Goal: Task Accomplishment & Management: Manage account settings

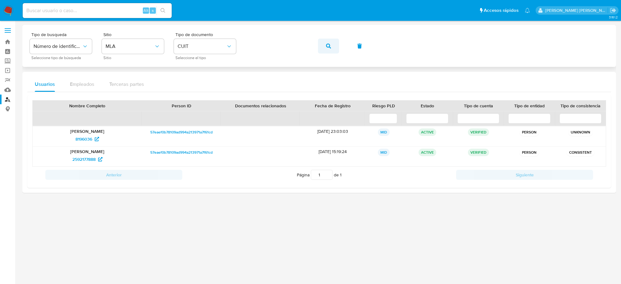
click at [326, 47] on icon "button" at bounding box center [328, 45] width 5 height 5
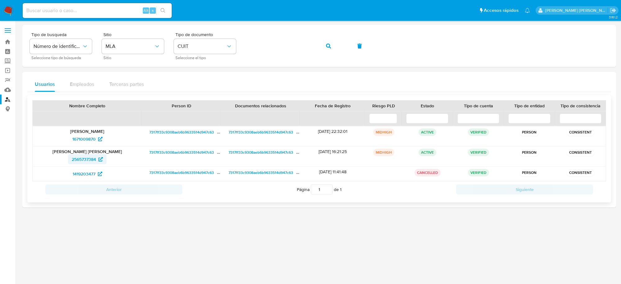
click at [81, 158] on span "2565737384" at bounding box center [84, 159] width 24 height 10
click at [82, 158] on span "2565737384" at bounding box center [84, 159] width 24 height 10
click at [78, 158] on span "2565737384" at bounding box center [84, 159] width 24 height 10
click at [86, 163] on span "2565737384" at bounding box center [84, 159] width 24 height 10
click at [326, 48] on icon "button" at bounding box center [328, 45] width 5 height 5
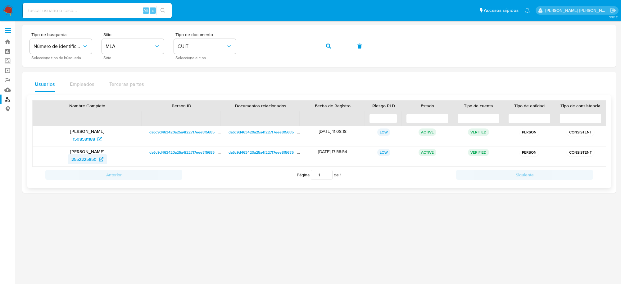
click at [94, 158] on span "2552225850" at bounding box center [83, 159] width 25 height 10
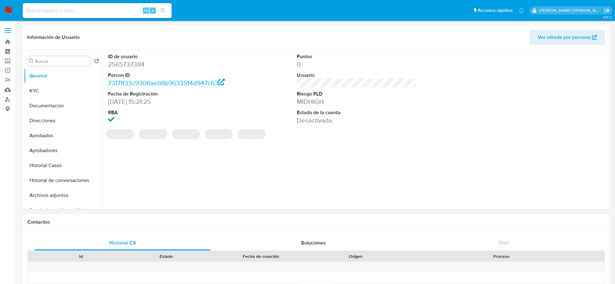
select select "10"
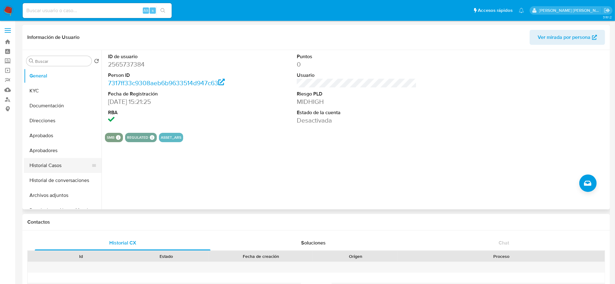
click at [50, 167] on button "Historial Casos" at bounding box center [60, 165] width 73 height 15
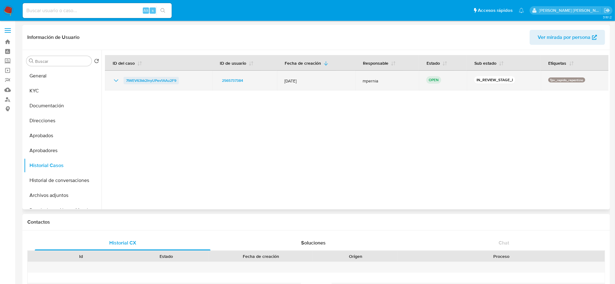
click at [149, 81] on span "7IWEV63kk2InyUPev1AAu2F9" at bounding box center [151, 80] width 50 height 7
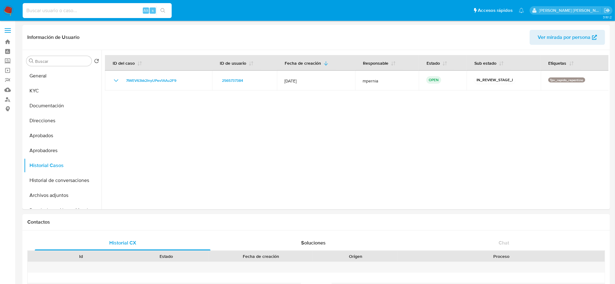
paste input "szI71ec3wvUVbkPpNwEdWYAv"
click at [67, 10] on input at bounding box center [97, 11] width 149 height 8
type input "szI71ec3wvUVbkPpNwEdWYAv"
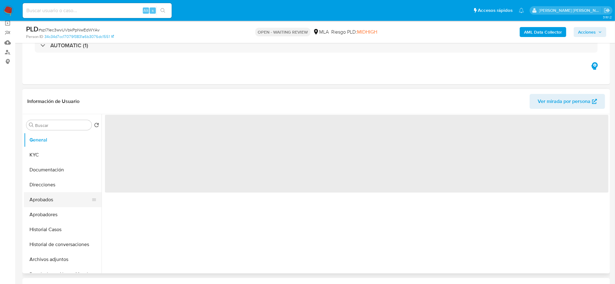
scroll to position [78, 0]
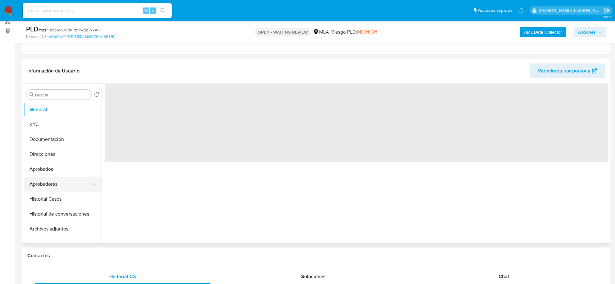
select select "10"
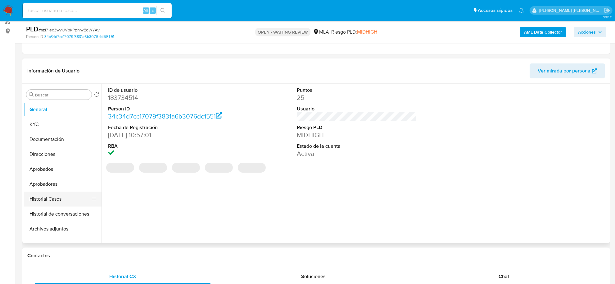
click at [51, 200] on button "Historial Casos" at bounding box center [60, 198] width 73 height 15
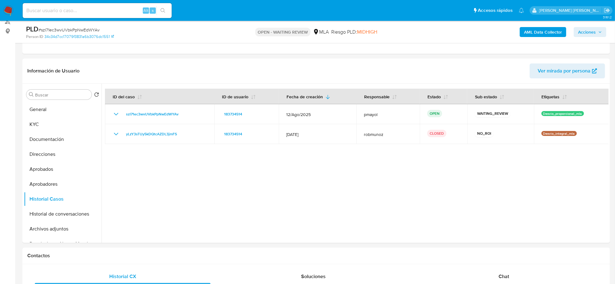
drag, startPoint x: 47, startPoint y: 230, endPoint x: 6, endPoint y: 235, distance: 40.7
click at [45, 230] on button "Archivos adjuntos" at bounding box center [63, 228] width 78 height 15
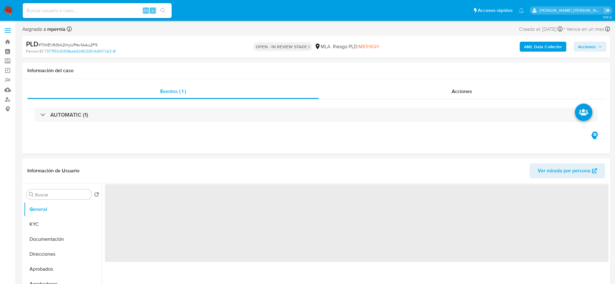
select select "10"
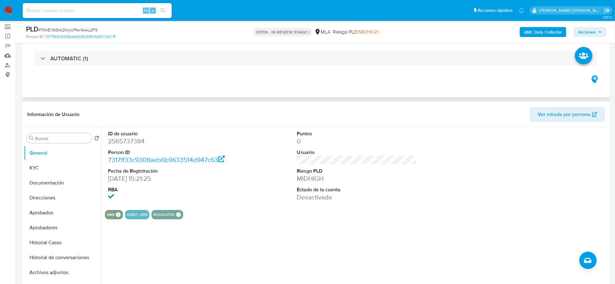
scroll to position [78, 0]
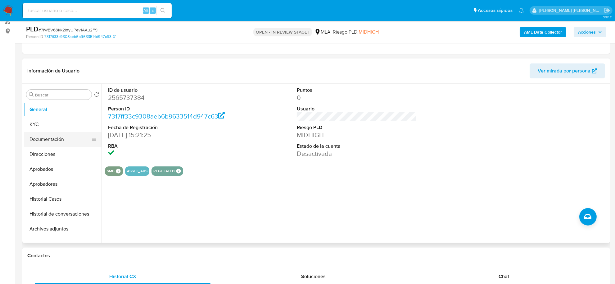
click at [53, 137] on button "Documentación" at bounding box center [60, 139] width 73 height 15
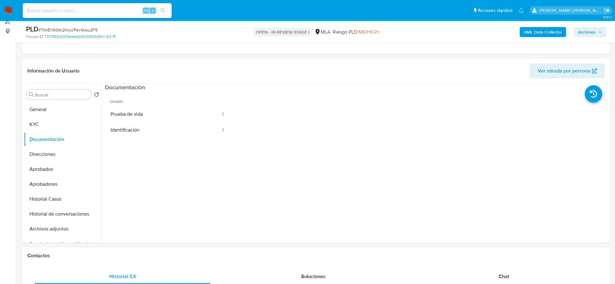
drag, startPoint x: 140, startPoint y: 111, endPoint x: 246, endPoint y: 4, distance: 150.9
click at [140, 111] on button "Prueba de vida" at bounding box center [163, 114] width 116 height 16
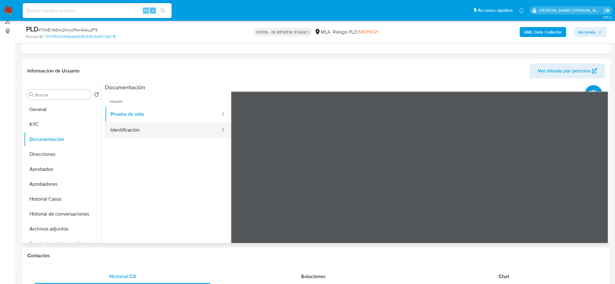
click at [190, 130] on button "Identificación" at bounding box center [163, 130] width 116 height 16
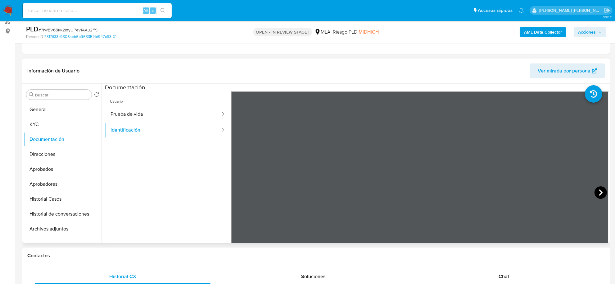
click at [595, 187] on icon at bounding box center [601, 192] width 12 height 12
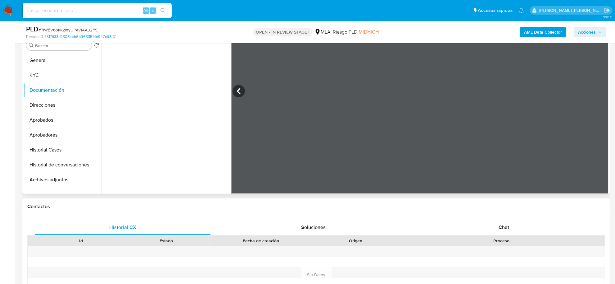
scroll to position [155, 0]
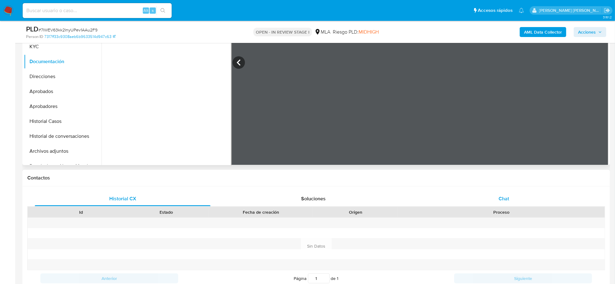
click at [498, 204] on div "Chat" at bounding box center [504, 198] width 176 height 15
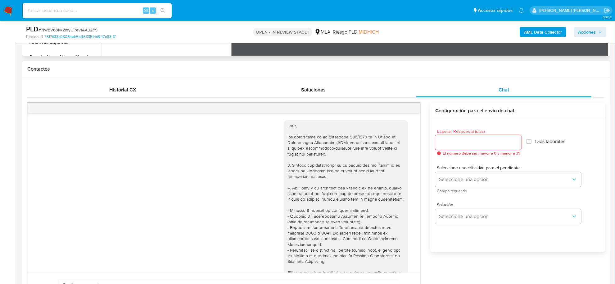
scroll to position [272, 0]
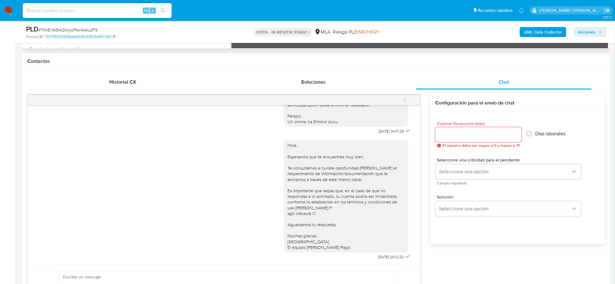
click at [406, 99] on icon "menu-action" at bounding box center [405, 100] width 6 height 6
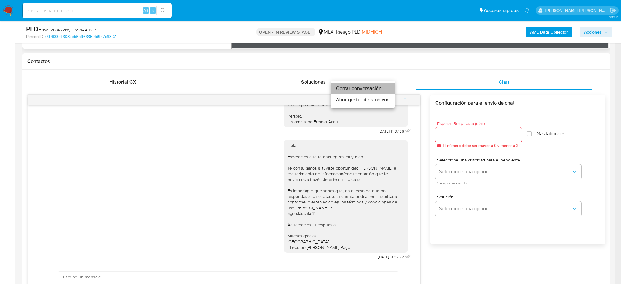
click at [364, 87] on li "Cerrar conversación" at bounding box center [363, 88] width 64 height 11
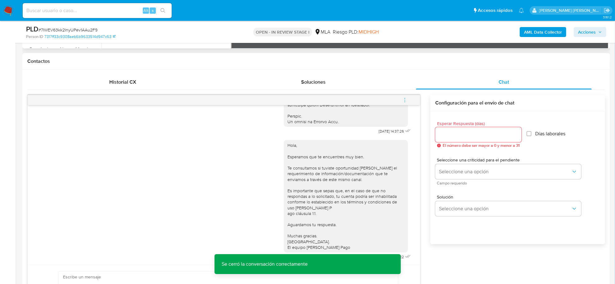
click at [530, 243] on div "Esperar Respuesta (días) El número debe ser mayor a 0 y menor a 31 Días laboral…" at bounding box center [518, 185] width 175 height 149
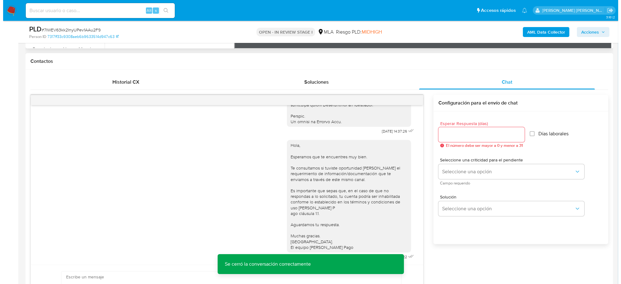
scroll to position [993, 0]
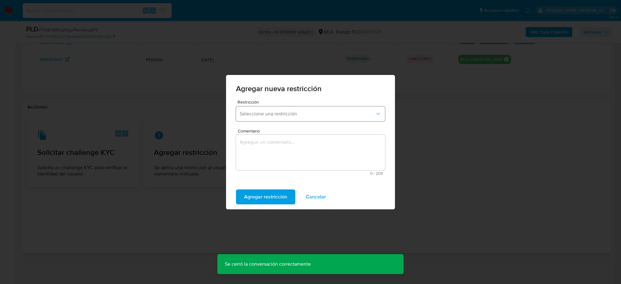
click at [304, 117] on span "Seleccione una restricción" at bounding box center [307, 114] width 135 height 6
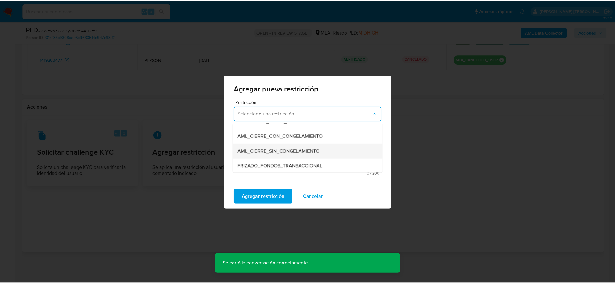
scroll to position [78, 0]
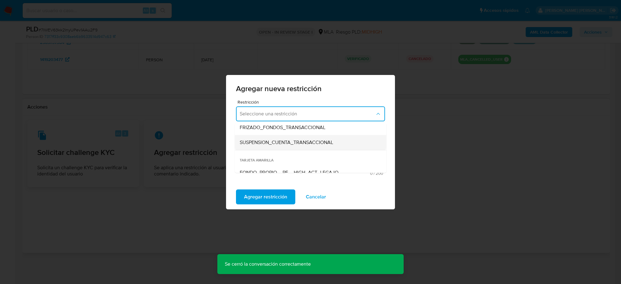
click at [269, 145] on div "SUSPENSION_CUENTA_TRANSACCIONAL" at bounding box center [309, 142] width 138 height 15
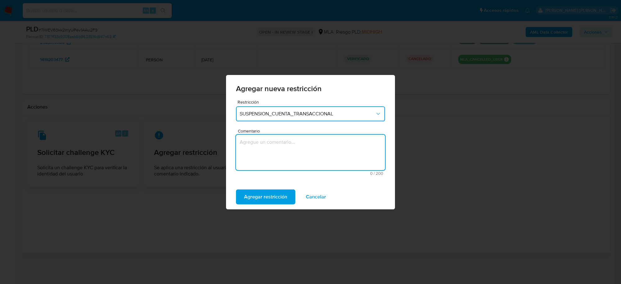
click at [272, 155] on textarea "Comentario" at bounding box center [310, 152] width 149 height 35
type textarea "AML"
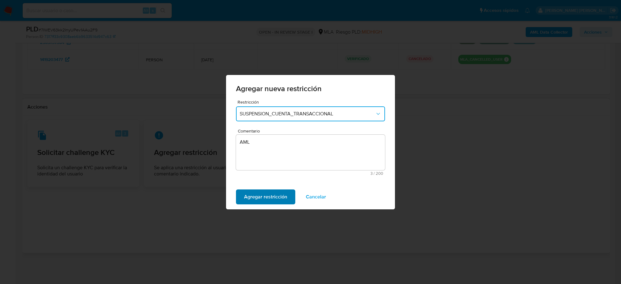
click at [262, 194] on span "Agregar restricción" at bounding box center [265, 197] width 43 height 14
click at [255, 193] on span "Confirmar" at bounding box center [255, 197] width 22 height 14
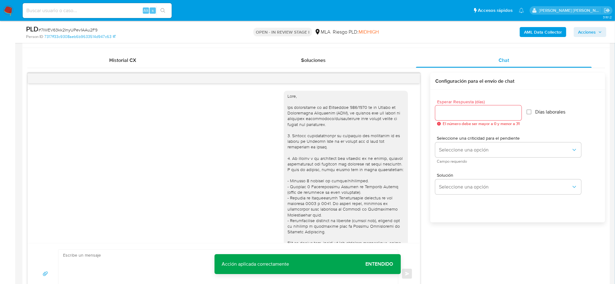
scroll to position [138, 0]
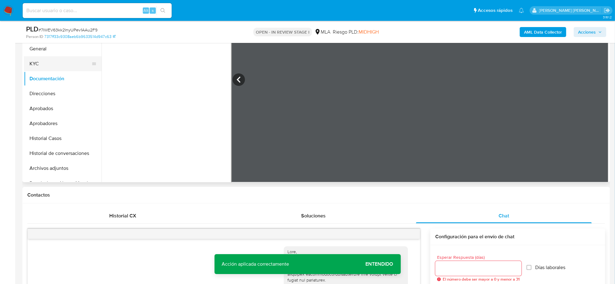
click at [40, 60] on button "KYC" at bounding box center [60, 63] width 73 height 15
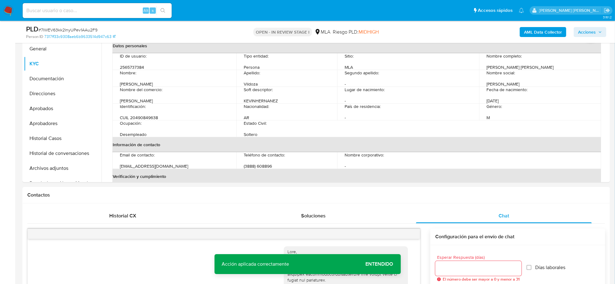
scroll to position [0, 0]
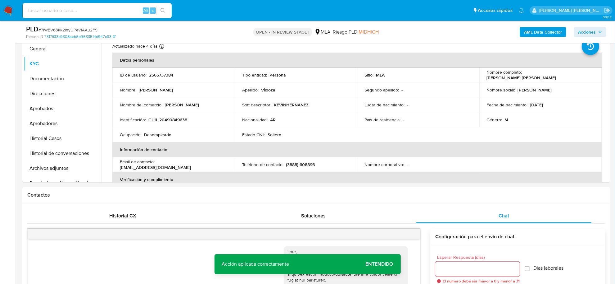
drag, startPoint x: 523, startPoint y: 75, endPoint x: 583, endPoint y: 77, distance: 59.1
click at [583, 78] on div "Nombre completo : Kevin Hernan Ezequiel Vildoza" at bounding box center [540, 74] width 107 height 11
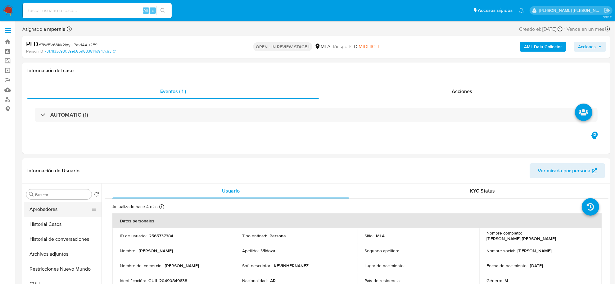
scroll to position [117, 0]
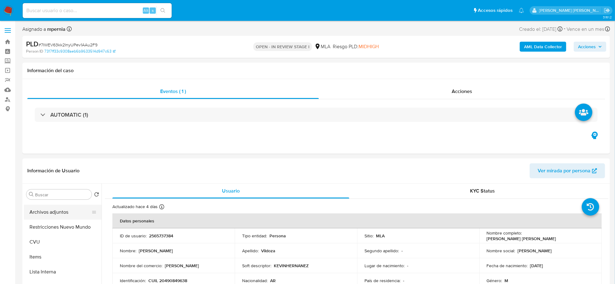
click at [36, 213] on button "Archivos adjuntos" at bounding box center [60, 211] width 73 height 15
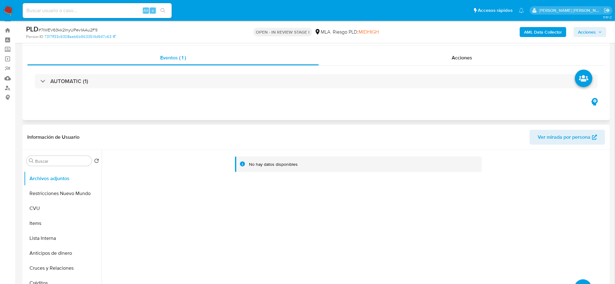
scroll to position [0, 0]
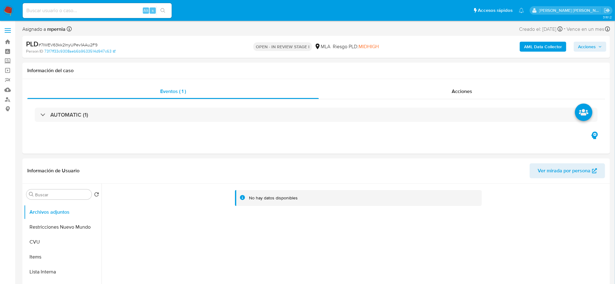
click at [535, 45] on b "AML Data Collector" at bounding box center [543, 47] width 38 height 10
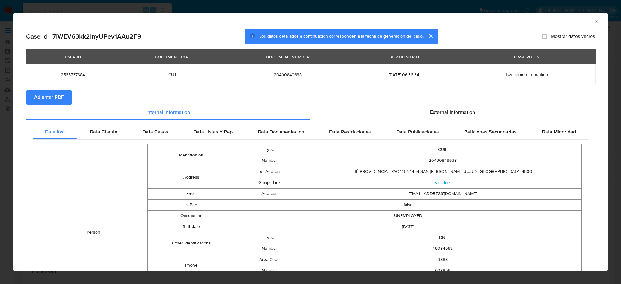
click at [57, 97] on span "Adjuntar PDF" at bounding box center [49, 97] width 30 height 14
click at [594, 22] on icon "Cerrar ventana" at bounding box center [597, 22] width 6 height 6
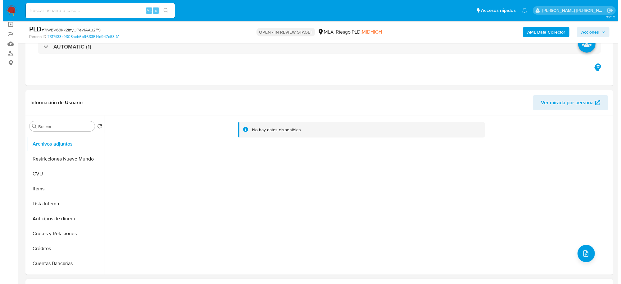
scroll to position [117, 0]
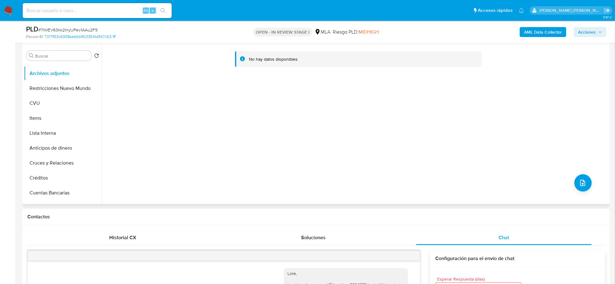
click at [585, 193] on div "No hay datos disponibles" at bounding box center [355, 124] width 507 height 159
click at [581, 186] on icon "upload-file" at bounding box center [582, 182] width 7 height 7
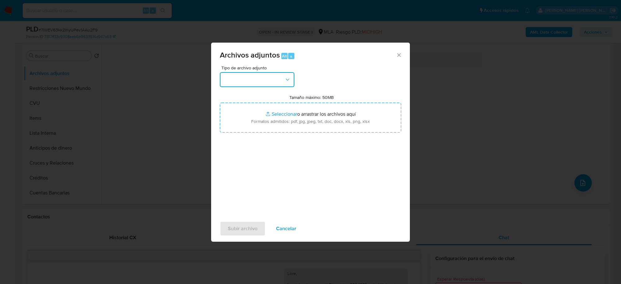
click at [275, 79] on button "button" at bounding box center [257, 79] width 75 height 15
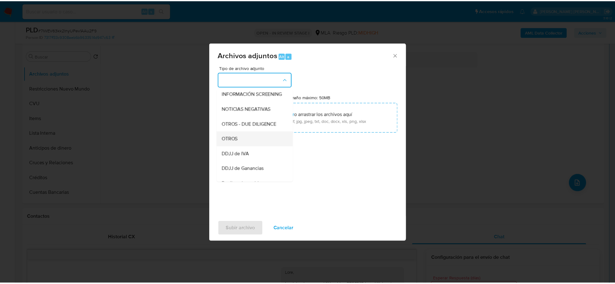
scroll to position [78, 0]
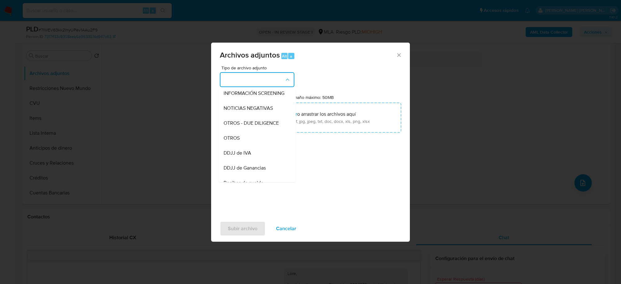
click at [249, 139] on div "OTROS" at bounding box center [255, 137] width 63 height 15
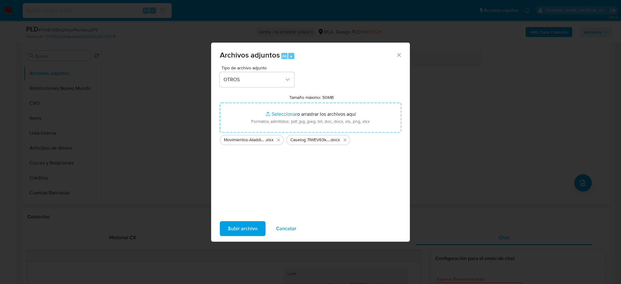
click at [240, 228] on span "Subir archivo" at bounding box center [243, 229] width 30 height 14
click at [290, 224] on span "Cancelar" at bounding box center [286, 229] width 20 height 14
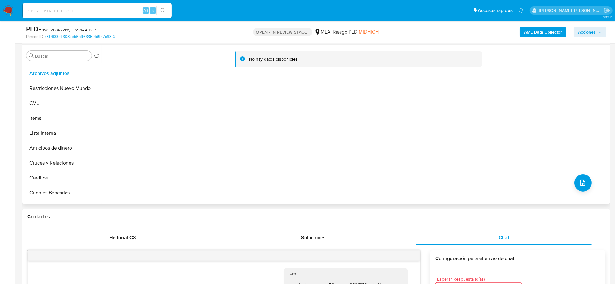
click at [467, 182] on div "No hay datos disponibles" at bounding box center [355, 124] width 507 height 159
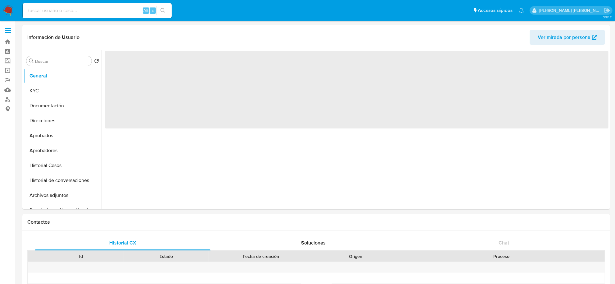
select select "10"
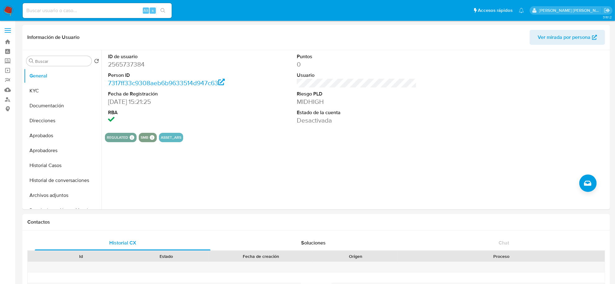
click at [78, 11] on input at bounding box center [97, 11] width 149 height 8
paste input "JKO8U93l0ByRz1zjl1E0XVrv"
type input "JKO8U93l0ByRz1zjl1E0XVrv"
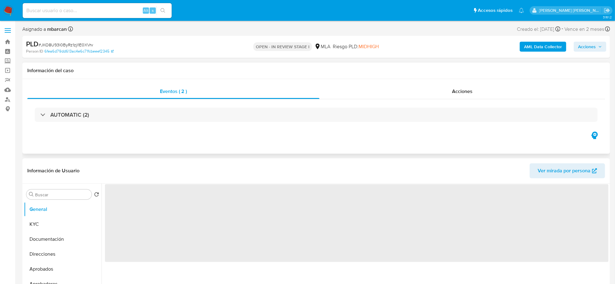
select select "10"
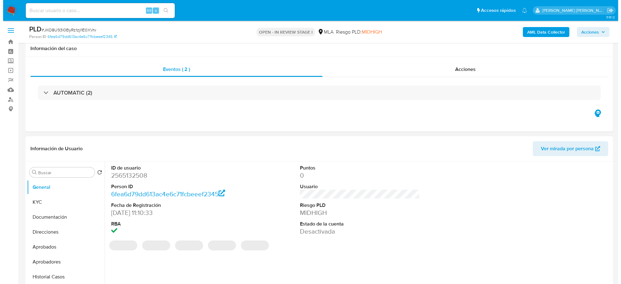
scroll to position [78, 0]
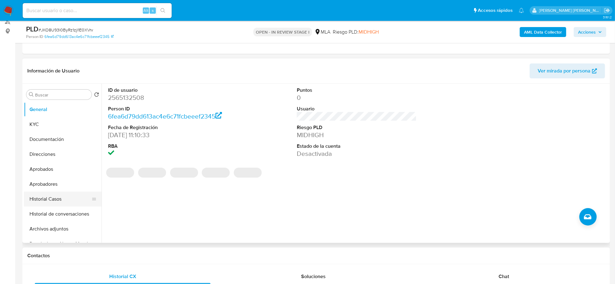
click at [51, 200] on button "Historial Casos" at bounding box center [60, 198] width 73 height 15
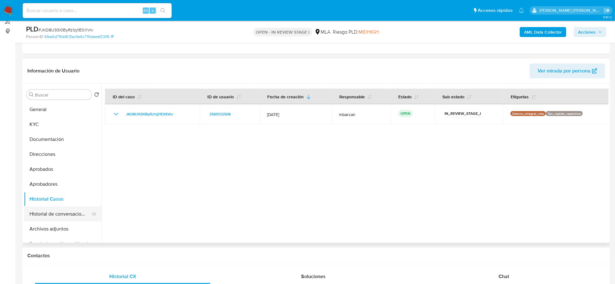
click at [47, 217] on button "Historial de conversaciones" at bounding box center [60, 213] width 73 height 15
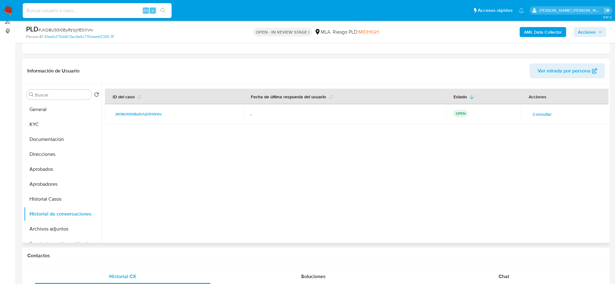
click at [533, 115] on span "Consultar" at bounding box center [542, 114] width 19 height 9
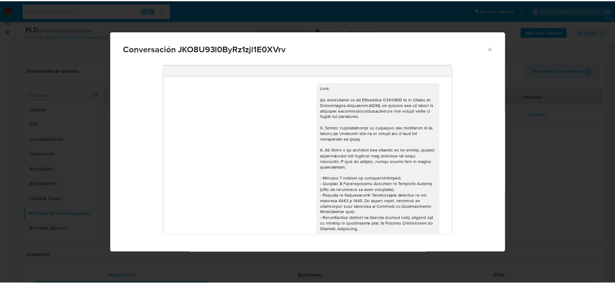
scroll to position [330, 0]
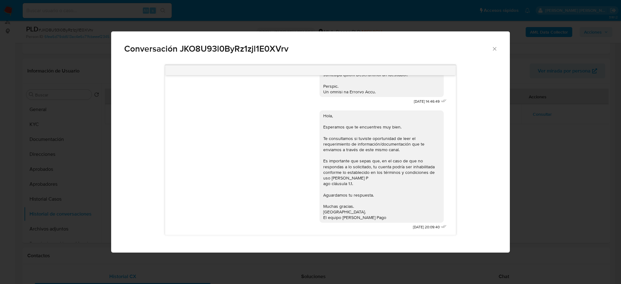
drag, startPoint x: 495, startPoint y: 50, endPoint x: 488, endPoint y: 47, distance: 7.5
click at [495, 50] on icon "Cerrar" at bounding box center [495, 49] width 6 height 6
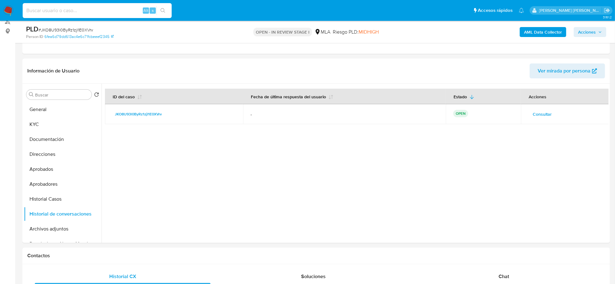
click at [74, 8] on input at bounding box center [97, 11] width 149 height 8
paste input "RgjGQDUIhxKSnuN7C2xJh8Xg"
type input "RgjGQDUIhxKSnuN7C2xJh8Xg"
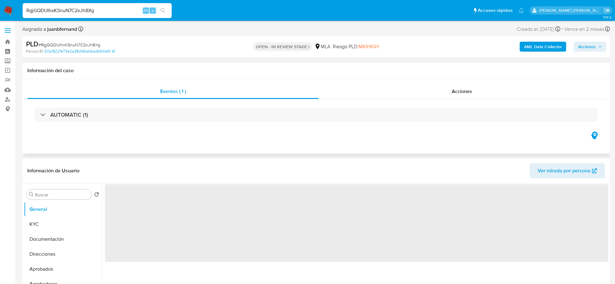
select select "10"
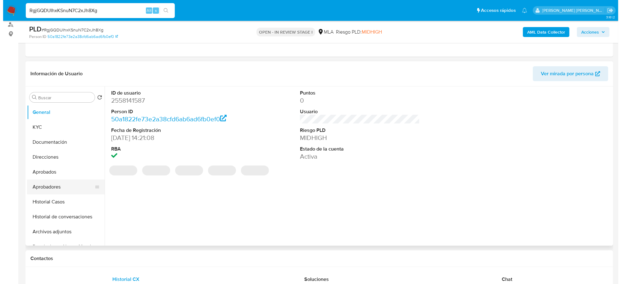
scroll to position [78, 0]
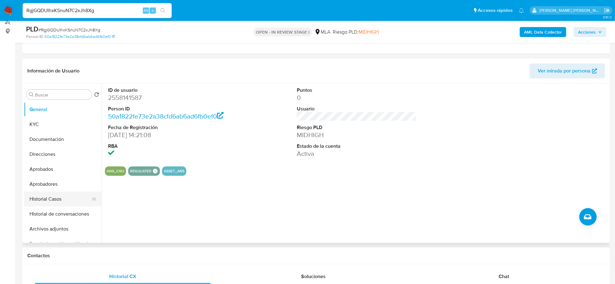
click at [60, 196] on button "Historial Casos" at bounding box center [60, 198] width 73 height 15
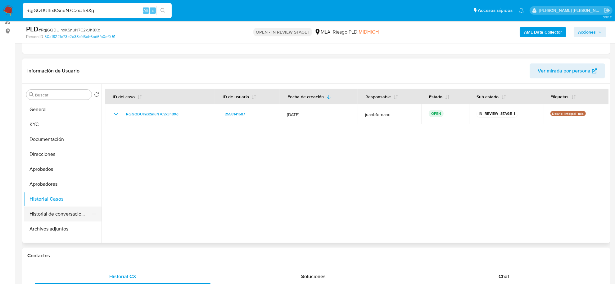
click at [77, 215] on button "Historial de conversaciones" at bounding box center [60, 213] width 73 height 15
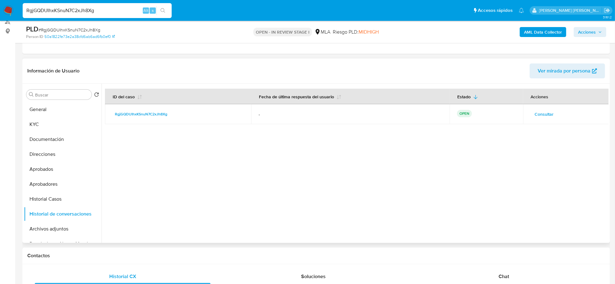
click at [537, 111] on span "Consultar" at bounding box center [544, 114] width 19 height 9
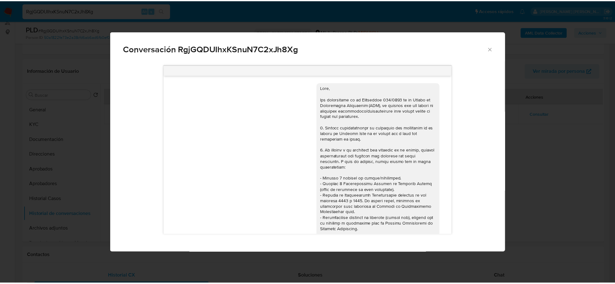
scroll to position [330, 0]
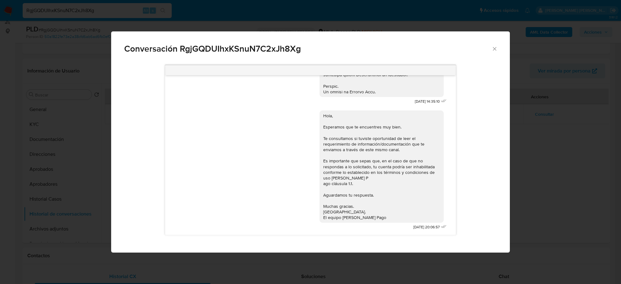
click at [493, 52] on div "Conversación RgjGQDUIhxKSnuN7C2xJh8Xg" at bounding box center [310, 46] width 399 height 30
click at [495, 50] on icon "Cerrar" at bounding box center [495, 49] width 6 height 6
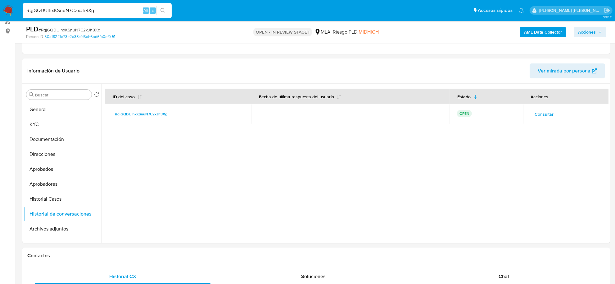
click at [58, 13] on input "RgjGQDUIhxKSnuN7C2xJh8Xg" at bounding box center [97, 11] width 149 height 8
paste input "hRmhRvsY5TClG0pXzeFEPmcD"
type input "hRmhRvsY5TClG0pXzeFEPmcD"
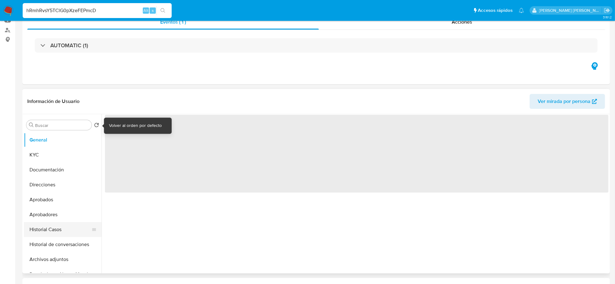
select select "10"
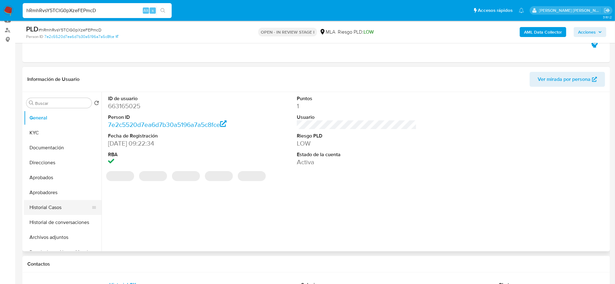
scroll to position [78, 0]
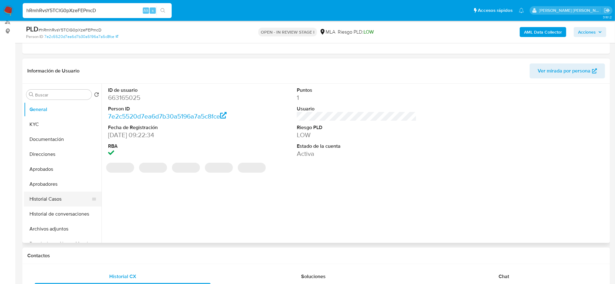
click at [45, 202] on button "Historial Casos" at bounding box center [60, 198] width 73 height 15
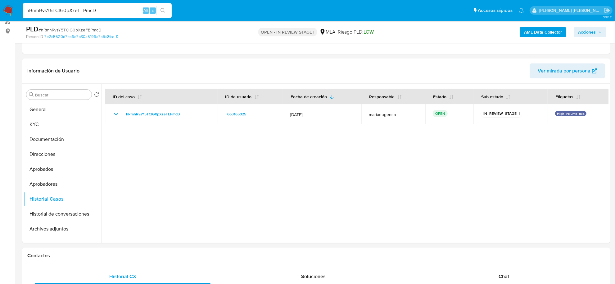
click at [65, 11] on input "hRmhRvsY5TClG0pXzeFEPmcD" at bounding box center [97, 11] width 149 height 8
paste input "UrnhhGAtNJ9oexJVFDYPzC4f"
type input "UrnhhGAtNJ9oexJVFDYPzC4f"
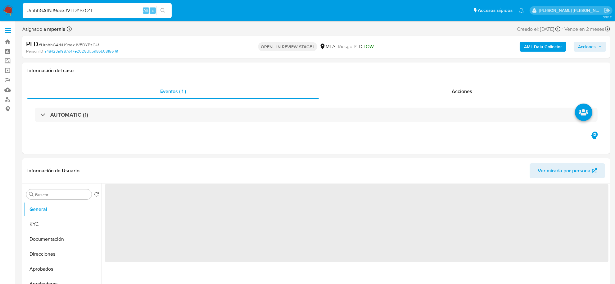
select select "10"
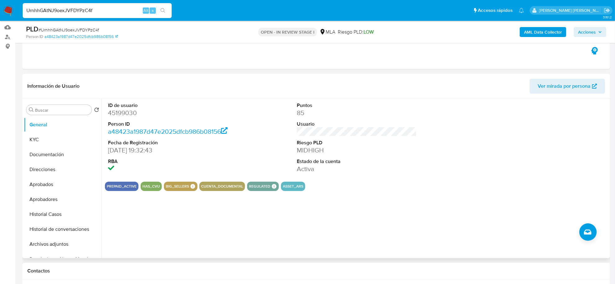
scroll to position [78, 0]
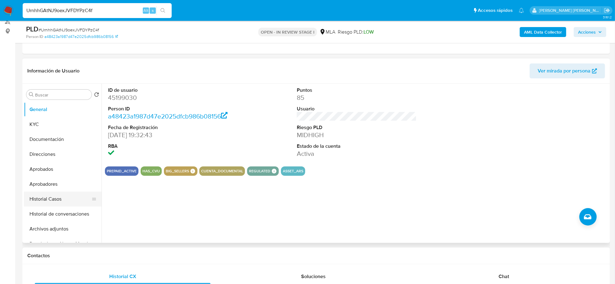
click at [35, 196] on button "Historial Casos" at bounding box center [60, 198] width 73 height 15
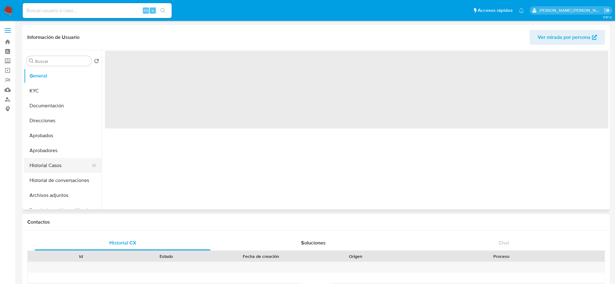
select select "10"
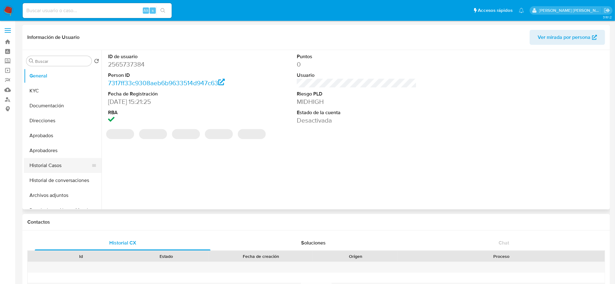
scroll to position [78, 0]
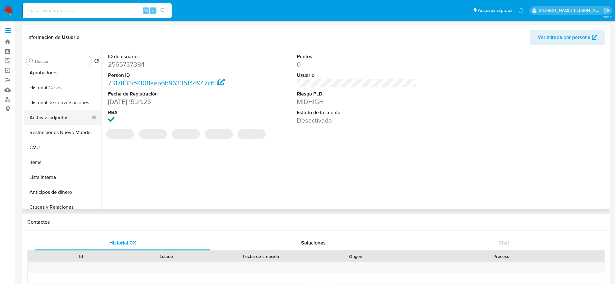
click at [61, 118] on button "Archivos adjuntos" at bounding box center [60, 117] width 73 height 15
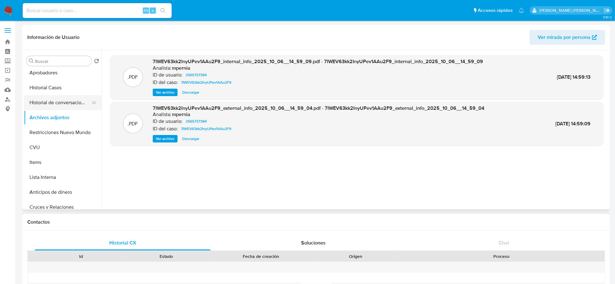
click at [55, 98] on button "Historial de conversaciones" at bounding box center [60, 102] width 73 height 15
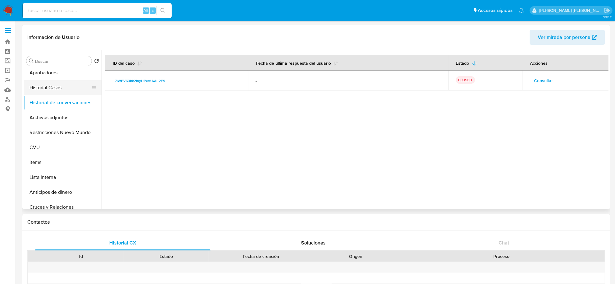
click at [64, 89] on button "Historial Casos" at bounding box center [60, 87] width 73 height 15
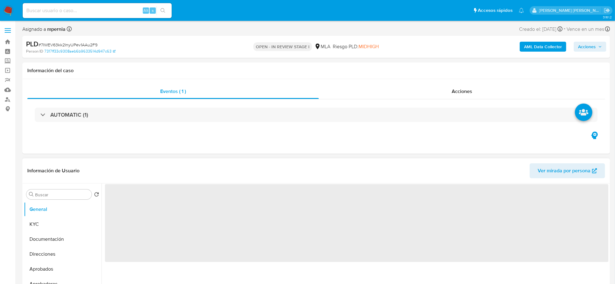
select select "10"
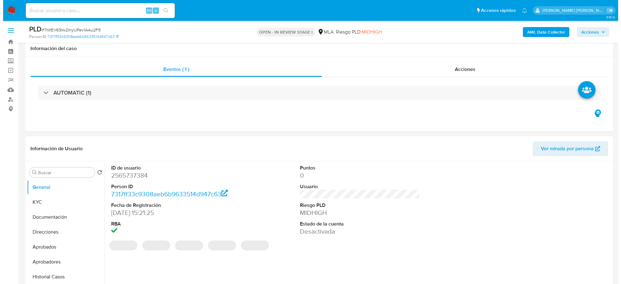
scroll to position [78, 0]
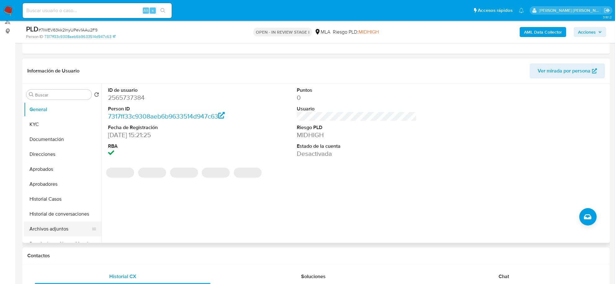
click at [53, 224] on button "Archivos adjuntos" at bounding box center [60, 228] width 73 height 15
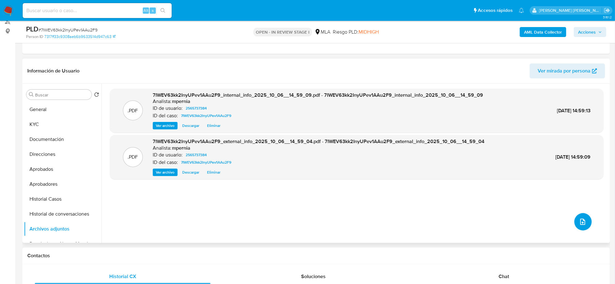
click at [579, 221] on icon "upload-file" at bounding box center [582, 221] width 7 height 7
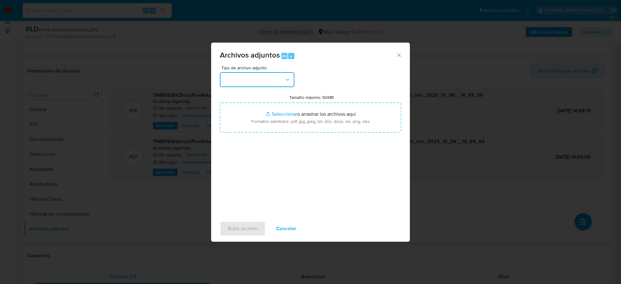
click at [271, 85] on button "button" at bounding box center [257, 79] width 75 height 15
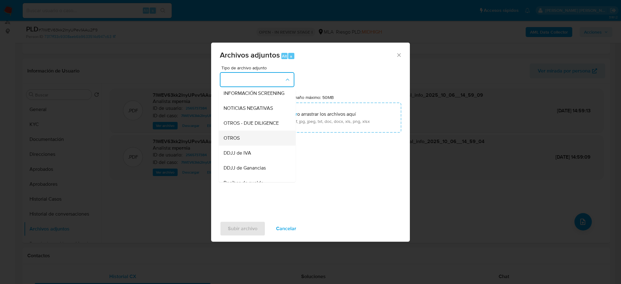
click at [240, 141] on span "OTROS" at bounding box center [232, 138] width 16 height 6
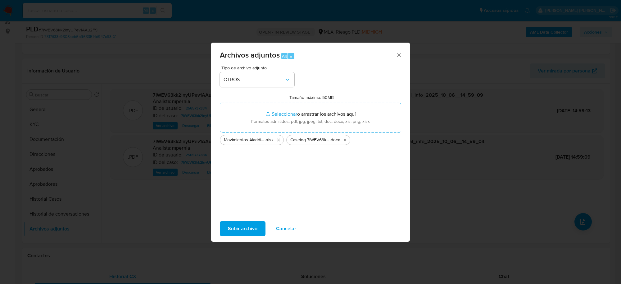
click at [243, 227] on span "Subir archivo" at bounding box center [243, 229] width 30 height 14
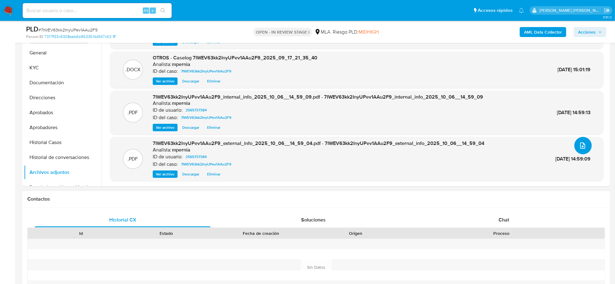
scroll to position [194, 0]
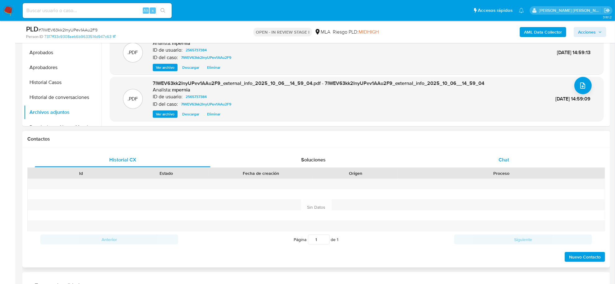
click at [499, 158] on span "Chat" at bounding box center [504, 159] width 11 height 7
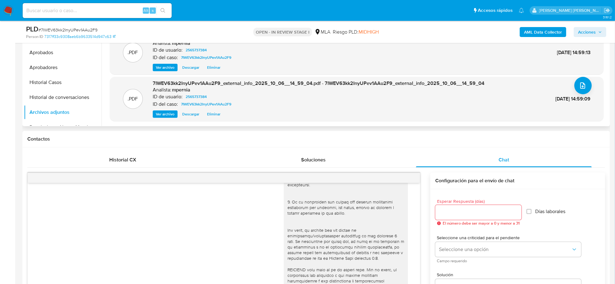
scroll to position [0, 0]
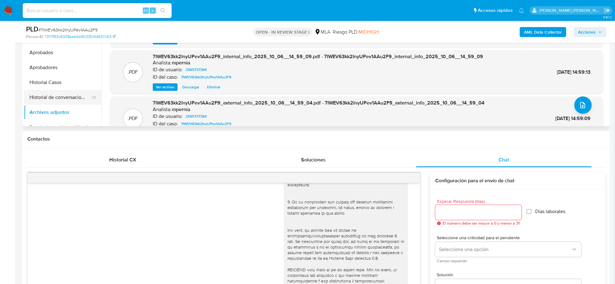
click at [67, 100] on button "Historial de conversaciones" at bounding box center [60, 97] width 73 height 15
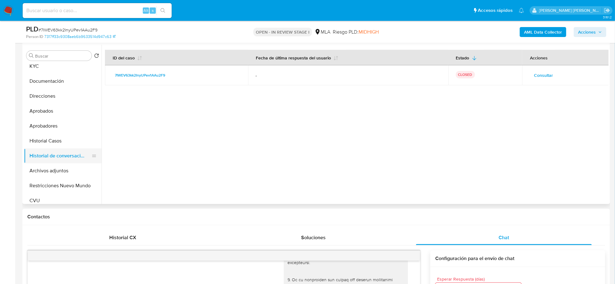
scroll to position [39, 0]
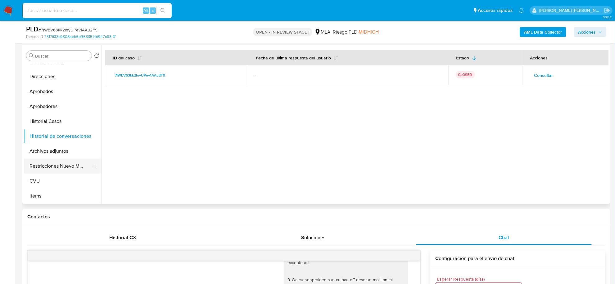
click at [63, 166] on button "Restricciones Nuevo Mundo" at bounding box center [60, 165] width 73 height 15
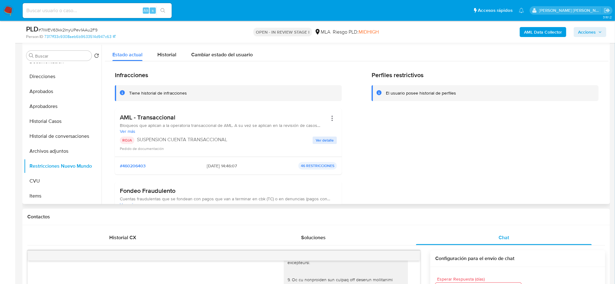
scroll to position [78, 0]
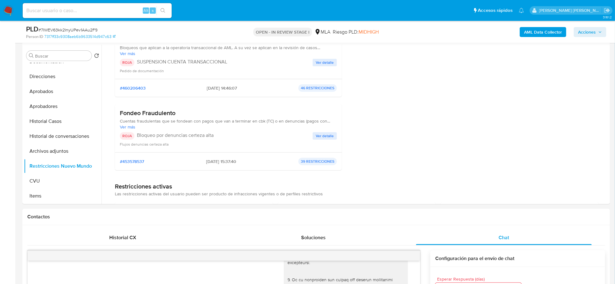
click at [592, 33] on span "Acciones" at bounding box center [587, 32] width 18 height 10
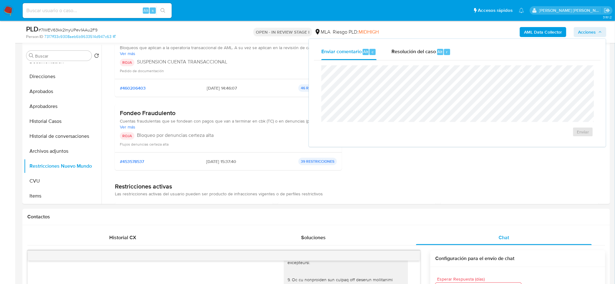
drag, startPoint x: 441, startPoint y: 51, endPoint x: 440, endPoint y: 62, distance: 10.3
click at [440, 51] on span "Alt" at bounding box center [440, 52] width 5 height 6
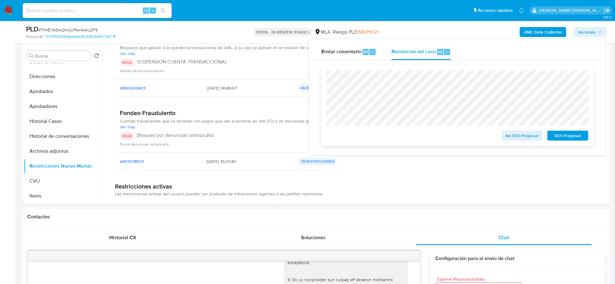
click at [578, 134] on span "ROI Proposal" at bounding box center [568, 135] width 32 height 9
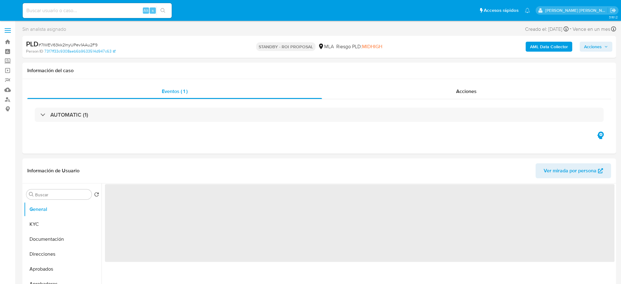
select select "10"
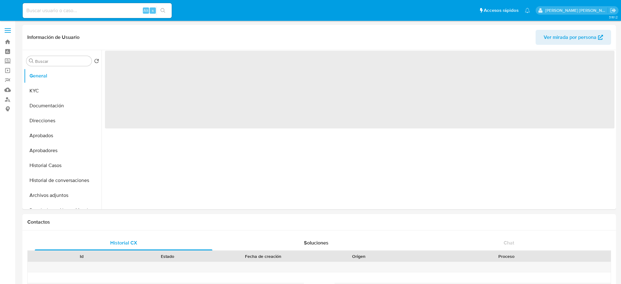
select select "10"
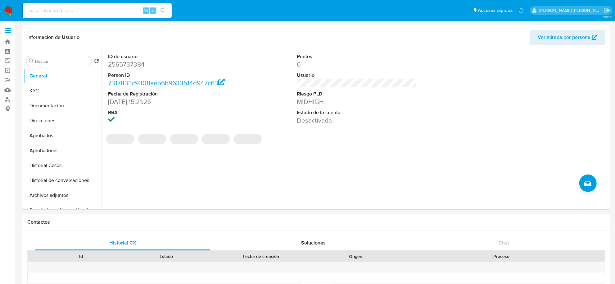
click at [111, 8] on input at bounding box center [97, 11] width 149 height 8
paste input "Tl2VEUiLIzh7Iz4lpiOzZfYK"
type input "Tl2VEUiLIzh7Iz4lpiOzZfYK"
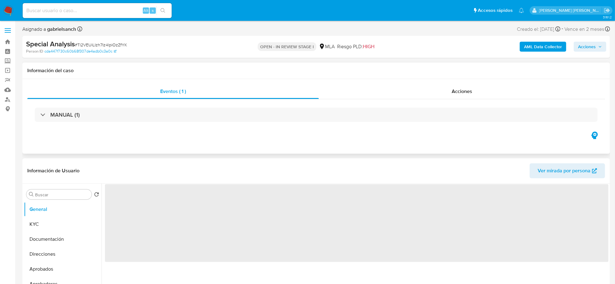
select select "10"
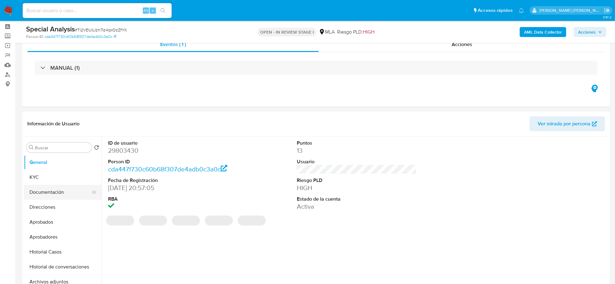
scroll to position [39, 0]
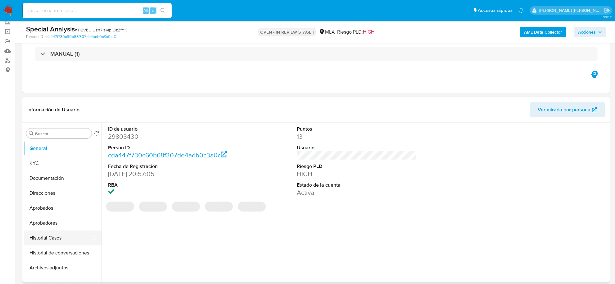
click at [44, 238] on button "Historial Casos" at bounding box center [60, 237] width 73 height 15
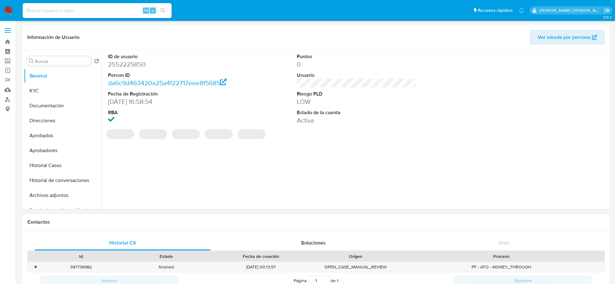
select select "10"
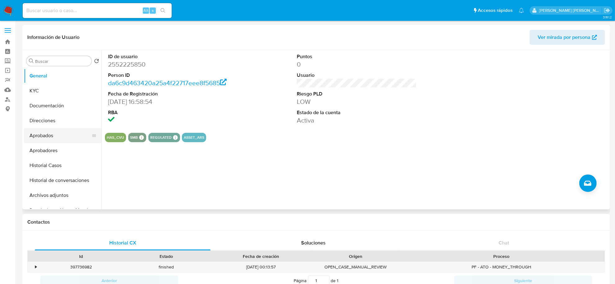
click at [39, 133] on button "Aprobados" at bounding box center [60, 135] width 73 height 15
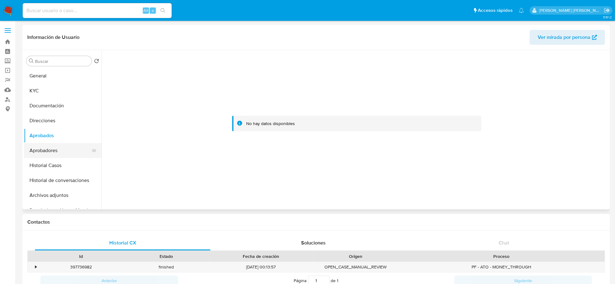
click at [43, 149] on button "Aprobadores" at bounding box center [60, 150] width 73 height 15
click at [44, 162] on button "Historial Casos" at bounding box center [60, 165] width 73 height 15
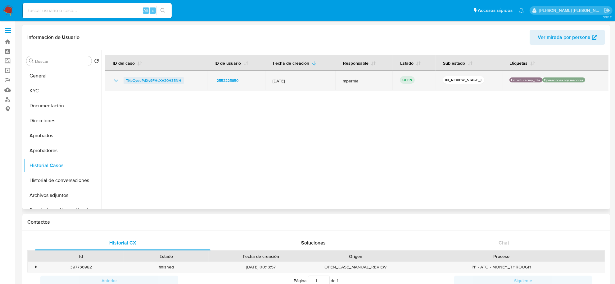
click at [147, 78] on span "TKpOyouPdXv9FHcXV20H35NH" at bounding box center [153, 80] width 55 height 7
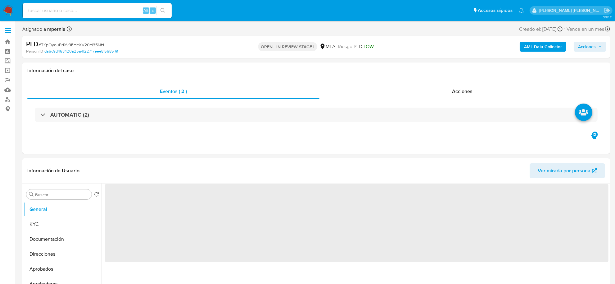
select select "10"
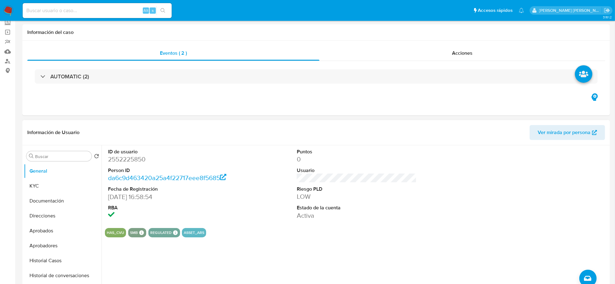
scroll to position [117, 0]
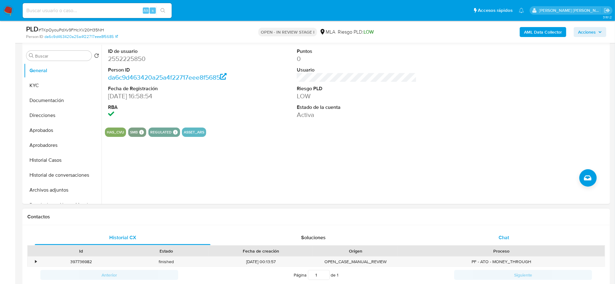
click at [508, 231] on div "Chat" at bounding box center [504, 237] width 176 height 15
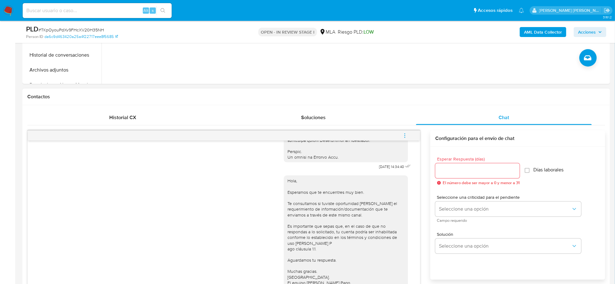
scroll to position [233, 0]
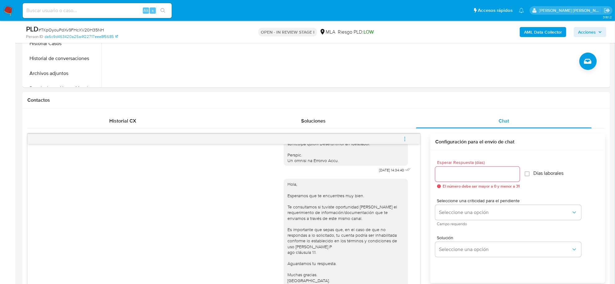
click at [403, 137] on icon "menu-action" at bounding box center [405, 139] width 6 height 6
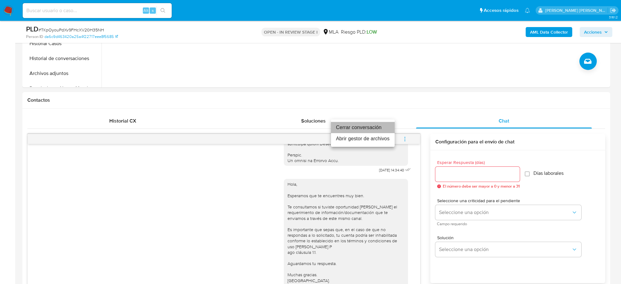
drag, startPoint x: 379, startPoint y: 127, endPoint x: 201, endPoint y: 99, distance: 180.1
click at [377, 127] on li "Cerrar conversación" at bounding box center [363, 127] width 64 height 11
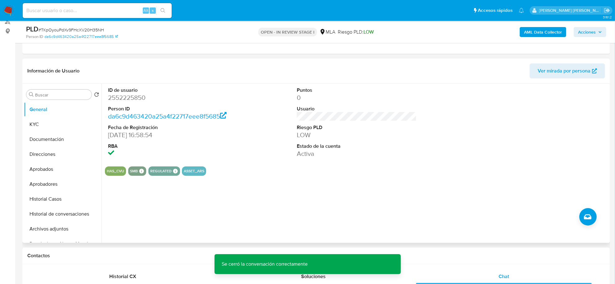
scroll to position [117, 0]
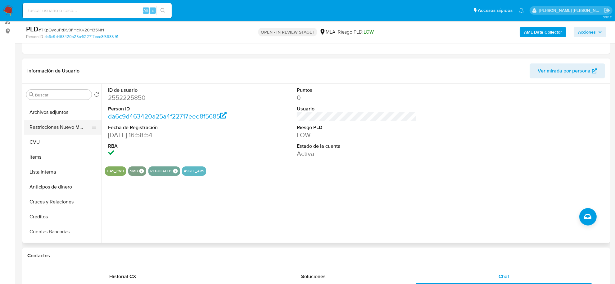
click at [63, 131] on button "Restricciones Nuevo Mundo" at bounding box center [60, 127] width 73 height 15
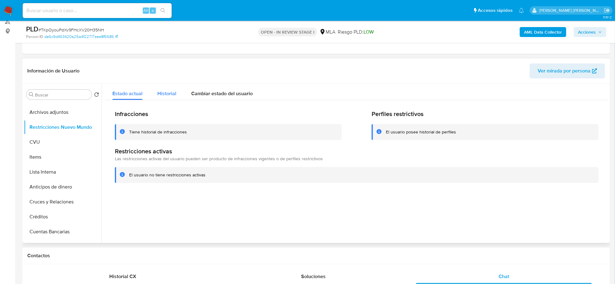
click at [160, 92] on span "Historial" at bounding box center [167, 93] width 19 height 7
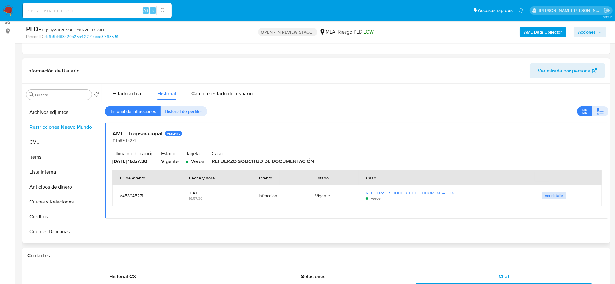
click at [550, 196] on span "Ver detalle" at bounding box center [554, 195] width 18 height 6
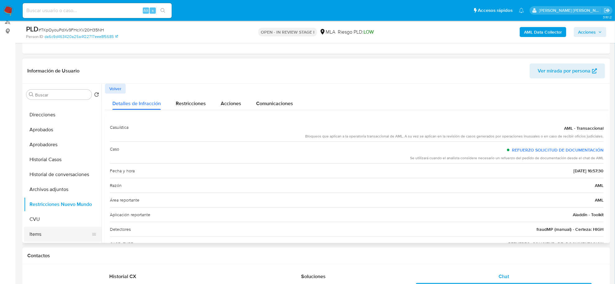
scroll to position [39, 0]
click at [185, 106] on span "Restricciones" at bounding box center [191, 103] width 30 height 7
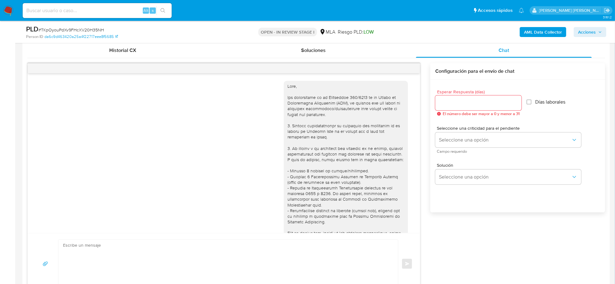
scroll to position [388, 0]
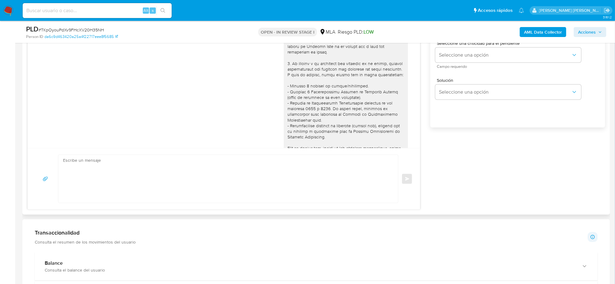
click at [523, 194] on div "[DATE] 14:34:40 Hola, Esperamos que te encuentres muy bien. Te consultamos si t…" at bounding box center [316, 93] width 578 height 231
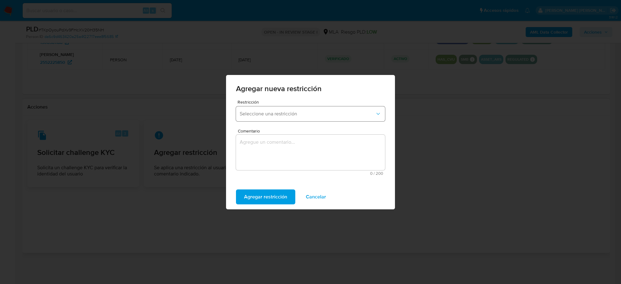
click at [277, 114] on span "Seleccione una restricción" at bounding box center [307, 114] width 135 height 6
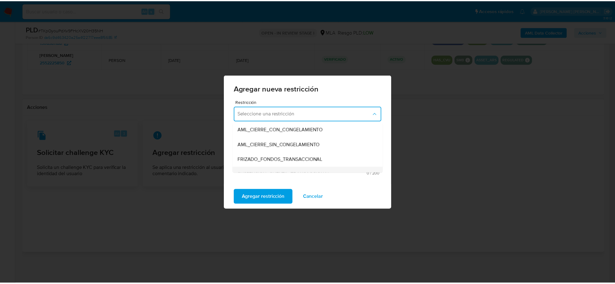
scroll to position [78, 0]
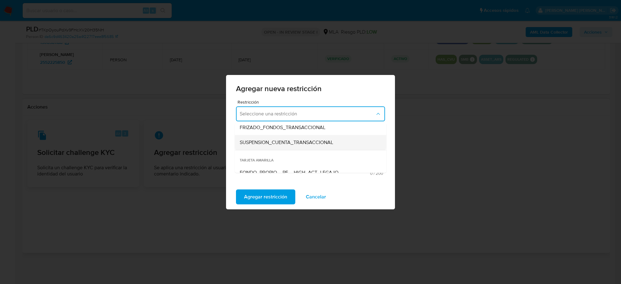
click at [275, 140] on span "SUSPENSION_CUENTA_TRANSACCIONAL" at bounding box center [287, 142] width 94 height 6
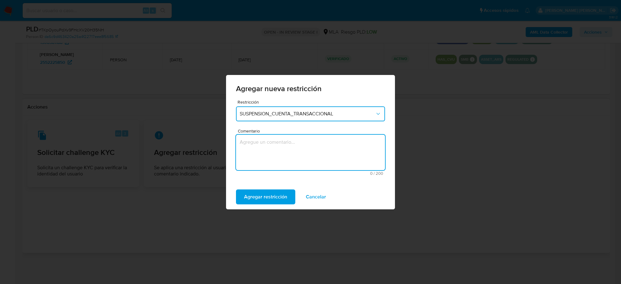
click at [275, 140] on textarea "Comentario" at bounding box center [310, 152] width 149 height 35
type textarea "AML"
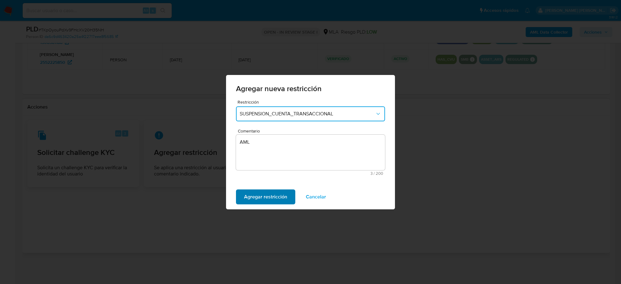
click at [268, 197] on span "Agregar restricción" at bounding box center [265, 197] width 43 height 14
click at [266, 198] on button "Confirmar" at bounding box center [255, 196] width 39 height 15
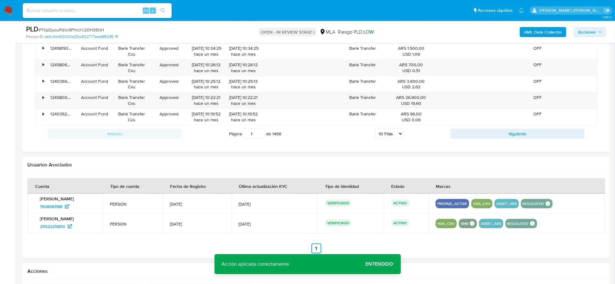
scroll to position [739, 0]
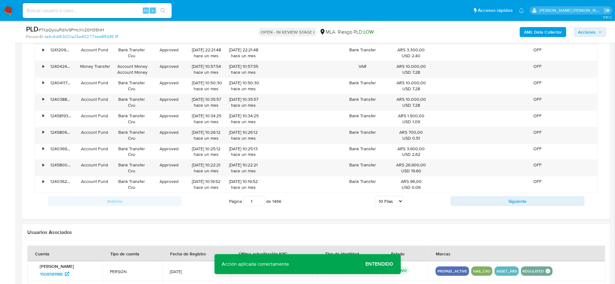
click at [530, 34] on b "AML Data Collector" at bounding box center [543, 32] width 38 height 10
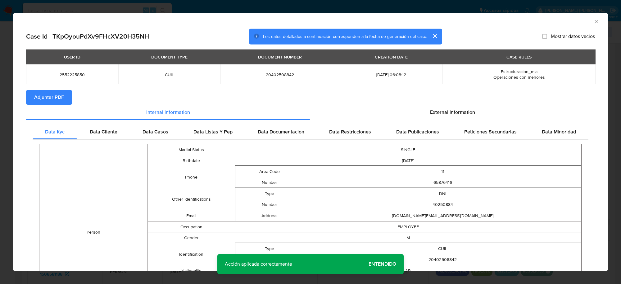
click at [57, 92] on span "Adjuntar PDF" at bounding box center [49, 97] width 30 height 14
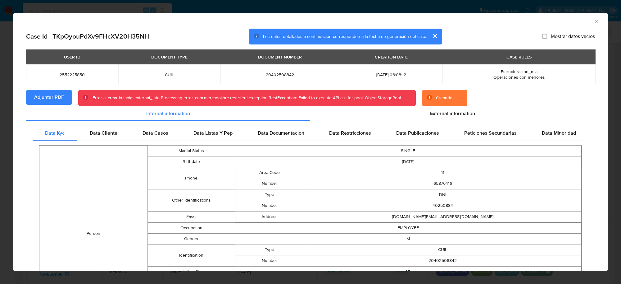
click at [594, 22] on icon "Cerrar ventana" at bounding box center [597, 22] width 6 height 6
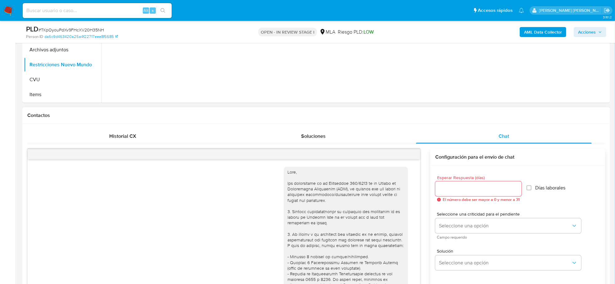
scroll to position [196, 0]
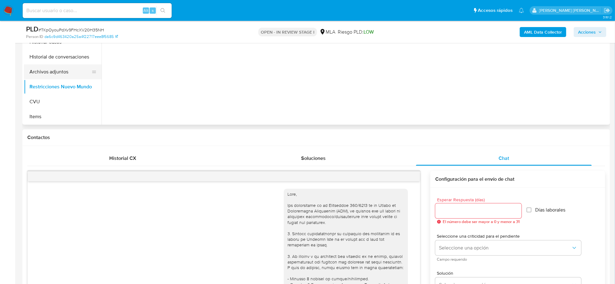
click at [45, 71] on button "Archivos adjuntos" at bounding box center [60, 71] width 73 height 15
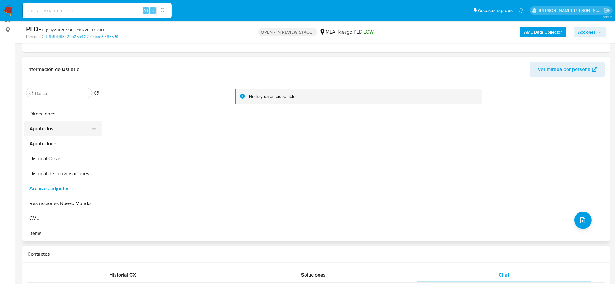
scroll to position [0, 0]
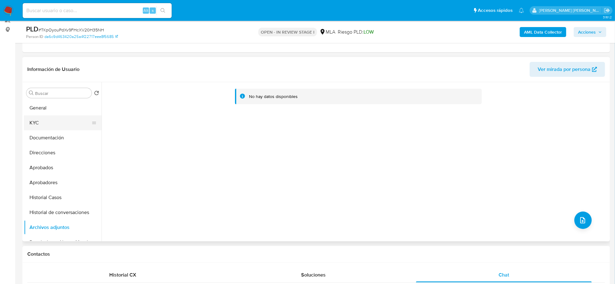
click at [51, 126] on button "KYC" at bounding box center [60, 122] width 73 height 15
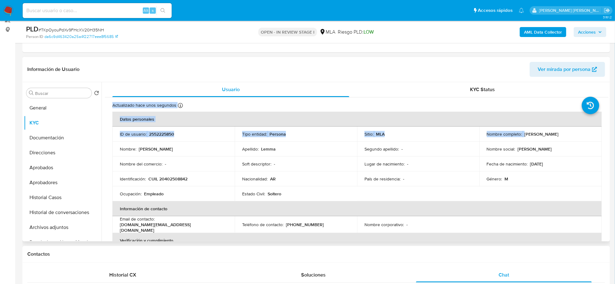
drag, startPoint x: 523, startPoint y: 85, endPoint x: 566, endPoint y: 137, distance: 67.9
click at [566, 137] on div "Nombre completo : Brian Ezequiel Lemma" at bounding box center [540, 134] width 107 height 6
click at [48, 147] on button "Direcciones" at bounding box center [60, 152] width 73 height 15
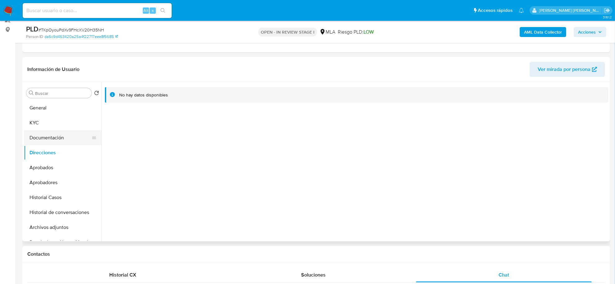
click at [44, 140] on button "Documentación" at bounding box center [60, 137] width 73 height 15
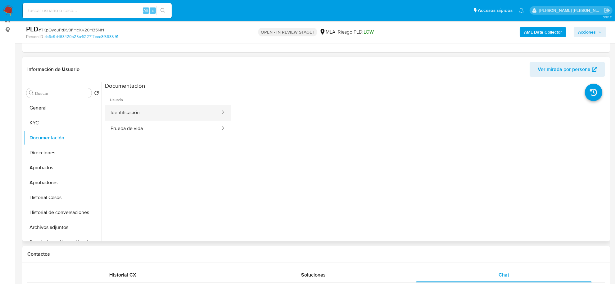
click at [135, 113] on button "Identificación" at bounding box center [163, 113] width 116 height 16
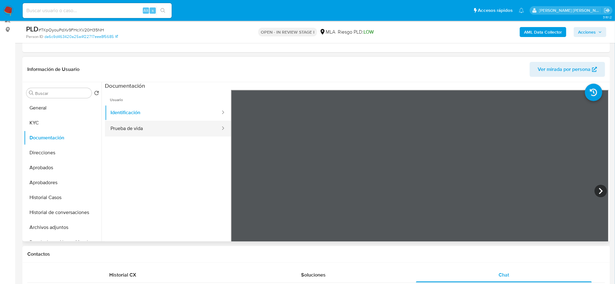
click at [147, 130] on button "Prueba de vida" at bounding box center [163, 129] width 116 height 16
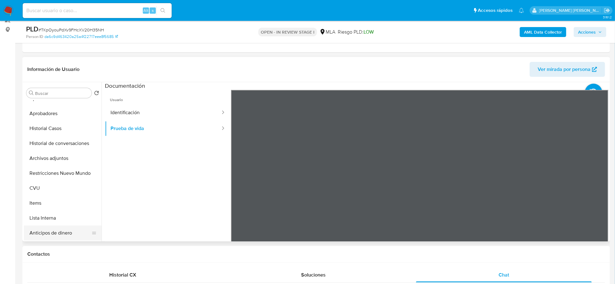
scroll to position [78, 0]
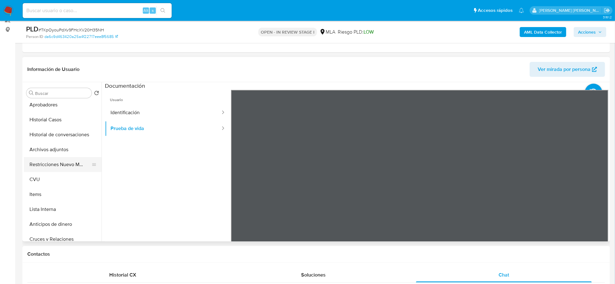
click at [50, 165] on button "Restricciones Nuevo Mundo" at bounding box center [60, 164] width 73 height 15
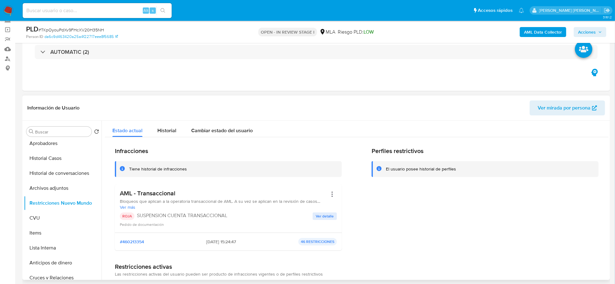
scroll to position [40, 0]
click at [58, 185] on button "Archivos adjuntos" at bounding box center [60, 188] width 73 height 15
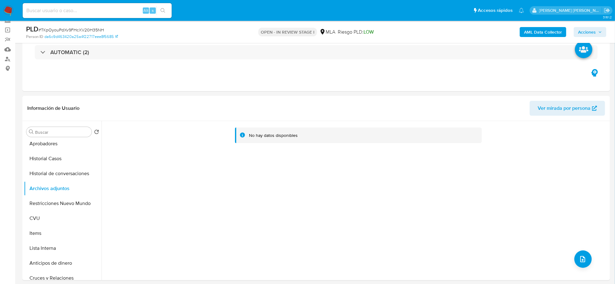
click at [530, 27] on b "AML Data Collector" at bounding box center [543, 32] width 38 height 10
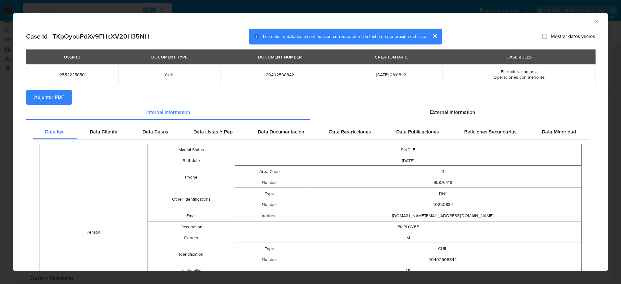
click at [57, 98] on span "Adjuntar PDF" at bounding box center [49, 97] width 30 height 14
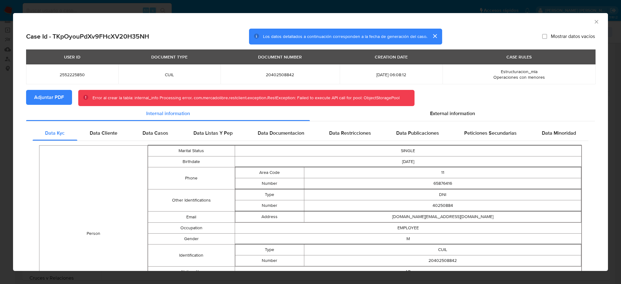
click at [166, 208] on td "Other Identifications" at bounding box center [191, 200] width 87 height 22
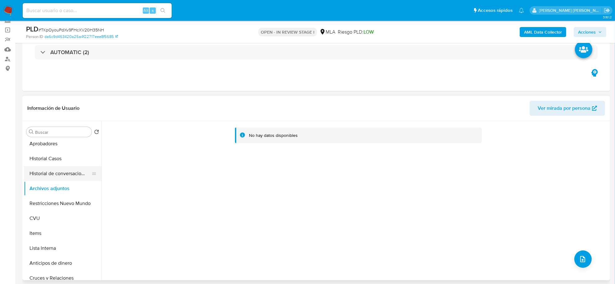
click at [69, 174] on button "Historial de conversaciones" at bounding box center [60, 173] width 73 height 15
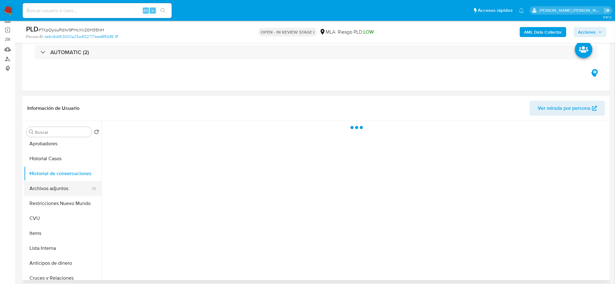
click at [64, 185] on button "Archivos adjuntos" at bounding box center [60, 188] width 73 height 15
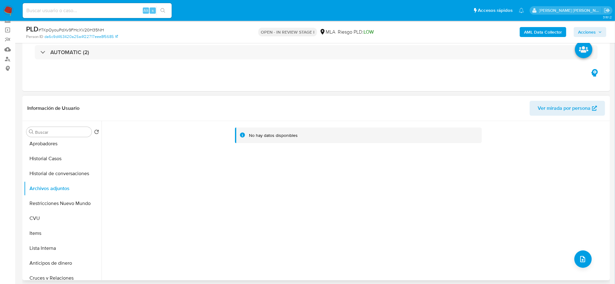
scroll to position [2, 0]
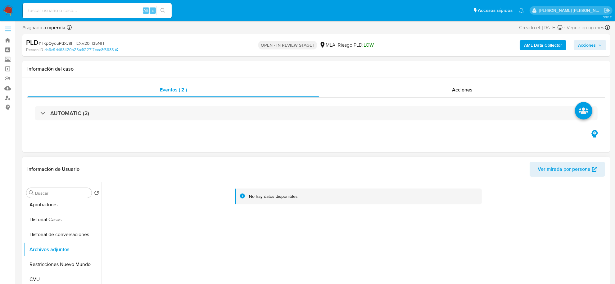
click at [443, 221] on div "No hay datos disponibles" at bounding box center [355, 261] width 507 height 159
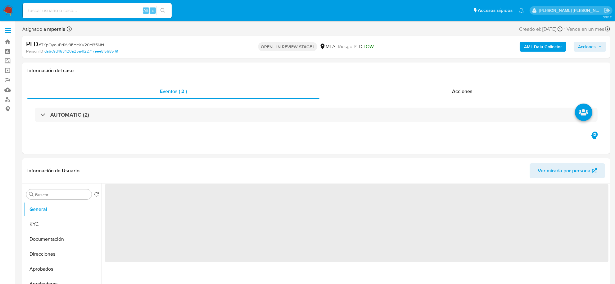
select select "10"
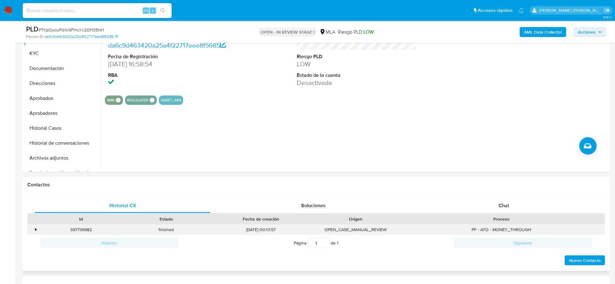
scroll to position [155, 0]
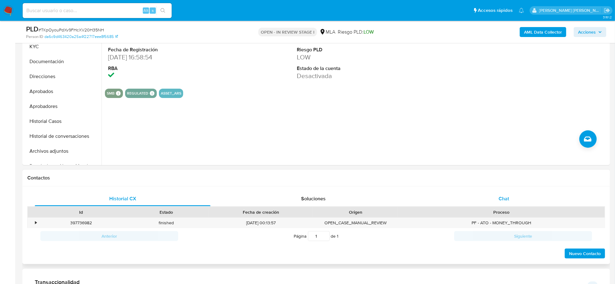
click at [508, 197] on span "Chat" at bounding box center [504, 198] width 11 height 7
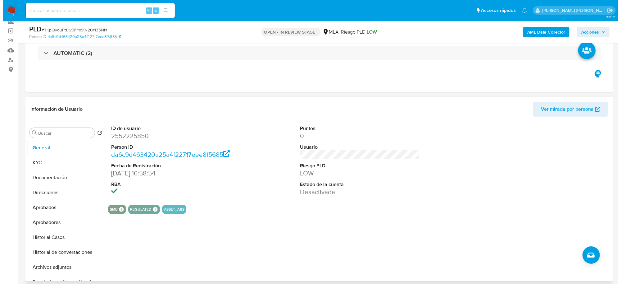
scroll to position [39, 0]
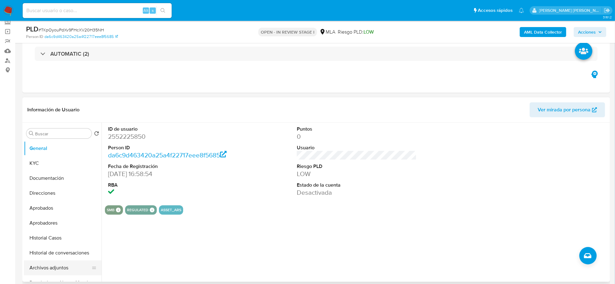
click at [58, 266] on button "Archivos adjuntos" at bounding box center [60, 267] width 73 height 15
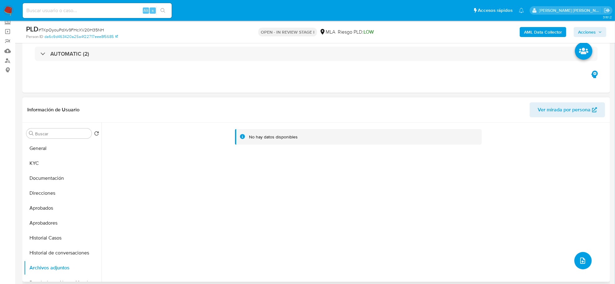
click at [581, 257] on icon "upload-file" at bounding box center [582, 260] width 7 height 7
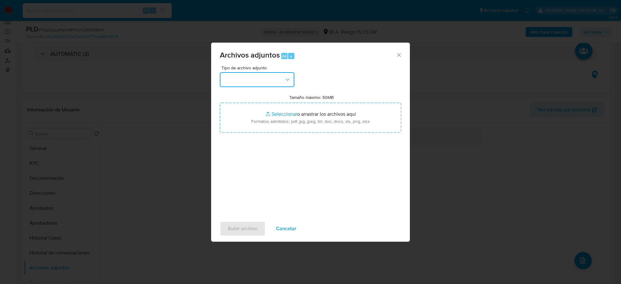
click at [264, 84] on button "button" at bounding box center [257, 79] width 75 height 15
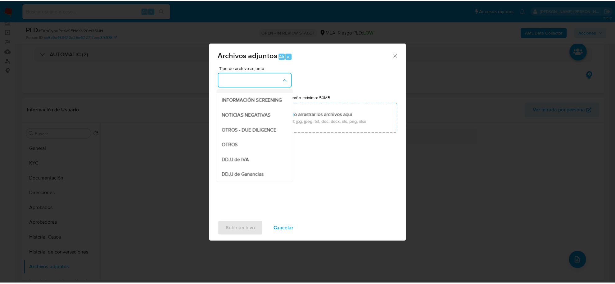
scroll to position [78, 0]
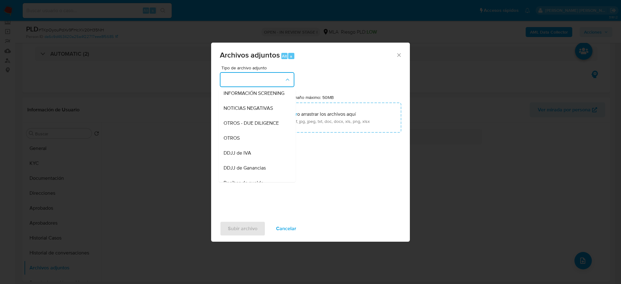
click at [254, 145] on div "OTROS" at bounding box center [255, 137] width 63 height 15
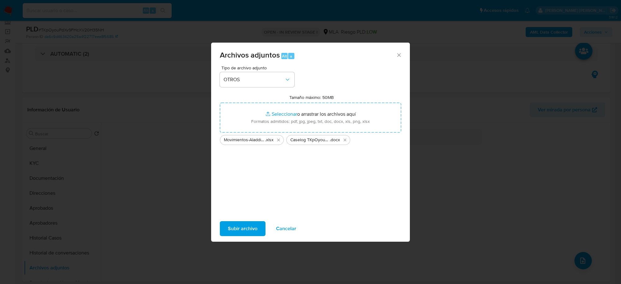
click at [241, 226] on span "Subir archivo" at bounding box center [243, 229] width 30 height 14
click at [249, 222] on span "Subir archivo" at bounding box center [243, 229] width 30 height 14
click at [400, 52] on icon "Cerrar" at bounding box center [399, 55] width 6 height 6
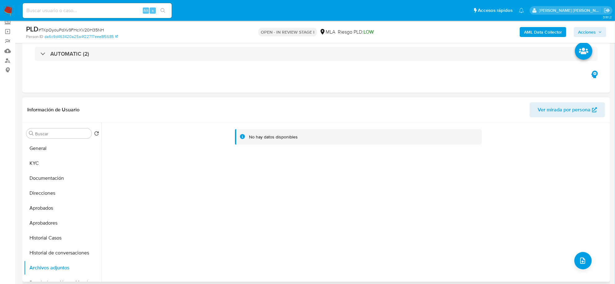
click at [243, 189] on div "No hay datos disponibles" at bounding box center [355, 201] width 507 height 159
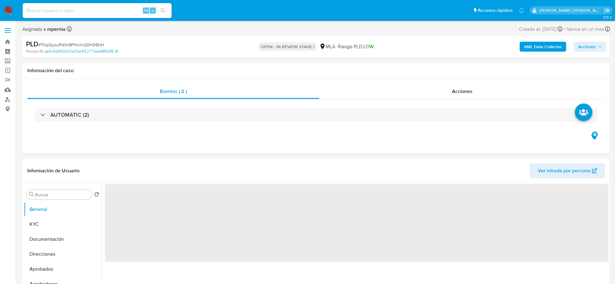
select select "10"
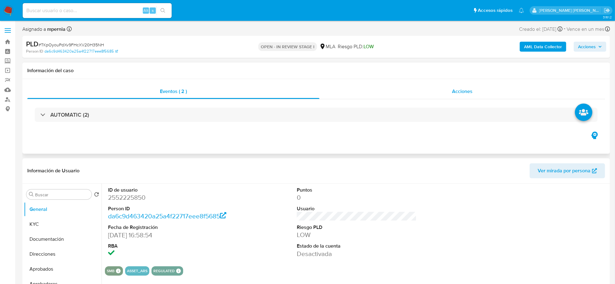
click at [468, 95] on div "Acciones" at bounding box center [463, 91] width 286 height 15
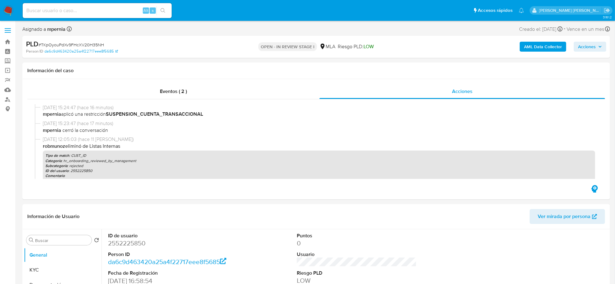
click at [528, 42] on b "AML Data Collector" at bounding box center [543, 47] width 38 height 10
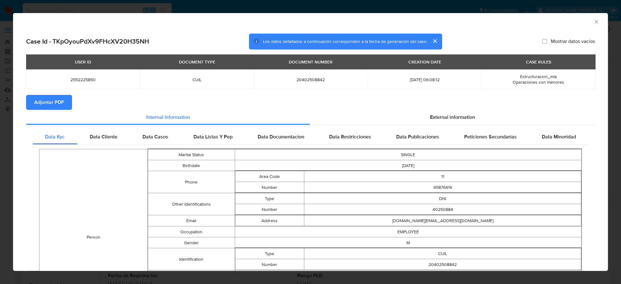
click at [65, 108] on button "Adjuntar PDF" at bounding box center [49, 102] width 46 height 15
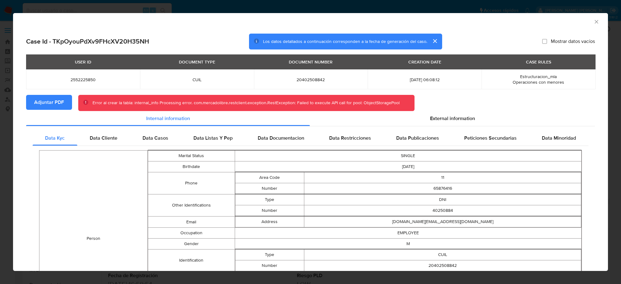
click at [594, 21] on icon "Cerrar ventana" at bounding box center [597, 22] width 6 height 6
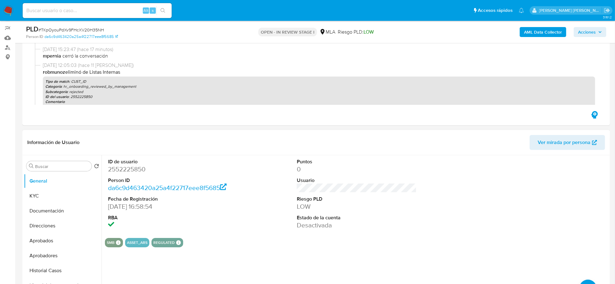
scroll to position [39, 0]
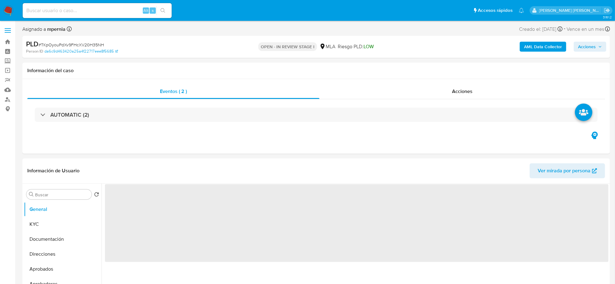
select select "10"
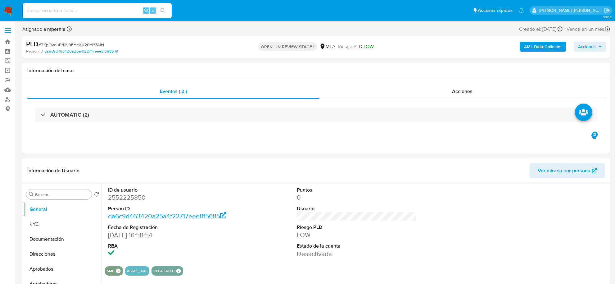
click at [545, 48] on b "AML Data Collector" at bounding box center [543, 47] width 38 height 10
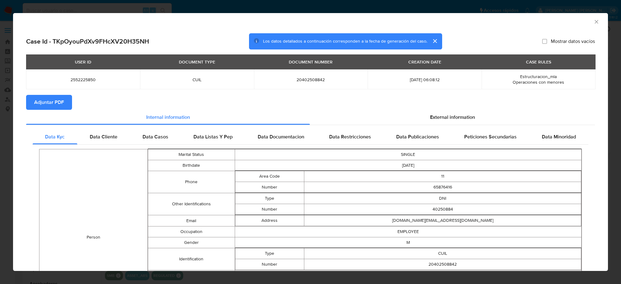
click at [62, 98] on span "Adjuntar PDF" at bounding box center [49, 102] width 30 height 14
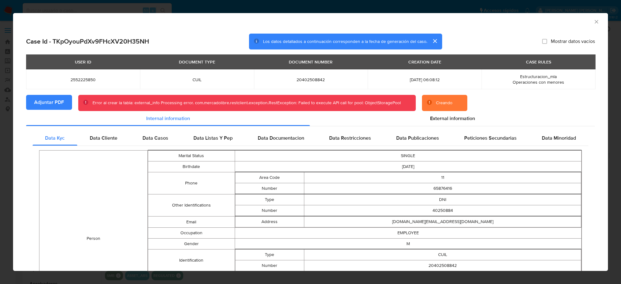
click at [595, 23] on icon "Cerrar ventana" at bounding box center [596, 21] width 3 height 3
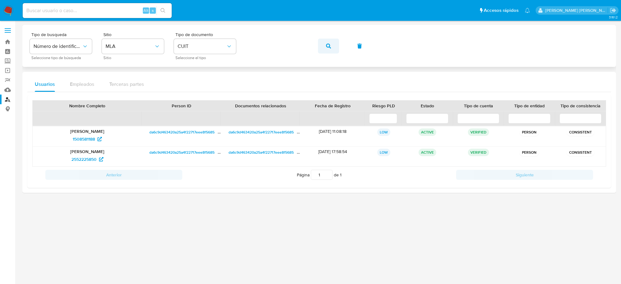
click at [328, 48] on icon "button" at bounding box center [328, 45] width 5 height 5
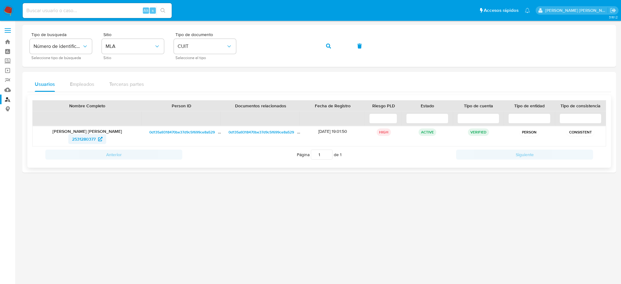
click at [75, 142] on span "2531280377" at bounding box center [84, 139] width 24 height 10
click at [78, 139] on span "2531280377" at bounding box center [84, 139] width 24 height 10
click at [325, 47] on button "button" at bounding box center [328, 46] width 21 height 15
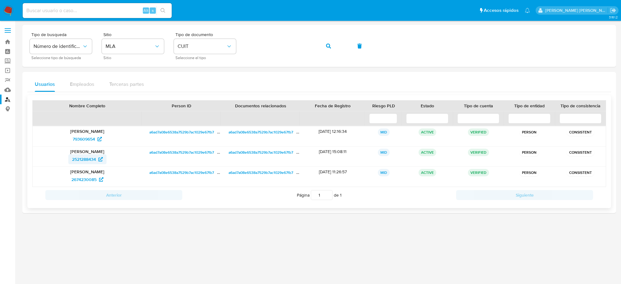
click at [87, 160] on span "2521288434" at bounding box center [84, 159] width 24 height 10
click at [324, 44] on button "button" at bounding box center [328, 46] width 21 height 15
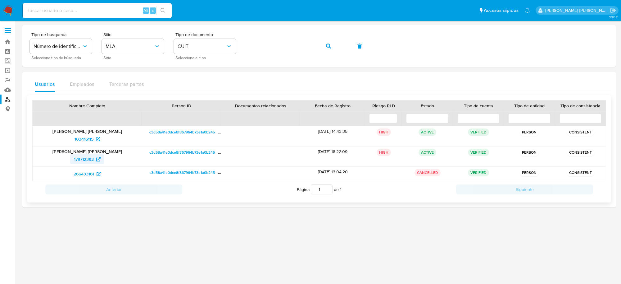
click at [85, 159] on span "179712392" at bounding box center [84, 159] width 20 height 10
click at [327, 46] on icon "button" at bounding box center [328, 45] width 5 height 5
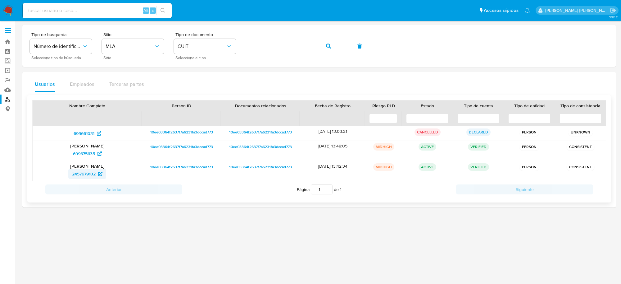
click at [78, 176] on span "2457679102" at bounding box center [84, 174] width 24 height 10
click at [82, 153] on span "699675635" at bounding box center [84, 154] width 22 height 10
click at [325, 43] on button "button" at bounding box center [328, 46] width 21 height 15
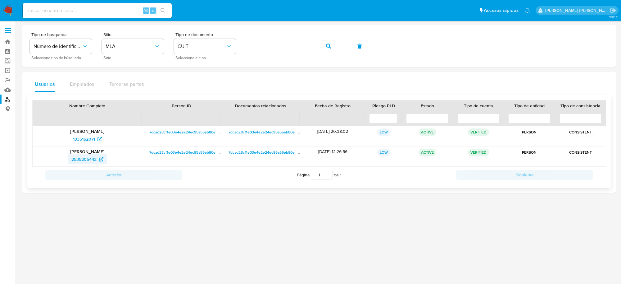
click at [77, 159] on span "2535205442" at bounding box center [83, 159] width 25 height 10
click at [323, 46] on button "button" at bounding box center [328, 46] width 21 height 15
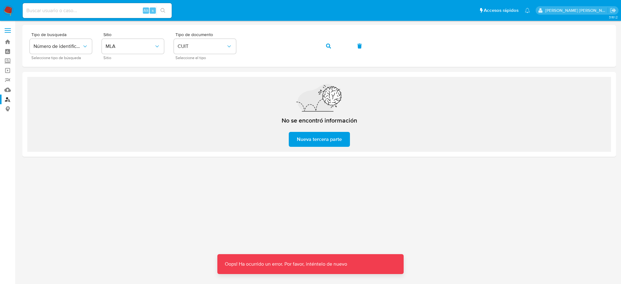
click at [126, 76] on div "No se encontró información Nueva tercera parte" at bounding box center [319, 114] width 594 height 85
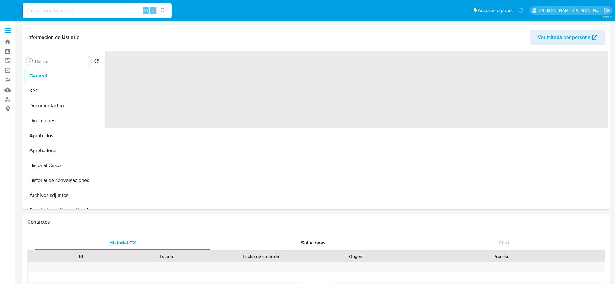
select select "10"
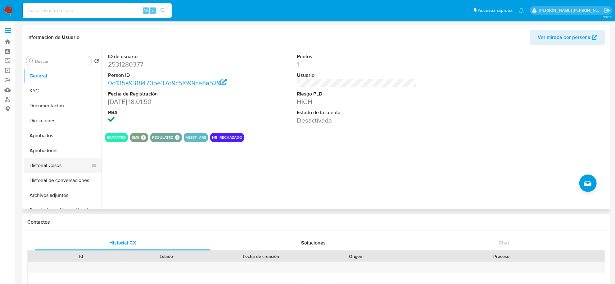
click at [53, 163] on button "Historial Casos" at bounding box center [60, 165] width 73 height 15
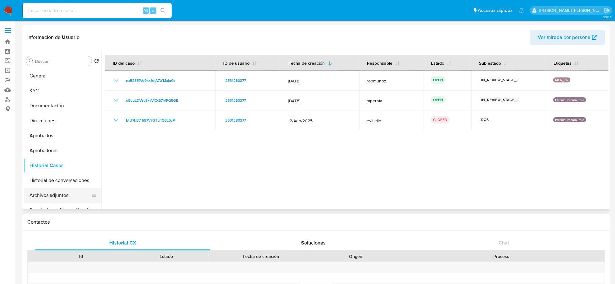
click at [61, 194] on button "Archivos adjuntos" at bounding box center [60, 195] width 73 height 15
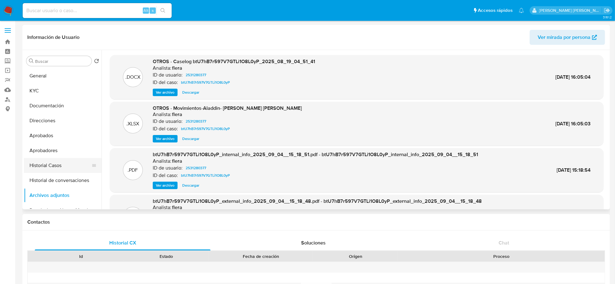
click at [50, 162] on button "Historial Casos" at bounding box center [60, 165] width 73 height 15
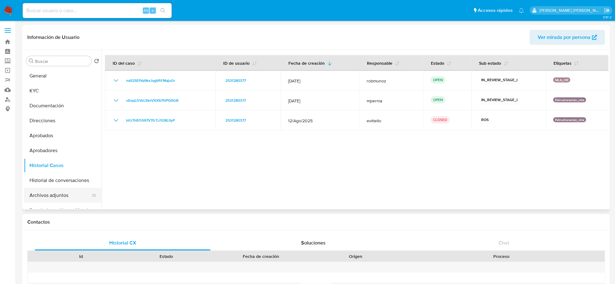
click at [50, 194] on button "Archivos adjuntos" at bounding box center [60, 195] width 73 height 15
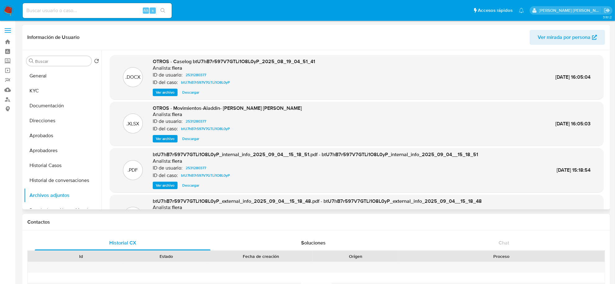
click at [159, 94] on span "Ver archivo" at bounding box center [165, 92] width 19 height 6
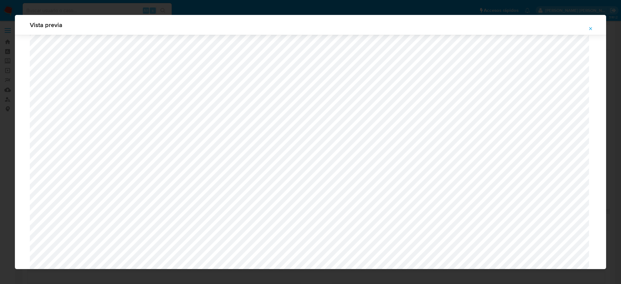
scroll to position [454, 0]
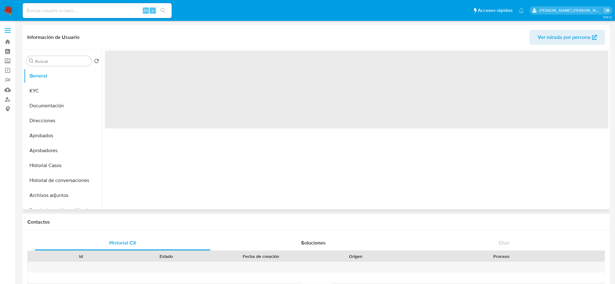
select select "10"
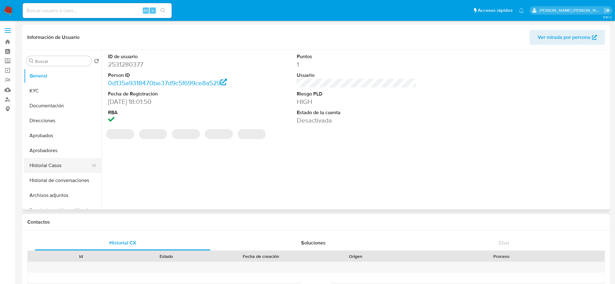
click at [41, 164] on button "Historial Casos" at bounding box center [60, 165] width 73 height 15
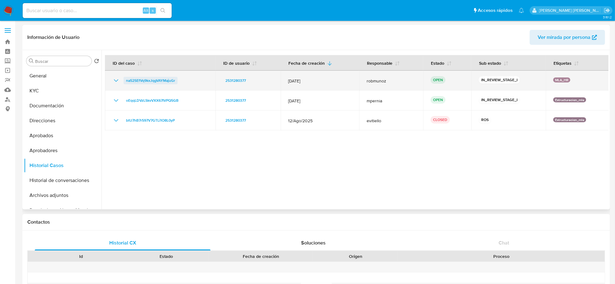
click at [139, 80] on span "na52SEfVq9kxJqgVAYMajuGr" at bounding box center [150, 80] width 49 height 7
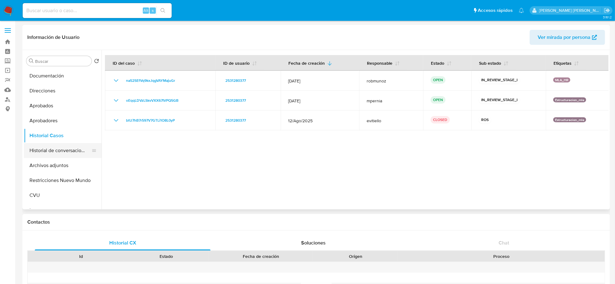
scroll to position [39, 0]
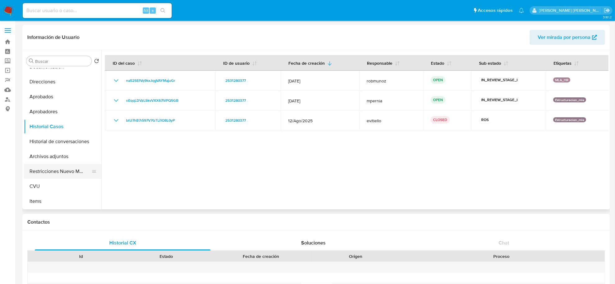
click at [56, 169] on button "Restricciones Nuevo Mundo" at bounding box center [60, 171] width 73 height 15
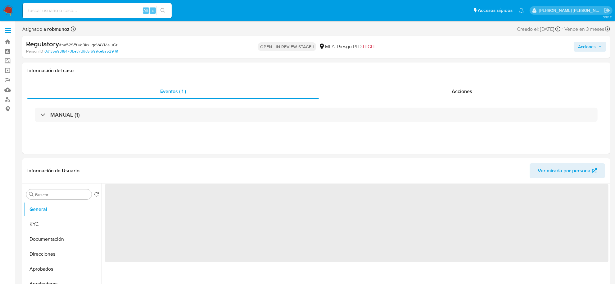
select select "10"
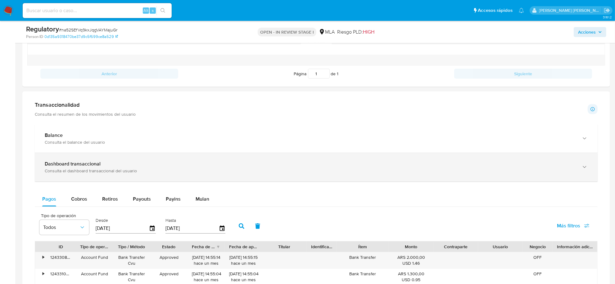
scroll to position [405, 0]
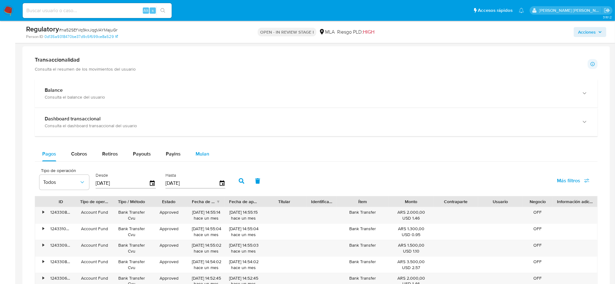
click at [196, 153] on span "Mulan" at bounding box center [203, 153] width 14 height 7
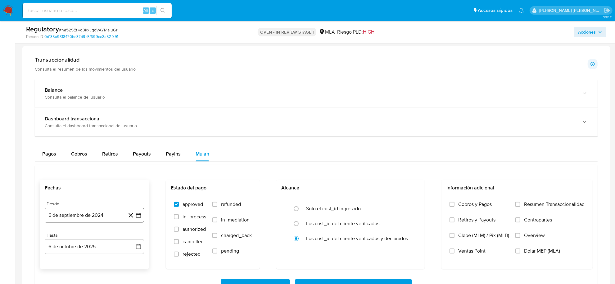
click at [69, 213] on button "6 de septiembre de 2024" at bounding box center [94, 215] width 99 height 15
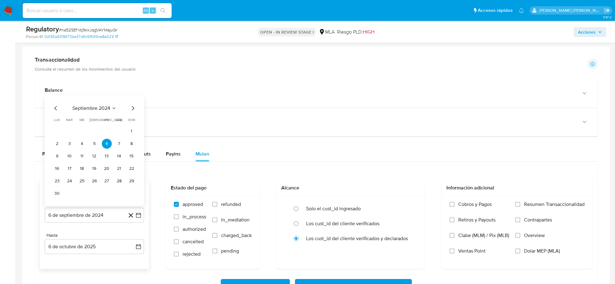
click at [115, 110] on icon "Seleccionar mes y año" at bounding box center [114, 108] width 5 height 5
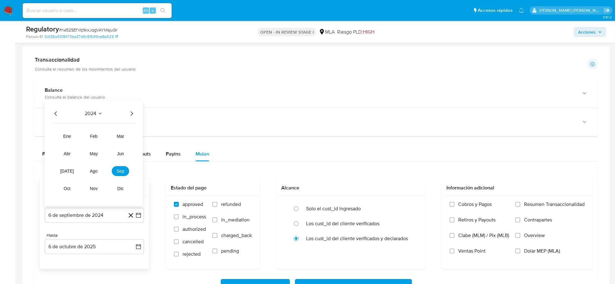
click at [132, 118] on div "2024 2024 ene feb mar abr may jun jul ago sep oct nov dic" at bounding box center [94, 152] width 98 height 105
click at [98, 116] on icon "Seleccionar mes y año" at bounding box center [100, 113] width 5 height 5
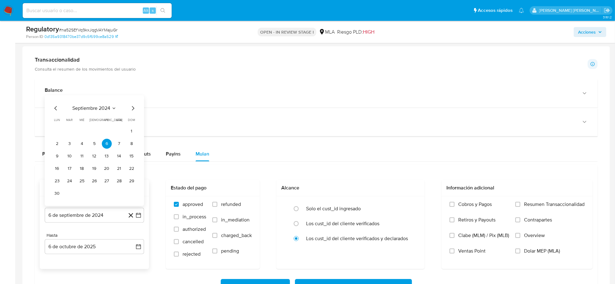
click at [134, 109] on icon "Mes siguiente" at bounding box center [133, 108] width 2 height 4
click at [106, 121] on span "octubre 2024" at bounding box center [91, 120] width 30 height 6
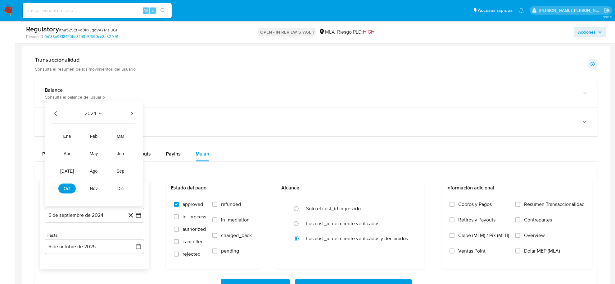
click at [100, 114] on icon "Seleccionar mes y año" at bounding box center [100, 113] width 5 height 5
click at [108, 121] on icon "Seleccionar mes y año" at bounding box center [110, 120] width 5 height 5
click at [132, 113] on icon "Año siguiente" at bounding box center [131, 113] width 7 height 7
click at [88, 173] on button "ago" at bounding box center [93, 171] width 17 height 10
click at [108, 143] on button "1" at bounding box center [107, 144] width 10 height 10
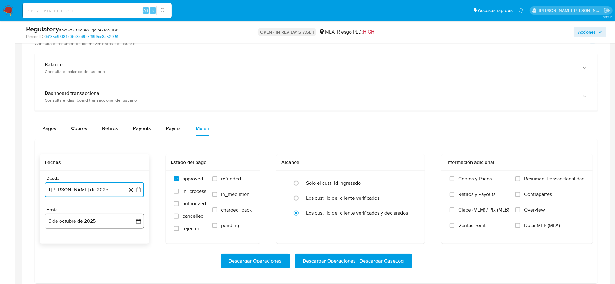
scroll to position [444, 0]
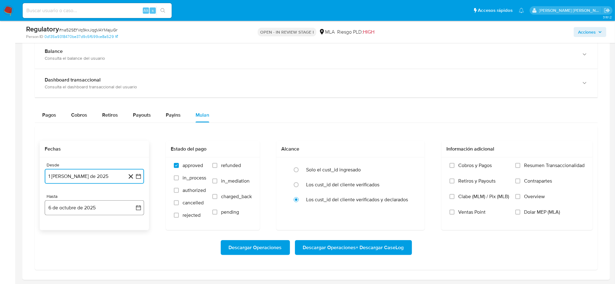
click at [87, 210] on button "6 de octubre de 2025" at bounding box center [94, 207] width 99 height 15
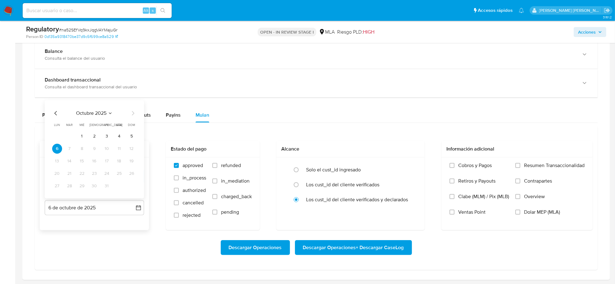
click at [55, 115] on icon "Mes anterior" at bounding box center [55, 112] width 7 height 7
click at [57, 116] on icon "Mes anterior" at bounding box center [55, 112] width 7 height 7
click at [132, 188] on button "31" at bounding box center [132, 186] width 10 height 10
click at [220, 164] on label "refunded" at bounding box center [232, 170] width 39 height 16
click at [217, 164] on input "refunded" at bounding box center [215, 165] width 5 height 5
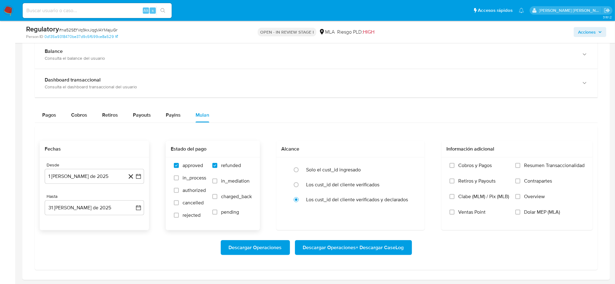
checkbox input "true"
click at [535, 213] on span "Dolar MEP (MLA)" at bounding box center [542, 212] width 36 height 6
click at [521, 213] on input "Dolar MEP (MLA)" at bounding box center [518, 211] width 5 height 5
click at [355, 249] on span "Descargar Operaciones + Descargar CaseLog" at bounding box center [353, 247] width 101 height 14
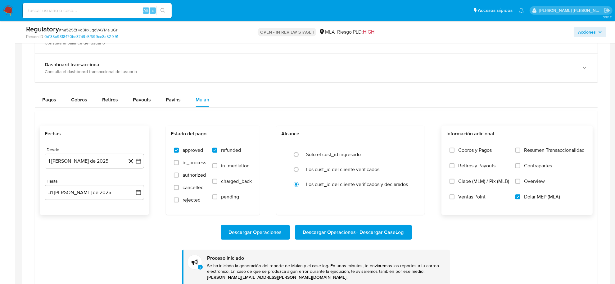
scroll to position [482, 0]
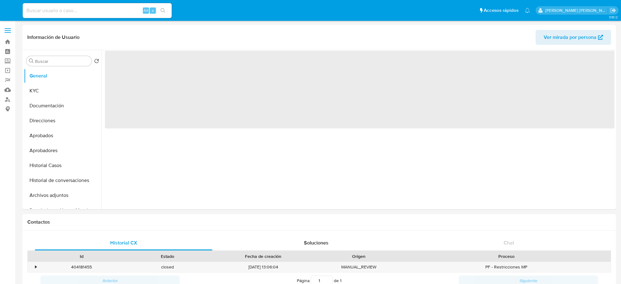
select select "10"
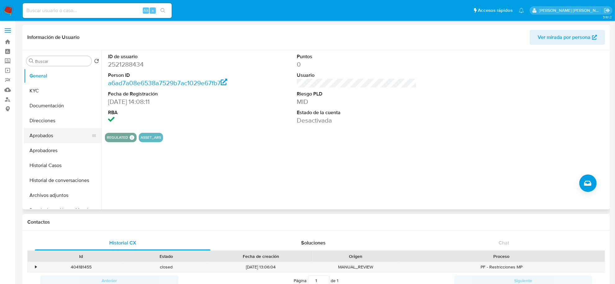
click at [44, 137] on button "Aprobados" at bounding box center [60, 135] width 73 height 15
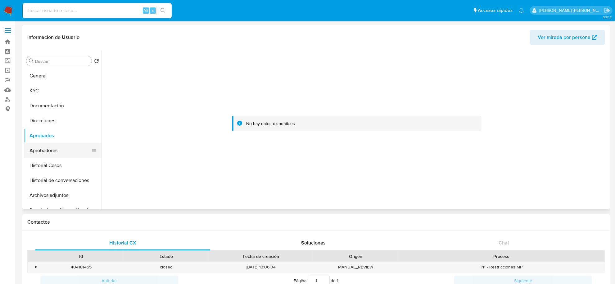
click at [42, 145] on button "Aprobadores" at bounding box center [60, 150] width 73 height 15
click at [51, 161] on button "Historial Casos" at bounding box center [60, 165] width 73 height 15
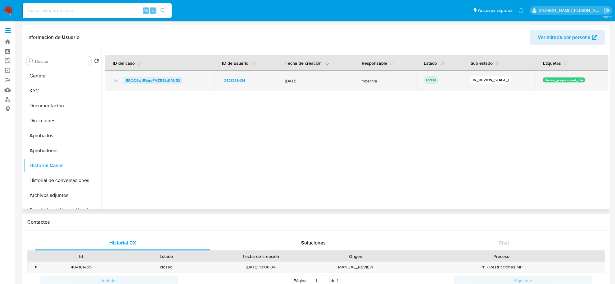
click at [142, 80] on span "5BQOSw1EVargFMZRBkd1RU52" at bounding box center [153, 80] width 54 height 7
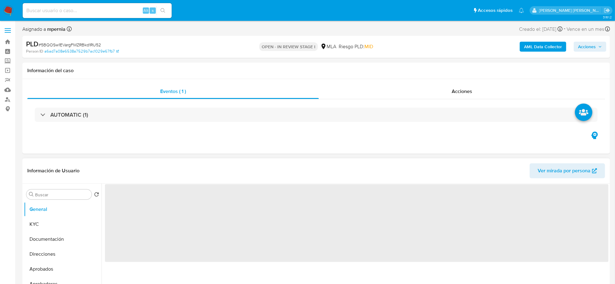
select select "10"
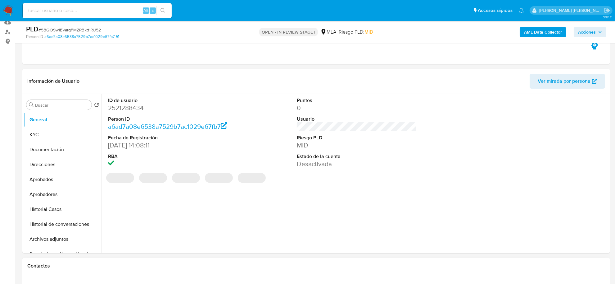
scroll to position [117, 0]
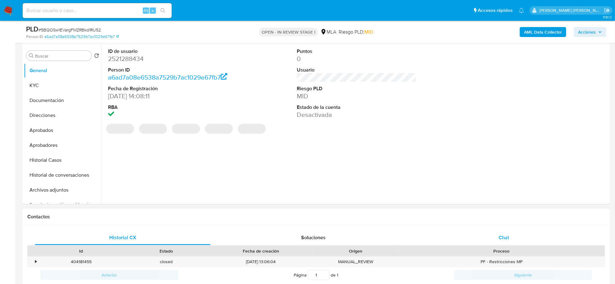
click at [511, 240] on div "Chat" at bounding box center [504, 237] width 176 height 15
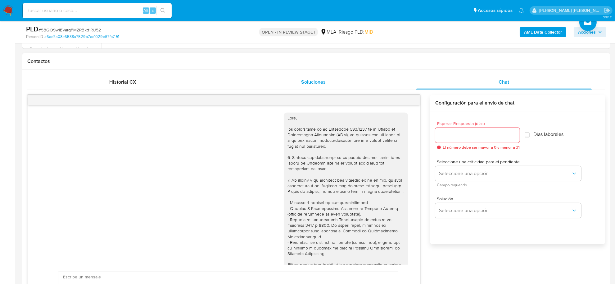
scroll to position [330, 0]
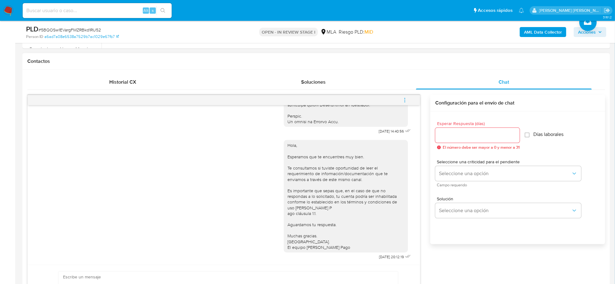
click at [405, 100] on icon "menu-action" at bounding box center [405, 99] width 1 height 1
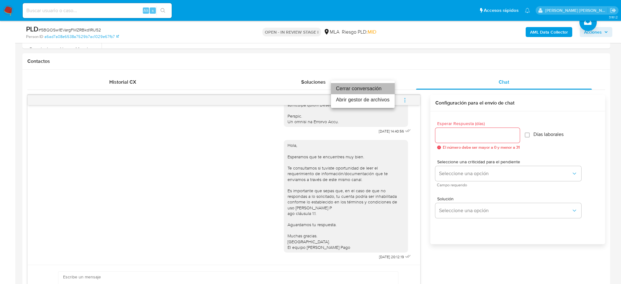
click at [365, 86] on li "Cerrar conversación" at bounding box center [363, 88] width 64 height 11
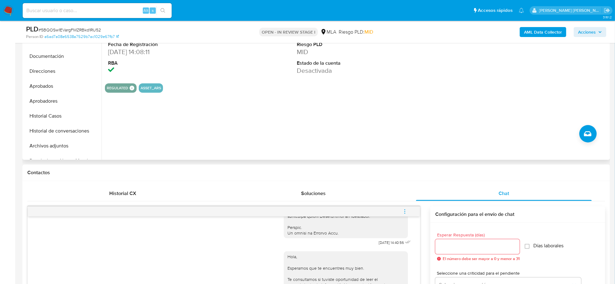
scroll to position [39, 0]
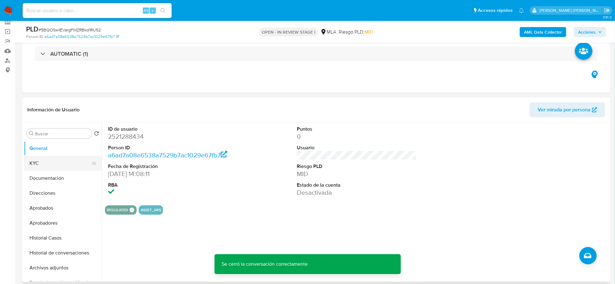
click at [38, 158] on button "KYC" at bounding box center [60, 163] width 73 height 15
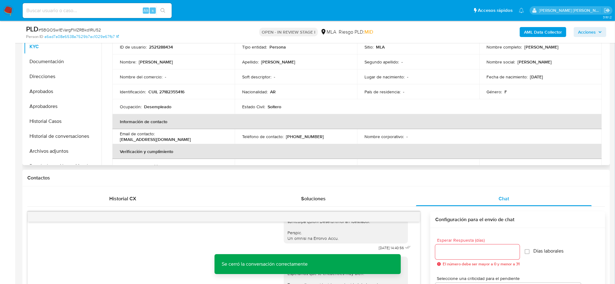
scroll to position [0, 0]
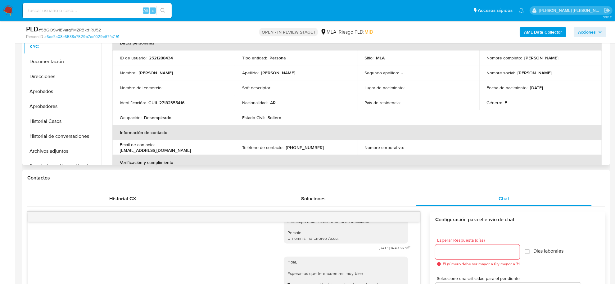
drag, startPoint x: 524, startPoint y: 58, endPoint x: 580, endPoint y: 63, distance: 56.5
click at [580, 63] on td "Nombre completo : Sandra Zulma Echenique" at bounding box center [541, 57] width 122 height 15
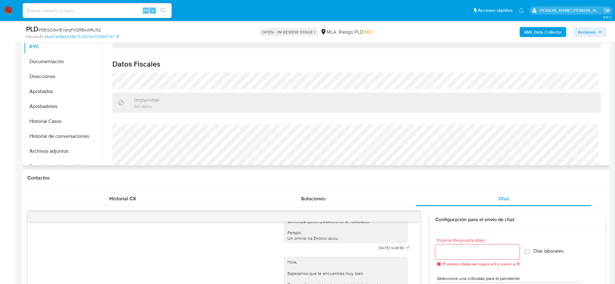
scroll to position [322, 0]
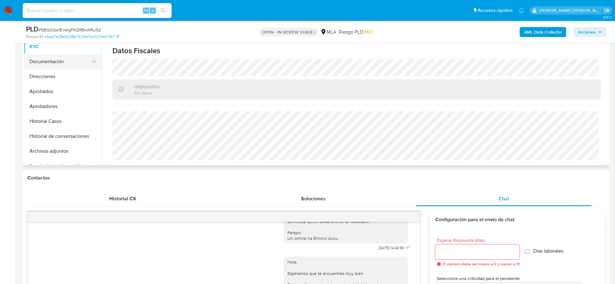
click at [47, 65] on button "Documentación" at bounding box center [60, 61] width 73 height 15
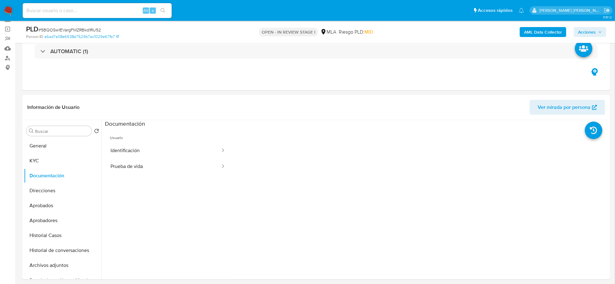
scroll to position [39, 0]
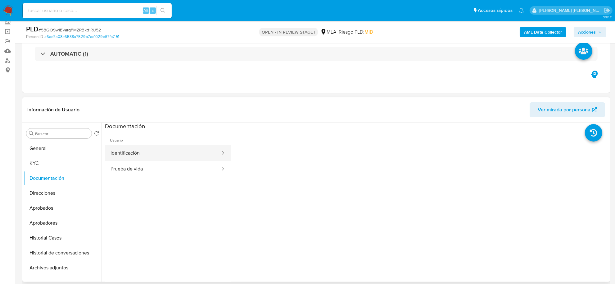
click at [136, 150] on button "Identificación" at bounding box center [163, 153] width 116 height 16
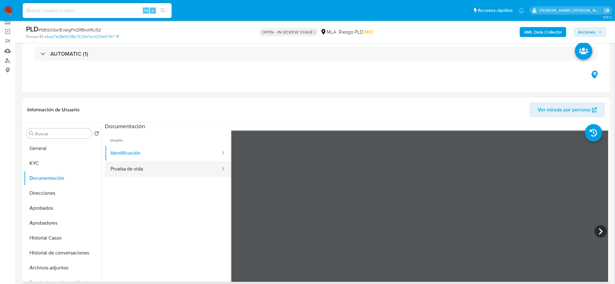
click at [155, 169] on button "Prueba de vida" at bounding box center [163, 169] width 116 height 16
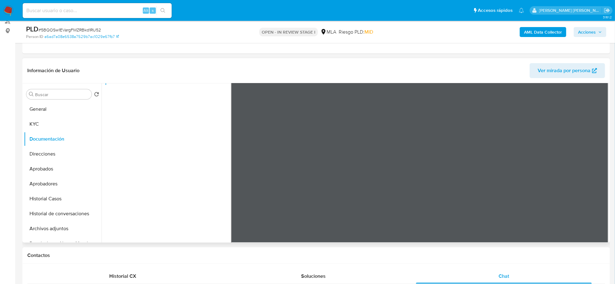
scroll to position [78, 0]
click at [551, 29] on b "AML Data Collector" at bounding box center [543, 32] width 38 height 10
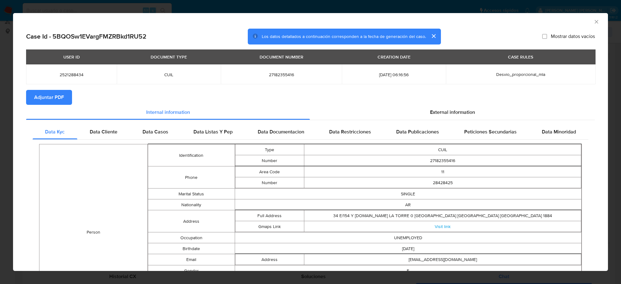
click at [61, 99] on span "Adjuntar PDF" at bounding box center [49, 97] width 30 height 14
click at [594, 21] on icon "Cerrar ventana" at bounding box center [597, 22] width 6 height 6
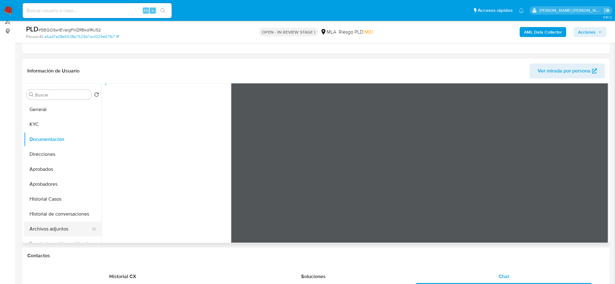
click at [53, 225] on button "Archivos adjuntos" at bounding box center [60, 228] width 73 height 15
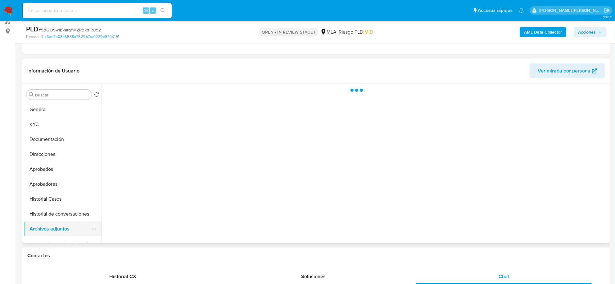
scroll to position [39, 0]
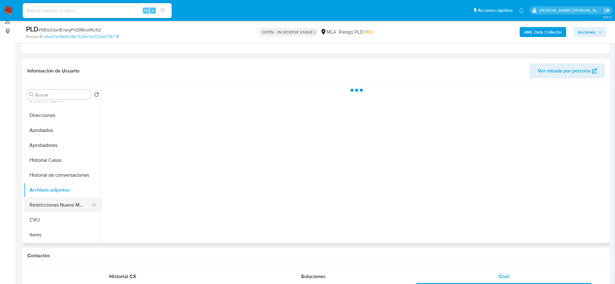
click at [55, 207] on button "Restricciones Nuevo Mundo" at bounding box center [60, 204] width 73 height 15
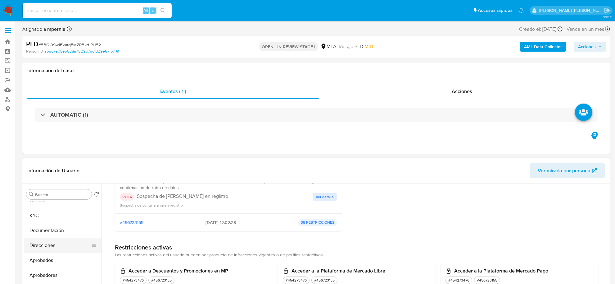
scroll to position [0, 0]
click at [39, 225] on button "KYC" at bounding box center [60, 224] width 73 height 15
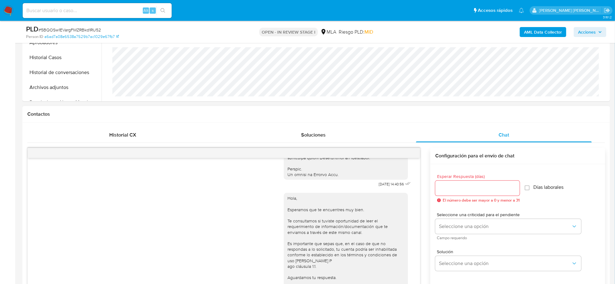
scroll to position [233, 0]
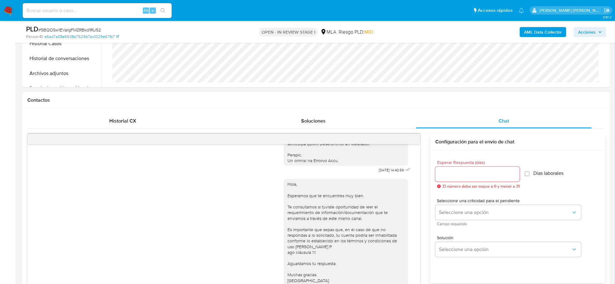
click at [211, 213] on div "Hola, Esperamos que te encuentres muy bien. Te consultamos si tuviste oportunid…" at bounding box center [223, 237] width 377 height 126
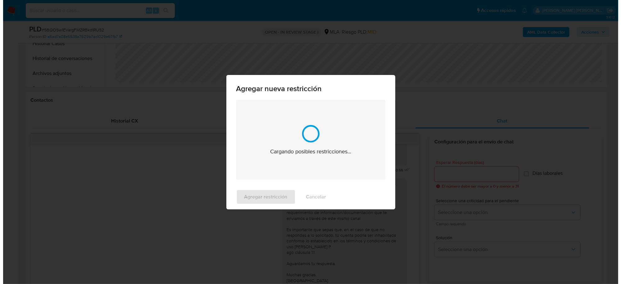
scroll to position [992, 0]
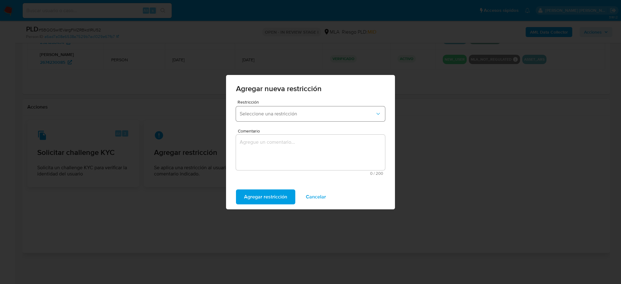
click at [278, 113] on span "Seleccione una restricción" at bounding box center [307, 114] width 135 height 6
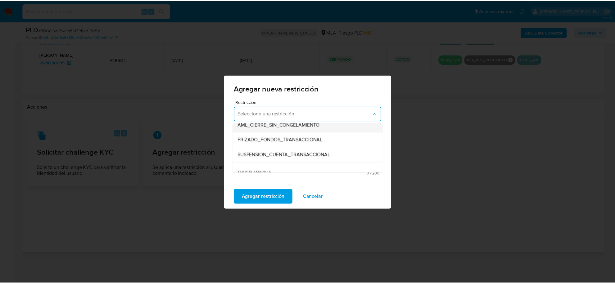
scroll to position [78, 0]
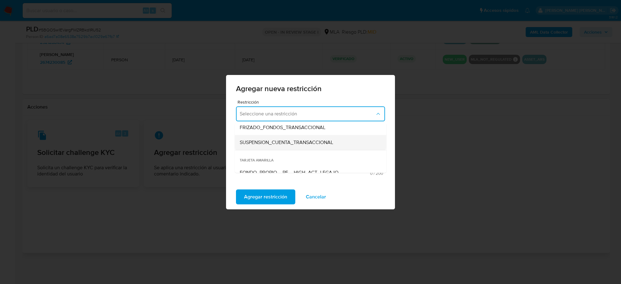
click at [274, 142] on span "SUSPENSION_CUENTA_TRANSACCIONAL" at bounding box center [287, 142] width 94 height 6
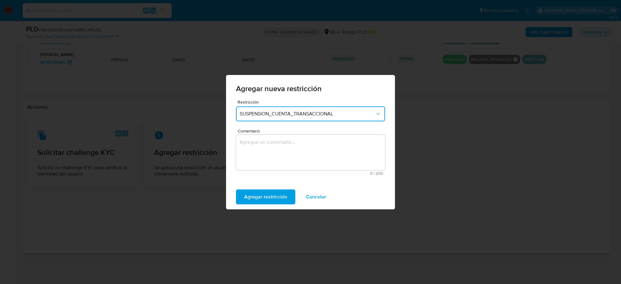
click at [273, 152] on textarea "Comentario" at bounding box center [310, 152] width 149 height 35
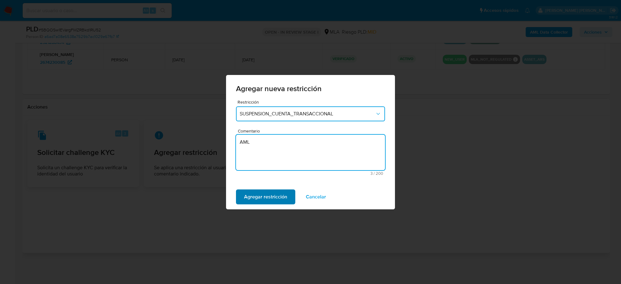
type textarea "AML"
click at [266, 190] on span "Agregar restricción" at bounding box center [265, 197] width 43 height 14
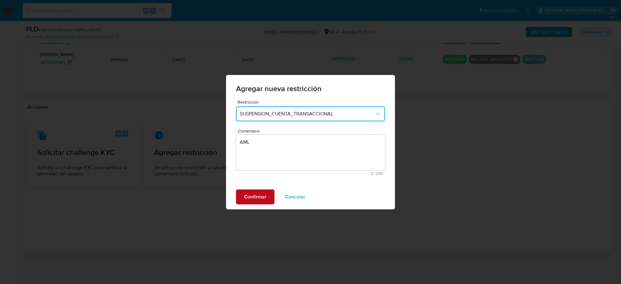
click at [266, 193] on span "Confirmar" at bounding box center [255, 197] width 22 height 14
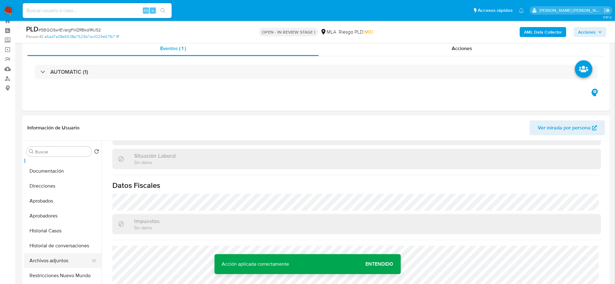
scroll to position [39, 0]
click at [60, 245] on button "Archivos adjuntos" at bounding box center [60, 246] width 73 height 15
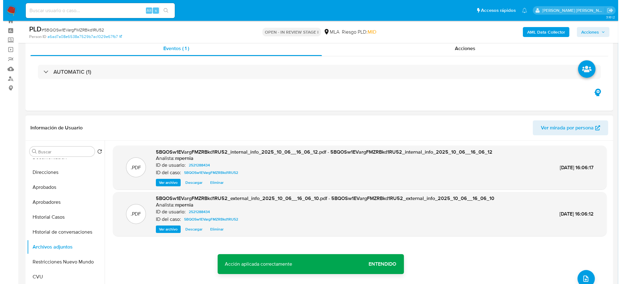
scroll to position [0, 0]
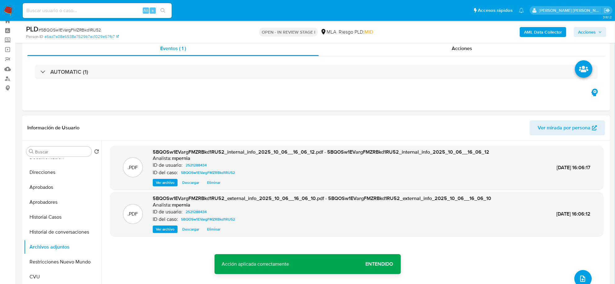
click at [582, 277] on icon "upload-file" at bounding box center [582, 278] width 7 height 7
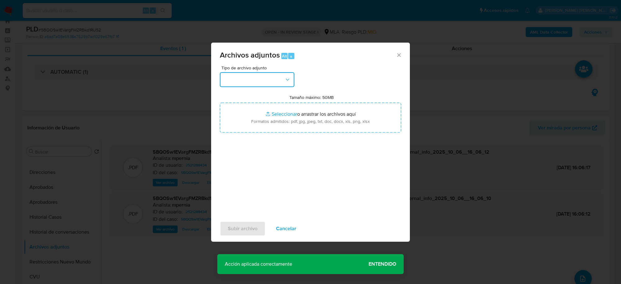
click at [234, 77] on button "button" at bounding box center [257, 79] width 75 height 15
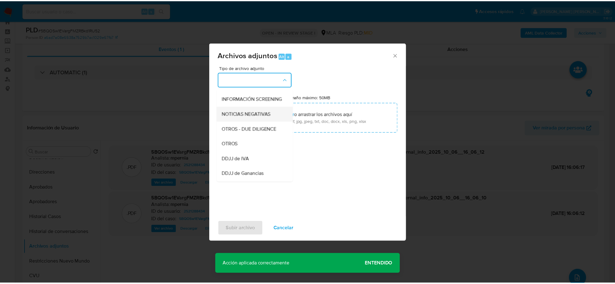
scroll to position [117, 0]
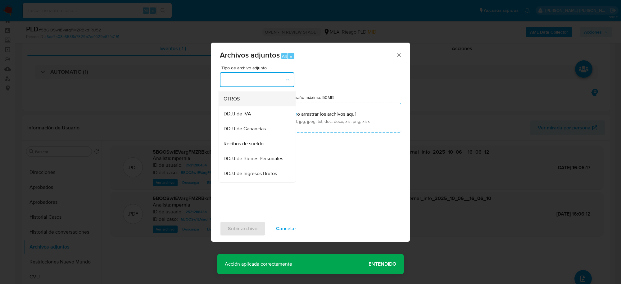
click at [233, 102] on span "OTROS" at bounding box center [232, 99] width 16 height 6
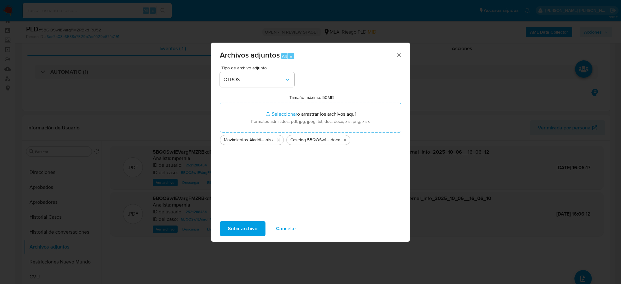
click at [248, 228] on span "Subir archivo" at bounding box center [243, 229] width 30 height 14
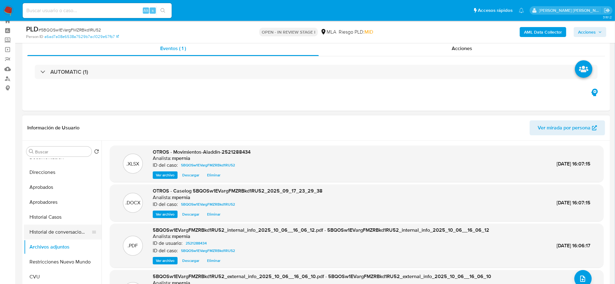
click at [56, 230] on button "Historial de conversaciones" at bounding box center [60, 231] width 73 height 15
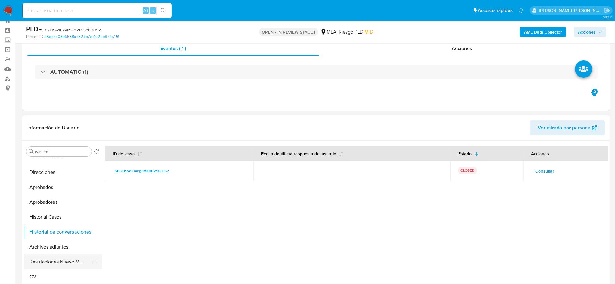
click at [66, 260] on button "Restricciones Nuevo Mundo" at bounding box center [60, 261] width 73 height 15
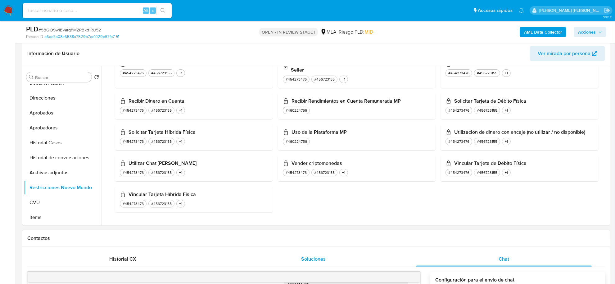
scroll to position [137, 0]
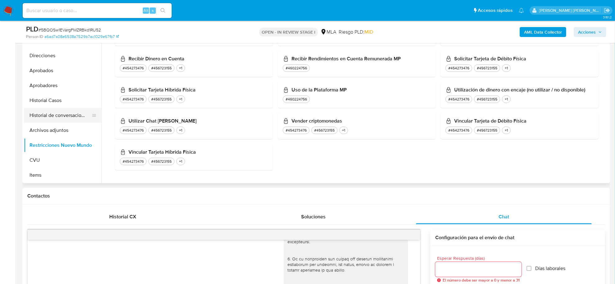
click at [48, 115] on button "Historial de conversaciones" at bounding box center [60, 115] width 73 height 15
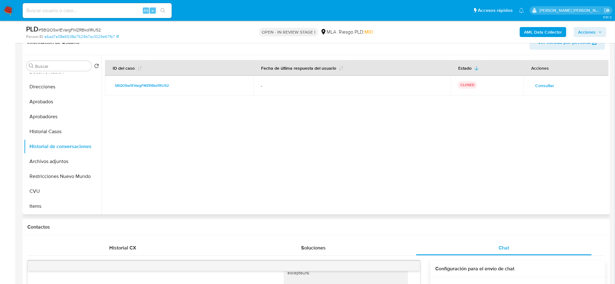
scroll to position [0, 0]
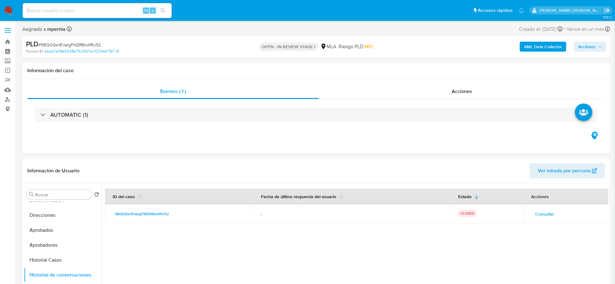
click at [578, 46] on button "Acciones" at bounding box center [590, 47] width 33 height 10
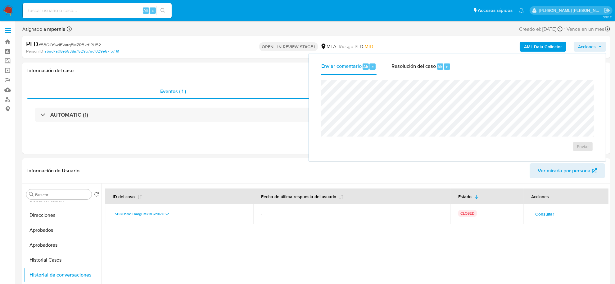
drag, startPoint x: 428, startPoint y: 70, endPoint x: 426, endPoint y: 78, distance: 7.8
click at [428, 70] on div "Resolución del caso Alt r" at bounding box center [421, 66] width 59 height 16
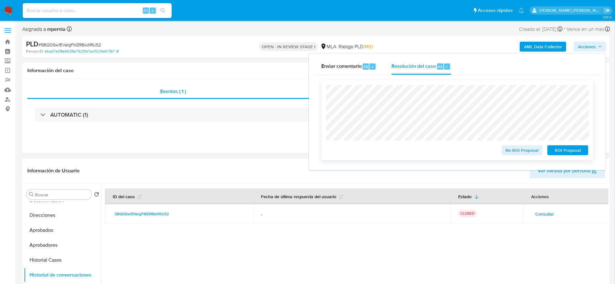
click at [560, 149] on span "ROI Proposal" at bounding box center [568, 150] width 32 height 9
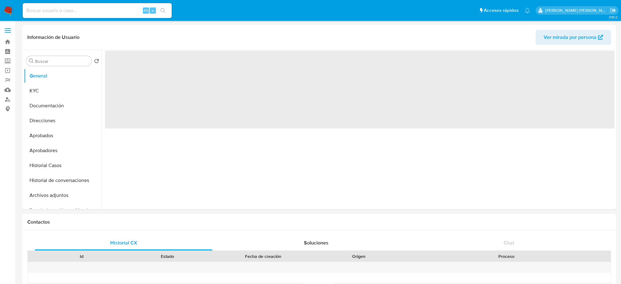
select select "10"
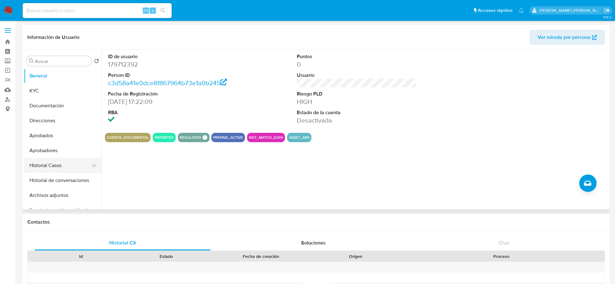
click at [45, 168] on button "Historial Casos" at bounding box center [60, 165] width 73 height 15
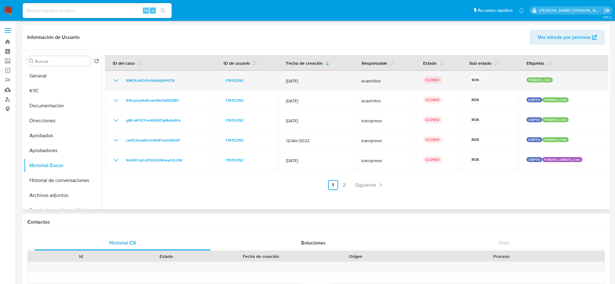
click at [116, 81] on icon "Mostrar/Ocultar" at bounding box center [116, 80] width 4 height 2
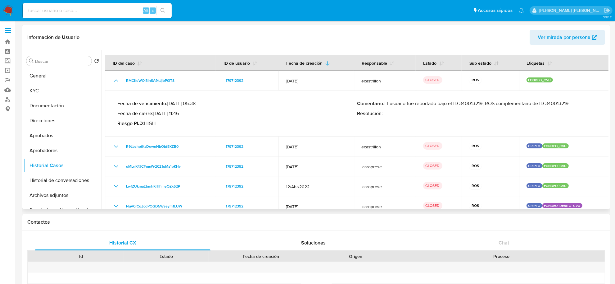
drag, startPoint x: 386, startPoint y: 103, endPoint x: 486, endPoint y: 103, distance: 100.0
click at [486, 103] on p "Comentario : El usuario fue reportado bajo el ID 340013219; ROS complementario …" at bounding box center [477, 103] width 240 height 6
click at [501, 116] on p "Resolución :" at bounding box center [477, 113] width 240 height 6
drag, startPoint x: 386, startPoint y: 102, endPoint x: 577, endPoint y: 103, distance: 191.1
click at [577, 103] on p "Comentario : El usuario fue reportado bajo el ID 340013219; ROS complementario …" at bounding box center [477, 103] width 240 height 6
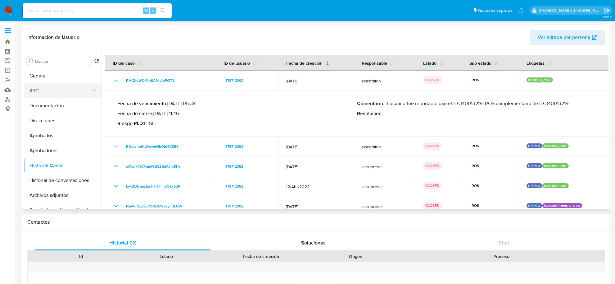
click at [26, 89] on button "KYC" at bounding box center [60, 90] width 73 height 15
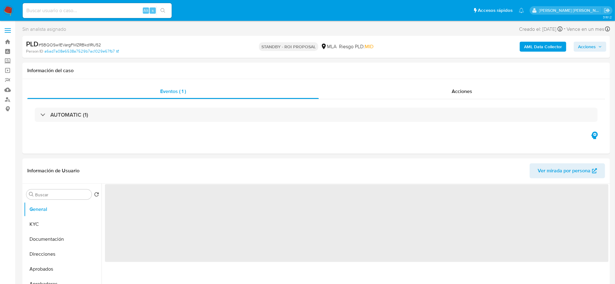
select select "10"
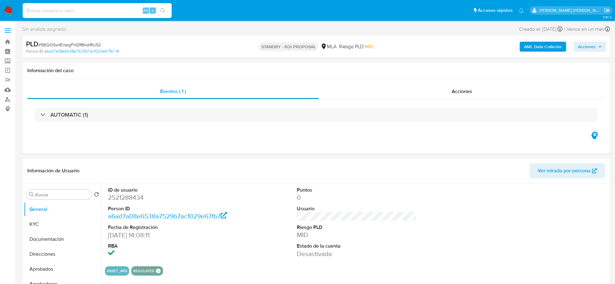
click at [86, 11] on input at bounding box center [97, 11] width 149 height 8
paste input "2552225850"
type input "2552225850"
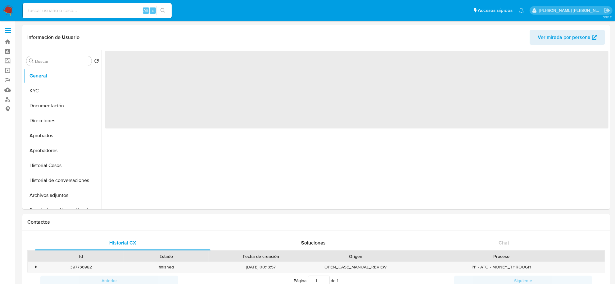
select select "10"
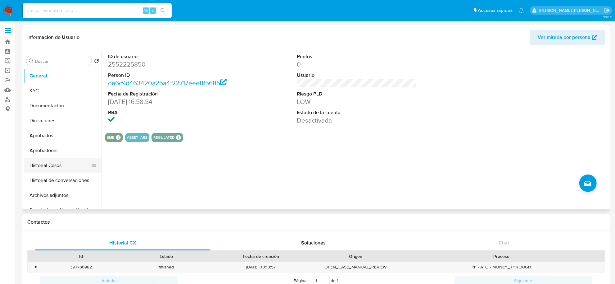
click at [49, 163] on button "Historial Casos" at bounding box center [60, 165] width 73 height 15
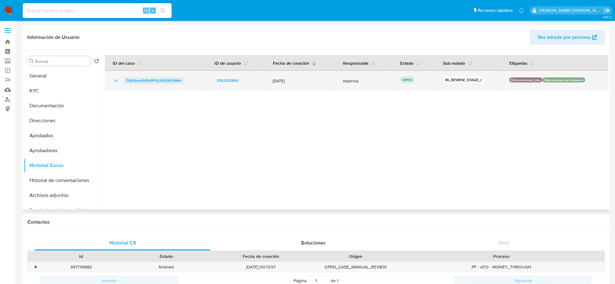
click at [177, 79] on span "TKpOyouPdXv9FHcXV20H35NH" at bounding box center [153, 80] width 55 height 7
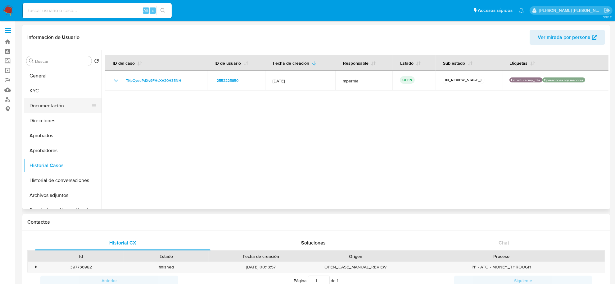
click at [47, 104] on button "Documentación" at bounding box center [60, 105] width 73 height 15
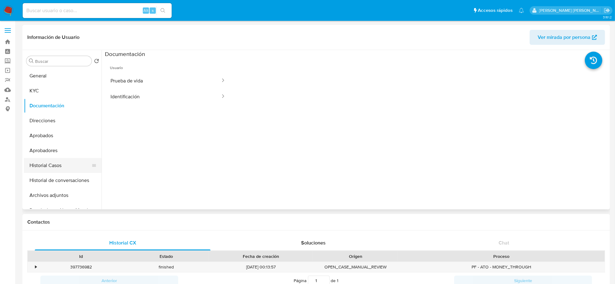
click at [36, 163] on button "Historial Casos" at bounding box center [60, 165] width 73 height 15
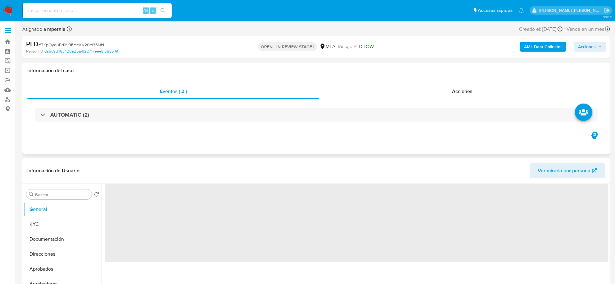
select select "10"
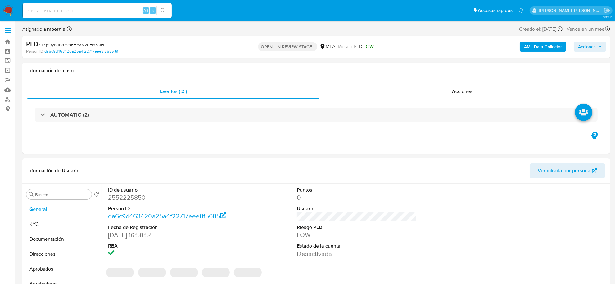
click at [541, 43] on b "AML Data Collector" at bounding box center [543, 47] width 38 height 10
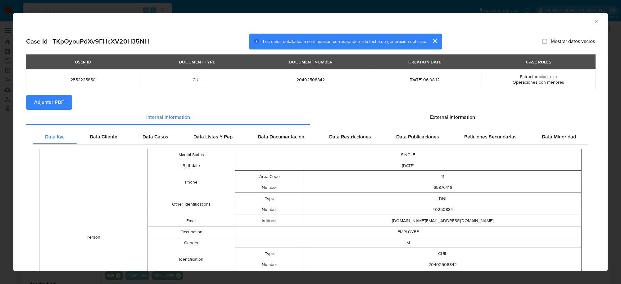
click at [52, 104] on span "Adjuntar PDF" at bounding box center [49, 102] width 30 height 14
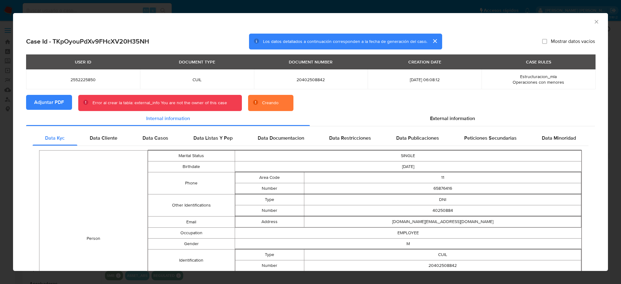
click at [270, 103] on div "Creando" at bounding box center [270, 103] width 16 height 6
click at [594, 23] on icon "Cerrar ventana" at bounding box center [597, 22] width 6 height 6
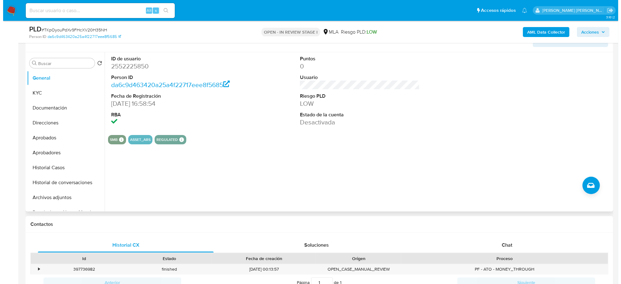
scroll to position [117, 0]
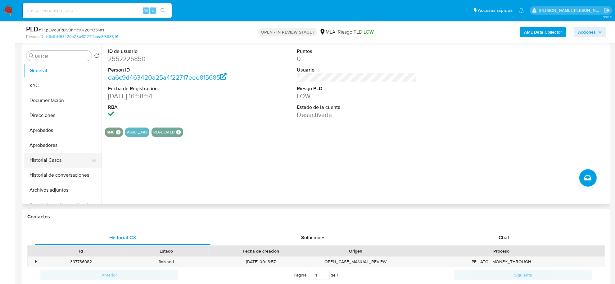
click at [53, 160] on button "Historial Casos" at bounding box center [60, 160] width 73 height 15
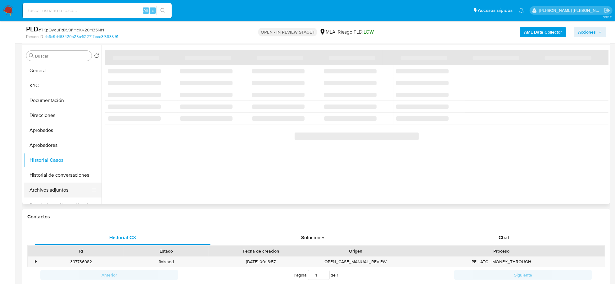
click at [55, 190] on button "Archivos adjuntos" at bounding box center [60, 189] width 73 height 15
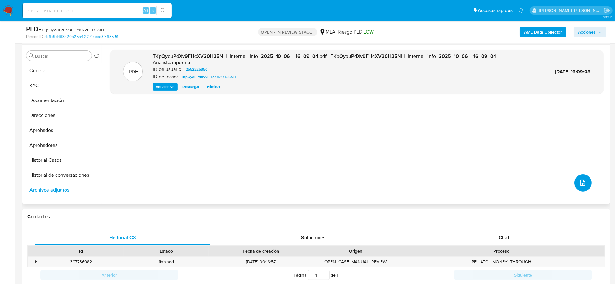
click at [581, 182] on icon "upload-file" at bounding box center [582, 182] width 7 height 7
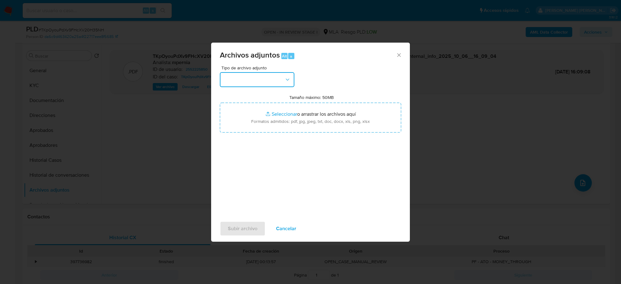
click at [280, 85] on button "button" at bounding box center [257, 79] width 75 height 15
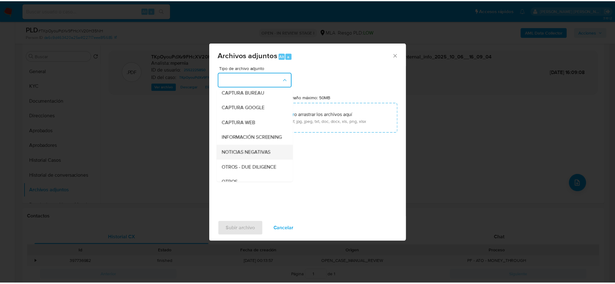
scroll to position [78, 0]
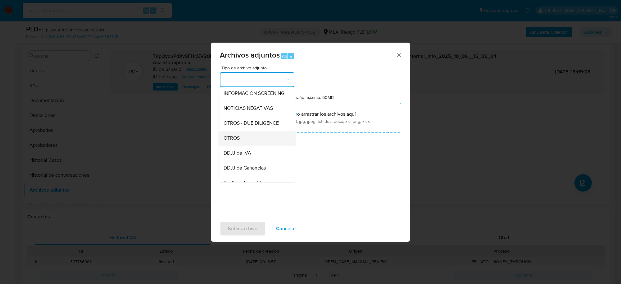
click at [255, 144] on div "OTROS" at bounding box center [255, 137] width 63 height 15
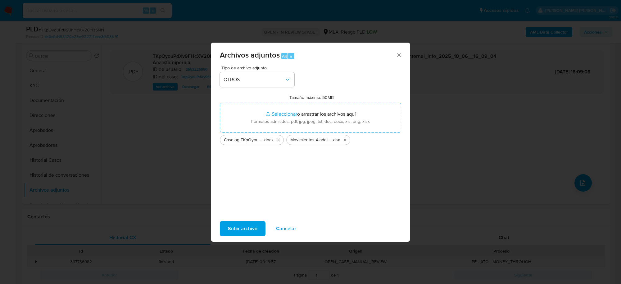
click at [243, 223] on span "Subir archivo" at bounding box center [243, 229] width 30 height 14
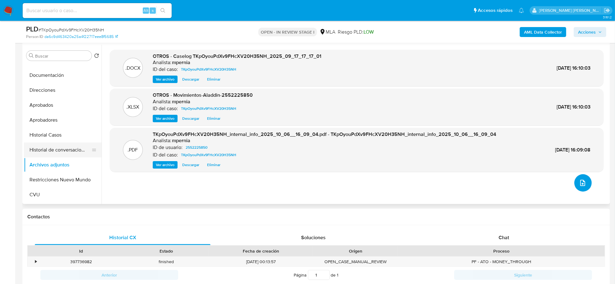
scroll to position [39, 0]
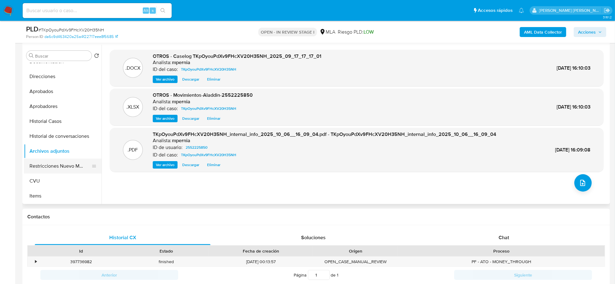
click at [64, 169] on button "Restricciones Nuevo Mundo" at bounding box center [60, 165] width 73 height 15
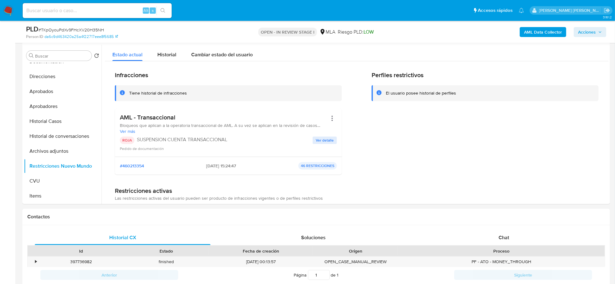
click at [589, 32] on span "Acciones" at bounding box center [587, 32] width 18 height 10
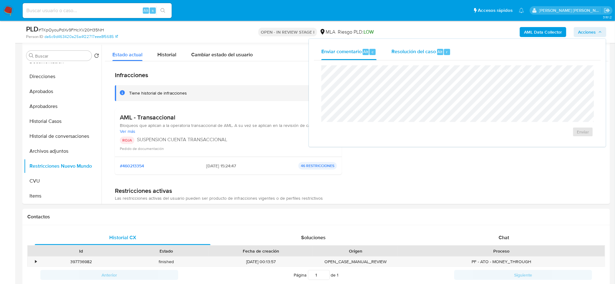
drag, startPoint x: 433, startPoint y: 51, endPoint x: 430, endPoint y: 63, distance: 12.8
click at [433, 51] on span "Resolución del caso" at bounding box center [414, 51] width 44 height 7
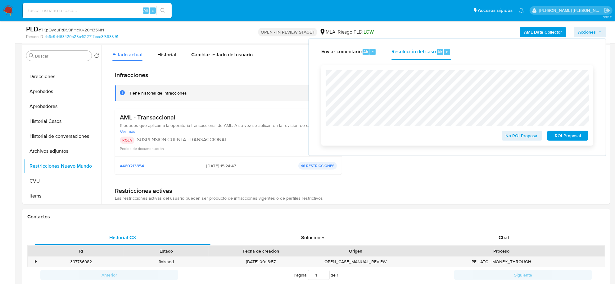
click at [561, 136] on span "ROI Proposal" at bounding box center [568, 135] width 32 height 9
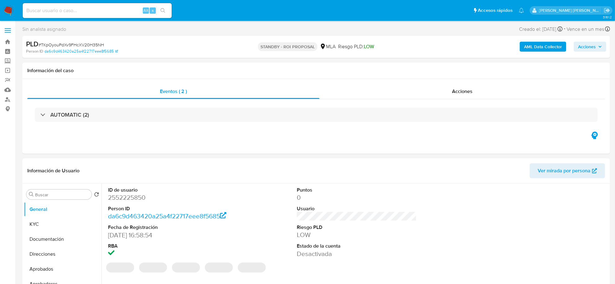
select select "10"
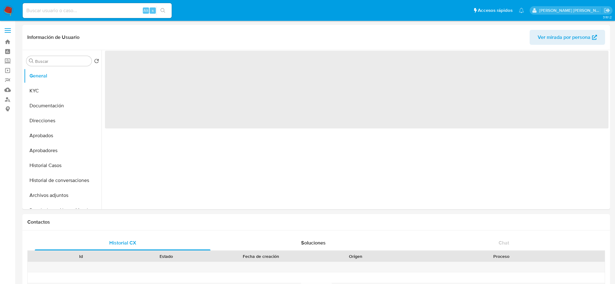
select select "10"
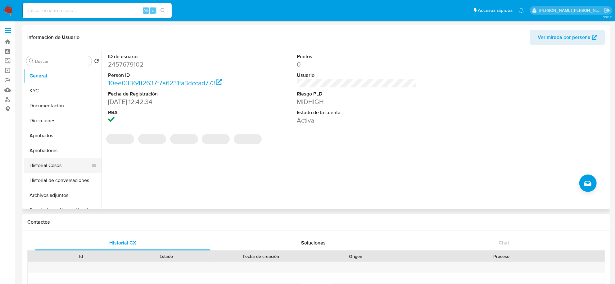
click at [52, 169] on button "Historial Casos" at bounding box center [60, 165] width 73 height 15
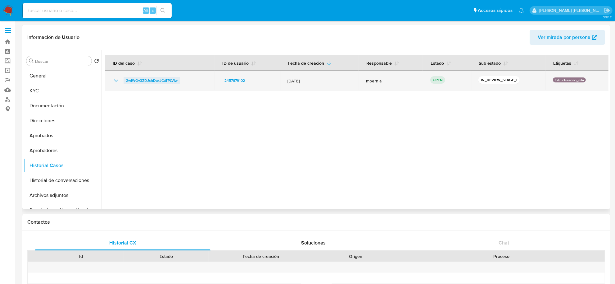
click at [156, 81] on span "2wIWOv3ZDJchDaxJCaTPLVIw" at bounding box center [152, 80] width 52 height 7
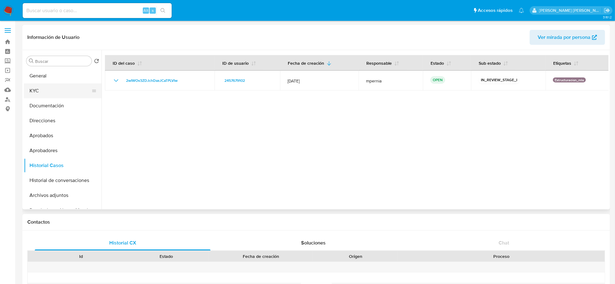
click at [44, 87] on button "KYC" at bounding box center [60, 90] width 73 height 15
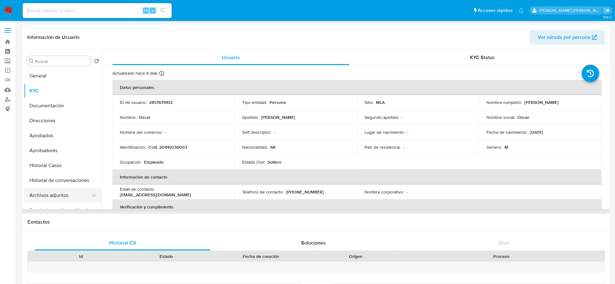
click at [44, 196] on button "Archivos adjuntos" at bounding box center [60, 195] width 73 height 15
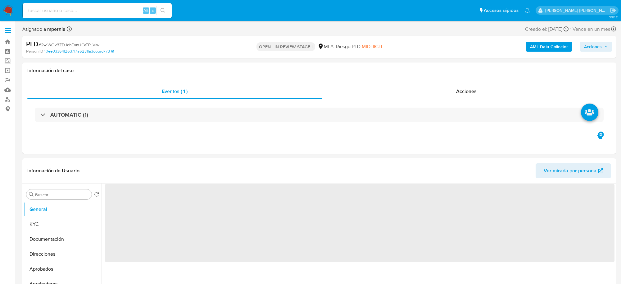
select select "10"
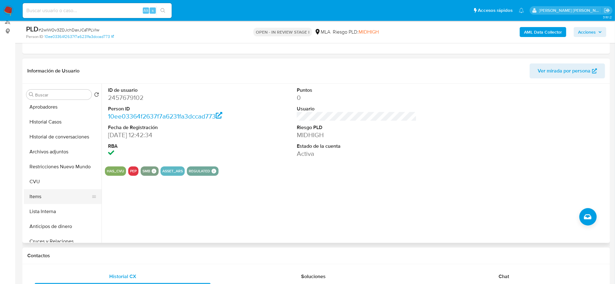
scroll to position [78, 0]
click at [48, 211] on button "Lista Interna" at bounding box center [60, 210] width 73 height 15
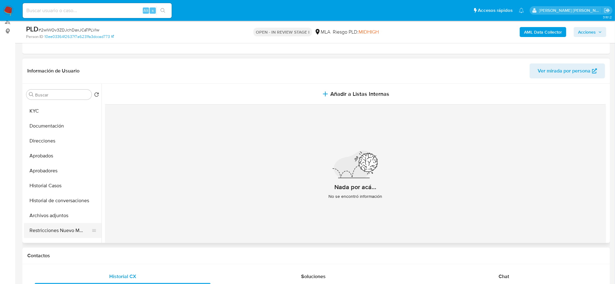
scroll to position [0, 0]
click at [54, 139] on button "Documentación" at bounding box center [60, 139] width 73 height 15
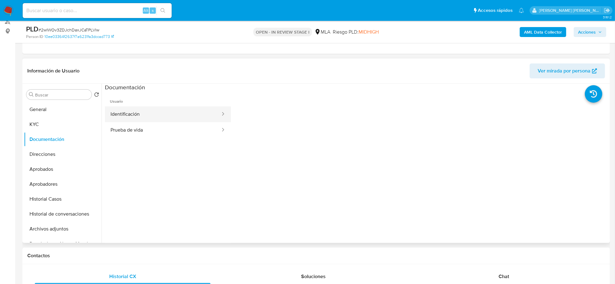
click at [167, 120] on button "Identificación" at bounding box center [163, 114] width 116 height 16
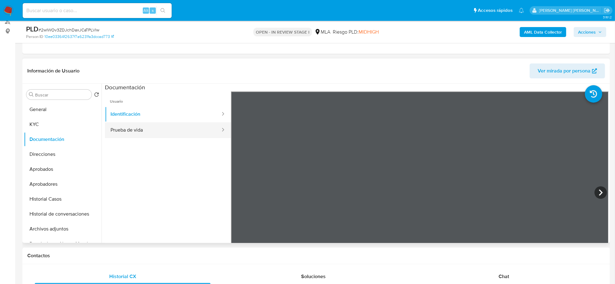
click at [126, 133] on button "Prueba de vida" at bounding box center [163, 130] width 116 height 16
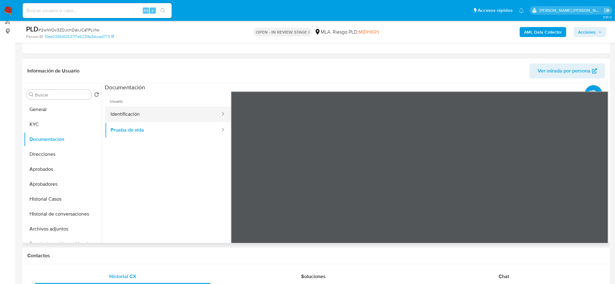
click at [184, 114] on button "Identificación" at bounding box center [163, 114] width 116 height 16
click at [597, 192] on icon at bounding box center [601, 192] width 12 height 12
click at [46, 124] on button "KYC" at bounding box center [60, 124] width 73 height 15
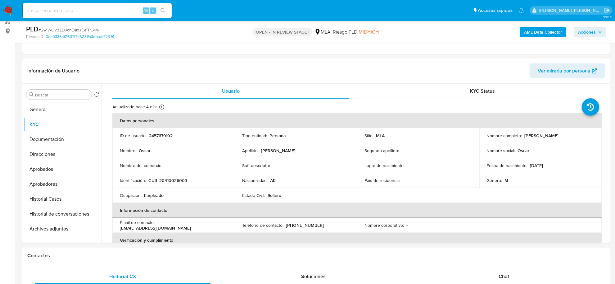
drag, startPoint x: 522, startPoint y: 135, endPoint x: 553, endPoint y: 136, distance: 30.8
click at [558, 135] on div "Nombre completo : Oscar de Santis" at bounding box center [540, 136] width 107 height 6
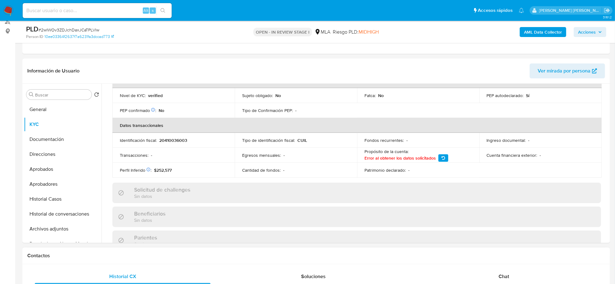
scroll to position [233, 0]
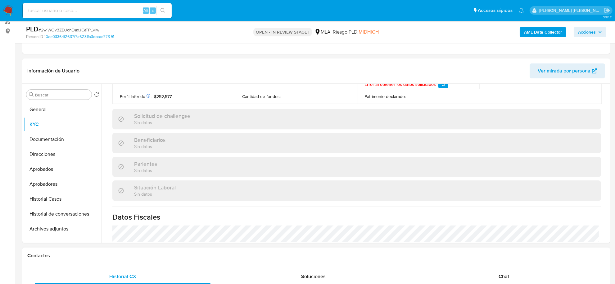
drag, startPoint x: 506, startPoint y: 274, endPoint x: 428, endPoint y: 247, distance: 82.2
click at [506, 274] on span "Chat" at bounding box center [504, 275] width 11 height 7
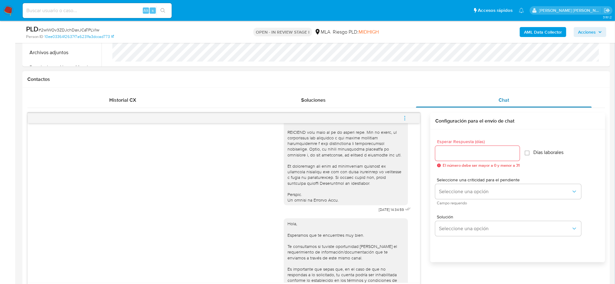
scroll to position [155, 0]
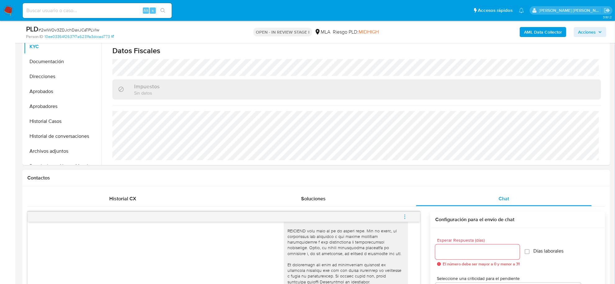
click at [406, 215] on icon "menu-action" at bounding box center [405, 217] width 6 height 6
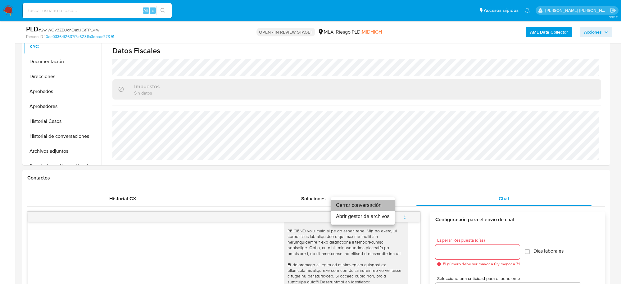
click at [370, 204] on li "Cerrar conversación" at bounding box center [363, 204] width 64 height 11
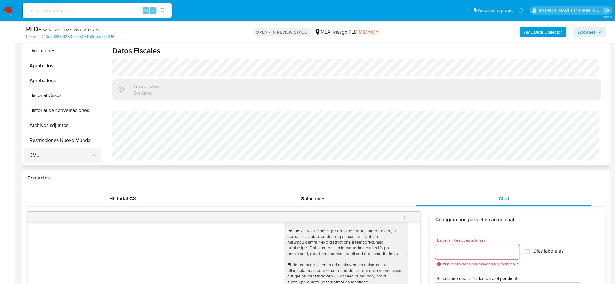
scroll to position [39, 0]
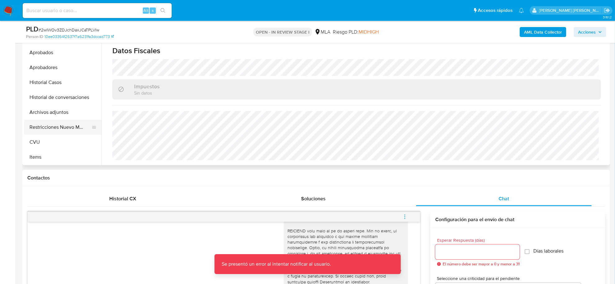
click at [64, 125] on button "Restricciones Nuevo Mundo" at bounding box center [60, 127] width 73 height 15
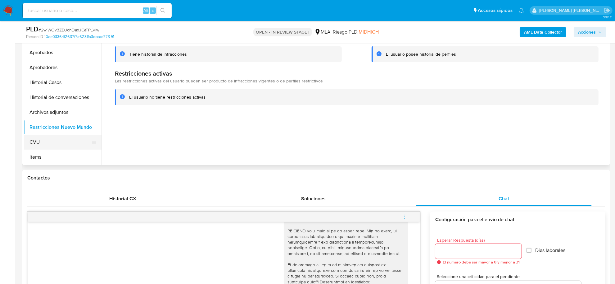
click at [55, 136] on button "CVU" at bounding box center [60, 142] width 73 height 15
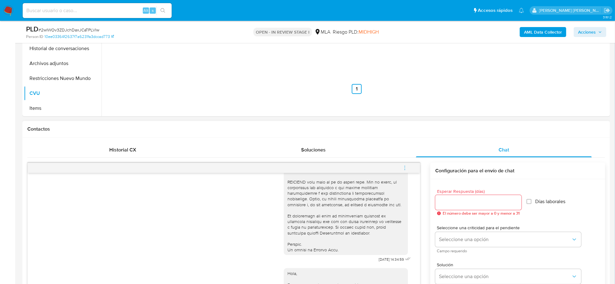
scroll to position [233, 0]
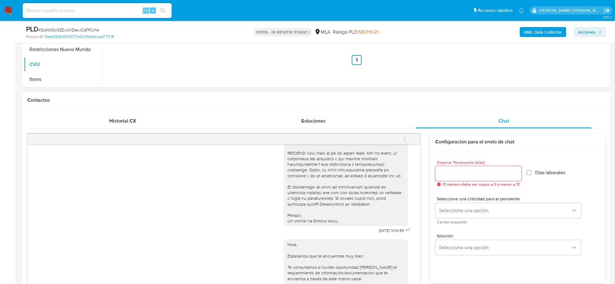
click at [406, 141] on icon "menu-action" at bounding box center [405, 139] width 6 height 6
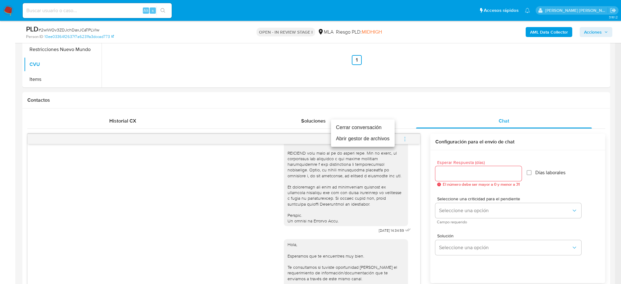
click at [362, 130] on li "Cerrar conversación" at bounding box center [363, 127] width 64 height 11
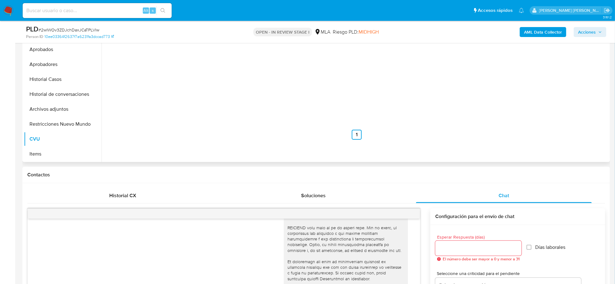
scroll to position [155, 0]
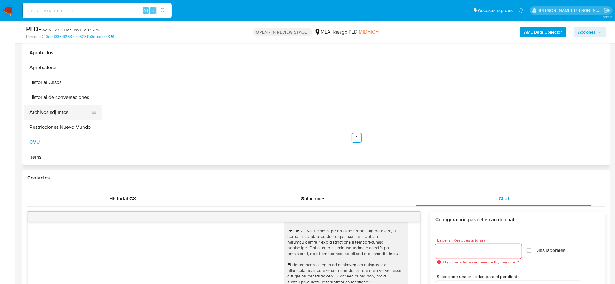
click at [56, 107] on button "Archivos adjuntos" at bounding box center [60, 112] width 73 height 15
click at [540, 32] on b "AML Data Collector" at bounding box center [543, 32] width 38 height 10
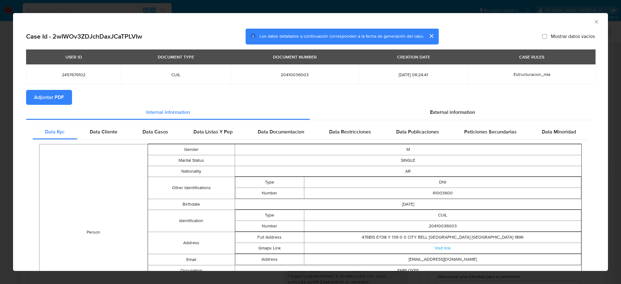
click at [55, 95] on span "Adjuntar PDF" at bounding box center [49, 97] width 30 height 14
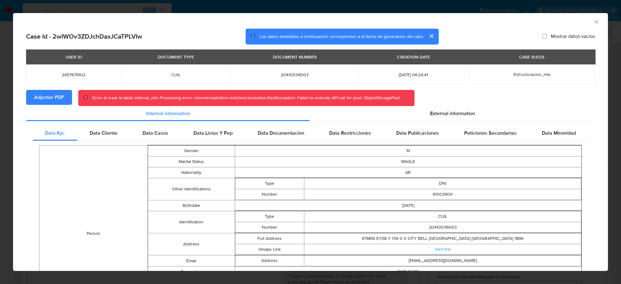
click at [594, 24] on icon "Cerrar ventana" at bounding box center [597, 22] width 6 height 6
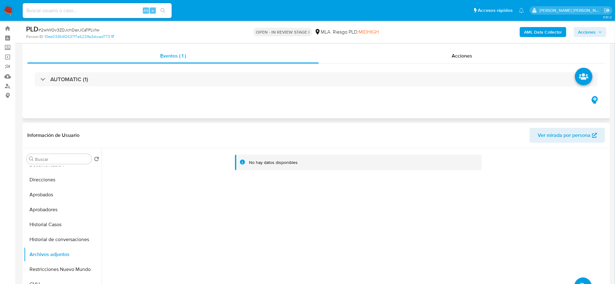
scroll to position [0, 0]
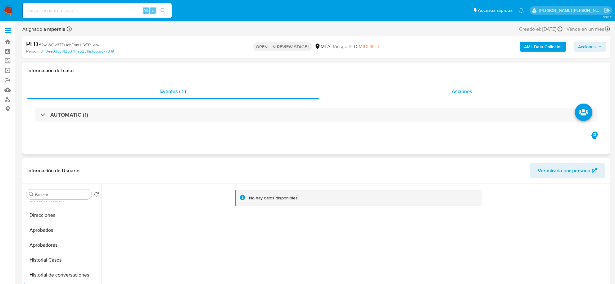
click at [468, 88] on span "Acciones" at bounding box center [462, 91] width 21 height 7
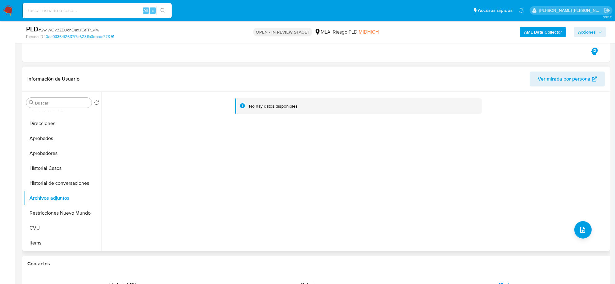
scroll to position [117, 0]
click at [41, 162] on button "Historial Casos" at bounding box center [60, 166] width 73 height 15
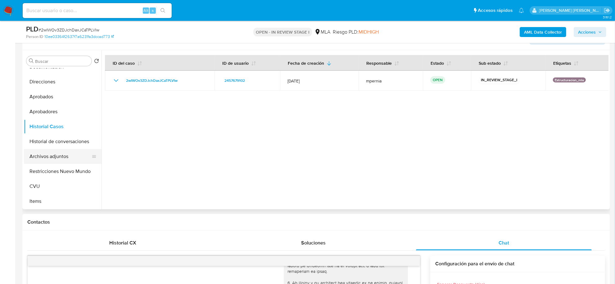
scroll to position [155, 0]
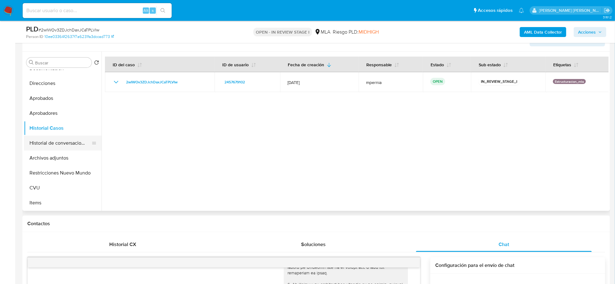
click at [62, 145] on button "Historial de conversaciones" at bounding box center [60, 142] width 73 height 15
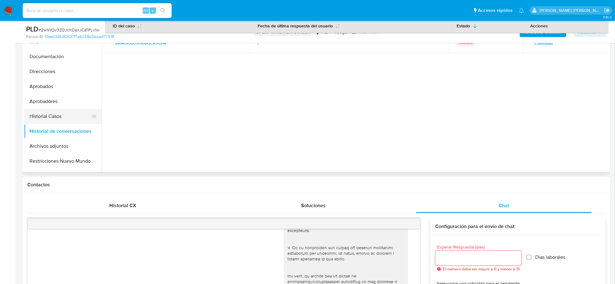
scroll to position [0, 0]
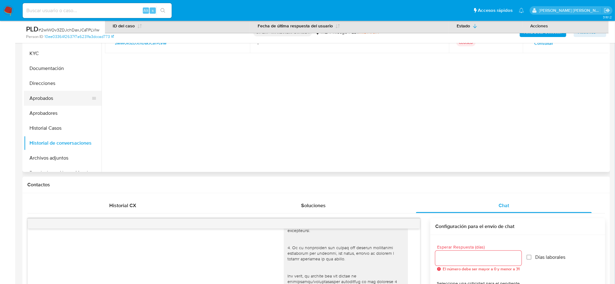
click at [41, 101] on button "Aprobados" at bounding box center [60, 98] width 73 height 15
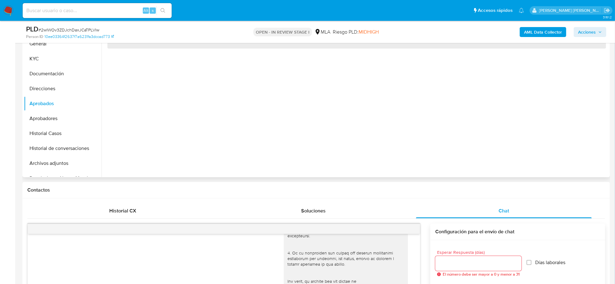
scroll to position [155, 0]
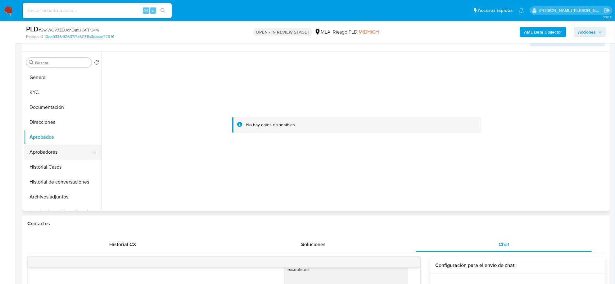
click at [59, 148] on button "Aprobadores" at bounding box center [60, 151] width 73 height 15
click at [63, 173] on button "Historial Casos" at bounding box center [60, 166] width 73 height 15
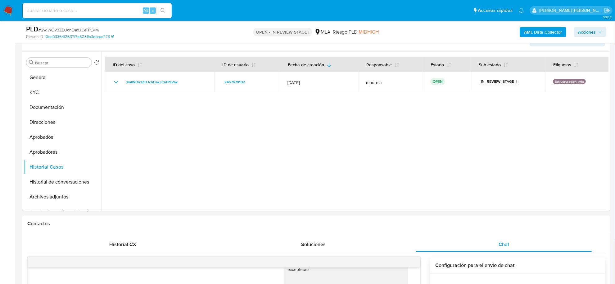
click at [547, 28] on b "AML Data Collector" at bounding box center [543, 32] width 38 height 10
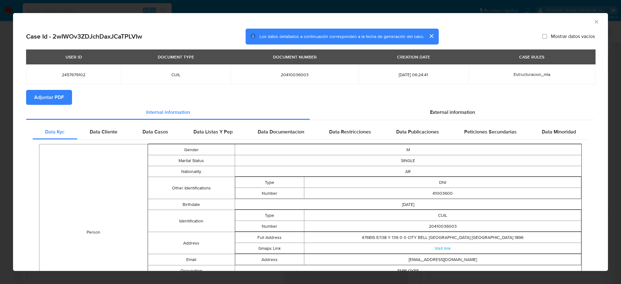
click at [53, 101] on span "Adjuntar PDF" at bounding box center [49, 97] width 30 height 14
click at [594, 20] on icon "Cerrar ventana" at bounding box center [597, 22] width 6 height 6
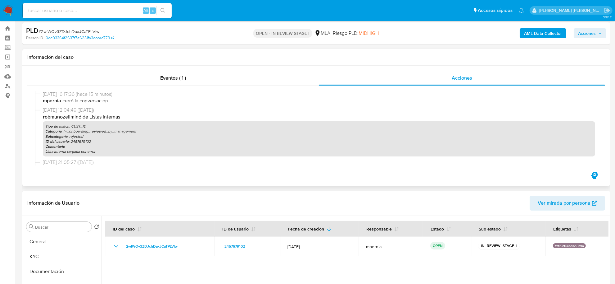
scroll to position [0, 0]
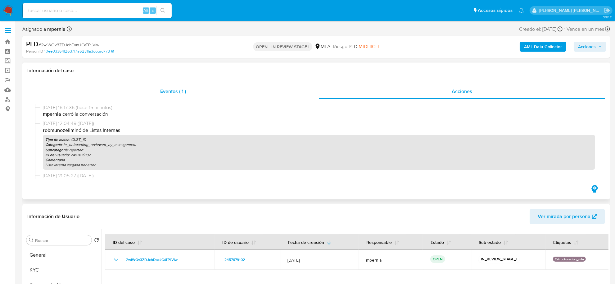
click at [177, 96] on div "Eventos ( 1 )" at bounding box center [173, 91] width 292 height 15
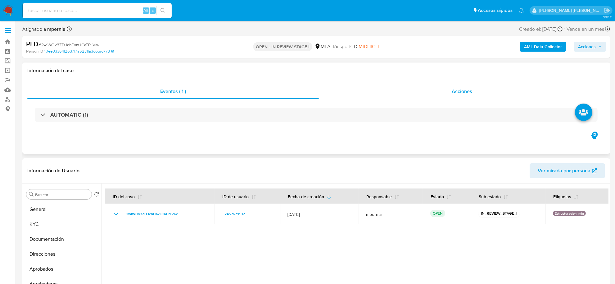
click at [473, 97] on div "Acciones" at bounding box center [462, 91] width 286 height 15
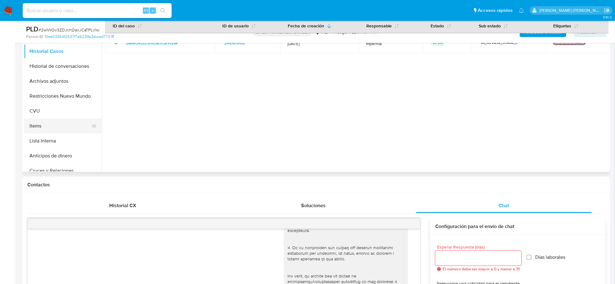
scroll to position [78, 0]
click at [57, 97] on button "Restricciones Nuevo Mundo" at bounding box center [60, 95] width 73 height 15
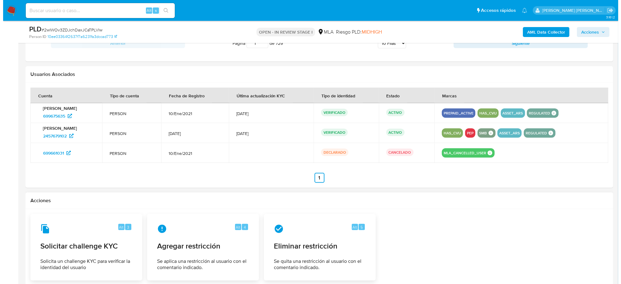
scroll to position [971, 0]
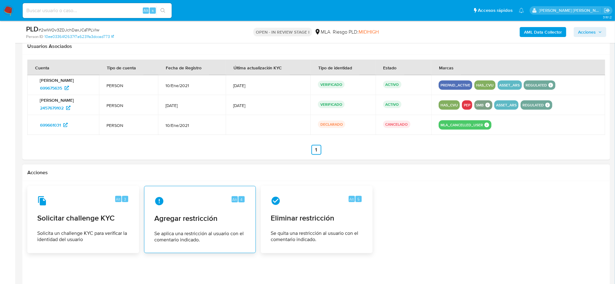
click at [211, 227] on div "Alt 4 Agregar restricción Se aplica una restricción al usuario con el comentari…" at bounding box center [199, 219] width 101 height 57
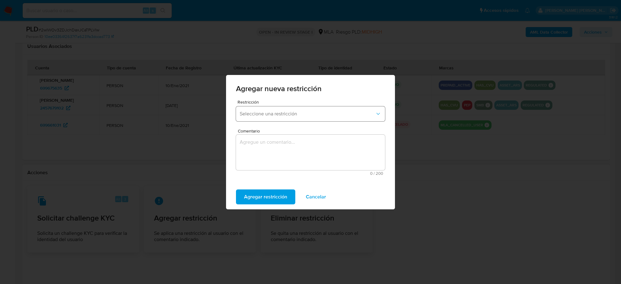
click at [311, 109] on button "Seleccione una restricción" at bounding box center [310, 113] width 149 height 15
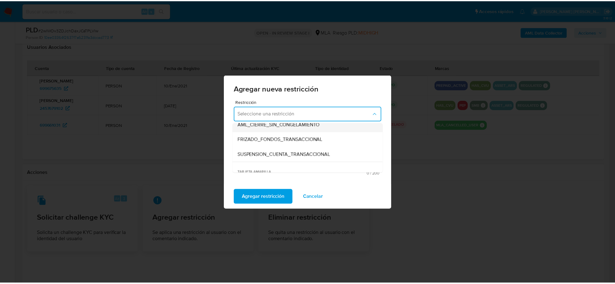
scroll to position [78, 0]
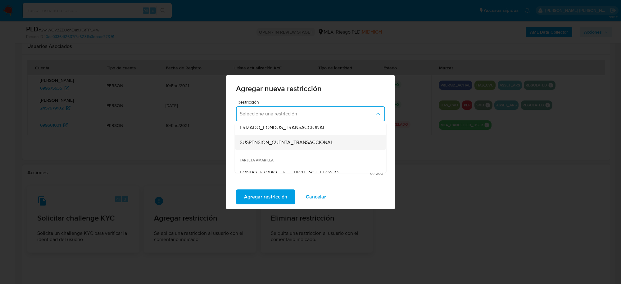
click at [289, 140] on span "SUSPENSION_CUENTA_TRANSACCIONAL" at bounding box center [287, 142] width 94 height 6
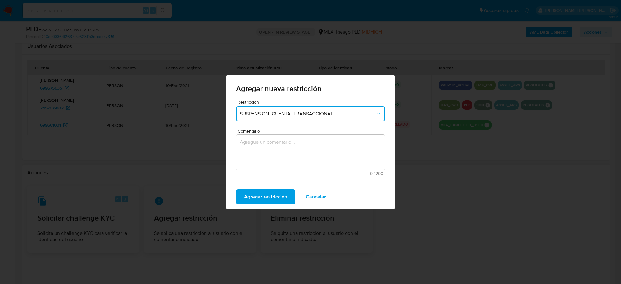
click at [284, 148] on textarea "Comentario" at bounding box center [310, 152] width 149 height 35
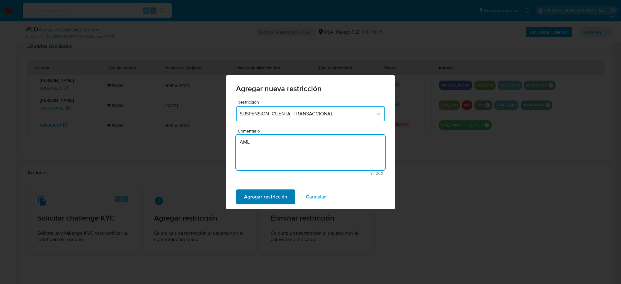
type textarea "AML"
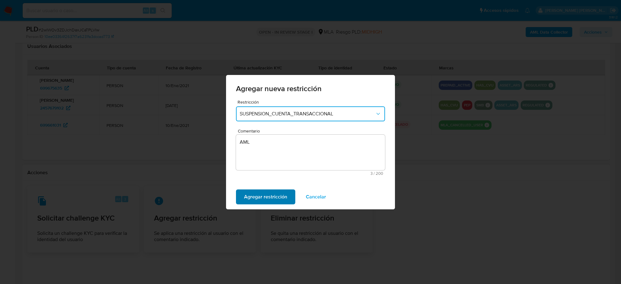
click at [274, 191] on span "Agregar restricción" at bounding box center [265, 197] width 43 height 14
click at [263, 196] on span "Confirmar" at bounding box center [255, 197] width 22 height 14
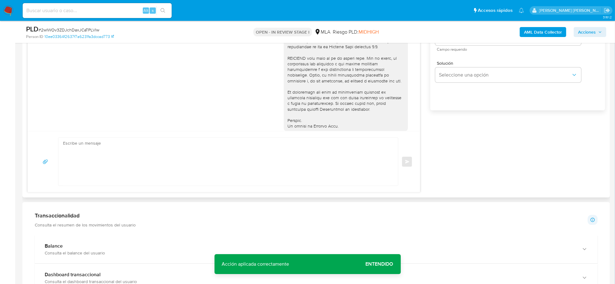
scroll to position [427, 0]
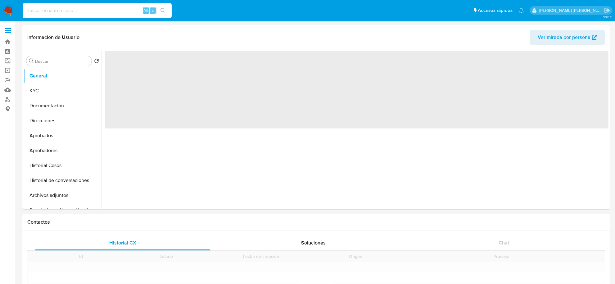
paste input "j4uaI3WW8aogbDhP09pJbeGw"
click at [82, 9] on input at bounding box center [97, 11] width 149 height 8
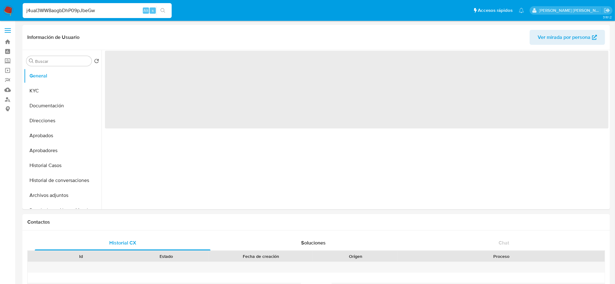
type input "j4uaI3WW8aogbDhP09pJbeGw"
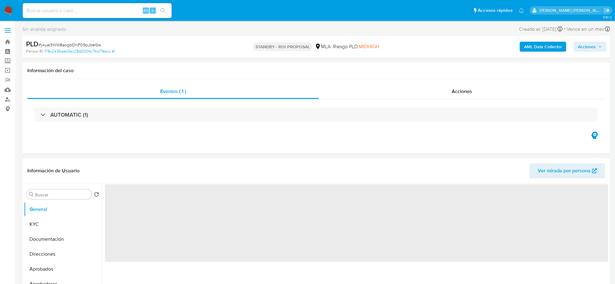
select select "10"
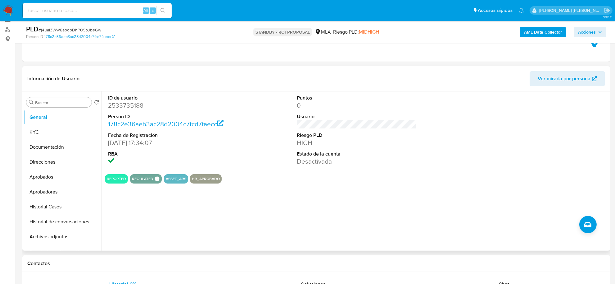
scroll to position [78, 0]
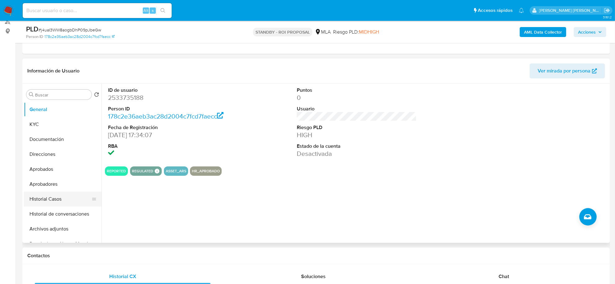
click at [56, 196] on button "Historial Casos" at bounding box center [60, 198] width 73 height 15
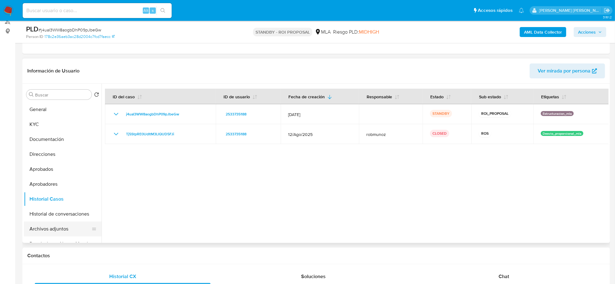
click at [48, 229] on button "Archivos adjuntos" at bounding box center [60, 228] width 73 height 15
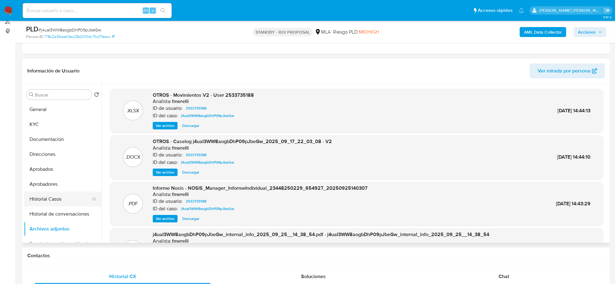
click at [54, 202] on button "Historial Casos" at bounding box center [60, 198] width 73 height 15
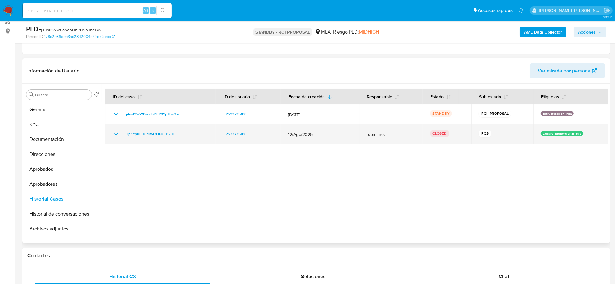
click at [117, 134] on icon "Mostrar/Ocultar" at bounding box center [116, 134] width 4 height 2
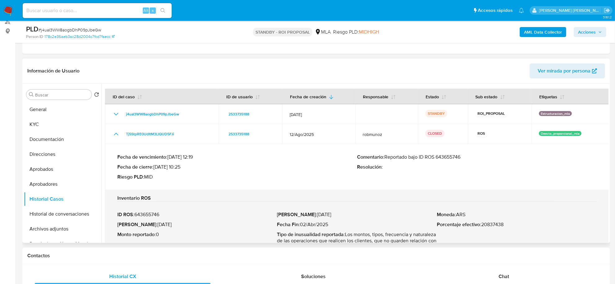
drag, startPoint x: 386, startPoint y: 158, endPoint x: 468, endPoint y: 150, distance: 82.1
click at [468, 150] on div "Fecha de vencimiento : 14/10/2025 12:19 Fecha de cierre : 29/09/2025 10:25 Ries…" at bounding box center [357, 167] width 480 height 36
click at [45, 123] on button "KYC" at bounding box center [60, 124] width 73 height 15
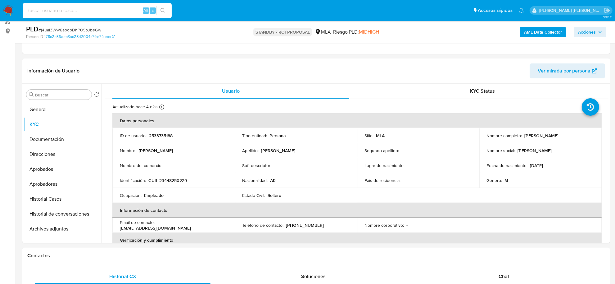
click at [86, 13] on input at bounding box center [97, 11] width 149 height 8
paste input "xss8qTIsIiZya7HZNtk930wC"
type input "xss8qTIsIiZya7HZNtk930wC"
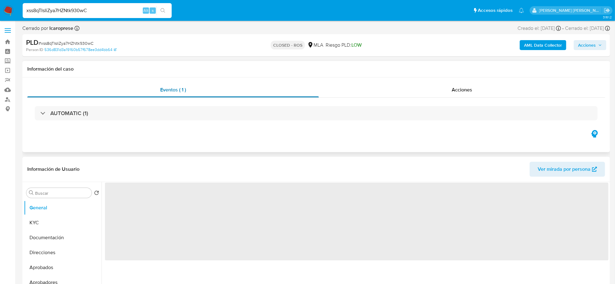
select select "10"
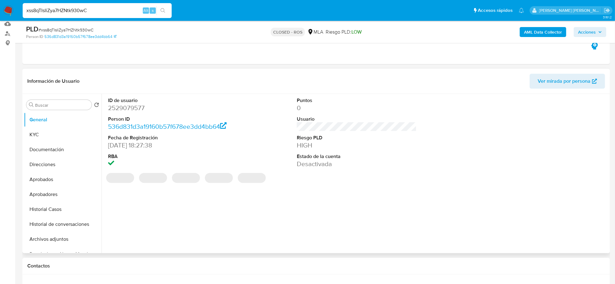
scroll to position [78, 0]
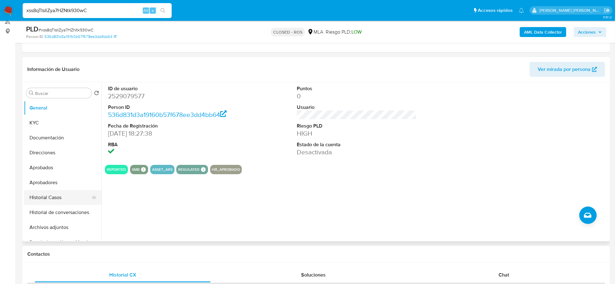
click at [52, 198] on button "Historial Casos" at bounding box center [60, 197] width 73 height 15
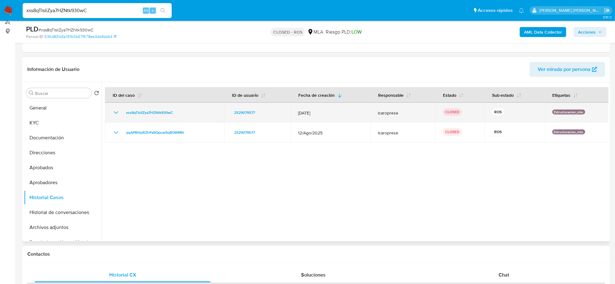
click at [117, 112] on icon "Mostrar/Ocultar" at bounding box center [116, 112] width 4 height 2
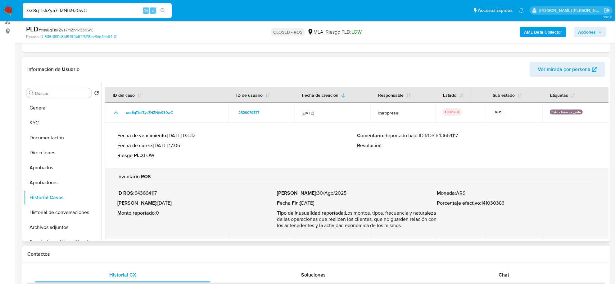
drag, startPoint x: 387, startPoint y: 133, endPoint x: 461, endPoint y: 134, distance: 74.3
click at [461, 134] on p "Comentario : Reportado bajo ID ROS 643664117" at bounding box center [477, 135] width 240 height 6
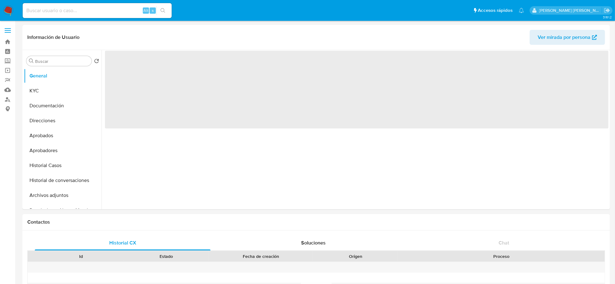
select select "10"
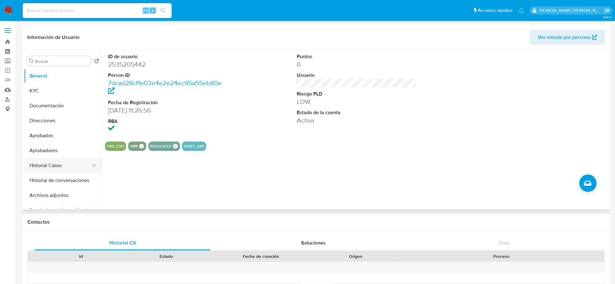
click at [44, 166] on button "Historial Casos" at bounding box center [60, 165] width 73 height 15
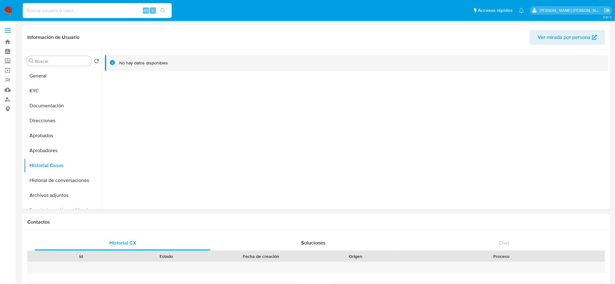
click at [73, 10] on input at bounding box center [97, 11] width 149 height 8
paste input "AyU9XbVlShkzDWwr5AOnipqz"
type input "AyU9XbVlShkzDWwr5AOnipqz"
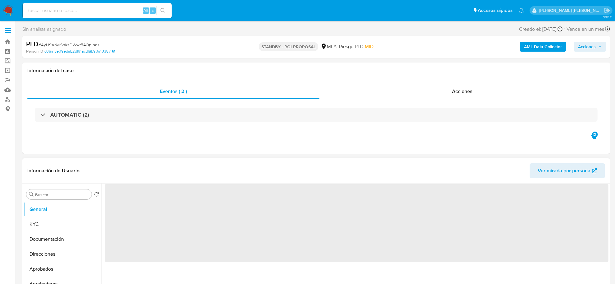
select select "10"
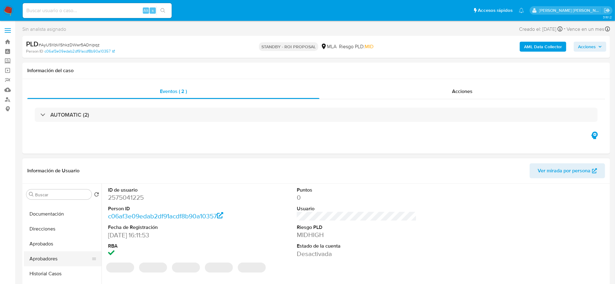
scroll to position [39, 0]
click at [49, 259] on button "Historial Casos" at bounding box center [60, 259] width 73 height 15
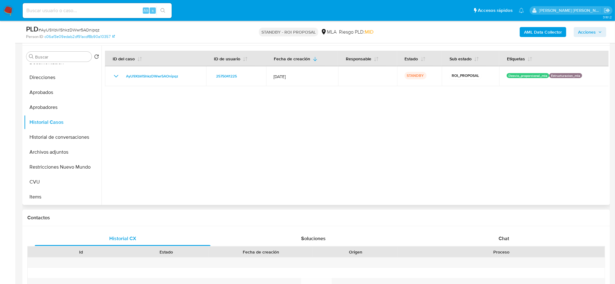
scroll to position [117, 0]
click at [63, 154] on button "Archivos adjuntos" at bounding box center [60, 151] width 73 height 15
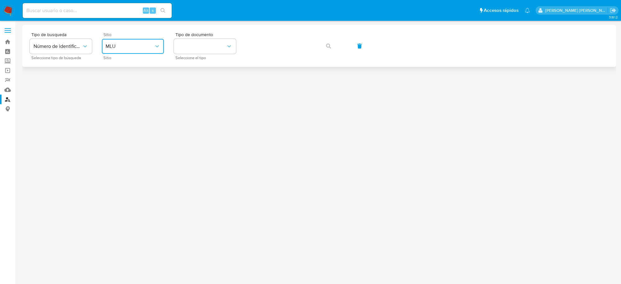
click at [154, 41] on button "MLU" at bounding box center [133, 46] width 62 height 15
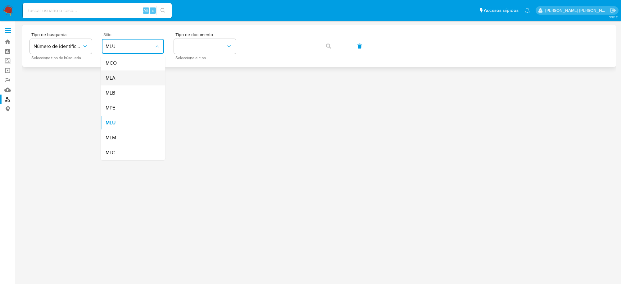
click at [114, 78] on span "MLA" at bounding box center [111, 78] width 10 height 6
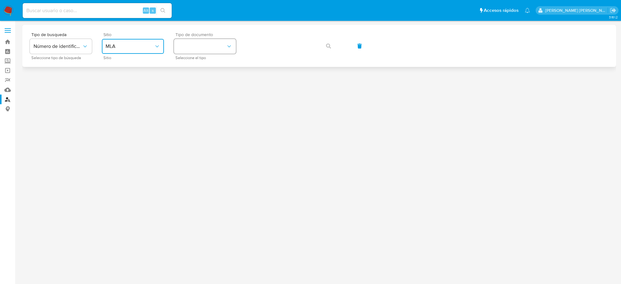
click at [228, 46] on icon "identificationType" at bounding box center [228, 46] width 3 height 2
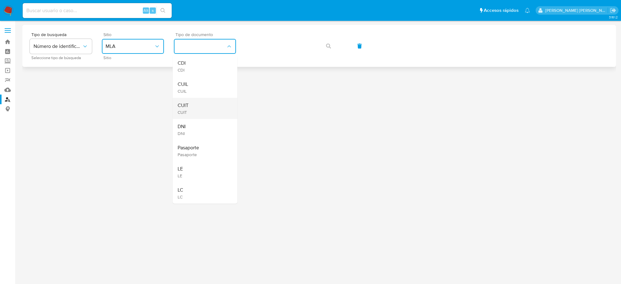
click at [193, 106] on div "CUIT CUIT" at bounding box center [203, 108] width 51 height 21
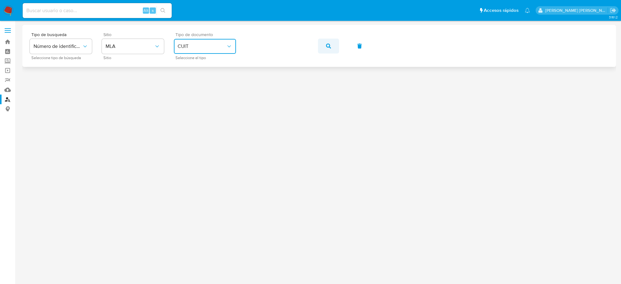
click at [326, 43] on icon "button" at bounding box center [328, 45] width 5 height 5
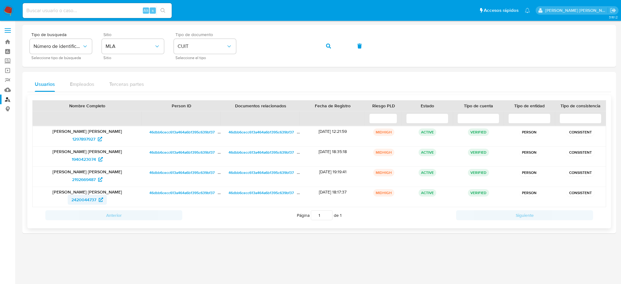
click at [75, 202] on span "2420044737" at bounding box center [83, 199] width 25 height 10
click at [85, 199] on span "2420044737" at bounding box center [83, 199] width 25 height 10
click at [330, 44] on icon "button" at bounding box center [328, 45] width 5 height 5
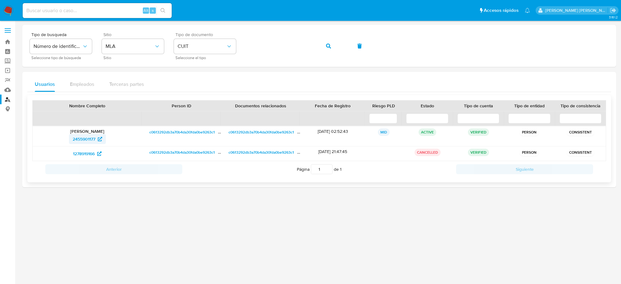
click at [81, 140] on span "2455901177" at bounding box center [84, 139] width 23 height 10
click at [328, 47] on icon "button" at bounding box center [328, 45] width 5 height 5
click at [331, 45] on icon "button" at bounding box center [328, 45] width 5 height 5
click at [80, 156] on span "2381541368" at bounding box center [83, 154] width 23 height 10
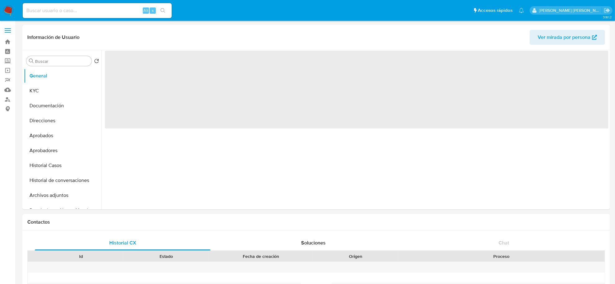
select select "10"
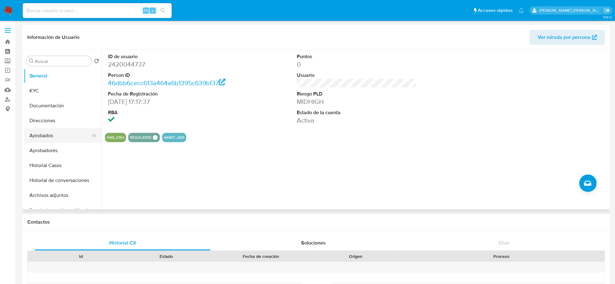
click at [46, 138] on button "Aprobados" at bounding box center [60, 135] width 73 height 15
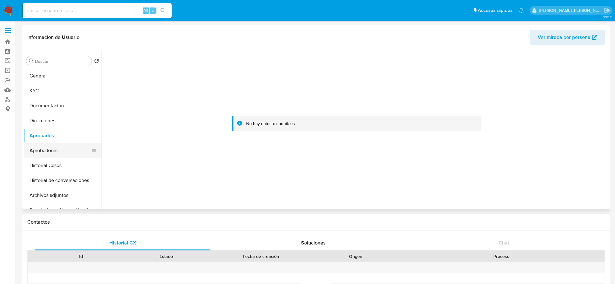
click at [48, 149] on button "Aprobadores" at bounding box center [60, 150] width 73 height 15
click at [65, 75] on button "General" at bounding box center [60, 75] width 73 height 15
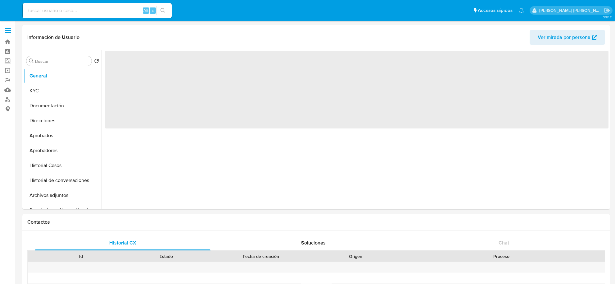
select select "10"
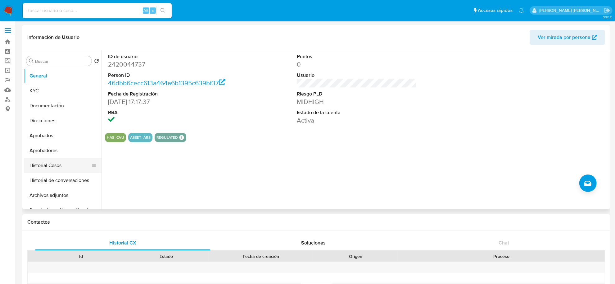
click at [43, 160] on button "Historial Casos" at bounding box center [60, 165] width 73 height 15
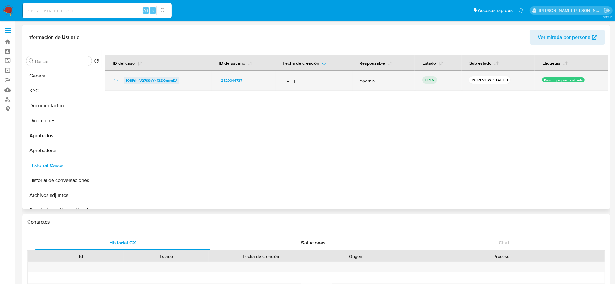
click at [143, 79] on span "IO8PrhhV27S9oY4f32XmsmLV" at bounding box center [151, 80] width 51 height 7
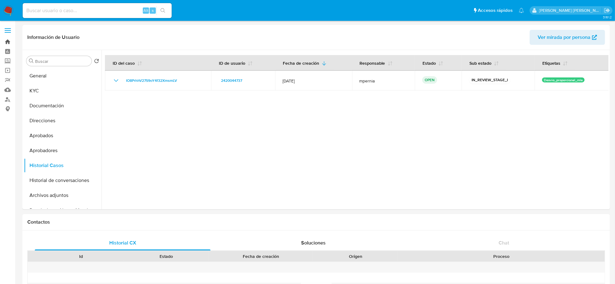
click at [12, 41] on link "Bandeja" at bounding box center [37, 42] width 74 height 10
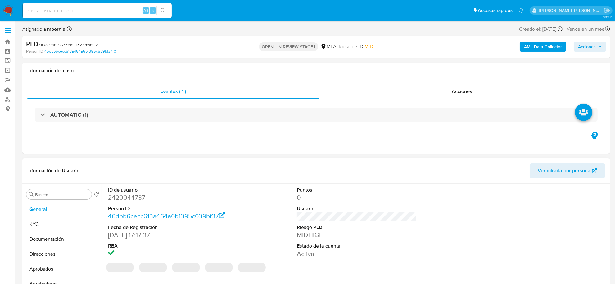
select select "10"
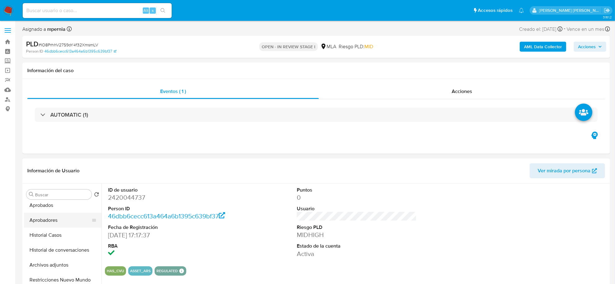
scroll to position [78, 0]
click at [48, 224] on button "Historial Casos" at bounding box center [60, 220] width 73 height 15
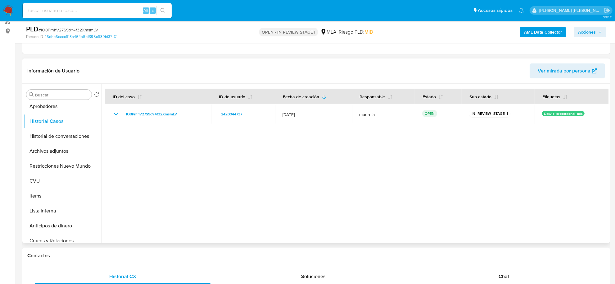
scroll to position [117, 0]
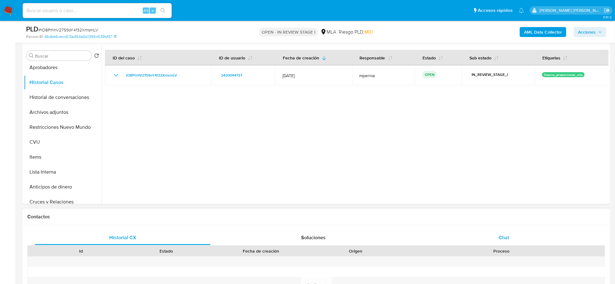
click at [507, 239] on span "Chat" at bounding box center [504, 237] width 11 height 7
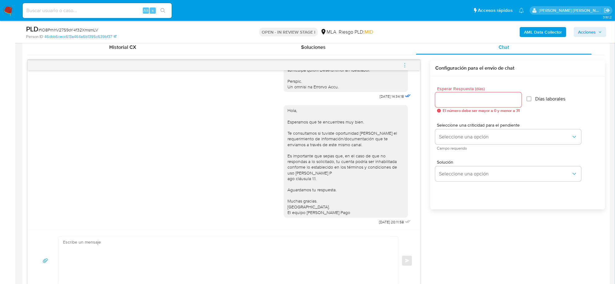
scroll to position [272, 0]
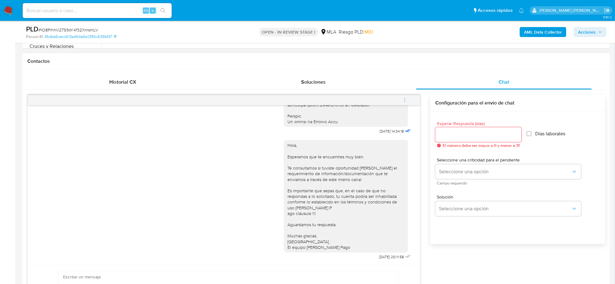
click at [405, 100] on icon "menu-action" at bounding box center [405, 100] width 6 height 6
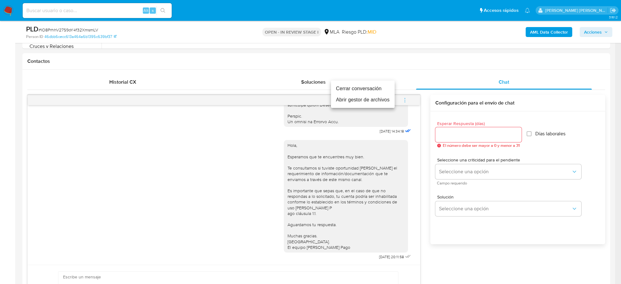
click at [377, 90] on li "Cerrar conversación" at bounding box center [363, 88] width 64 height 11
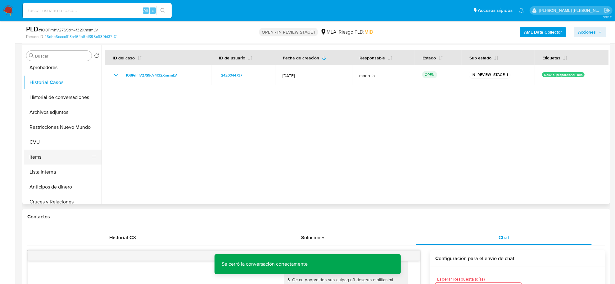
scroll to position [39, 0]
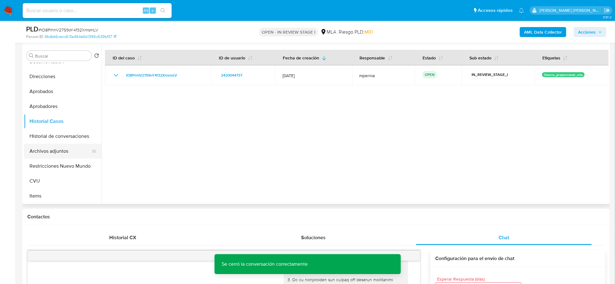
click at [52, 148] on button "Archivos adjuntos" at bounding box center [60, 151] width 73 height 15
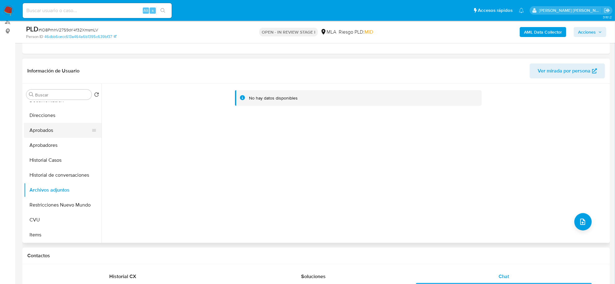
scroll to position [0, 0]
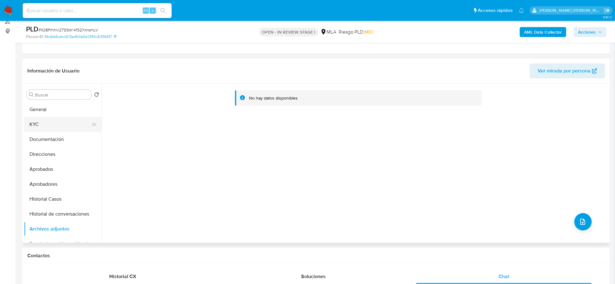
click at [46, 125] on button "KYC" at bounding box center [60, 124] width 73 height 15
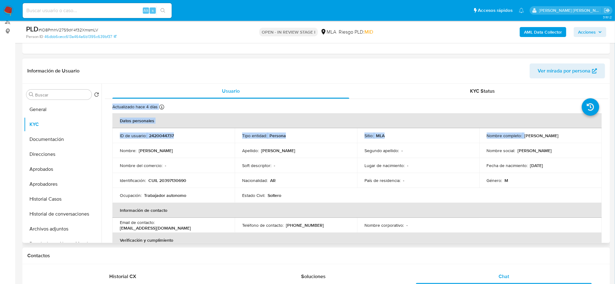
drag, startPoint x: 523, startPoint y: 87, endPoint x: 568, endPoint y: 140, distance: 69.7
click at [568, 140] on td "Nombre completo : Lucas Tomas Galarza" at bounding box center [541, 135] width 122 height 15
click at [45, 138] on button "Documentación" at bounding box center [60, 139] width 73 height 15
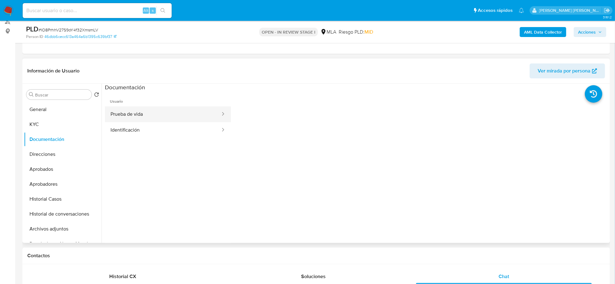
click at [147, 117] on button "Prueba de vida" at bounding box center [163, 114] width 116 height 16
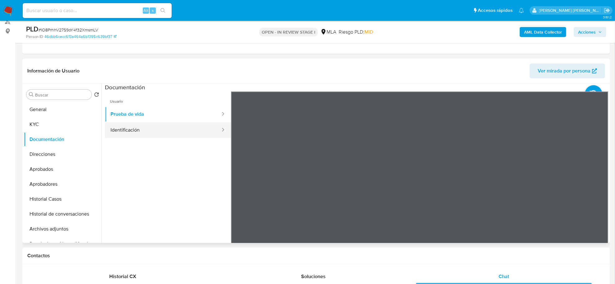
click at [152, 131] on button "Identificación" at bounding box center [163, 130] width 116 height 16
click at [594, 187] on div at bounding box center [420, 193] width 378 height 204
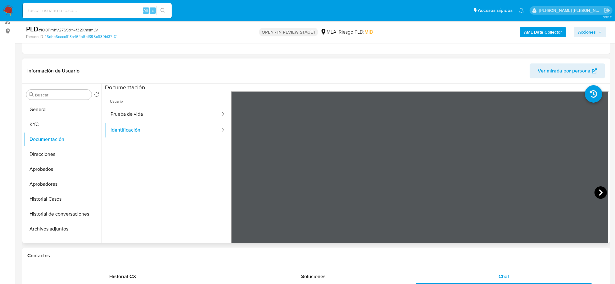
click at [597, 193] on icon at bounding box center [601, 192] width 12 height 12
click at [550, 33] on b "AML Data Collector" at bounding box center [543, 32] width 38 height 10
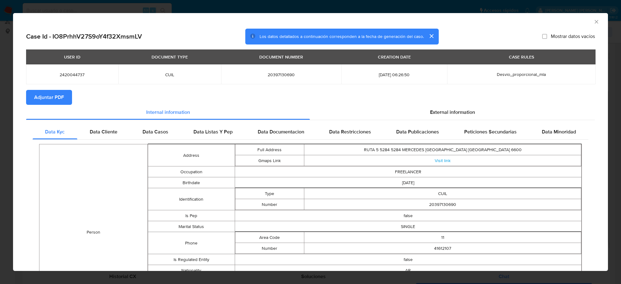
click at [55, 97] on span "Adjuntar PDF" at bounding box center [49, 97] width 30 height 14
click at [595, 21] on icon "Cerrar ventana" at bounding box center [596, 21] width 3 height 3
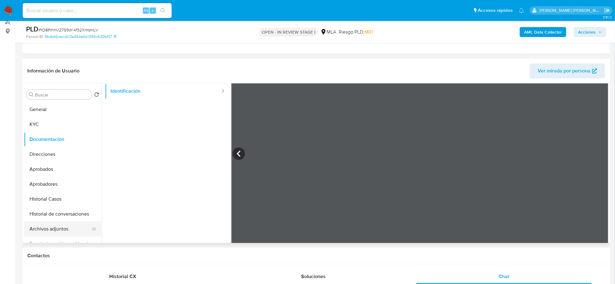
scroll to position [39, 0]
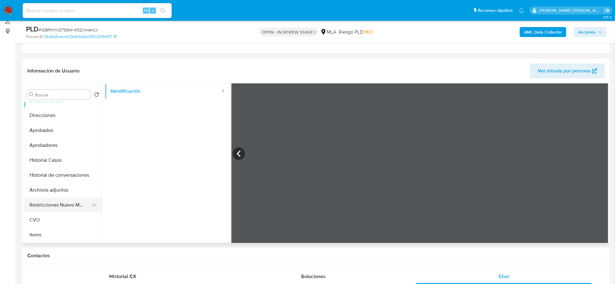
click at [48, 207] on button "Restricciones Nuevo Mundo" at bounding box center [60, 204] width 73 height 15
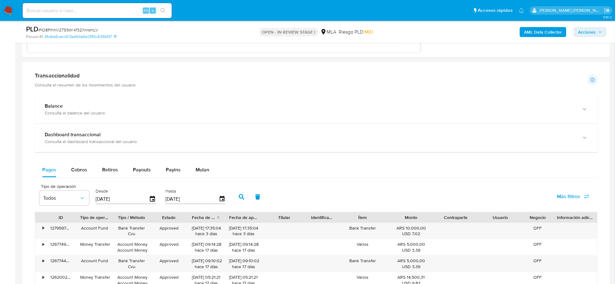
scroll to position [660, 0]
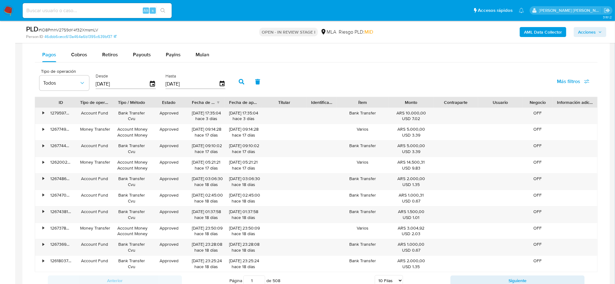
click at [423, 69] on div "Tipo de operación Todos Desde 09/07/2025 Hasta 06/10/2025 Más filtros" at bounding box center [316, 81] width 563 height 31
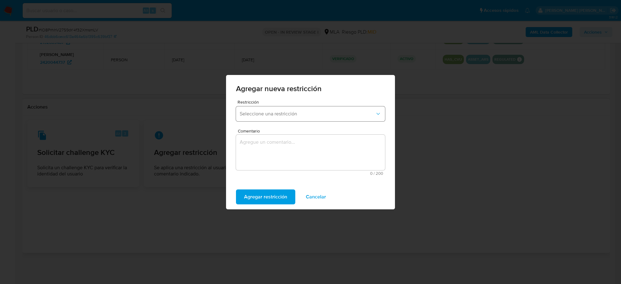
click at [331, 112] on span "Seleccione una restricción" at bounding box center [307, 114] width 135 height 6
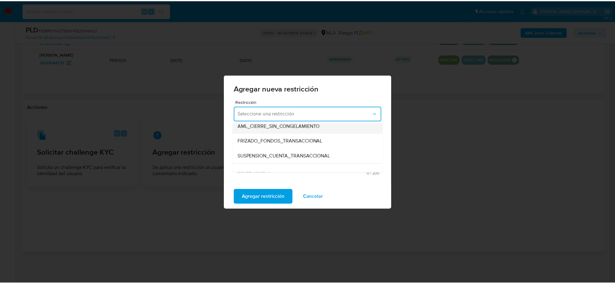
scroll to position [78, 0]
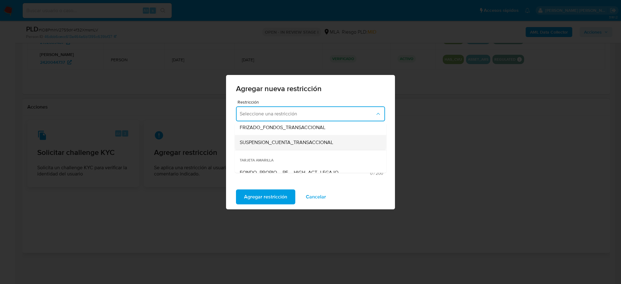
click at [290, 144] on span "SUSPENSION_CUENTA_TRANSACCIONAL" at bounding box center [287, 142] width 94 height 6
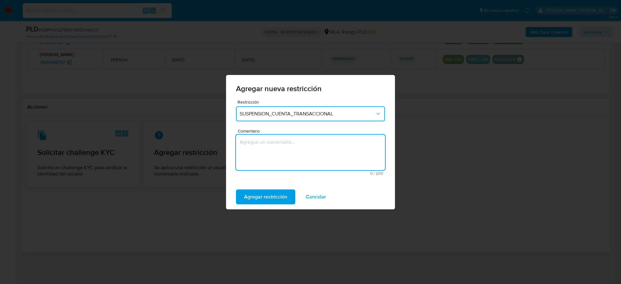
click at [289, 142] on textarea "Comentario" at bounding box center [310, 152] width 149 height 35
type textarea "AML"
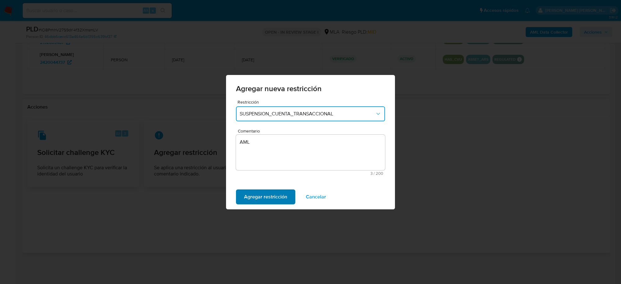
click at [270, 196] on span "Agregar restricción" at bounding box center [265, 197] width 43 height 14
click at [270, 196] on button "Confirmar" at bounding box center [255, 196] width 39 height 15
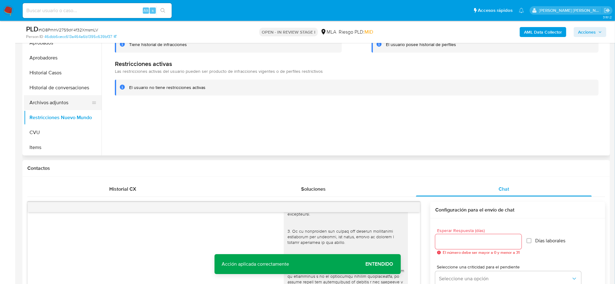
scroll to position [158, 0]
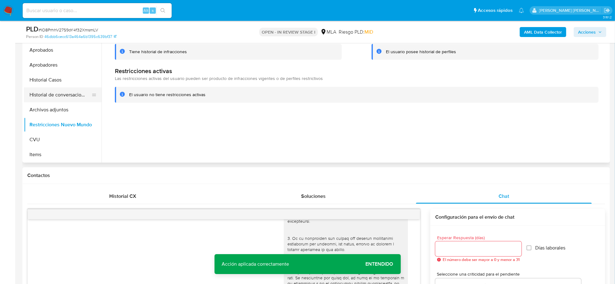
click at [69, 97] on button "Historial de conversaciones" at bounding box center [60, 94] width 73 height 15
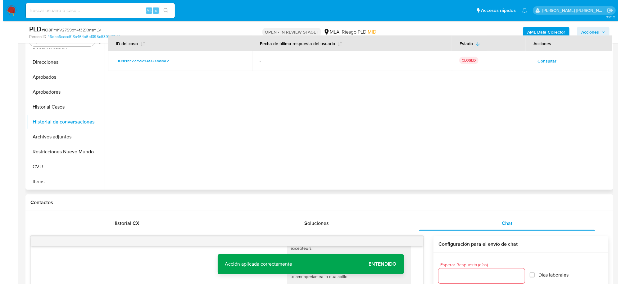
scroll to position [119, 0]
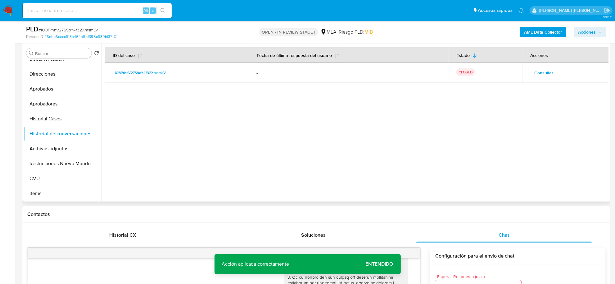
click at [256, 156] on div at bounding box center [355, 121] width 507 height 159
click at [47, 150] on button "Archivos adjuntos" at bounding box center [60, 148] width 73 height 15
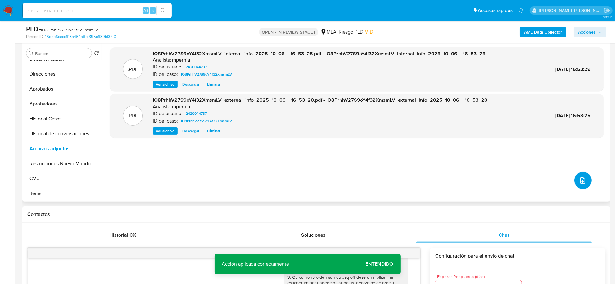
click at [582, 176] on icon "upload-file" at bounding box center [582, 179] width 7 height 7
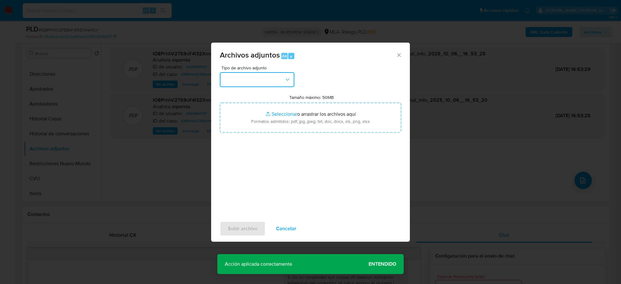
click at [260, 78] on button "button" at bounding box center [257, 79] width 75 height 15
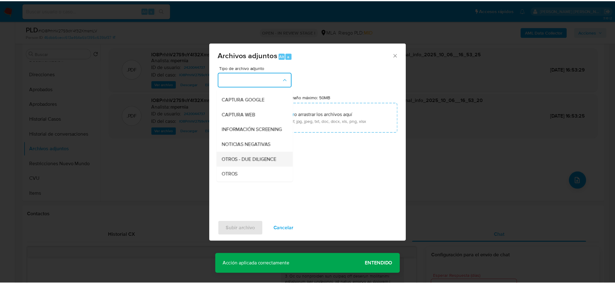
scroll to position [78, 0]
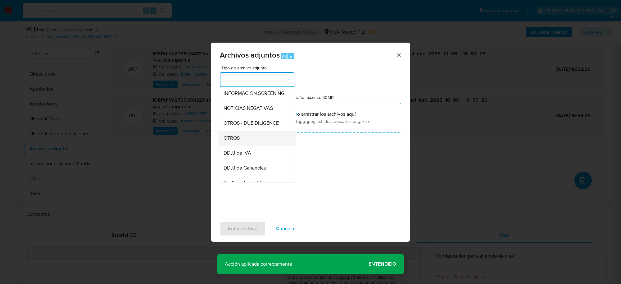
click at [250, 144] on div "OTROS" at bounding box center [255, 137] width 63 height 15
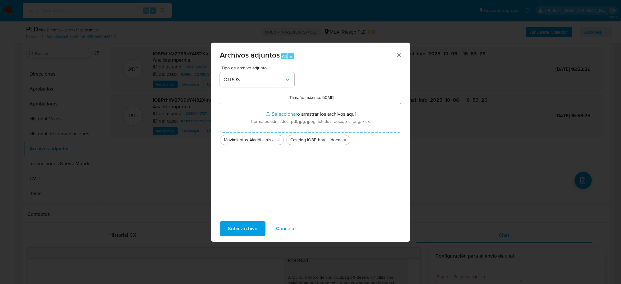
click at [250, 231] on span "Subir archivo" at bounding box center [243, 229] width 30 height 14
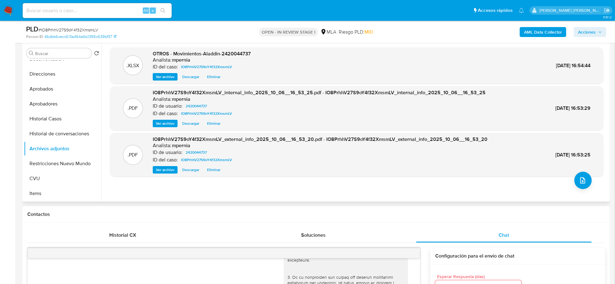
click at [380, 186] on div ".XLSX OTROS - Movimientos-Aladdin-2420044737 Analista: mpernia ID del caso: IO8…" at bounding box center [357, 121] width 494 height 149
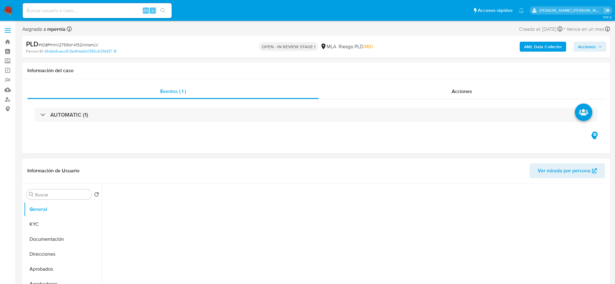
select select "10"
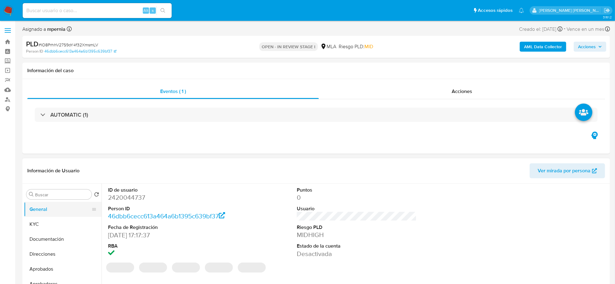
scroll to position [78, 0]
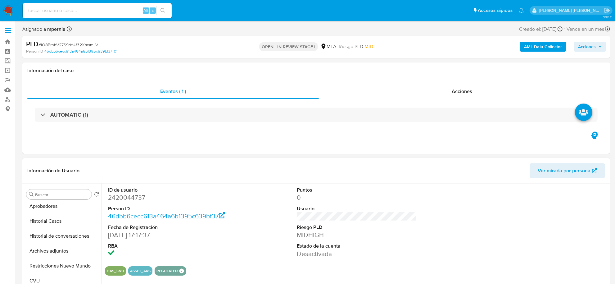
click at [474, 250] on div "ID de usuario 2420044737 Person ID 46dbb6cecc613a464a6b1395c639bf37 Fecha de Re…" at bounding box center [357, 222] width 504 height 78
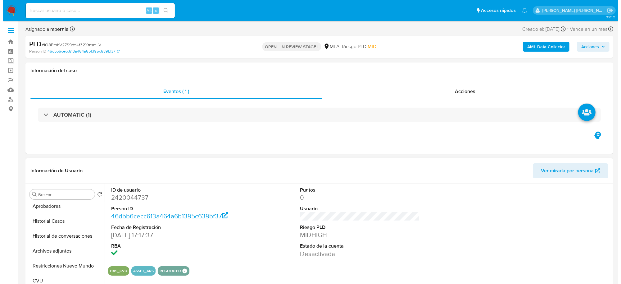
scroll to position [109, 0]
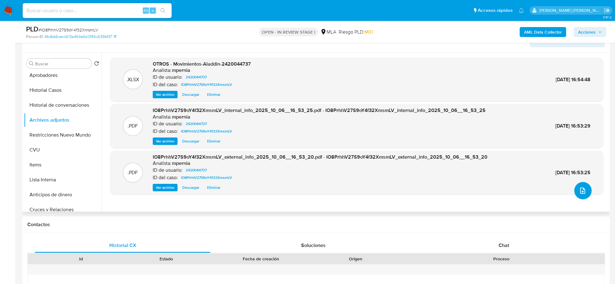
click at [581, 188] on icon "upload-file" at bounding box center [583, 190] width 5 height 6
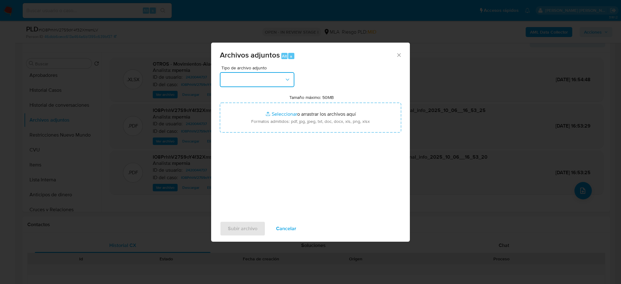
click at [283, 79] on button "button" at bounding box center [257, 79] width 75 height 15
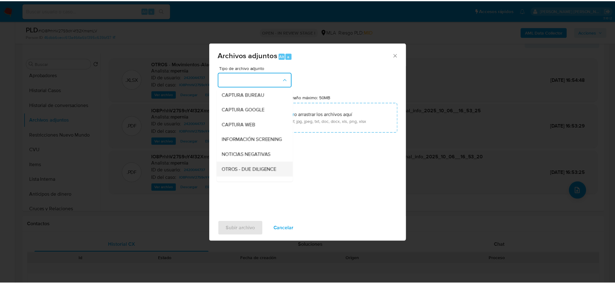
scroll to position [78, 0]
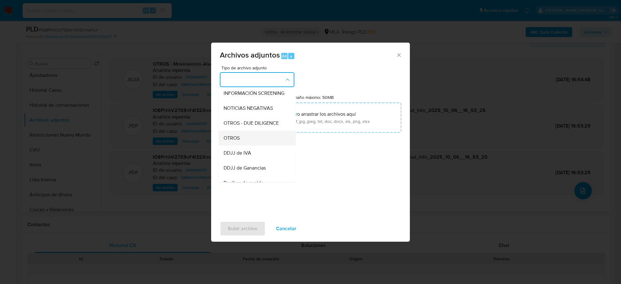
click at [258, 141] on div "OTROS" at bounding box center [255, 137] width 63 height 15
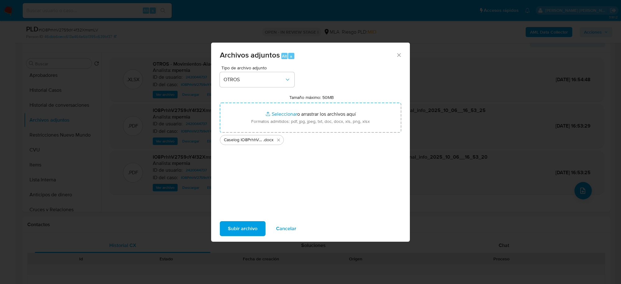
click at [249, 228] on span "Subir archivo" at bounding box center [243, 229] width 30 height 14
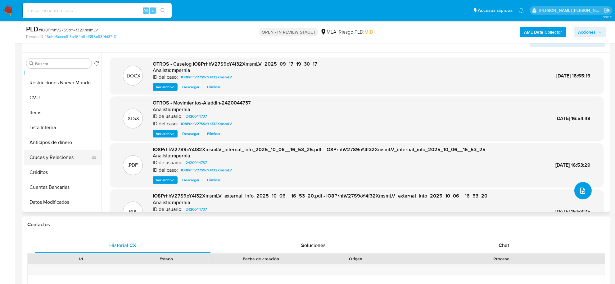
scroll to position [117, 0]
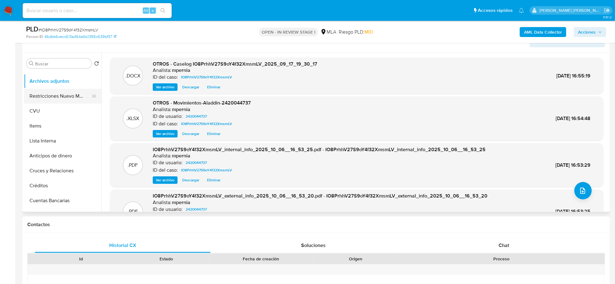
click at [58, 97] on button "Restricciones Nuevo Mundo" at bounding box center [60, 96] width 73 height 15
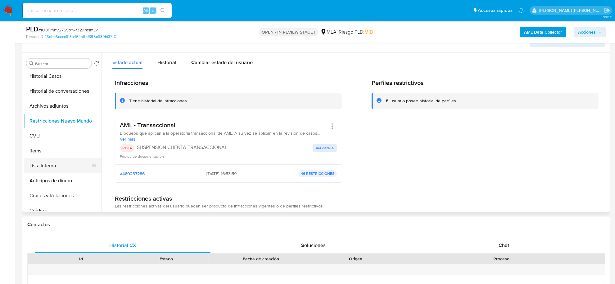
scroll to position [78, 0]
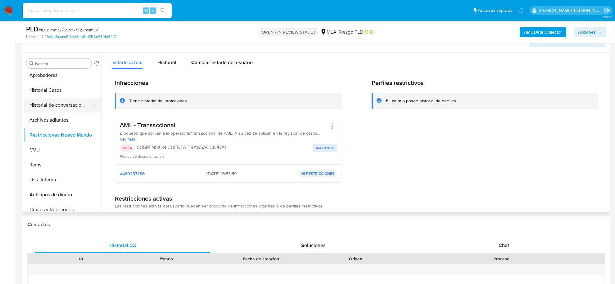
click at [54, 107] on button "Historial de conversaciones" at bounding box center [60, 105] width 73 height 15
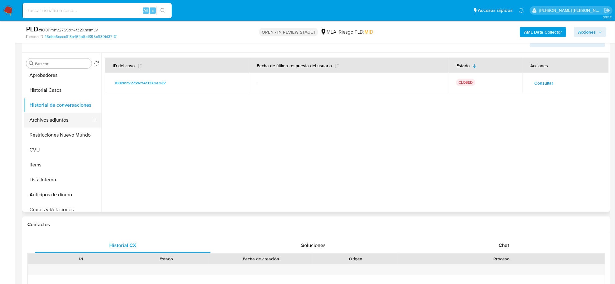
click at [43, 123] on button "Archivos adjuntos" at bounding box center [60, 119] width 73 height 15
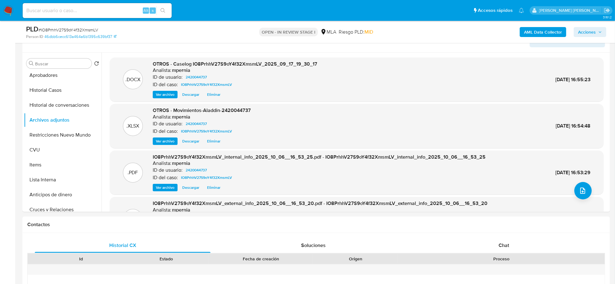
click at [583, 36] on span "Acciones" at bounding box center [587, 32] width 18 height 10
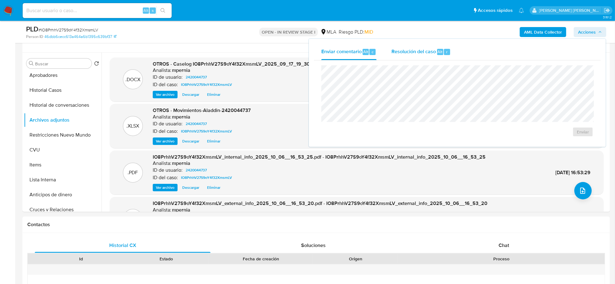
click at [412, 53] on span "Resolución del caso" at bounding box center [414, 51] width 44 height 7
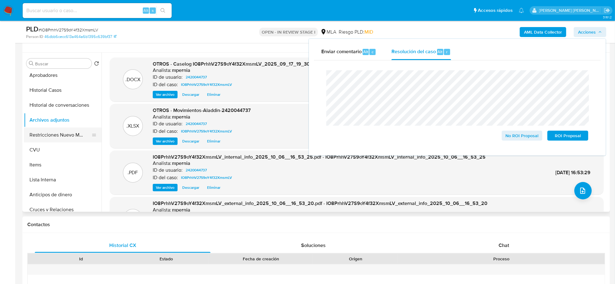
click at [52, 135] on button "Restricciones Nuevo Mundo" at bounding box center [60, 134] width 73 height 15
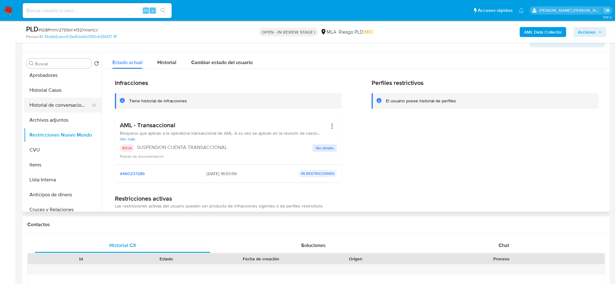
click at [53, 108] on button "Historial de conversaciones" at bounding box center [60, 105] width 73 height 15
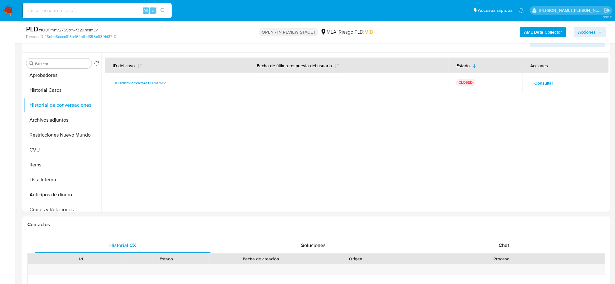
click at [578, 32] on span "Acciones" at bounding box center [587, 32] width 18 height 10
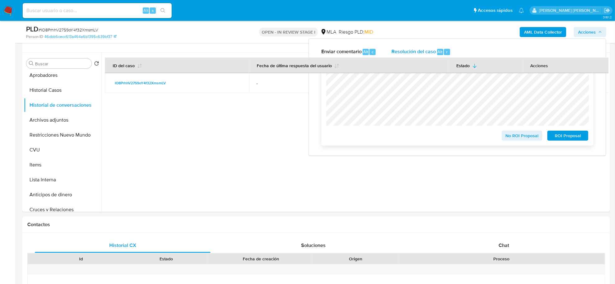
click at [557, 139] on span "ROI Proposal" at bounding box center [568, 135] width 32 height 9
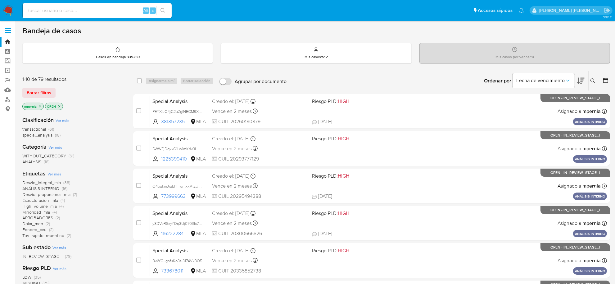
click at [32, 129] on span "transactional" at bounding box center [34, 129] width 24 height 6
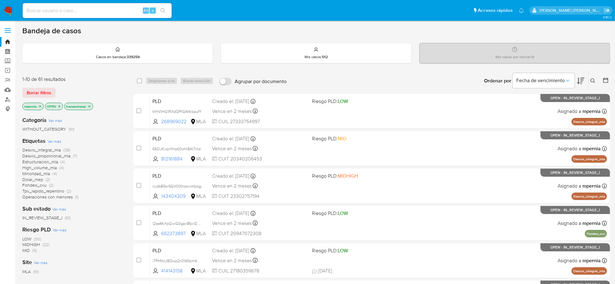
click at [40, 107] on icon "close-filter" at bounding box center [40, 106] width 4 height 4
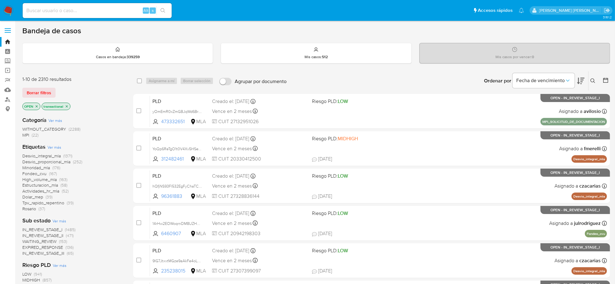
click at [121, 13] on input at bounding box center [97, 11] width 149 height 8
paste input "IO8PrhhV27S9oY4f32XmsmLV"
type input "IO8PrhhV27S9oY4f32XmsmLV"
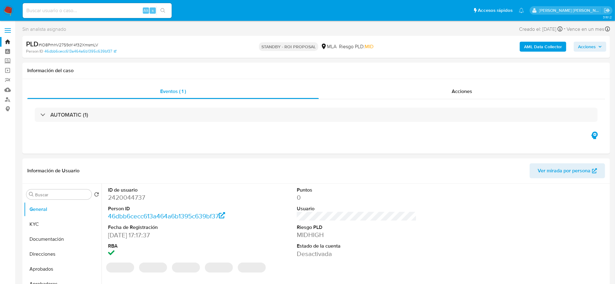
select select "10"
click at [123, 11] on input at bounding box center [97, 11] width 149 height 8
paste input "2521288434"
type input "2521288434"
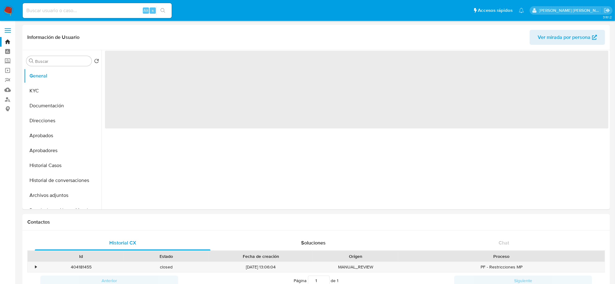
select select "10"
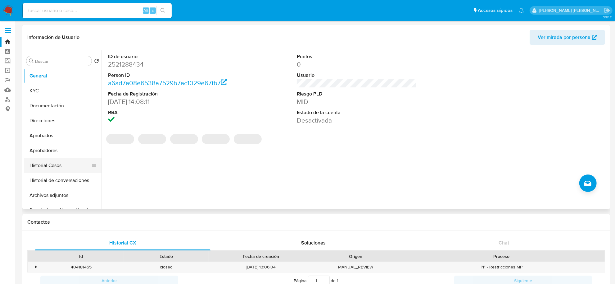
click at [38, 164] on button "Historial Casos" at bounding box center [60, 165] width 73 height 15
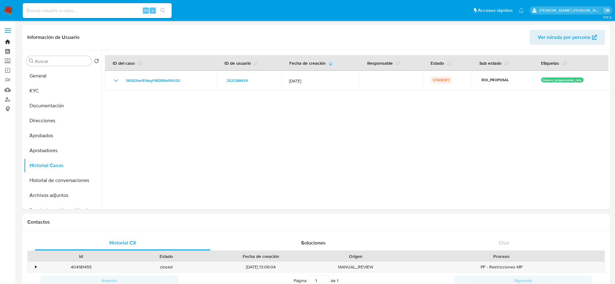
click at [9, 40] on link "Bandeja" at bounding box center [37, 42] width 74 height 10
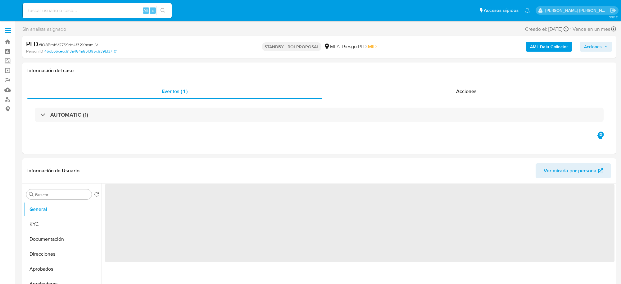
select select "10"
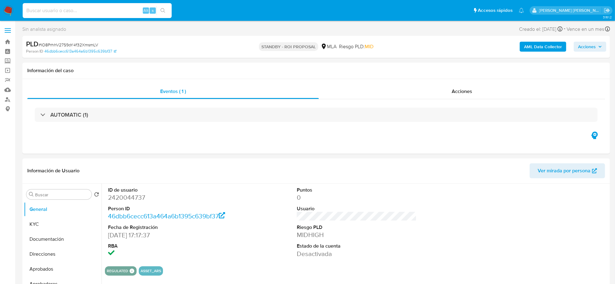
click at [111, 13] on input at bounding box center [97, 11] width 149 height 8
paste input "2455901177"
type input "2455901177"
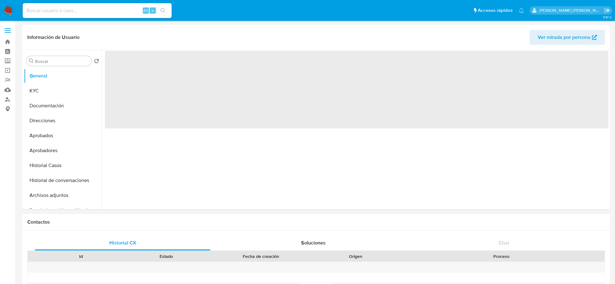
select select "10"
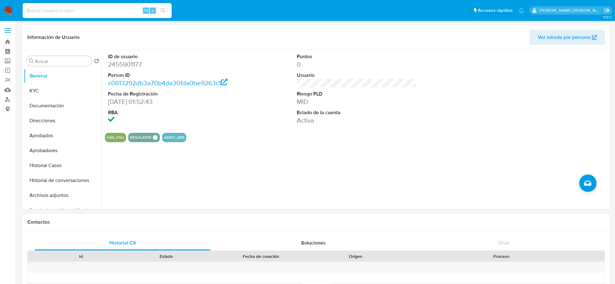
click at [98, 8] on input at bounding box center [97, 11] width 149 height 8
paste input "2wIWOv3ZDJchDaxJCaTPLVIw"
type input "2wIWOv3ZDJchDaxJCaTPLVIw"
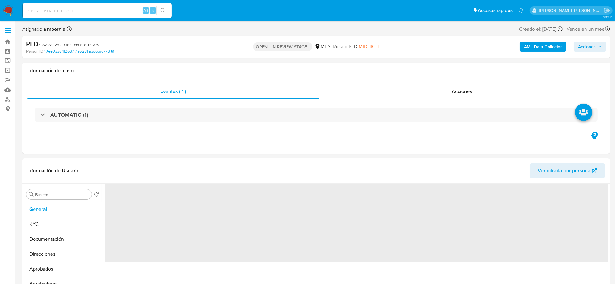
select select "10"
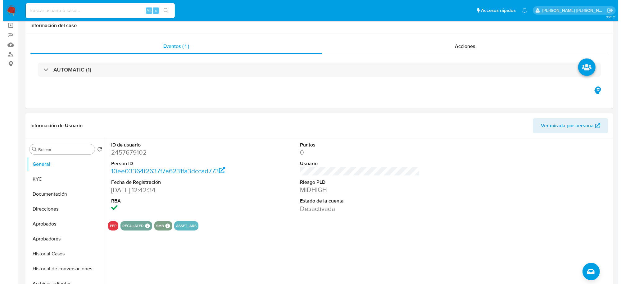
scroll to position [117, 0]
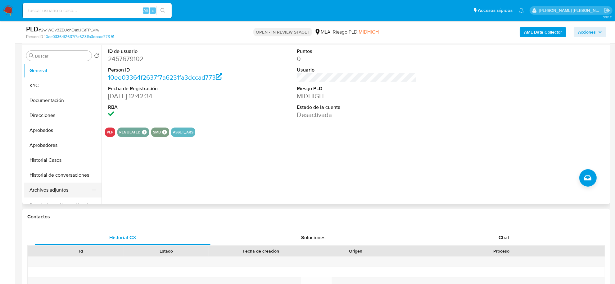
click at [38, 190] on button "Archivos adjuntos" at bounding box center [60, 189] width 73 height 15
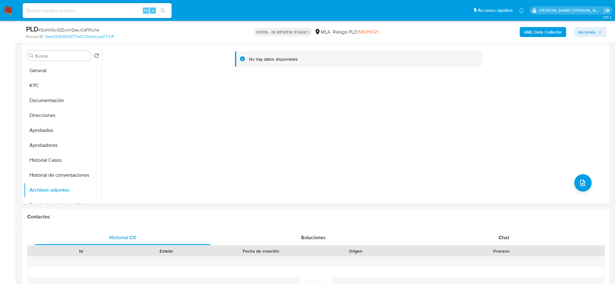
click at [543, 31] on b "AML Data Collector" at bounding box center [543, 32] width 38 height 10
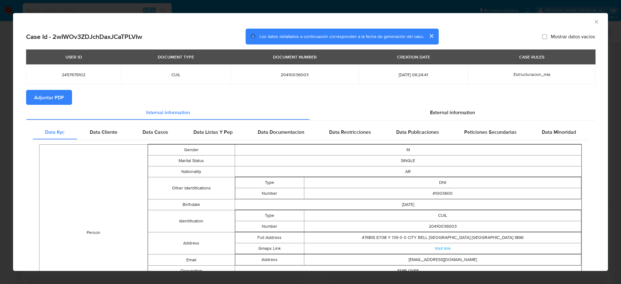
click at [55, 94] on span "Adjuntar PDF" at bounding box center [49, 97] width 30 height 14
click at [594, 21] on icon "Cerrar ventana" at bounding box center [597, 22] width 6 height 6
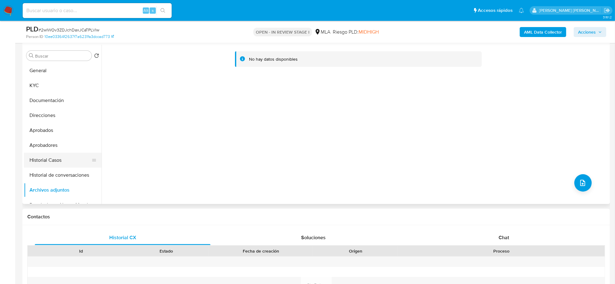
click at [42, 166] on button "Historial Casos" at bounding box center [60, 160] width 73 height 15
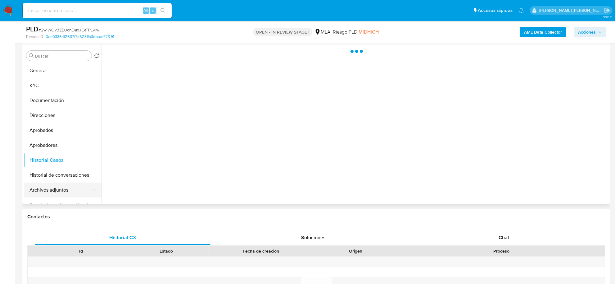
click at [39, 183] on button "Archivos adjuntos" at bounding box center [60, 189] width 73 height 15
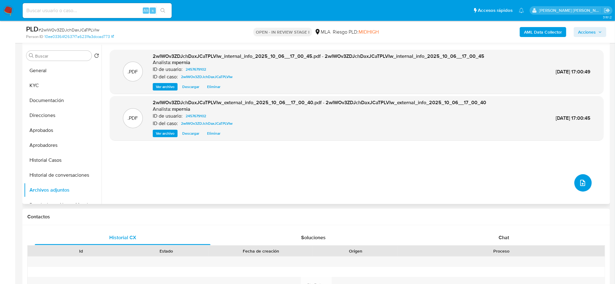
click at [586, 184] on button "upload-file" at bounding box center [583, 182] width 17 height 17
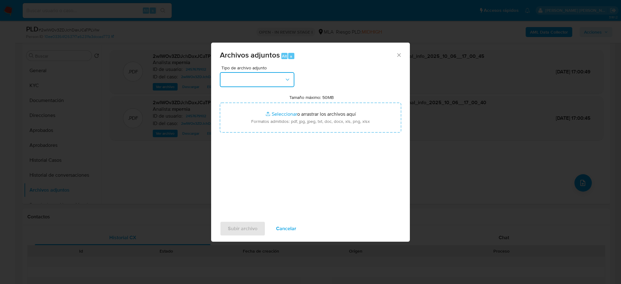
drag, startPoint x: 263, startPoint y: 78, endPoint x: 263, endPoint y: 84, distance: 5.9
click at [263, 78] on button "button" at bounding box center [257, 79] width 75 height 15
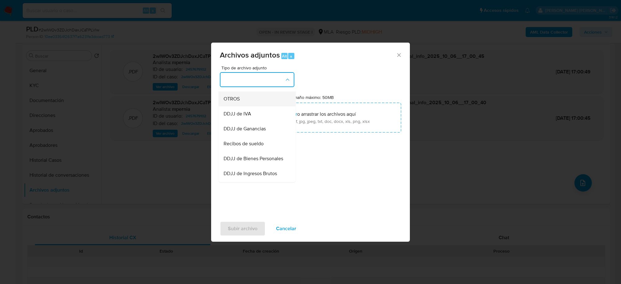
click at [231, 101] on span "OTROS" at bounding box center [232, 99] width 16 height 6
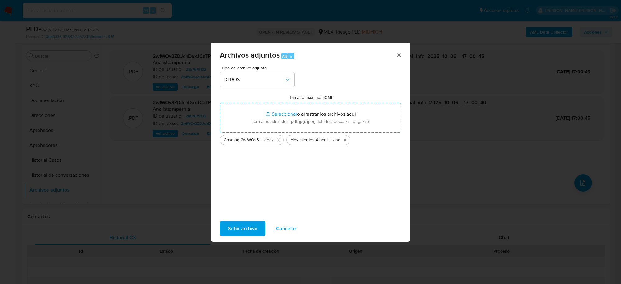
click at [237, 224] on span "Subir archivo" at bounding box center [243, 229] width 30 height 14
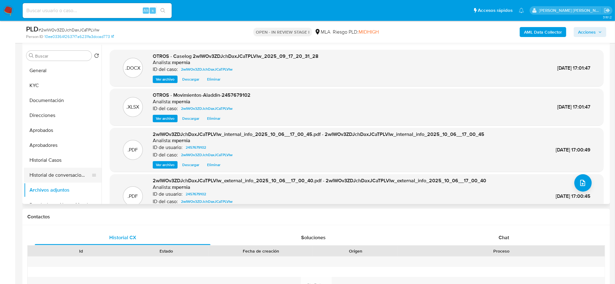
click at [62, 175] on button "Historial de conversaciones" at bounding box center [60, 174] width 73 height 15
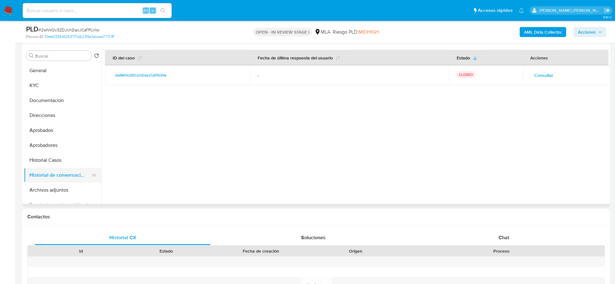
scroll to position [39, 0]
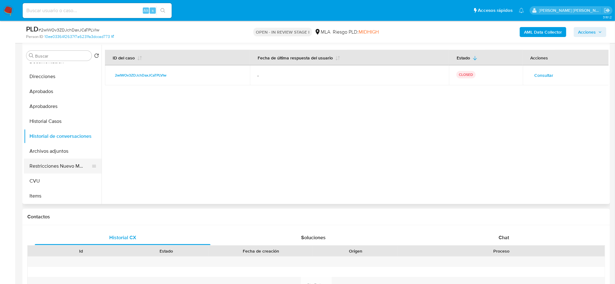
click at [62, 168] on button "Restricciones Nuevo Mundo" at bounding box center [60, 165] width 73 height 15
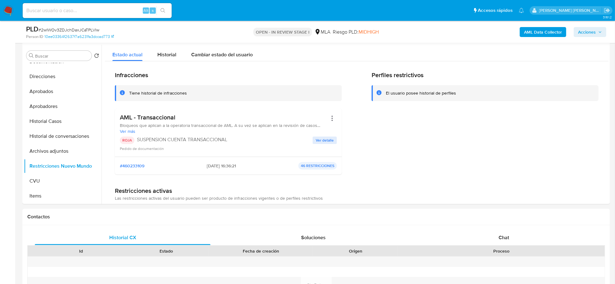
drag, startPoint x: 597, startPoint y: 30, endPoint x: 592, endPoint y: 34, distance: 6.4
click at [596, 30] on span "Acciones" at bounding box center [587, 32] width 18 height 10
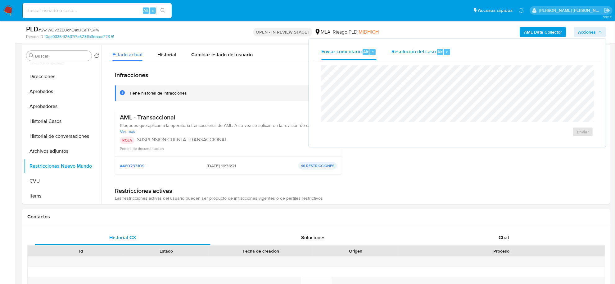
drag, startPoint x: 426, startPoint y: 54, endPoint x: 426, endPoint y: 58, distance: 3.4
click at [426, 55] on span "Resolución del caso" at bounding box center [414, 51] width 44 height 7
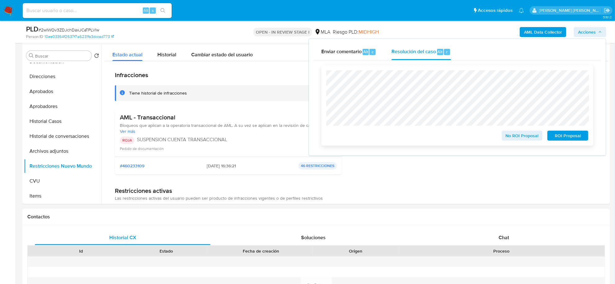
click at [578, 138] on span "ROI Proposal" at bounding box center [568, 135] width 32 height 9
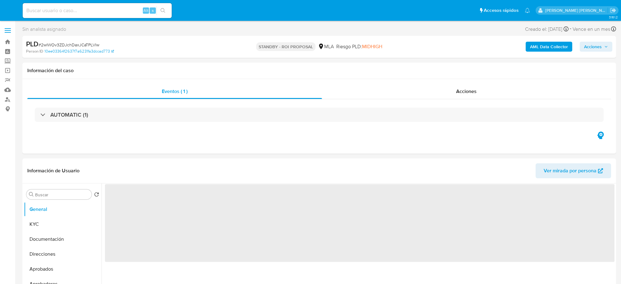
select select "10"
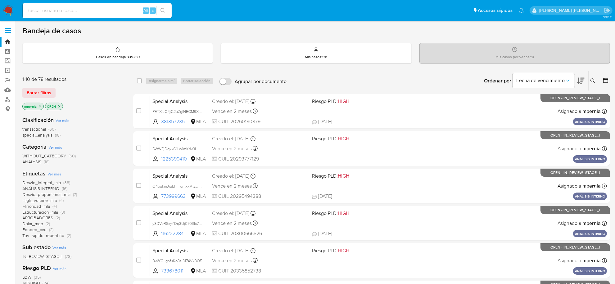
click at [38, 131] on span "transactional" at bounding box center [34, 129] width 24 height 6
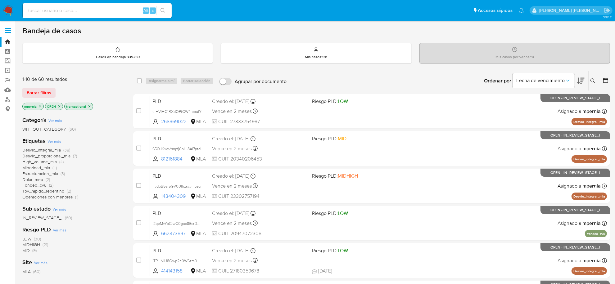
click at [39, 106] on icon "close-filter" at bounding box center [40, 106] width 4 height 4
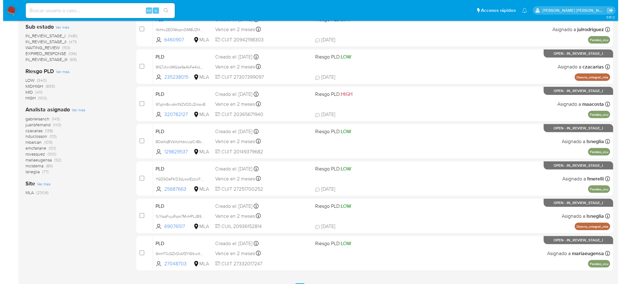
scroll to position [194, 0]
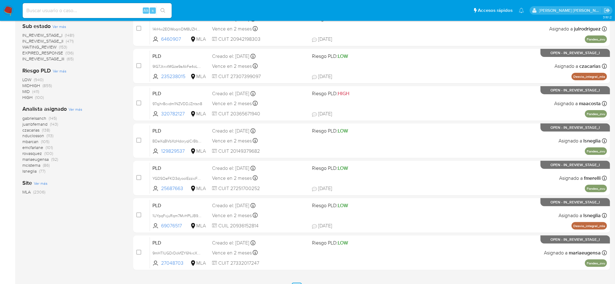
click at [78, 109] on span "Ver más" at bounding box center [76, 109] width 14 height 6
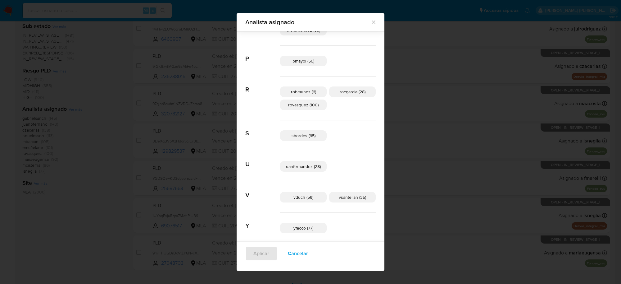
scroll to position [392, 0]
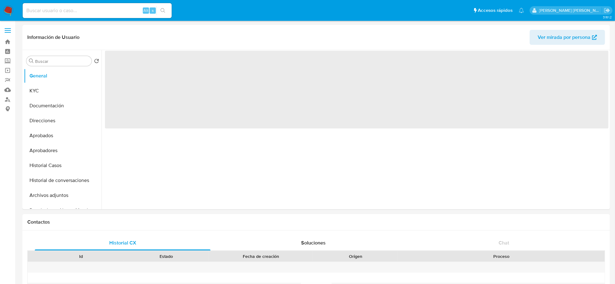
select select "10"
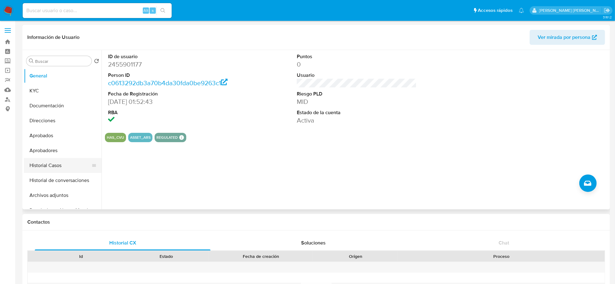
click at [49, 162] on button "Historial Casos" at bounding box center [60, 165] width 73 height 15
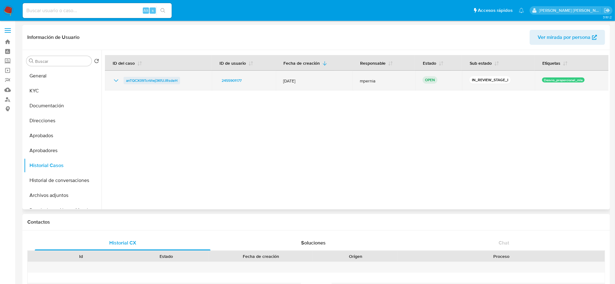
click at [160, 80] on span "anTQCX09TcnVwj3KfUJRsdeH" at bounding box center [152, 80] width 52 height 7
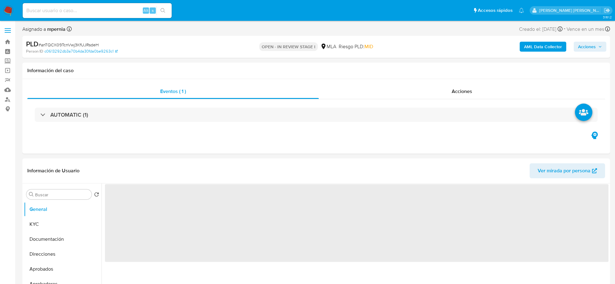
select select "10"
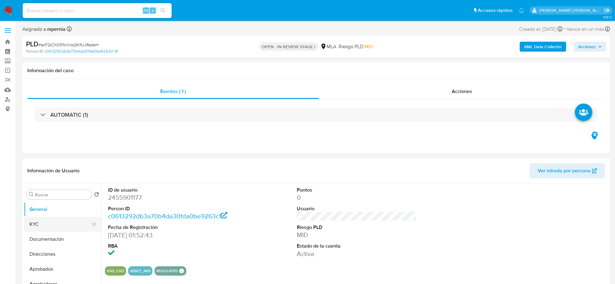
click at [51, 222] on button "KYC" at bounding box center [60, 224] width 73 height 15
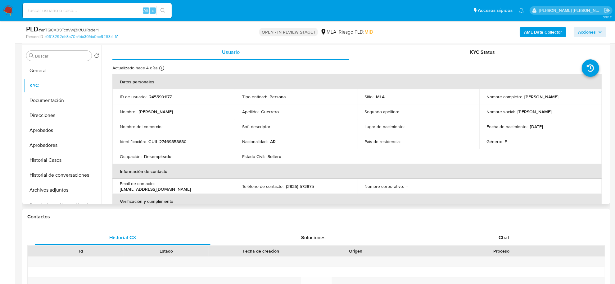
drag, startPoint x: 522, startPoint y: 95, endPoint x: 562, endPoint y: 98, distance: 40.2
click at [574, 97] on div "Nombre completo : Rocio Abigail Guerrero" at bounding box center [540, 97] width 107 height 6
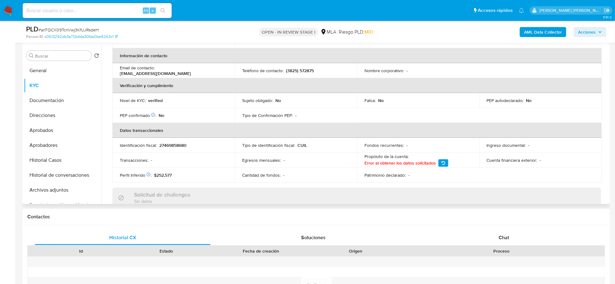
scroll to position [117, 0]
click at [59, 100] on button "Documentación" at bounding box center [60, 100] width 73 height 15
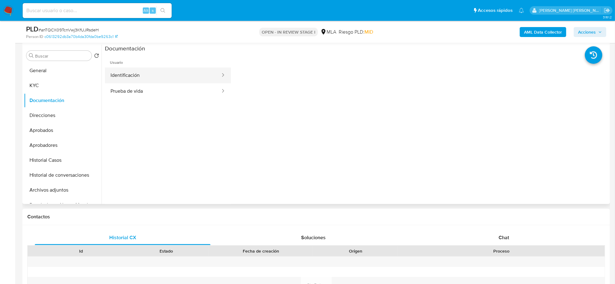
click at [141, 78] on button "Identificación" at bounding box center [163, 75] width 116 height 16
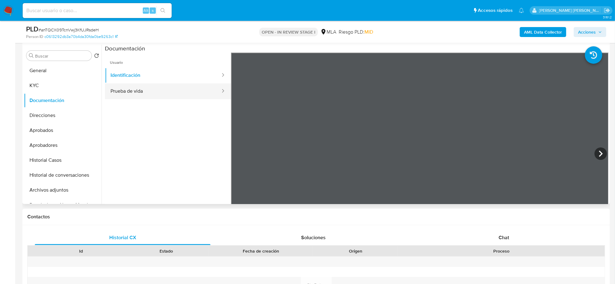
click at [155, 89] on button "Prueba de vida" at bounding box center [163, 91] width 116 height 16
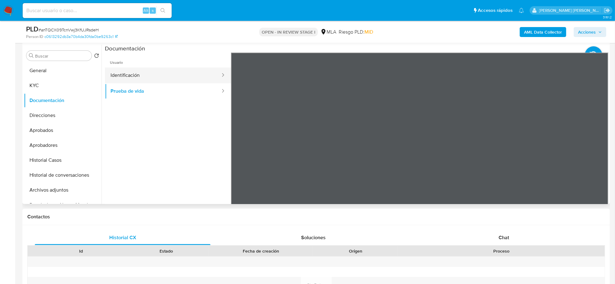
click at [142, 77] on button "Identificación" at bounding box center [163, 75] width 116 height 16
click at [600, 150] on icon at bounding box center [601, 153] width 12 height 12
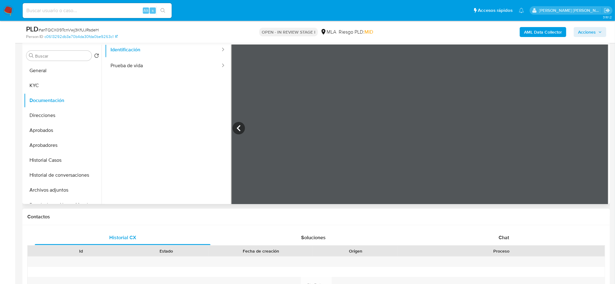
scroll to position [52, 0]
click at [509, 240] on span "Chat" at bounding box center [504, 237] width 11 height 7
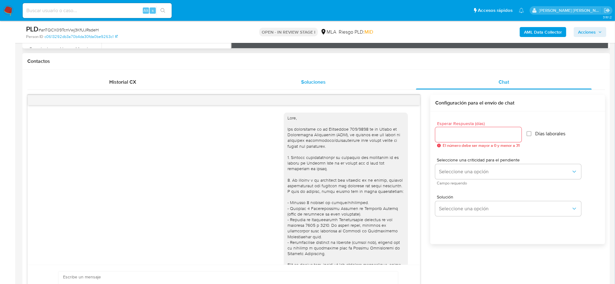
scroll to position [330, 0]
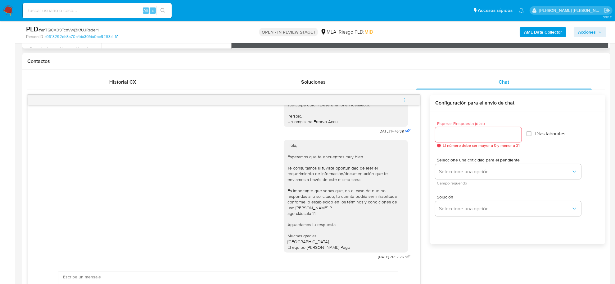
drag, startPoint x: 403, startPoint y: 97, endPoint x: 396, endPoint y: 98, distance: 7.2
click at [403, 98] on icon "menu-action" at bounding box center [405, 100] width 6 height 6
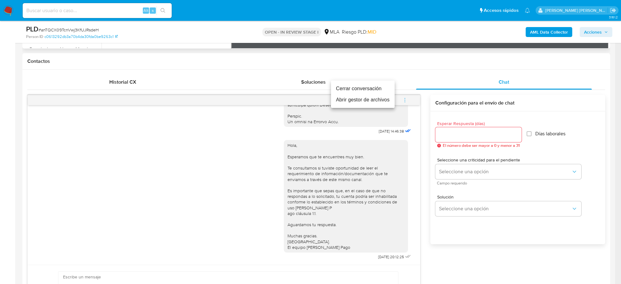
click at [372, 88] on li "Cerrar conversación" at bounding box center [363, 88] width 64 height 11
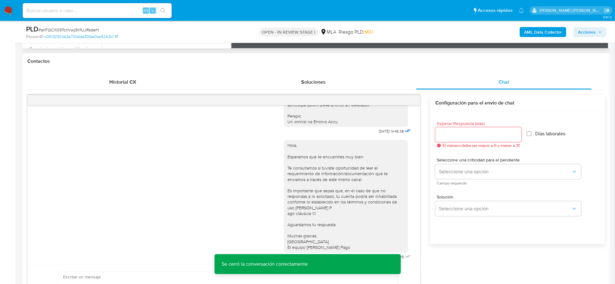
click at [501, 255] on div "Esperar Respuesta (días) El número debe ser mayor a 0 y menor a 31 Días laboral…" at bounding box center [518, 185] width 175 height 149
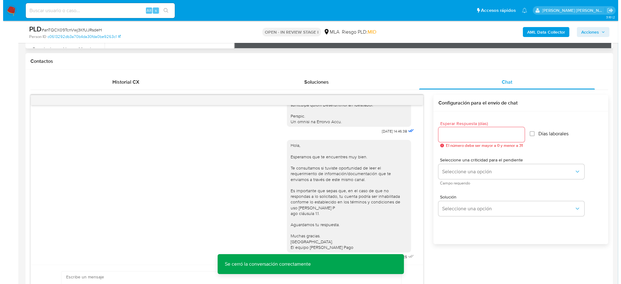
scroll to position [972, 0]
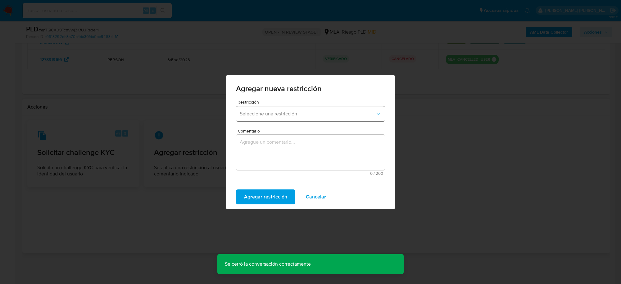
click at [307, 111] on span "Seleccione una restricción" at bounding box center [307, 114] width 135 height 6
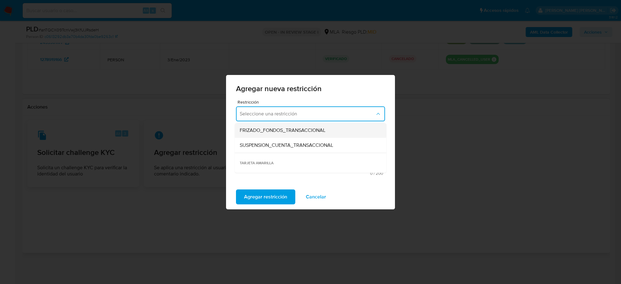
scroll to position [78, 0]
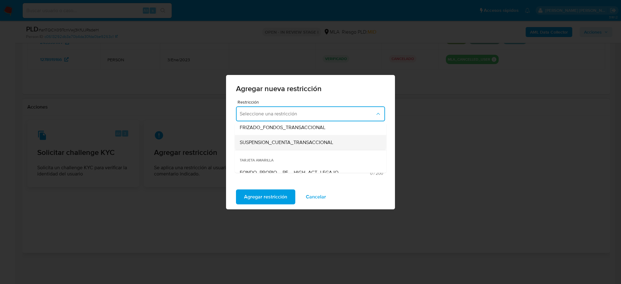
click at [273, 146] on div "SUSPENSION_CUENTA_TRANSACCIONAL" at bounding box center [309, 142] width 138 height 15
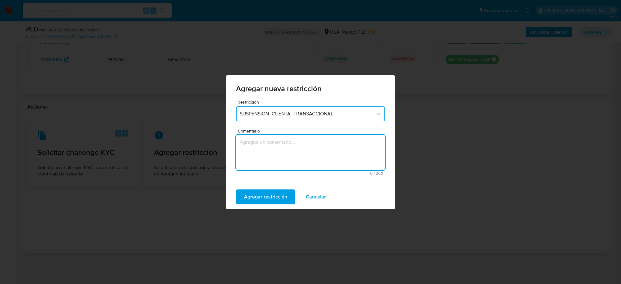
click at [276, 154] on textarea "Comentario" at bounding box center [310, 152] width 149 height 35
type textarea "AML"
click at [256, 201] on span "Agregar restricción" at bounding box center [265, 197] width 43 height 14
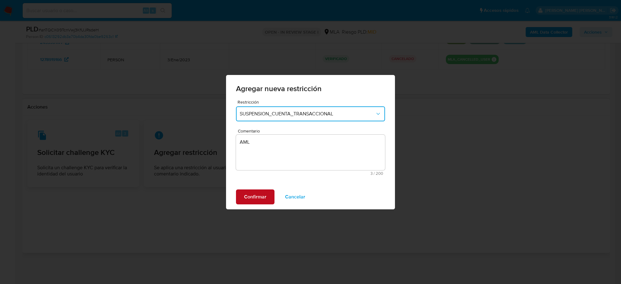
click at [254, 197] on span "Confirmar" at bounding box center [255, 197] width 22 height 14
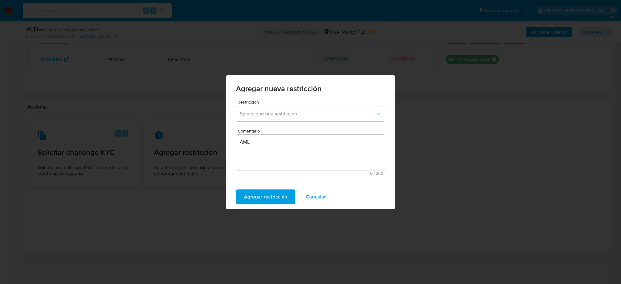
click at [269, 197] on span "Agregar restricción" at bounding box center [265, 197] width 43 height 14
click at [269, 197] on button "Confirmar" at bounding box center [255, 196] width 39 height 15
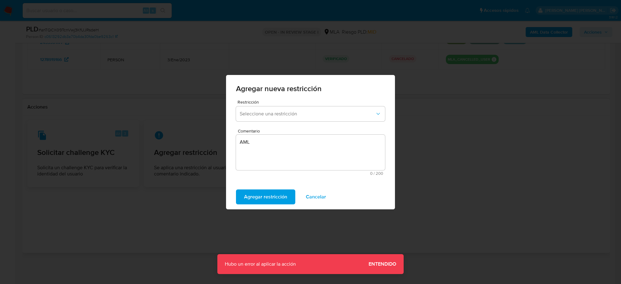
click at [221, 225] on div "Agregar nueva restricción Restricción Seleccione una restricción Comentario AML…" at bounding box center [310, 142] width 621 height 284
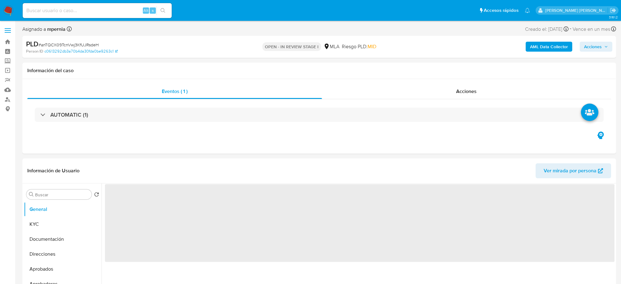
select select "10"
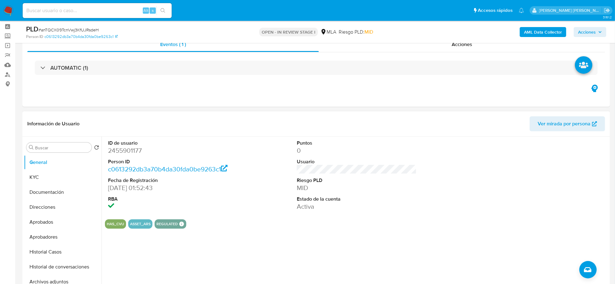
scroll to position [39, 0]
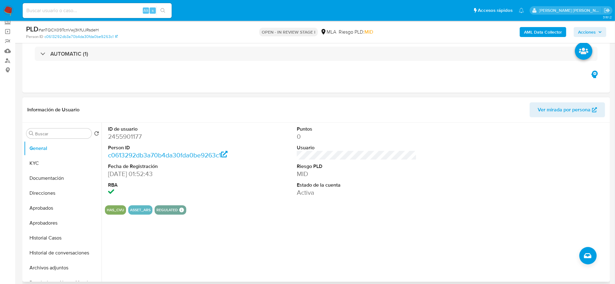
click at [371, 248] on div "ID de usuario 2455901177 Person ID c0613292db3a70b4da30fda0be9263c1 Fecha de Re…" at bounding box center [355, 201] width 507 height 159
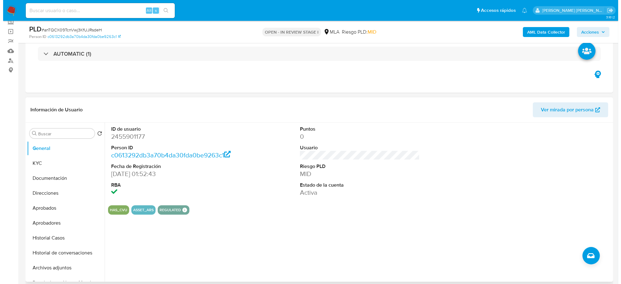
scroll to position [830, 0]
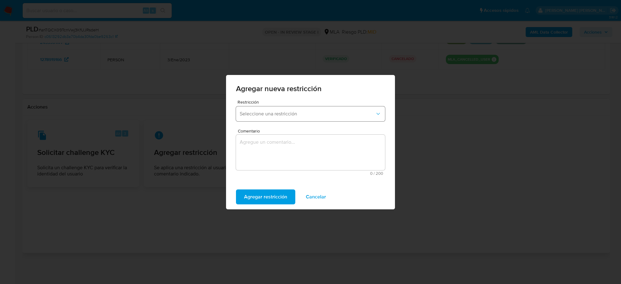
click at [353, 119] on button "Seleccione una restricción" at bounding box center [310, 113] width 149 height 15
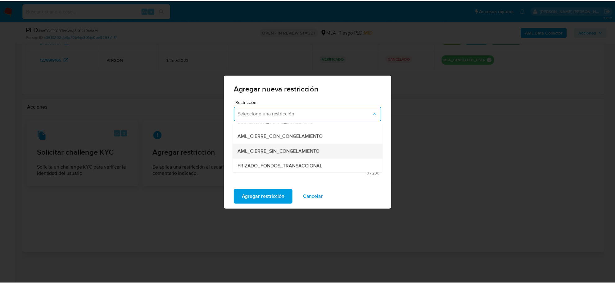
scroll to position [78, 0]
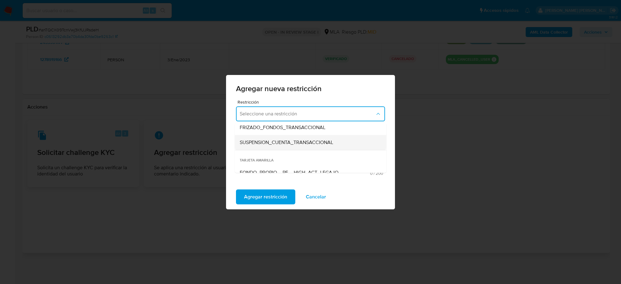
click at [281, 141] on span "SUSPENSION_CUENTA_TRANSACCIONAL" at bounding box center [287, 142] width 94 height 6
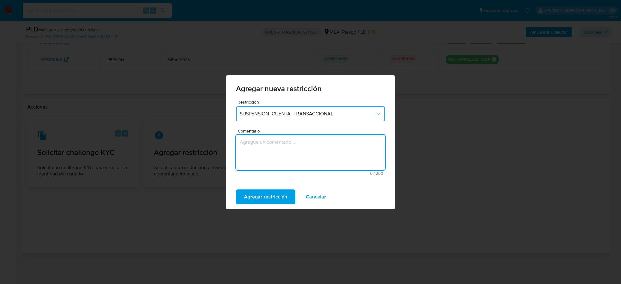
click at [279, 150] on textarea "Comentario" at bounding box center [310, 152] width 149 height 35
type textarea "AML"
click at [260, 194] on span "Agregar restricción" at bounding box center [265, 197] width 43 height 14
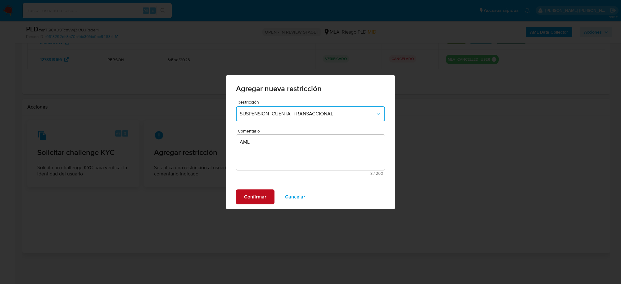
click at [254, 198] on span "Confirmar" at bounding box center [255, 197] width 22 height 14
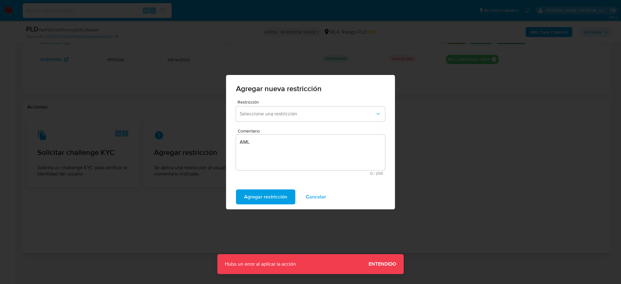
click at [307, 194] on span "Cancelar" at bounding box center [316, 197] width 20 height 14
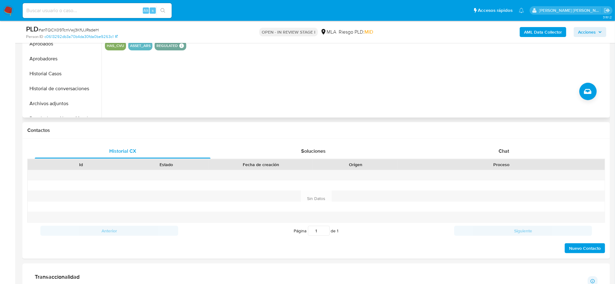
scroll to position [131, 0]
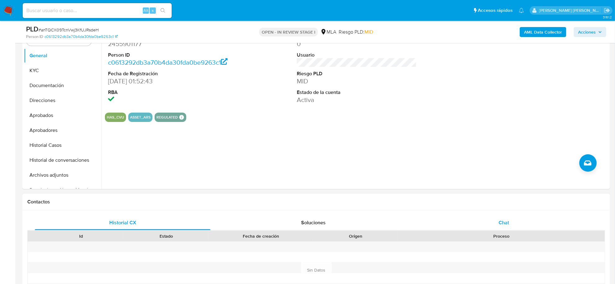
click at [498, 216] on div "Chat" at bounding box center [504, 222] width 176 height 15
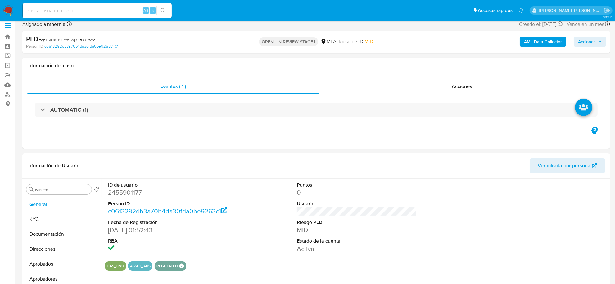
scroll to position [0, 0]
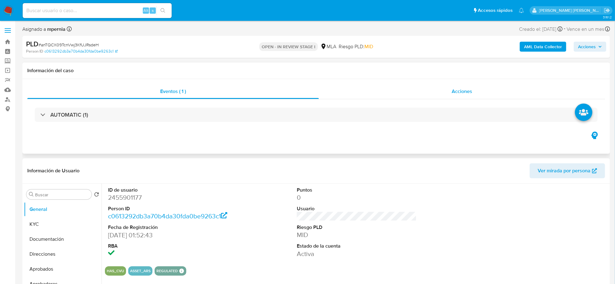
click at [474, 98] on div "Acciones" at bounding box center [462, 91] width 286 height 15
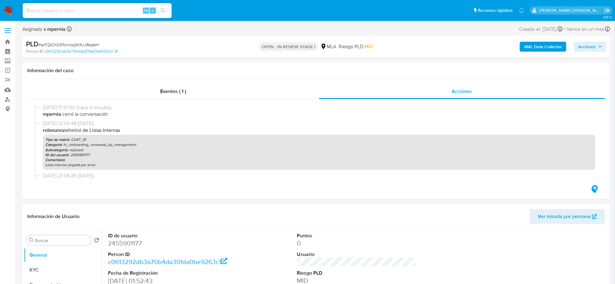
click at [552, 46] on b "AML Data Collector" at bounding box center [543, 47] width 38 height 10
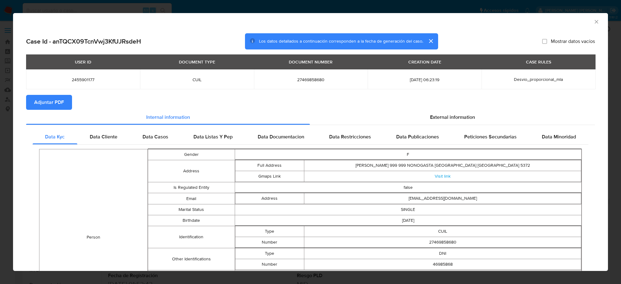
click at [55, 97] on span "Adjuntar PDF" at bounding box center [49, 102] width 30 height 14
click at [594, 20] on icon "Cerrar ventana" at bounding box center [597, 22] width 6 height 6
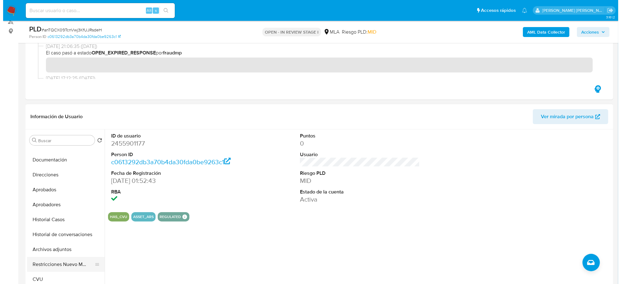
scroll to position [39, 0]
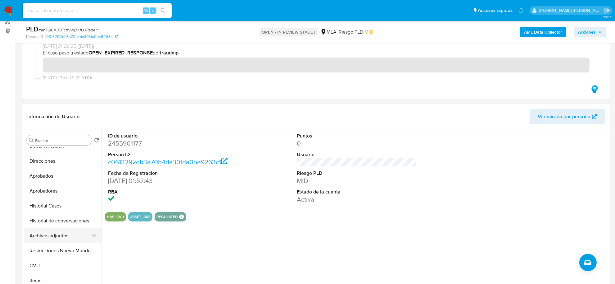
click at [48, 239] on button "Archivos adjuntos" at bounding box center [60, 235] width 73 height 15
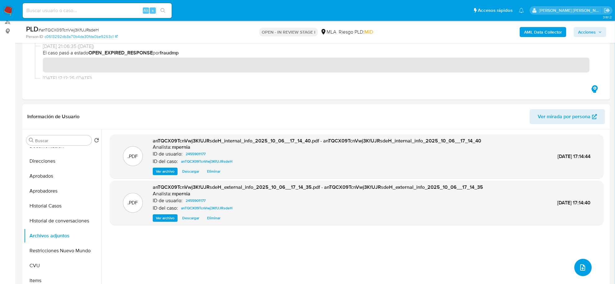
click at [584, 268] on span "upload-file" at bounding box center [582, 266] width 7 height 7
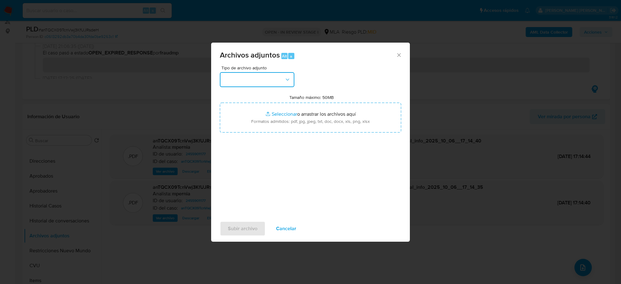
click at [258, 85] on button "button" at bounding box center [257, 79] width 75 height 15
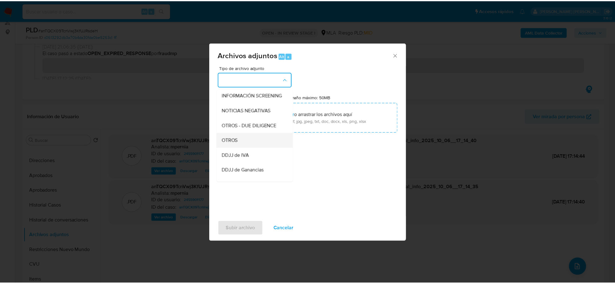
scroll to position [78, 0]
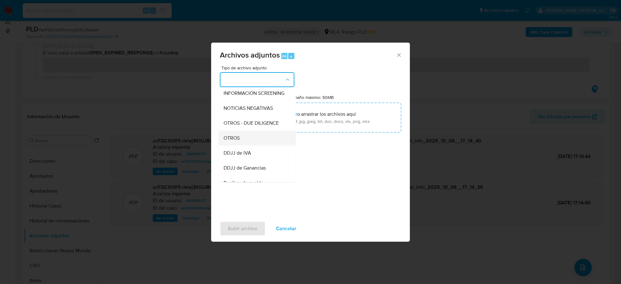
click at [249, 145] on div "OTROS" at bounding box center [255, 137] width 63 height 15
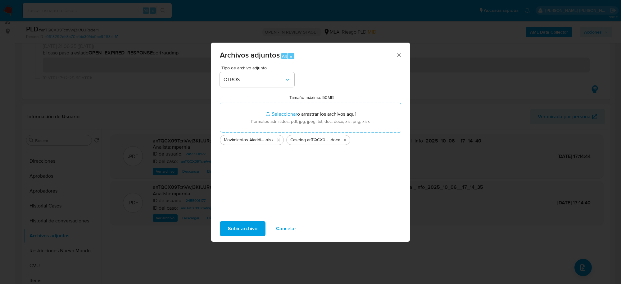
click at [245, 226] on span "Subir archivo" at bounding box center [243, 229] width 30 height 14
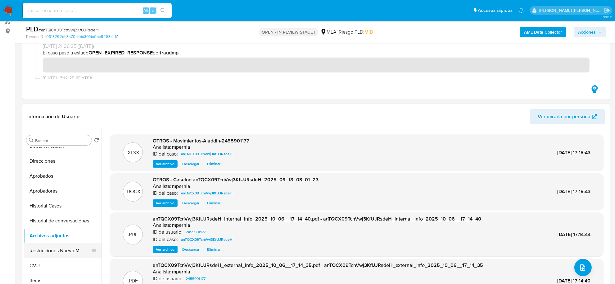
click at [41, 249] on button "Restricciones Nuevo Mundo" at bounding box center [60, 250] width 73 height 15
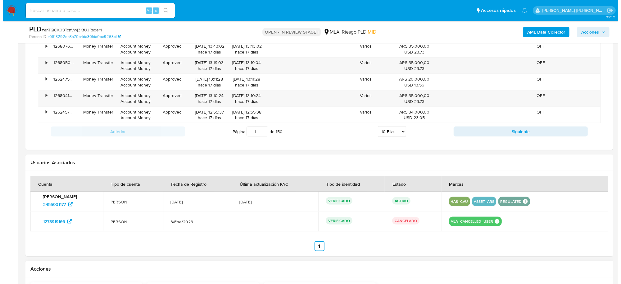
scroll to position [1017, 0]
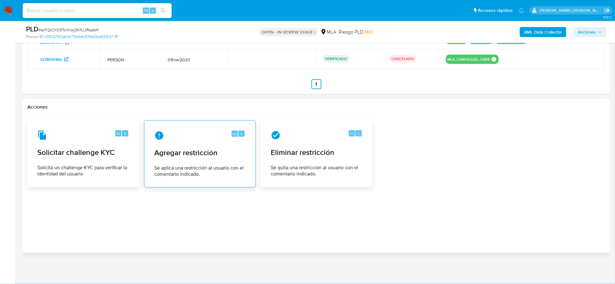
click at [208, 158] on div "Alt 4 Agregar restricción Se aplica una restricción al usuario con el comentari…" at bounding box center [199, 154] width 101 height 57
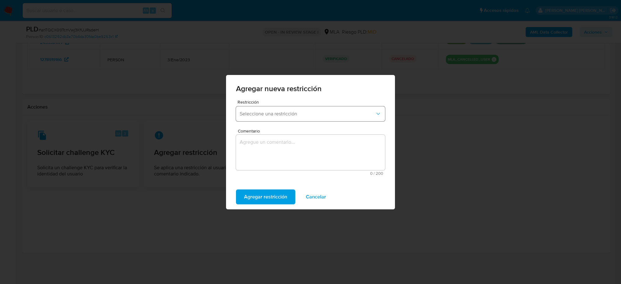
click at [305, 116] on span "Seleccione una restricción" at bounding box center [307, 114] width 135 height 6
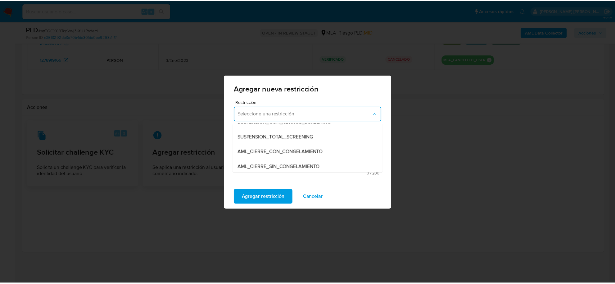
scroll to position [78, 0]
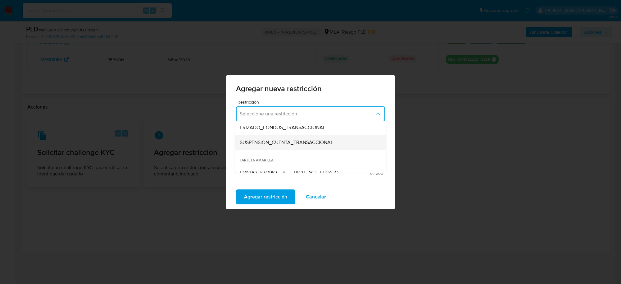
click at [294, 139] on span "SUSPENSION_CUENTA_TRANSACCIONAL" at bounding box center [287, 142] width 94 height 6
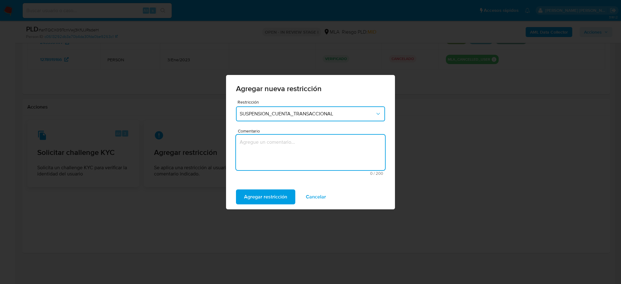
click at [291, 142] on textarea "Comentario" at bounding box center [310, 152] width 149 height 35
type textarea "AML"
click at [279, 190] on span "Agregar restricción" at bounding box center [265, 197] width 43 height 14
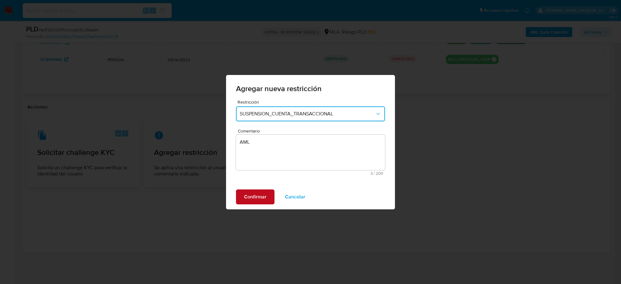
click at [252, 198] on span "Confirmar" at bounding box center [255, 197] width 22 height 14
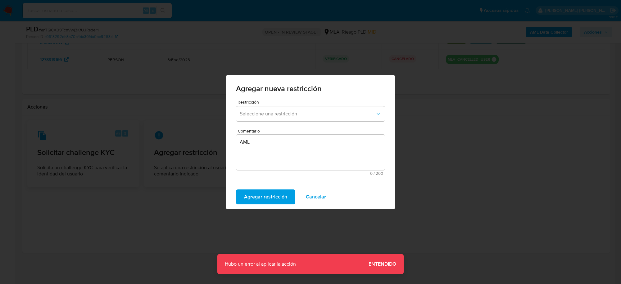
click at [309, 195] on span "Cancelar" at bounding box center [316, 197] width 20 height 14
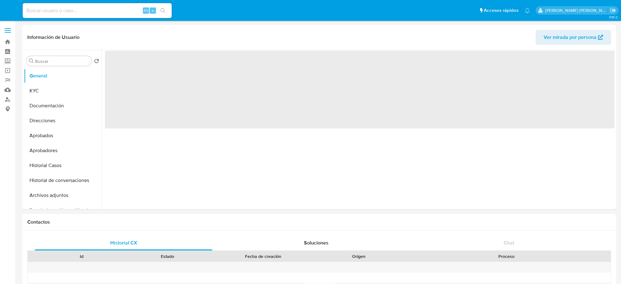
select select "10"
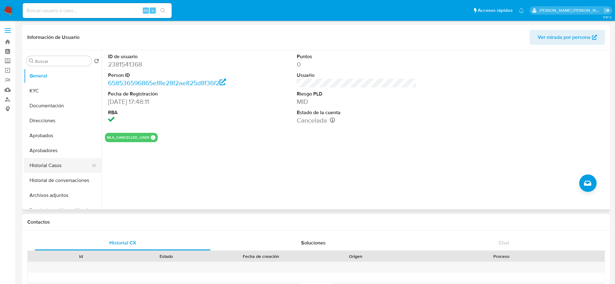
click at [54, 167] on button "Historial Casos" at bounding box center [60, 165] width 73 height 15
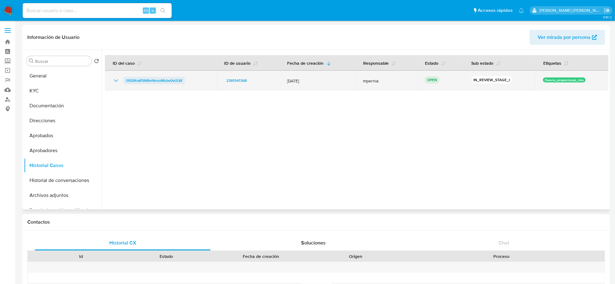
click at [158, 77] on span "05Q9haR5N8m9mvzMcbe0vULW" at bounding box center [154, 80] width 56 height 7
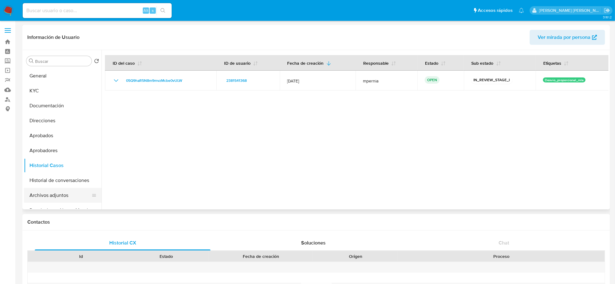
click at [40, 199] on button "Archivos adjuntos" at bounding box center [60, 195] width 73 height 15
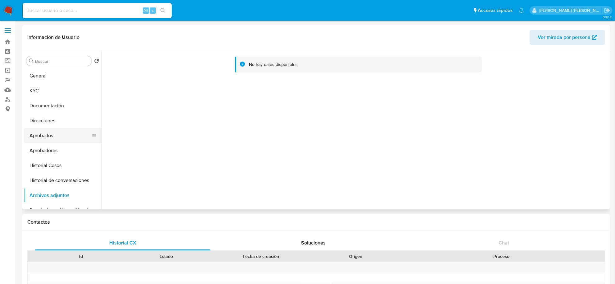
click at [57, 140] on button "Aprobados" at bounding box center [60, 135] width 73 height 15
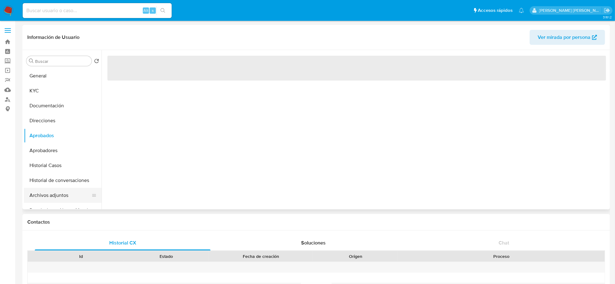
click at [48, 194] on button "Archivos adjuntos" at bounding box center [60, 195] width 73 height 15
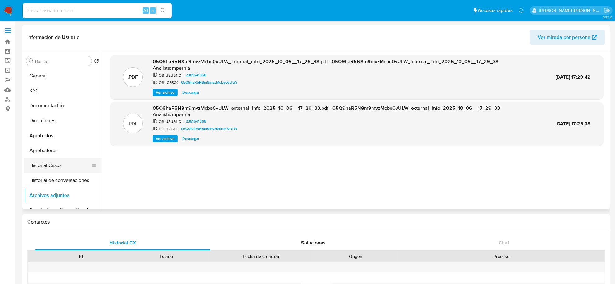
click at [45, 162] on button "Historial Casos" at bounding box center [60, 165] width 73 height 15
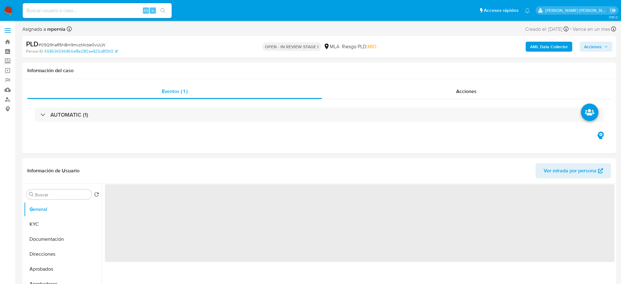
select select "10"
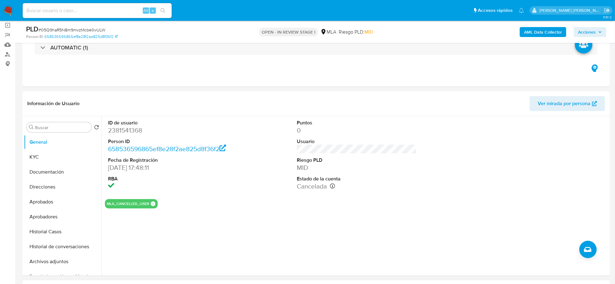
scroll to position [117, 0]
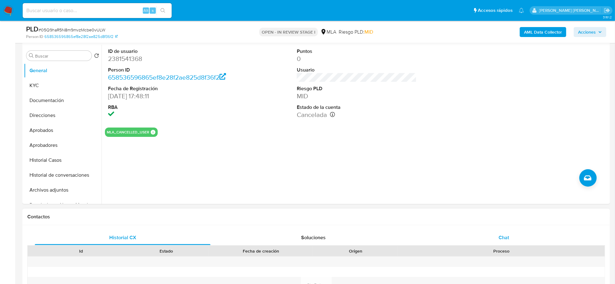
click at [506, 236] on span "Chat" at bounding box center [504, 237] width 11 height 7
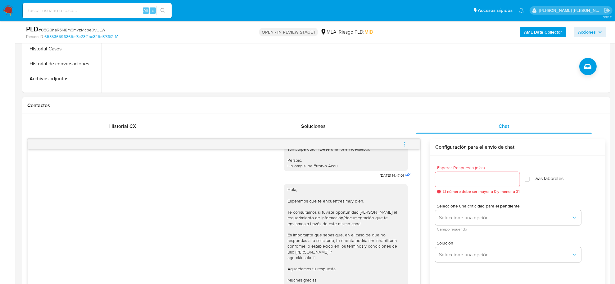
scroll to position [272, 0]
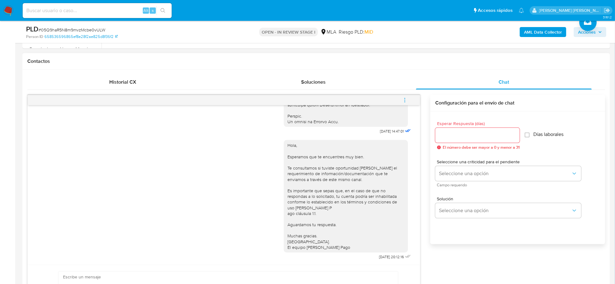
click at [403, 102] on icon "menu-action" at bounding box center [405, 100] width 6 height 6
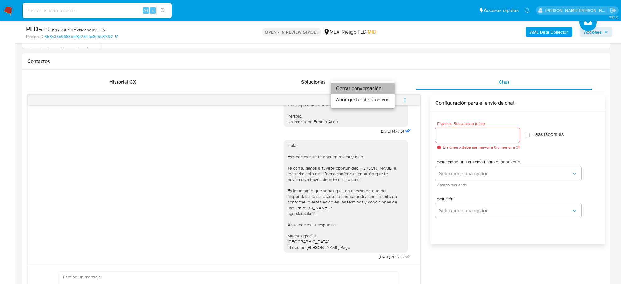
click at [367, 90] on li "Cerrar conversación" at bounding box center [363, 88] width 64 height 11
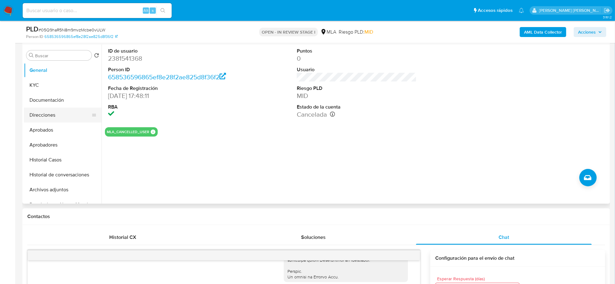
scroll to position [117, 0]
click at [49, 104] on button "Documentación" at bounding box center [60, 100] width 73 height 15
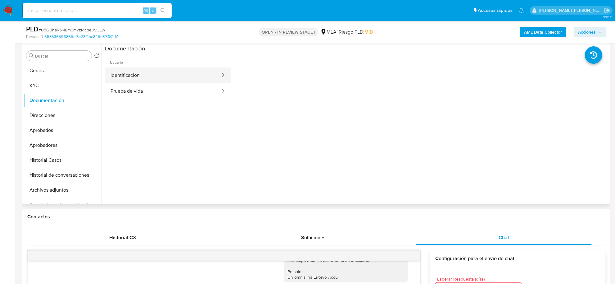
click at [154, 78] on button "Identificación" at bounding box center [163, 75] width 116 height 16
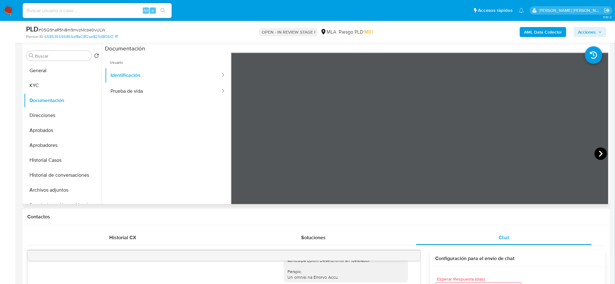
click at [599, 155] on icon at bounding box center [601, 153] width 12 height 12
click at [45, 113] on button "Direcciones" at bounding box center [60, 115] width 73 height 15
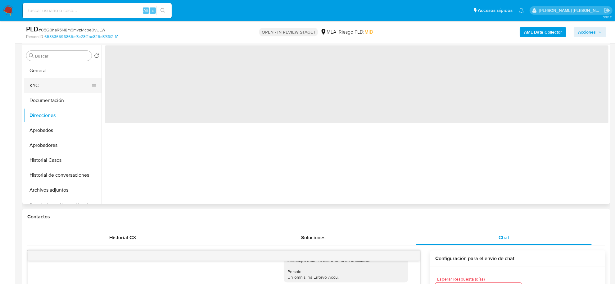
click at [45, 82] on button "KYC" at bounding box center [60, 85] width 73 height 15
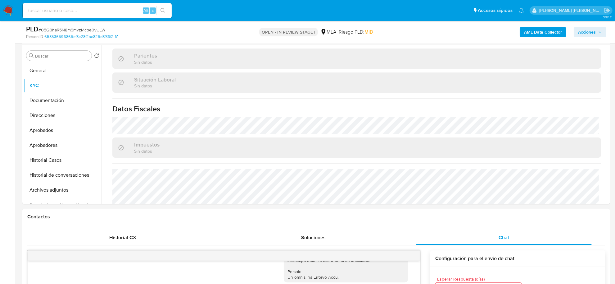
scroll to position [302, 0]
click at [55, 113] on button "Direcciones" at bounding box center [60, 115] width 73 height 15
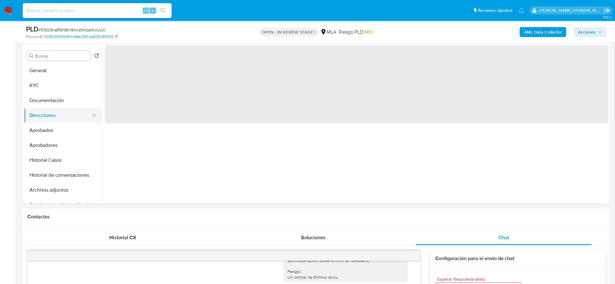
scroll to position [0, 0]
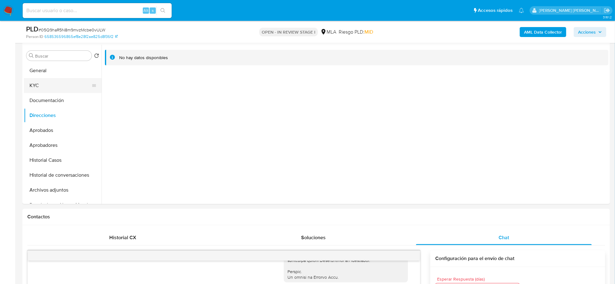
click at [42, 85] on button "KYC" at bounding box center [60, 85] width 73 height 15
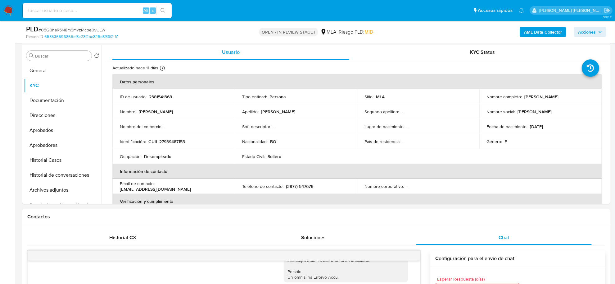
drag, startPoint x: 523, startPoint y: 96, endPoint x: 574, endPoint y: 95, distance: 50.6
click at [574, 95] on div "Nombre completo : Dolly Alvarado Martines" at bounding box center [540, 97] width 107 height 6
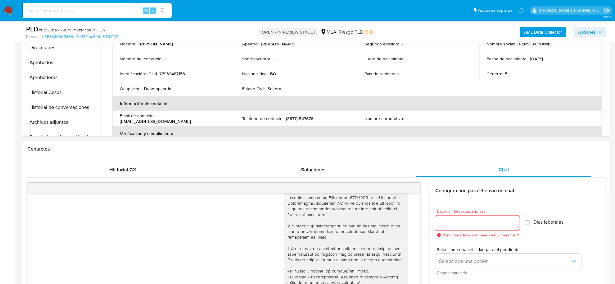
scroll to position [117, 0]
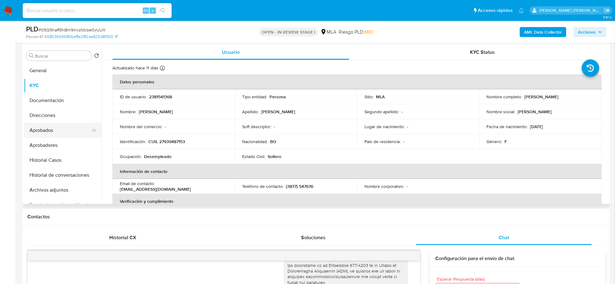
click at [55, 129] on button "Aprobados" at bounding box center [60, 130] width 73 height 15
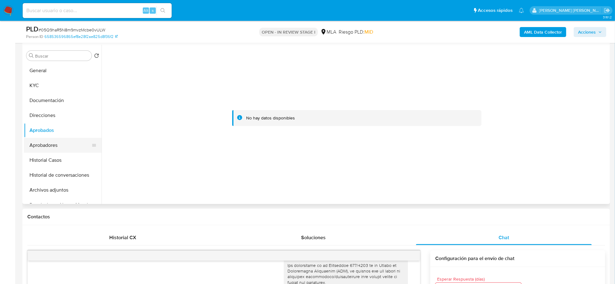
click at [58, 140] on button "Aprobadores" at bounding box center [60, 145] width 73 height 15
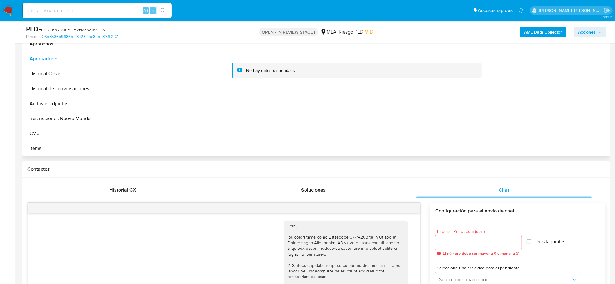
scroll to position [155, 0]
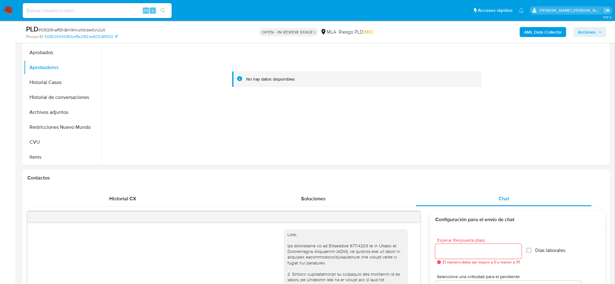
click at [543, 30] on b "AML Data Collector" at bounding box center [543, 32] width 38 height 10
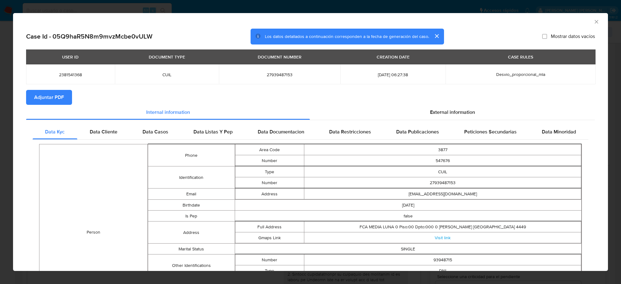
click at [59, 95] on span "Adjuntar PDF" at bounding box center [49, 97] width 30 height 14
click at [595, 22] on icon "Cerrar ventana" at bounding box center [596, 21] width 3 height 3
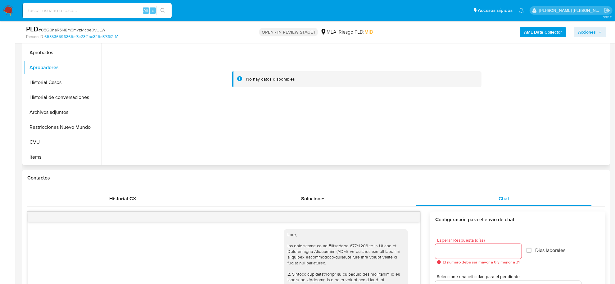
click at [441, 152] on div at bounding box center [357, 79] width 504 height 147
click at [47, 111] on button "Archivos adjuntos" at bounding box center [60, 112] width 73 height 15
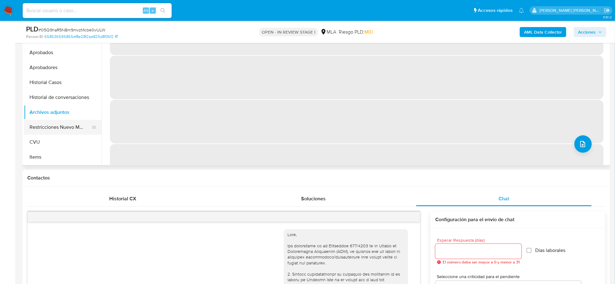
click at [54, 127] on button "Restricciones Nuevo Mundo" at bounding box center [60, 127] width 73 height 15
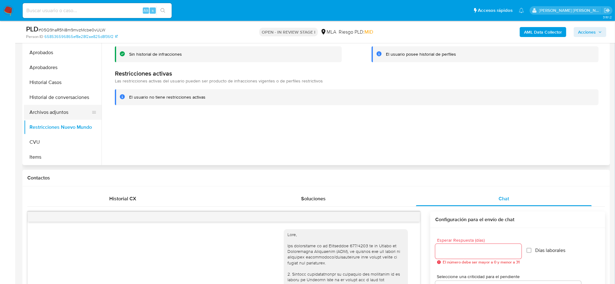
click at [62, 110] on button "Archivos adjuntos" at bounding box center [60, 112] width 73 height 15
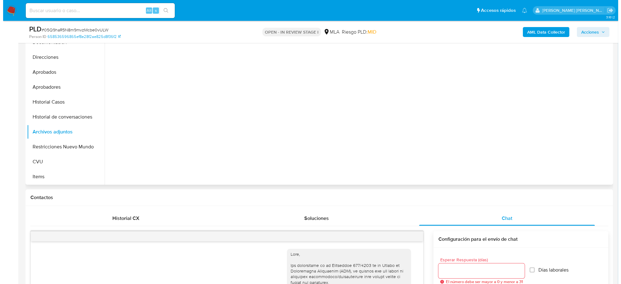
scroll to position [117, 0]
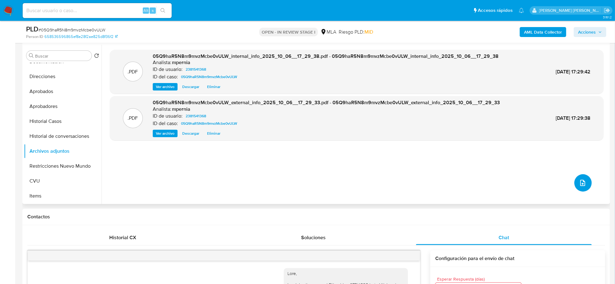
click at [580, 182] on icon "upload-file" at bounding box center [582, 182] width 7 height 7
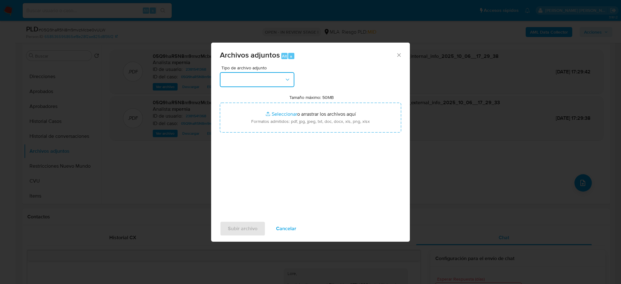
click at [275, 78] on button "button" at bounding box center [257, 79] width 75 height 15
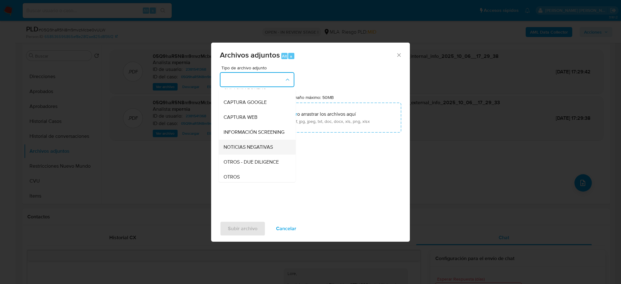
scroll to position [78, 0]
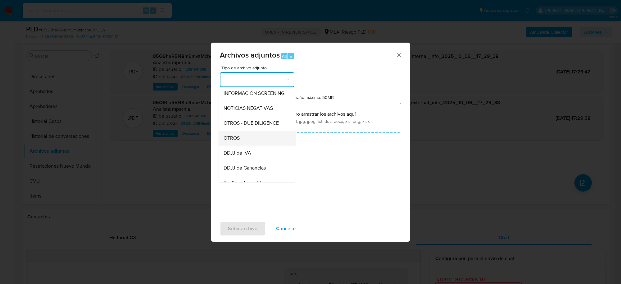
click at [241, 145] on div "OTROS" at bounding box center [255, 137] width 63 height 15
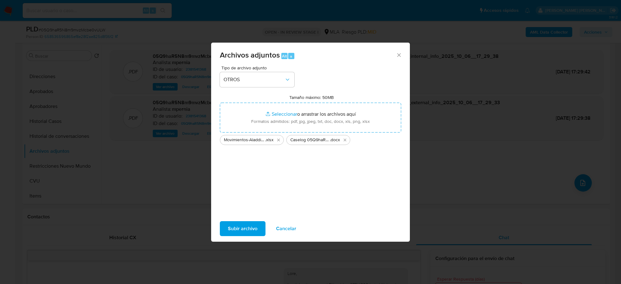
click at [233, 234] on span "Subir archivo" at bounding box center [243, 229] width 30 height 14
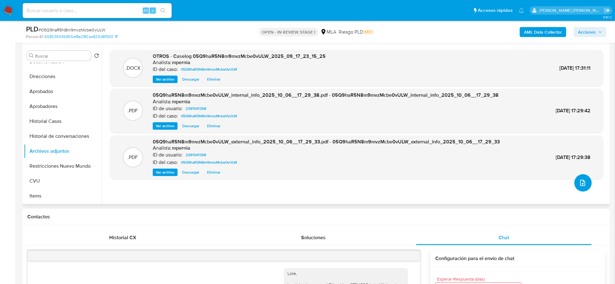
click at [580, 182] on icon "upload-file" at bounding box center [582, 182] width 7 height 7
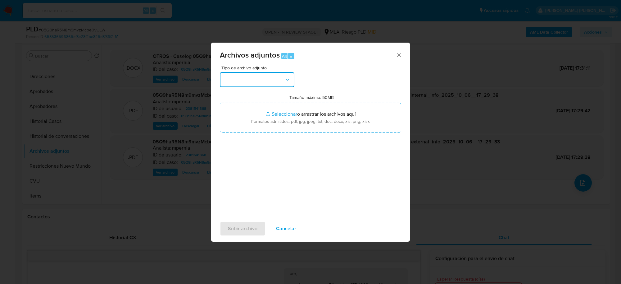
click at [254, 81] on button "button" at bounding box center [257, 79] width 75 height 15
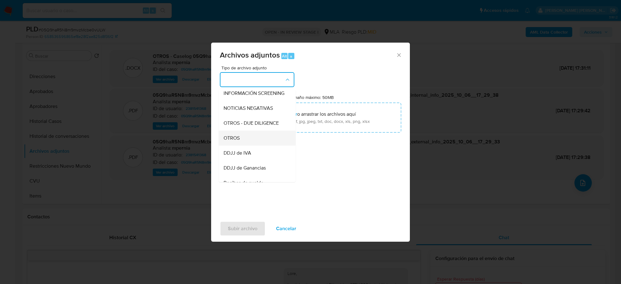
click at [232, 145] on div "OTROS" at bounding box center [255, 137] width 63 height 15
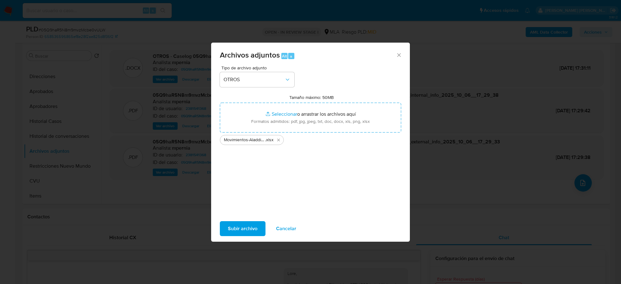
click at [243, 229] on span "Subir archivo" at bounding box center [243, 229] width 30 height 14
click at [397, 52] on icon "Cerrar" at bounding box center [399, 55] width 6 height 6
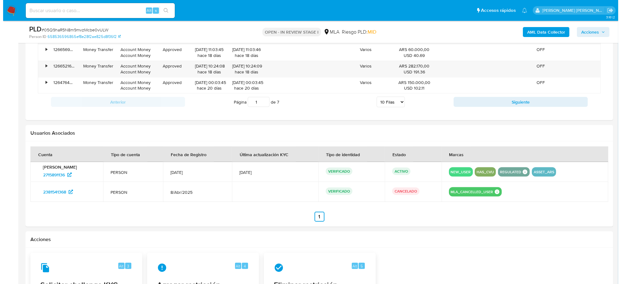
scroll to position [932, 0]
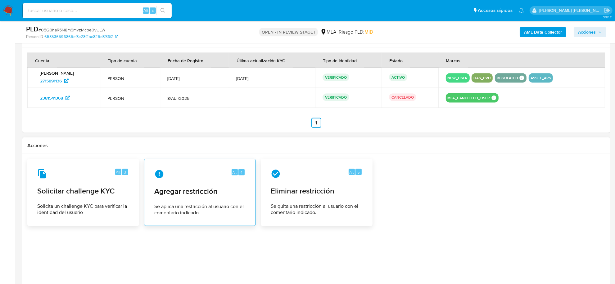
click at [204, 194] on span "Agregar restricción" at bounding box center [199, 190] width 91 height 9
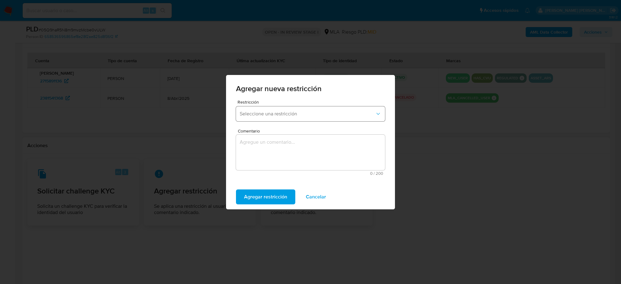
click at [255, 117] on button "Seleccione una restricción" at bounding box center [310, 113] width 149 height 15
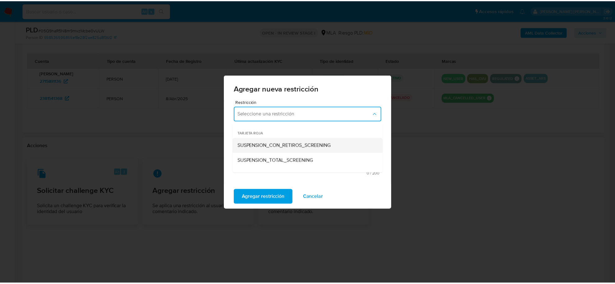
scroll to position [78, 0]
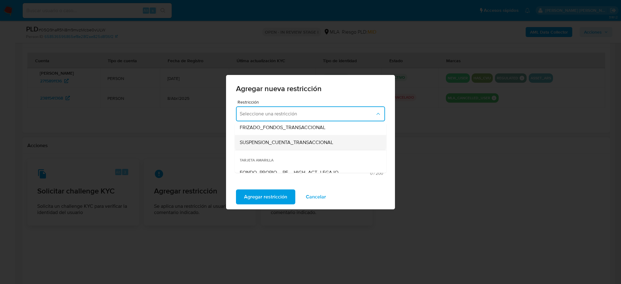
click at [266, 144] on span "SUSPENSION_CUENTA_TRANSACCIONAL" at bounding box center [287, 142] width 94 height 6
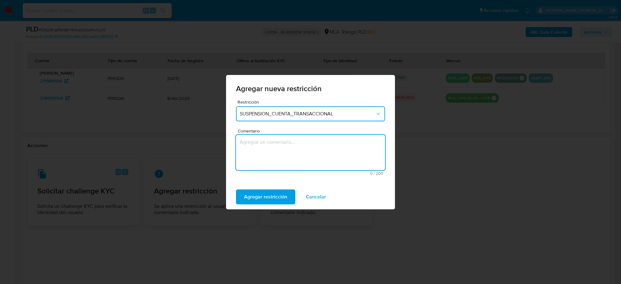
click at [266, 144] on textarea "Comentario" at bounding box center [310, 152] width 149 height 35
type textarea "AML"
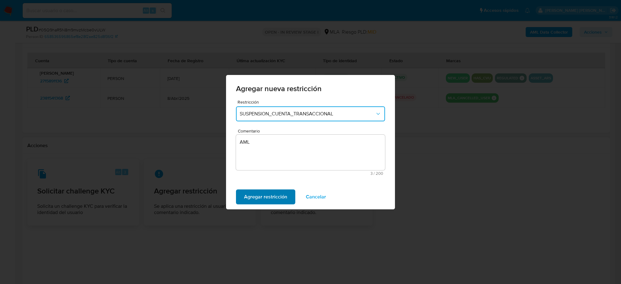
click at [263, 194] on span "Agregar restricción" at bounding box center [265, 197] width 43 height 14
click at [255, 193] on span "Confirmar" at bounding box center [255, 197] width 22 height 14
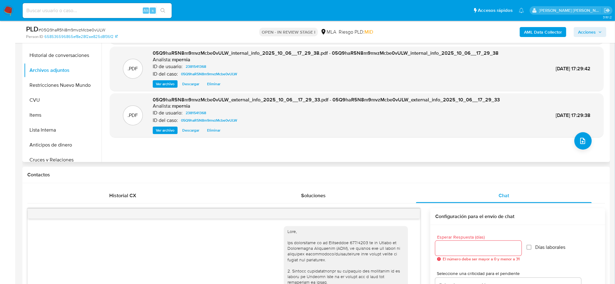
scroll to position [155, 0]
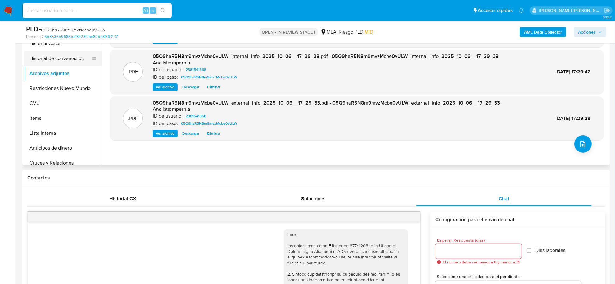
click at [49, 57] on button "Historial de conversaciones" at bounding box center [60, 58] width 73 height 15
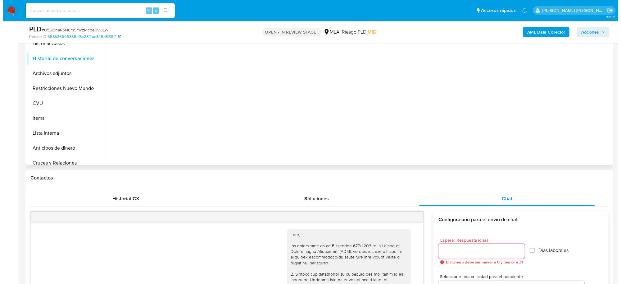
scroll to position [78, 0]
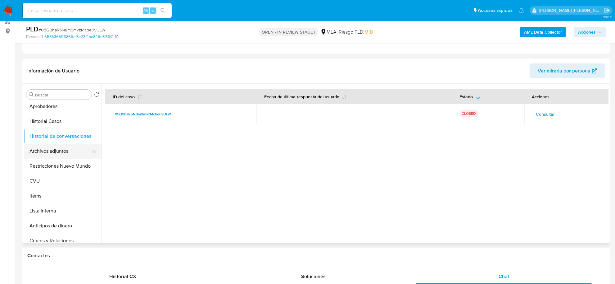
click at [57, 151] on button "Archivos adjuntos" at bounding box center [60, 151] width 73 height 15
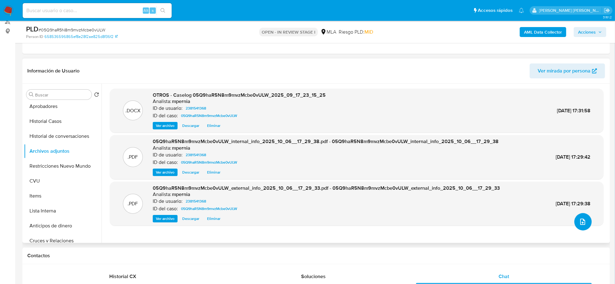
click at [579, 221] on icon "upload-file" at bounding box center [582, 221] width 7 height 7
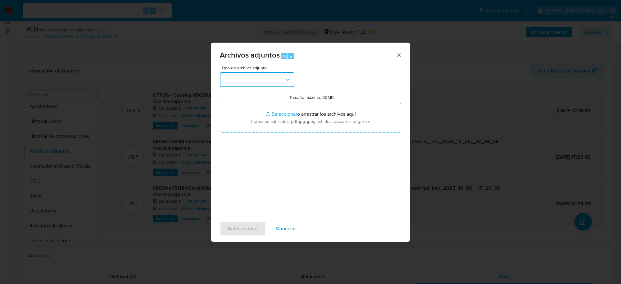
click at [238, 80] on button "button" at bounding box center [257, 79] width 75 height 15
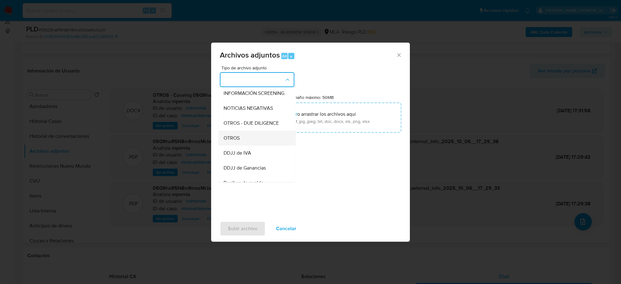
click at [263, 143] on div "OTROS" at bounding box center [255, 137] width 63 height 15
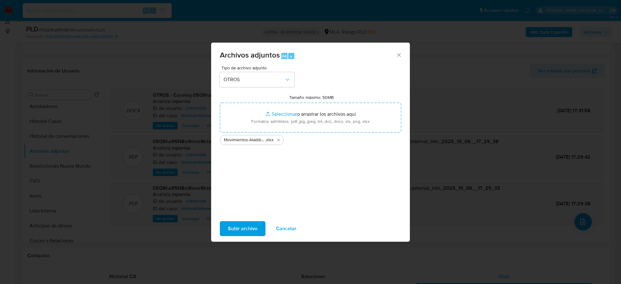
click at [246, 228] on span "Subir archivo" at bounding box center [243, 229] width 30 height 14
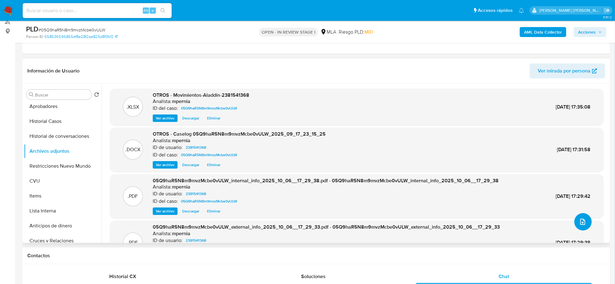
scroll to position [27, 0]
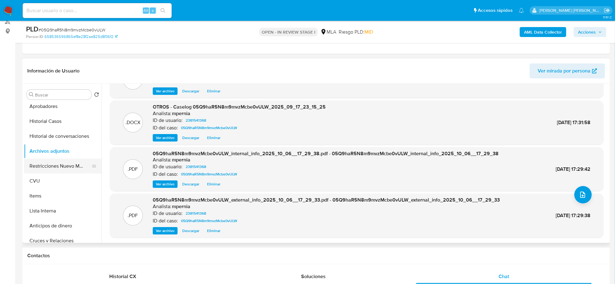
click at [48, 166] on button "Restricciones Nuevo Mundo" at bounding box center [60, 165] width 73 height 15
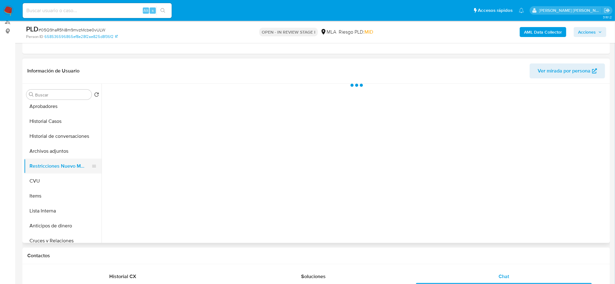
scroll to position [0, 0]
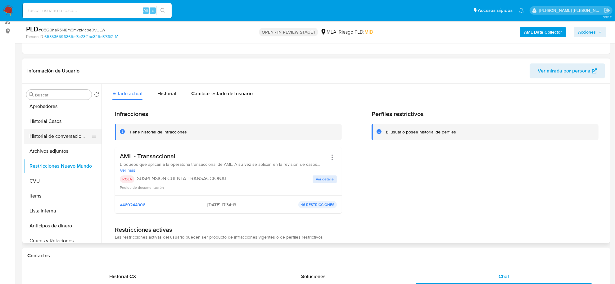
click at [67, 138] on button "Historial de conversaciones" at bounding box center [60, 136] width 73 height 15
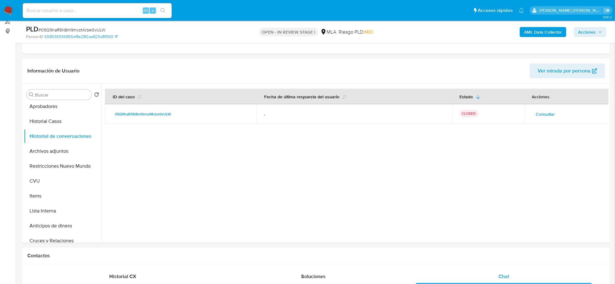
click at [591, 30] on span "Acciones" at bounding box center [587, 32] width 18 height 10
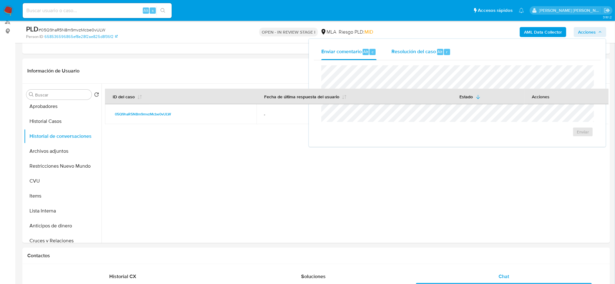
click at [399, 51] on span "Resolución del caso" at bounding box center [414, 51] width 44 height 7
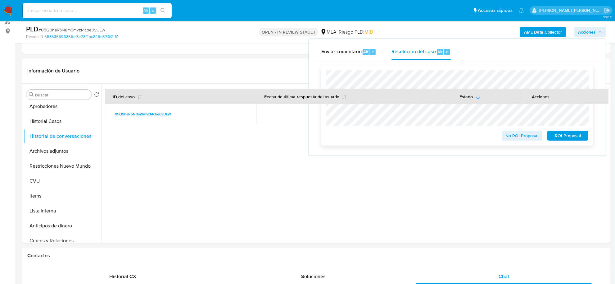
click at [560, 137] on span "ROI Proposal" at bounding box center [568, 135] width 32 height 9
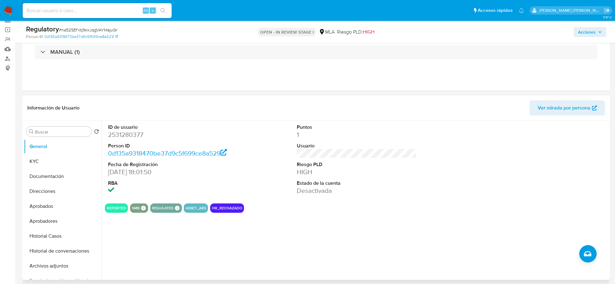
scroll to position [16, 0]
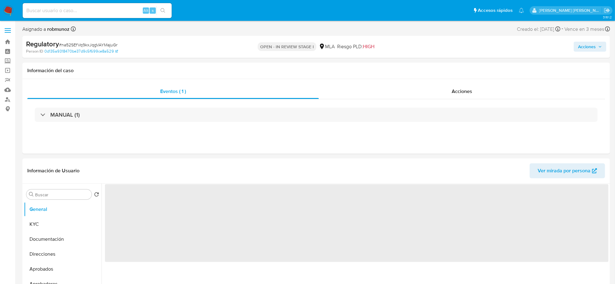
select select "10"
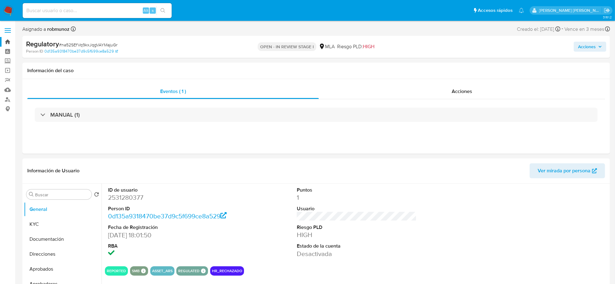
drag, startPoint x: 8, startPoint y: 43, endPoint x: 46, endPoint y: 34, distance: 38.5
click at [8, 43] on link "Bandeja" at bounding box center [37, 42] width 74 height 10
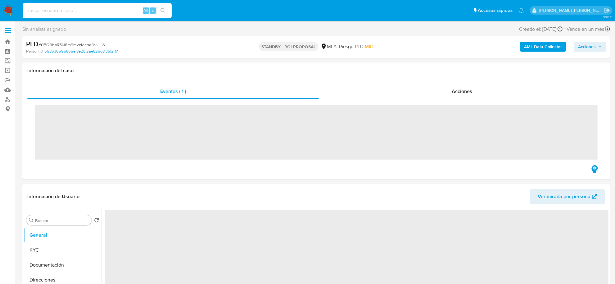
click at [94, 8] on input at bounding box center [97, 11] width 149 height 8
paste input "anTQCX09TcnVwj3KfUJRsdeH"
type input "anTQCX09TcnVwj3KfUJRsdeH"
select select "10"
type input "anTQCX09TcnVwj3KfUJRsdeH"
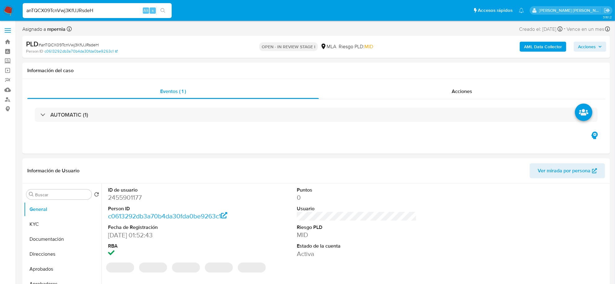
select select "10"
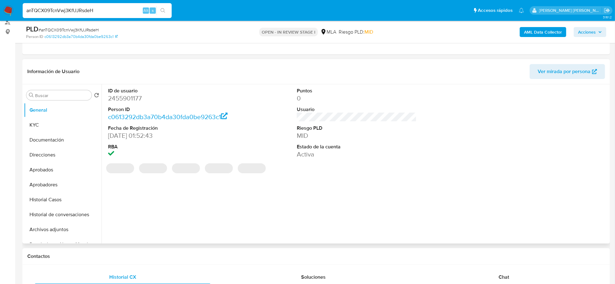
scroll to position [78, 0]
click at [43, 227] on button "Archivos adjuntos" at bounding box center [60, 228] width 73 height 15
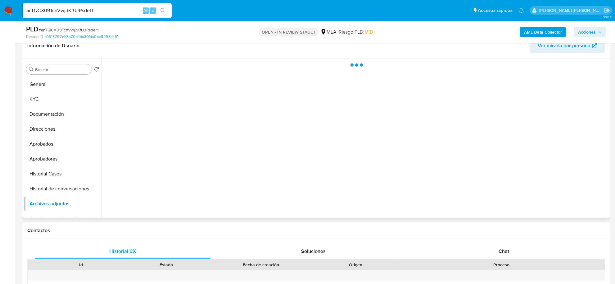
scroll to position [117, 0]
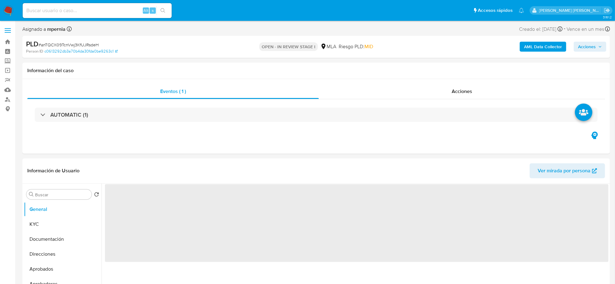
select select "10"
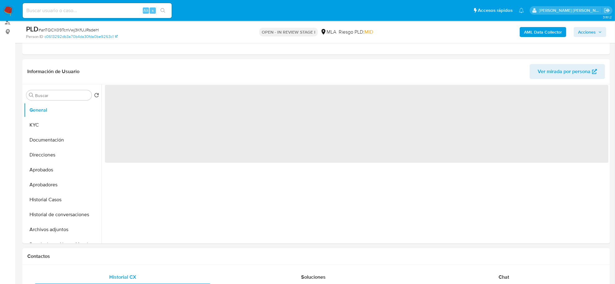
scroll to position [78, 0]
click at [62, 223] on button "Archivos adjuntos" at bounding box center [60, 228] width 73 height 15
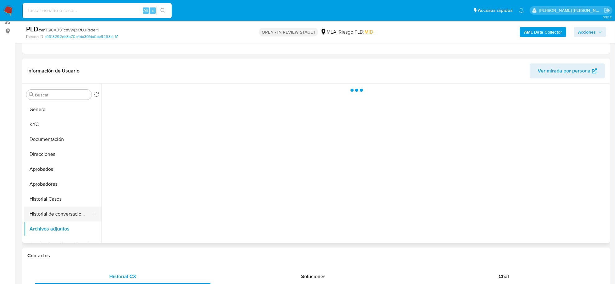
scroll to position [39, 0]
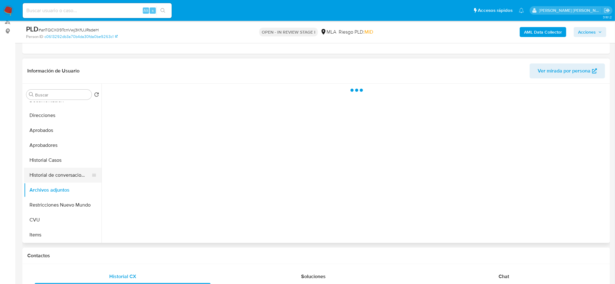
click at [66, 210] on button "Restricciones Nuevo Mundo" at bounding box center [63, 204] width 78 height 15
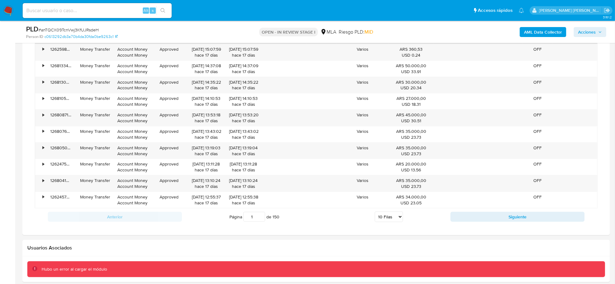
scroll to position [771, 0]
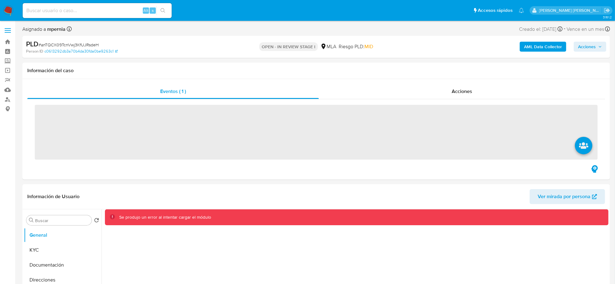
select select "10"
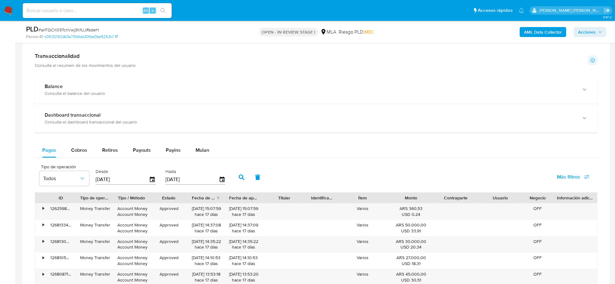
scroll to position [422, 0]
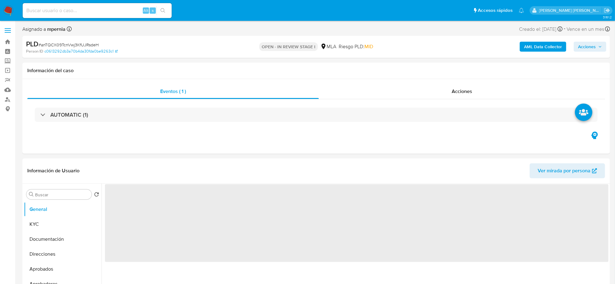
select select "10"
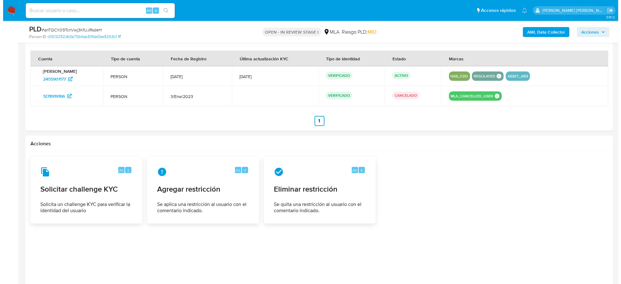
scroll to position [830, 0]
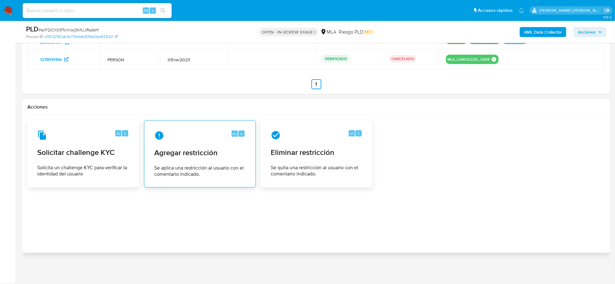
click at [189, 152] on span "Agregar restricción" at bounding box center [199, 152] width 91 height 9
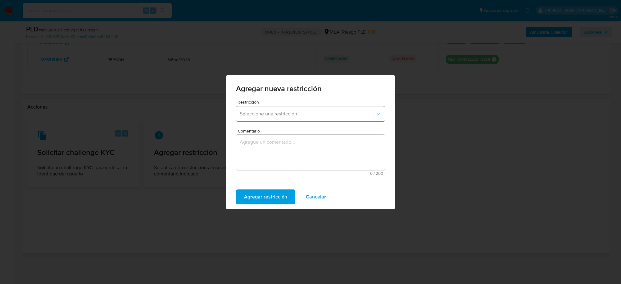
click at [273, 111] on span "Seleccione una restricción" at bounding box center [307, 114] width 135 height 6
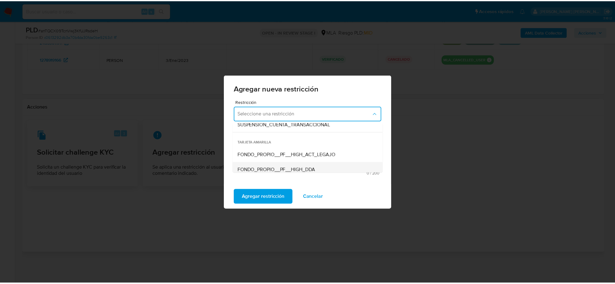
scroll to position [78, 0]
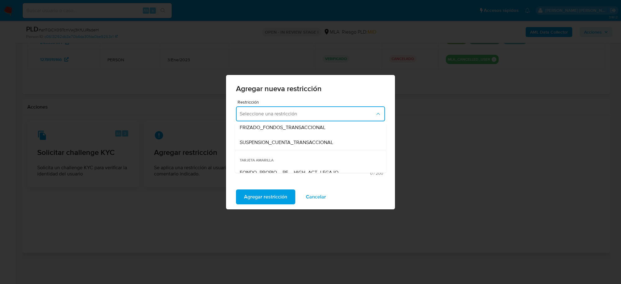
click at [261, 141] on span "SUSPENSION_CUENTA_TRANSACCIONAL" at bounding box center [287, 142] width 94 height 6
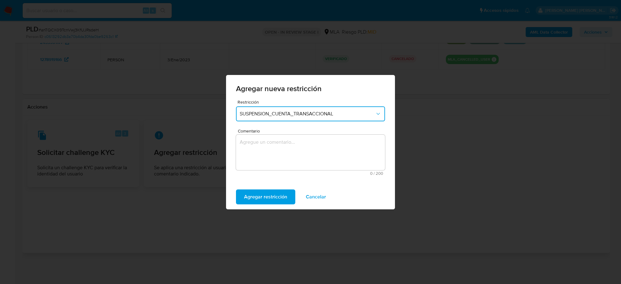
click at [257, 151] on textarea "Comentario" at bounding box center [310, 152] width 149 height 35
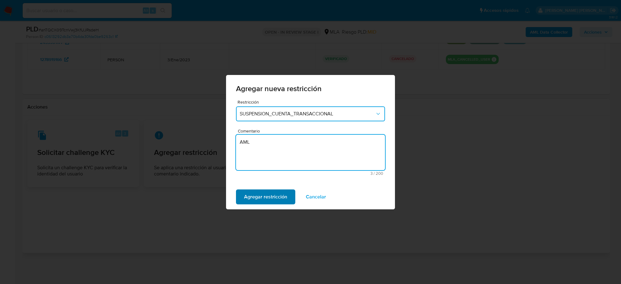
type textarea "AML"
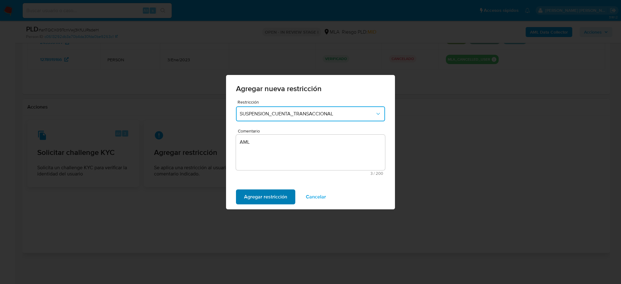
click at [263, 194] on span "Agregar restricción" at bounding box center [265, 197] width 43 height 14
click at [262, 194] on span "Confirmar" at bounding box center [255, 197] width 22 height 14
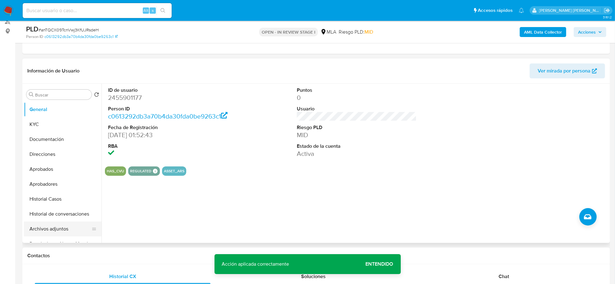
click at [52, 226] on button "Archivos adjuntos" at bounding box center [60, 228] width 73 height 15
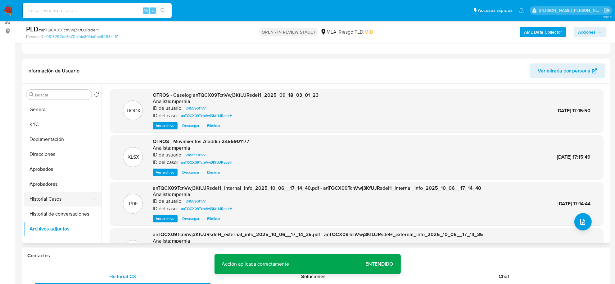
click at [48, 199] on button "Historial Casos" at bounding box center [60, 198] width 73 height 15
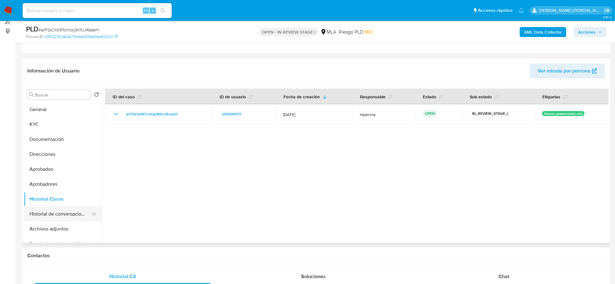
click at [51, 213] on button "Historial de conversaciones" at bounding box center [60, 213] width 73 height 15
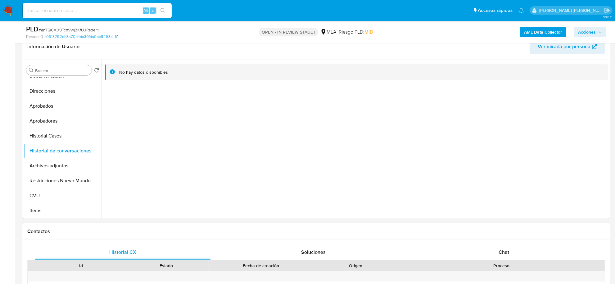
scroll to position [155, 0]
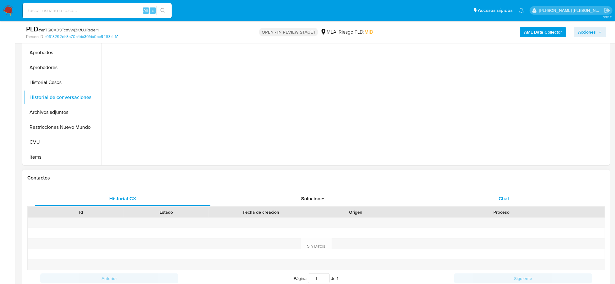
click at [496, 193] on div "Chat" at bounding box center [504, 198] width 176 height 15
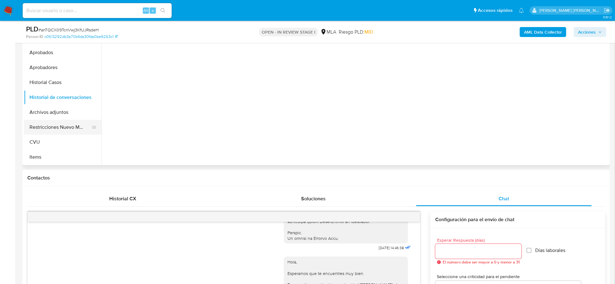
click at [46, 128] on button "Restricciones Nuevo Mundo" at bounding box center [60, 127] width 73 height 15
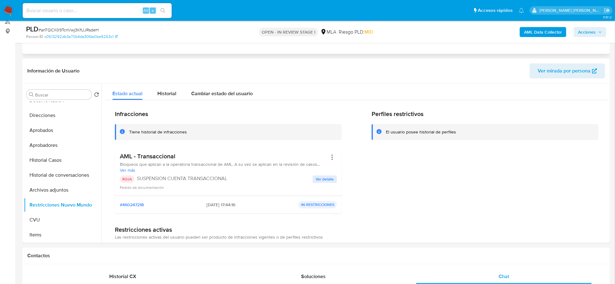
scroll to position [0, 0]
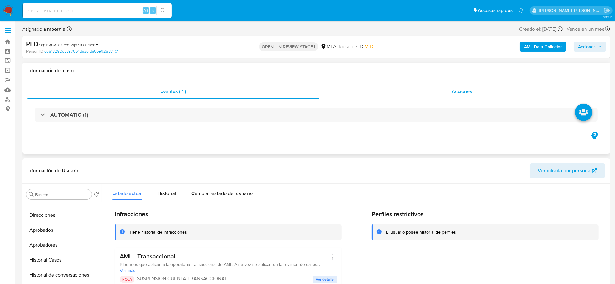
click at [471, 88] on span "Acciones" at bounding box center [462, 91] width 21 height 7
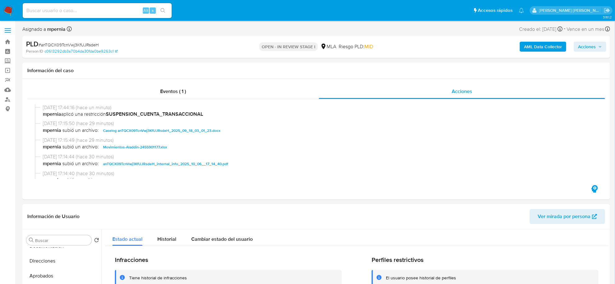
scroll to position [78, 0]
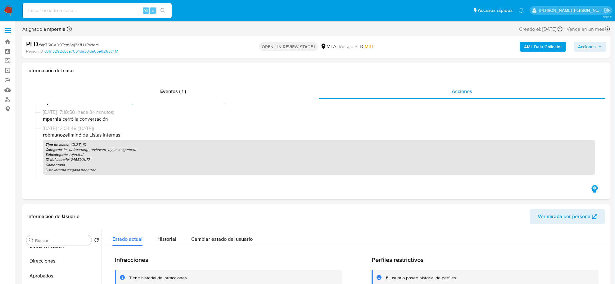
click at [585, 45] on span "Acciones" at bounding box center [587, 47] width 18 height 10
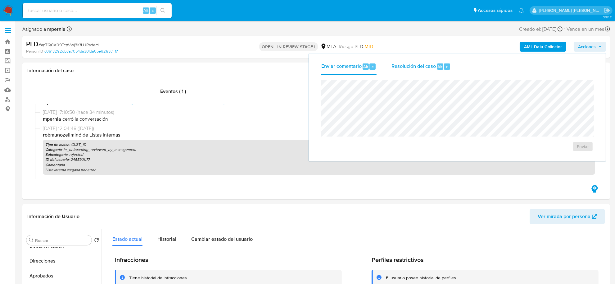
click at [437, 71] on div "Resolución del caso Alt r" at bounding box center [421, 66] width 59 height 16
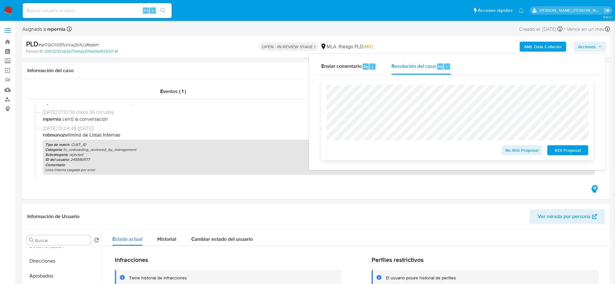
click at [567, 147] on span "ROI Proposal" at bounding box center [568, 150] width 32 height 9
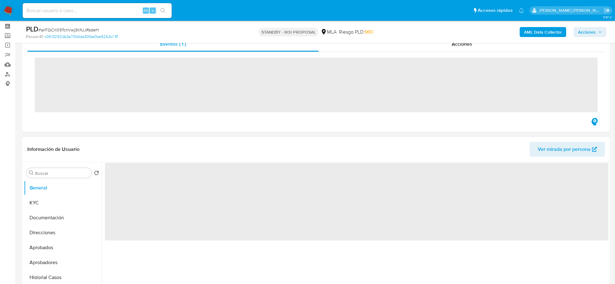
scroll to position [39, 0]
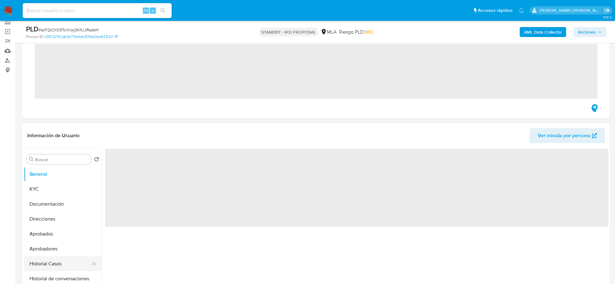
click at [48, 261] on button "Historial Casos" at bounding box center [60, 263] width 73 height 15
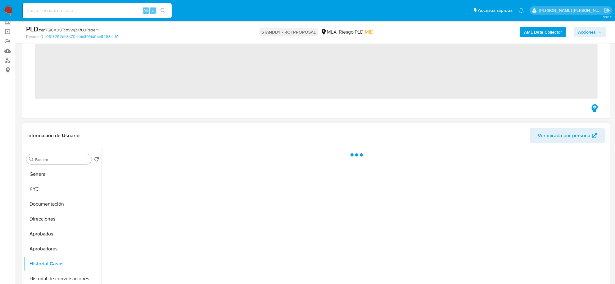
select select "10"
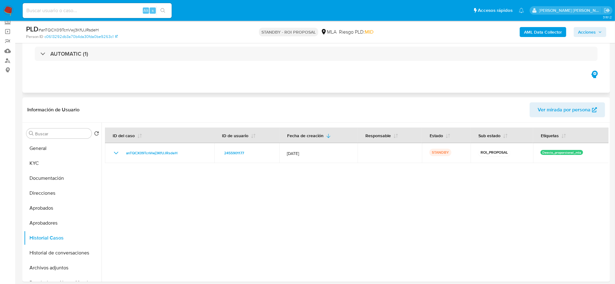
scroll to position [0, 0]
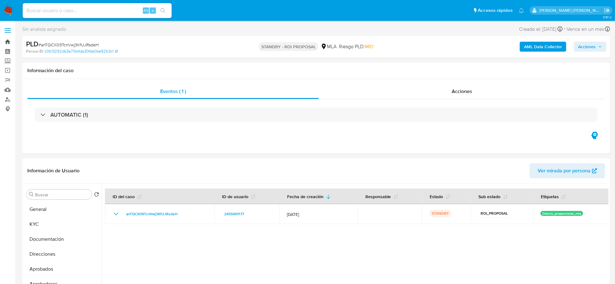
click at [9, 43] on link "Bandeja" at bounding box center [37, 42] width 74 height 10
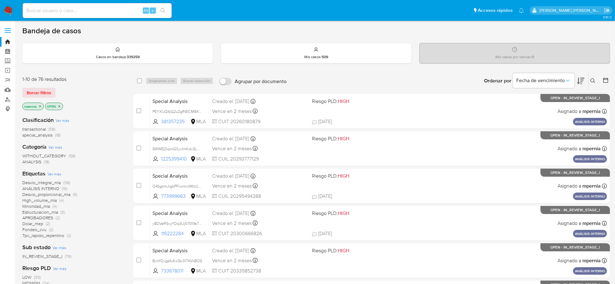
click at [40, 130] on span "transactional" at bounding box center [34, 129] width 24 height 6
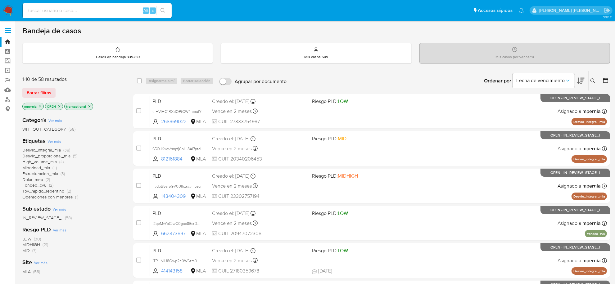
click at [40, 106] on icon "close-filter" at bounding box center [40, 106] width 2 height 2
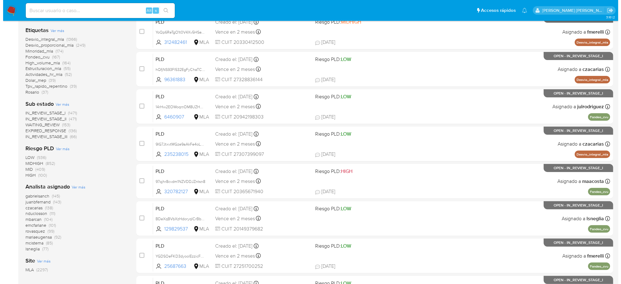
scroll to position [155, 0]
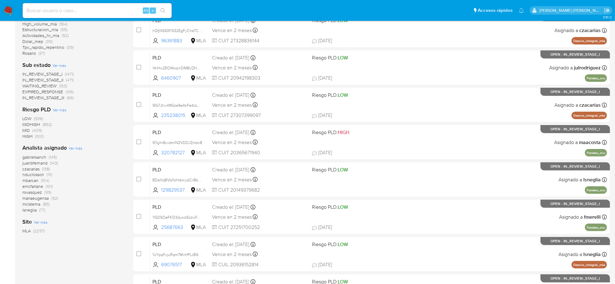
click at [75, 148] on span "Ver más" at bounding box center [76, 148] width 14 height 6
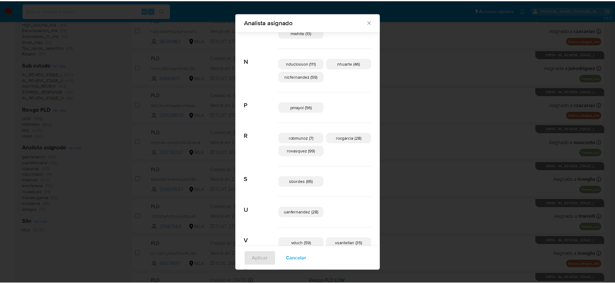
scroll to position [345, 0]
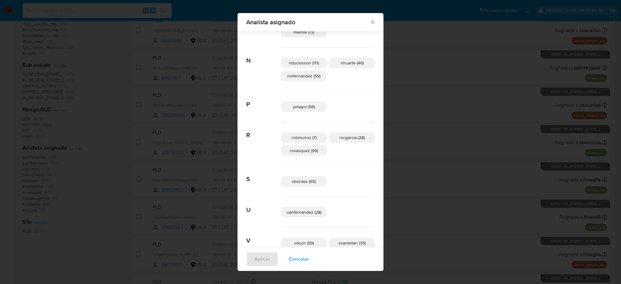
click at [370, 22] on icon "Cerrar" at bounding box center [373, 22] width 6 height 6
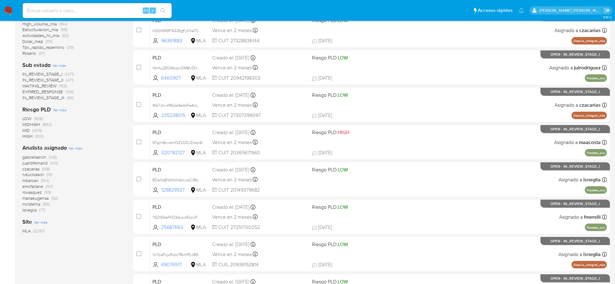
click at [89, 14] on input at bounding box center [97, 11] width 149 height 8
paste input "1293639"
type input "1293639"
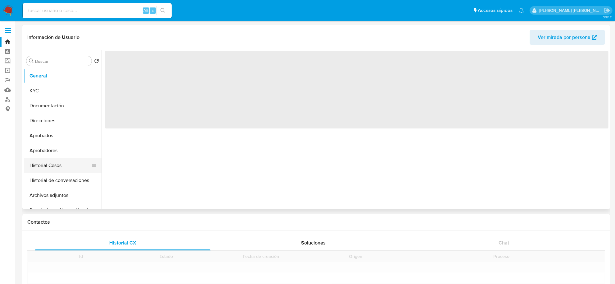
click at [56, 159] on button "Historial Casos" at bounding box center [60, 165] width 73 height 15
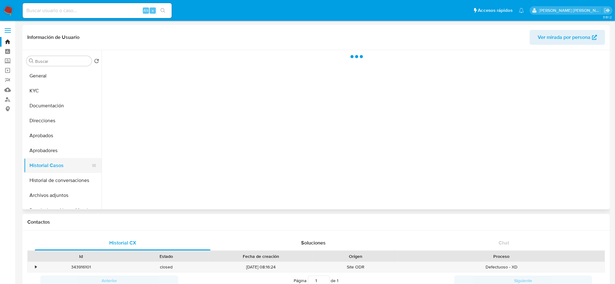
select select "10"
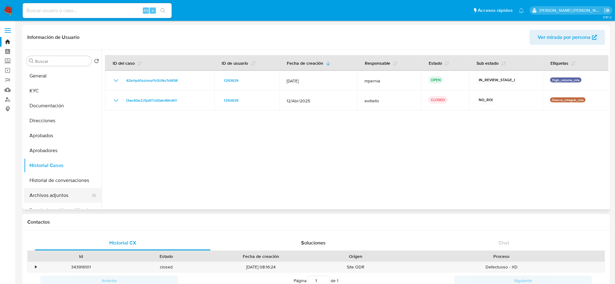
click at [47, 197] on button "Archivos adjuntos" at bounding box center [60, 195] width 73 height 15
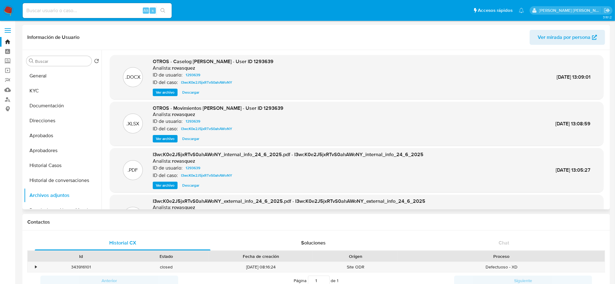
click at [167, 91] on span "Ver archivo" at bounding box center [165, 92] width 19 height 6
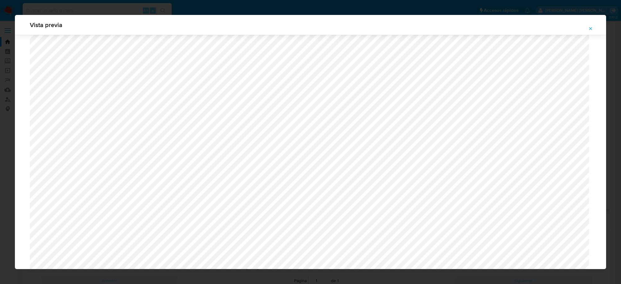
scroll to position [143, 0]
click at [590, 30] on icon "Attachment preview" at bounding box center [590, 28] width 5 height 5
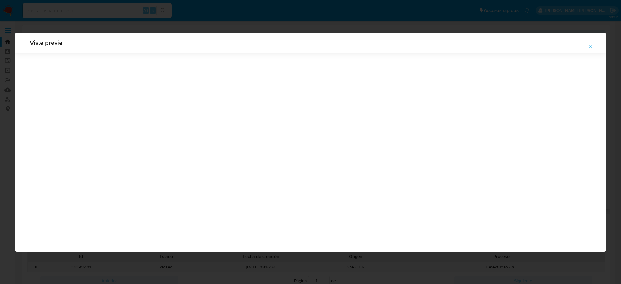
scroll to position [0, 0]
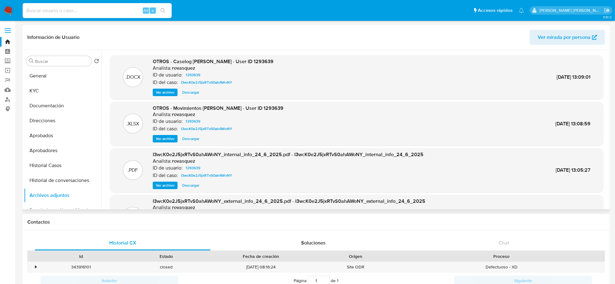
click at [54, 7] on input at bounding box center [97, 11] width 149 height 8
paste input "62656098"
type input "62656098"
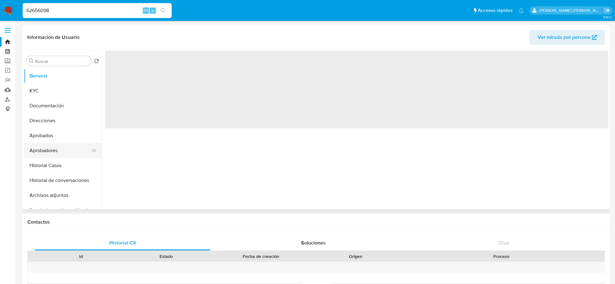
select select "10"
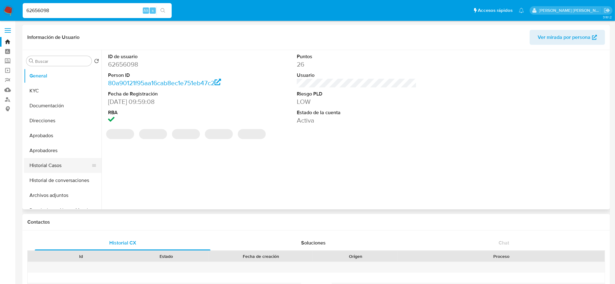
click at [56, 160] on button "Historial Casos" at bounding box center [60, 165] width 73 height 15
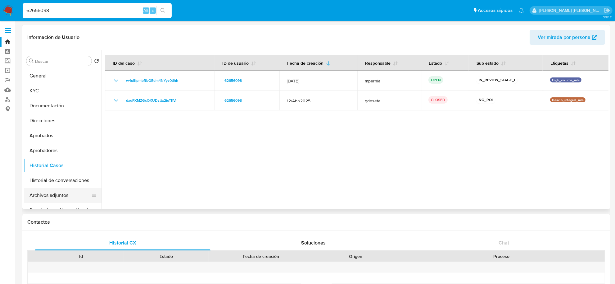
click at [53, 198] on button "Archivos adjuntos" at bounding box center [60, 195] width 73 height 15
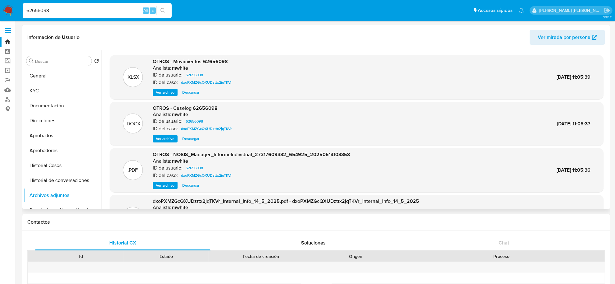
click at [165, 135] on span "Ver archivo" at bounding box center [165, 138] width 19 height 6
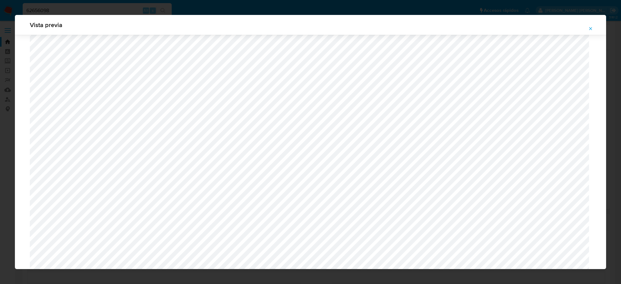
scroll to position [143, 0]
drag, startPoint x: 592, startPoint y: 27, endPoint x: 562, endPoint y: 28, distance: 30.2
click at [592, 27] on icon "Attachment preview" at bounding box center [590, 28] width 5 height 5
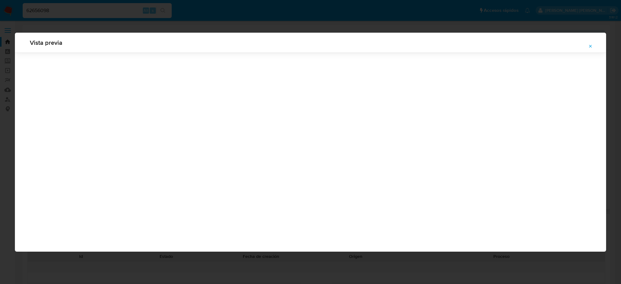
scroll to position [0, 0]
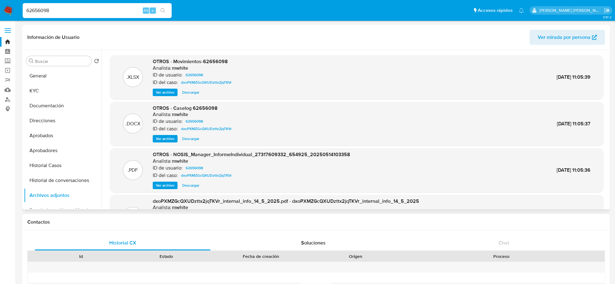
click at [86, 10] on input "62656098" at bounding box center [97, 11] width 149 height 8
paste input "2455901177"
type input "2455901177"
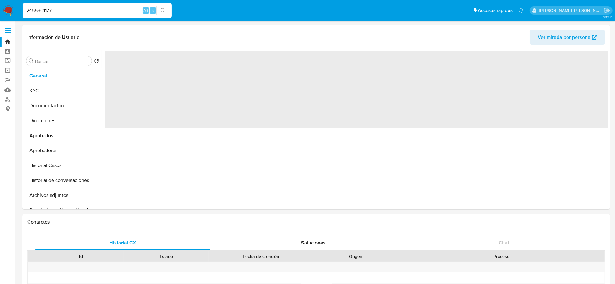
select select "10"
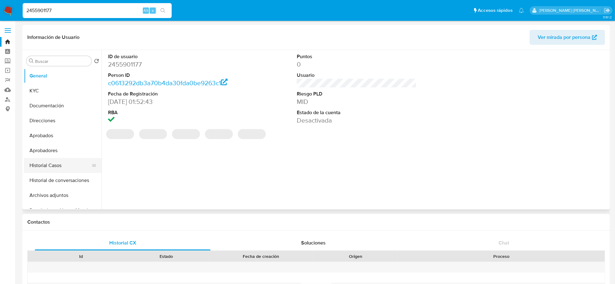
click at [58, 164] on button "Historial Casos" at bounding box center [60, 165] width 73 height 15
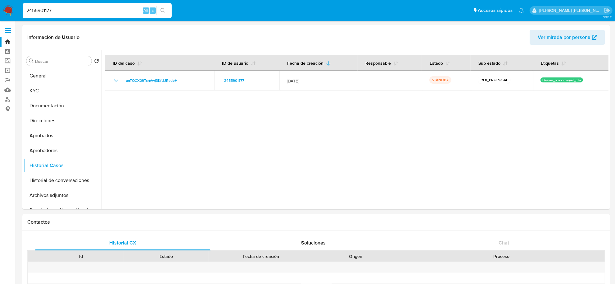
click at [45, 11] on input "2455901177" at bounding box center [97, 11] width 149 height 8
paste input "5312803"
type input "2531280377"
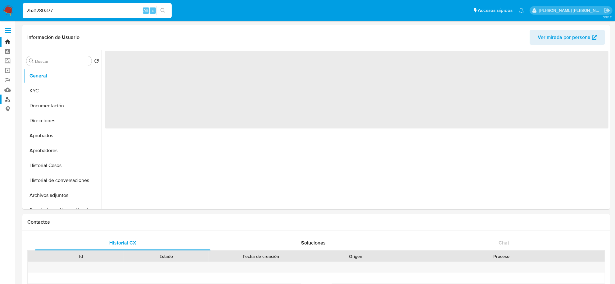
select select "10"
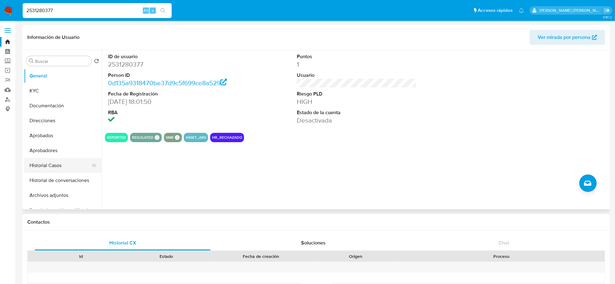
click at [52, 167] on button "Historial Casos" at bounding box center [60, 165] width 73 height 15
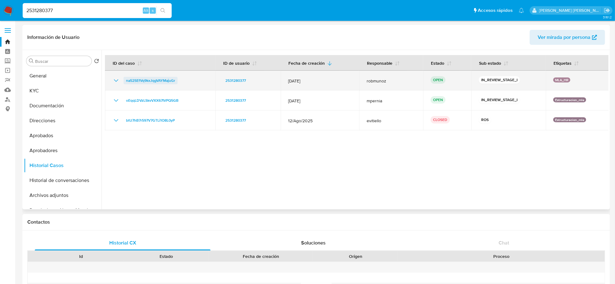
click at [153, 79] on span "na52SEfVq9kxJqgVAYMajuGr" at bounding box center [150, 80] width 49 height 7
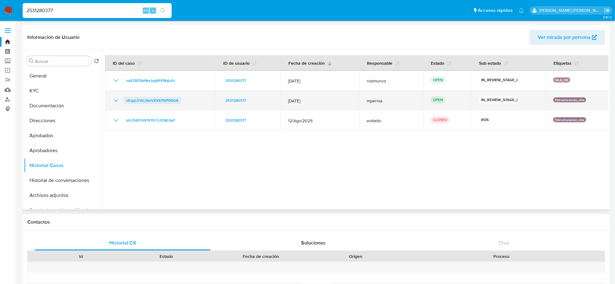
click at [144, 99] on span "oEqqLDVzLSkvVXX67IVPQ5GB" at bounding box center [152, 100] width 53 height 7
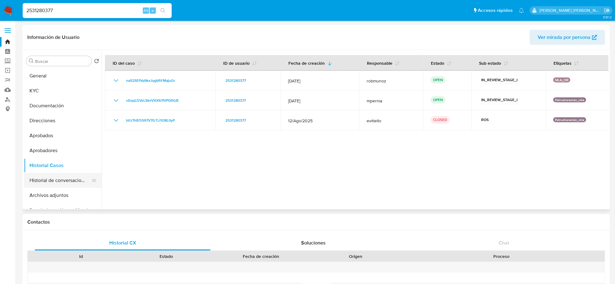
click at [45, 179] on button "Historial de conversaciones" at bounding box center [60, 180] width 73 height 15
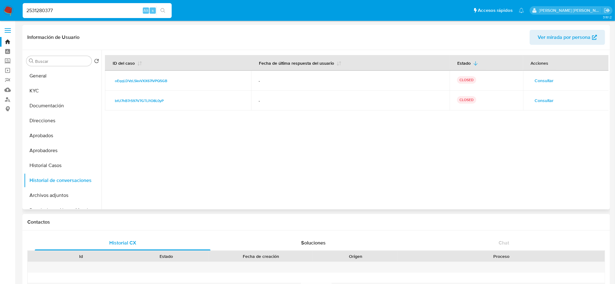
click at [549, 84] on span "Consultar" at bounding box center [544, 80] width 19 height 9
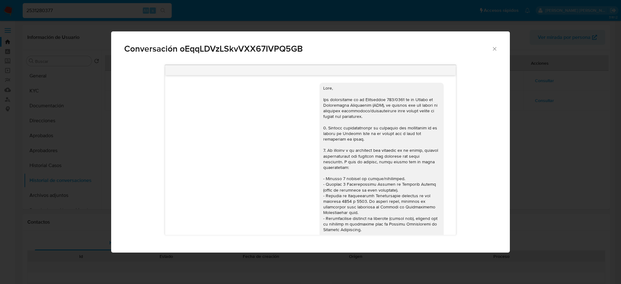
scroll to position [330, 0]
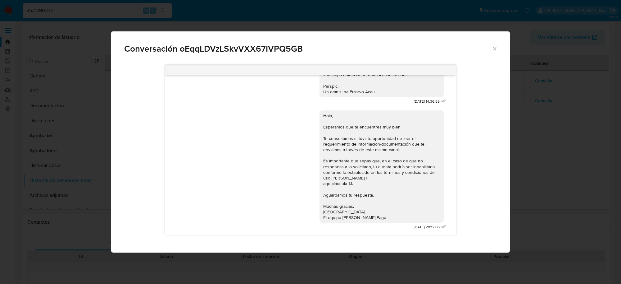
click at [494, 50] on icon "Cerrar" at bounding box center [495, 49] width 6 height 6
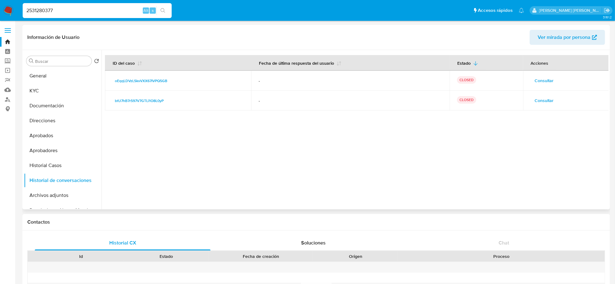
click at [549, 99] on span "Consultar" at bounding box center [544, 100] width 19 height 9
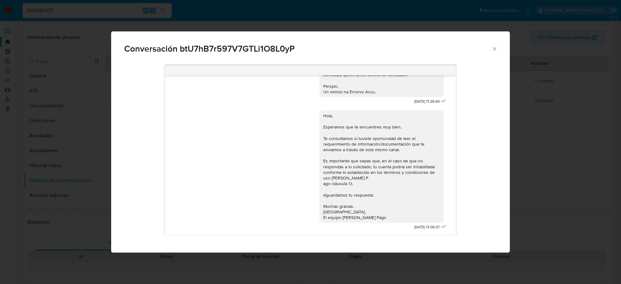
click at [493, 46] on icon "Cerrar" at bounding box center [495, 49] width 6 height 6
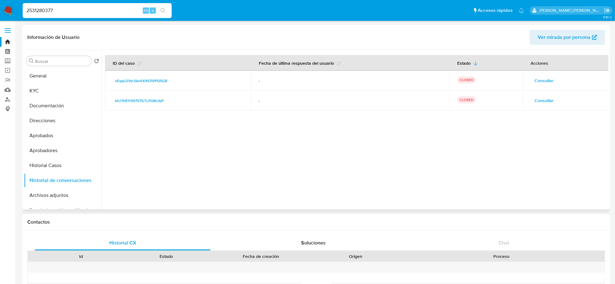
click at [551, 101] on span "Consultar" at bounding box center [544, 100] width 19 height 9
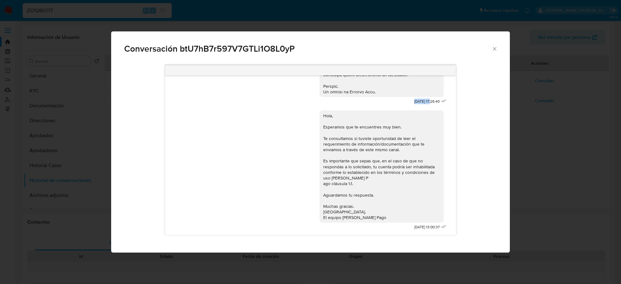
drag, startPoint x: 400, startPoint y: 94, endPoint x: 418, endPoint y: 97, distance: 19.3
copy span "[DATE]"
drag, startPoint x: 399, startPoint y: 227, endPoint x: 419, endPoint y: 228, distance: 20.8
click at [419, 228] on div "Hola, Esperamos que te encuentres muy bien. Te consultamos si tuviste oportunid…" at bounding box center [384, 169] width 129 height 126
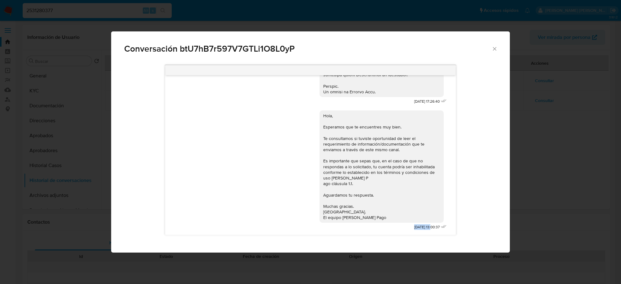
copy span "[DATE]"
click at [493, 47] on icon "Cerrar" at bounding box center [495, 49] width 6 height 6
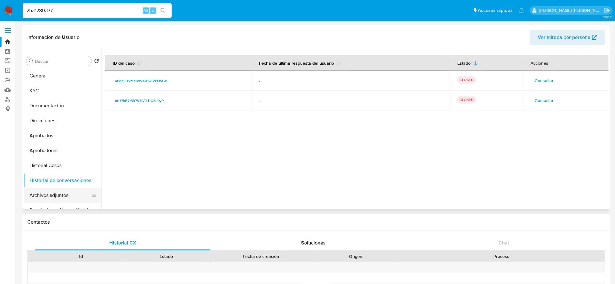
click at [52, 192] on button "Archivos adjuntos" at bounding box center [60, 195] width 73 height 15
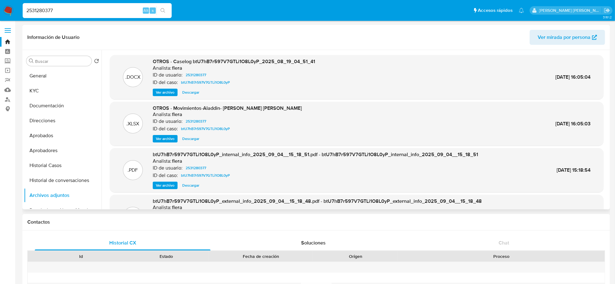
click at [169, 92] on span "Ver archivo" at bounding box center [165, 92] width 19 height 6
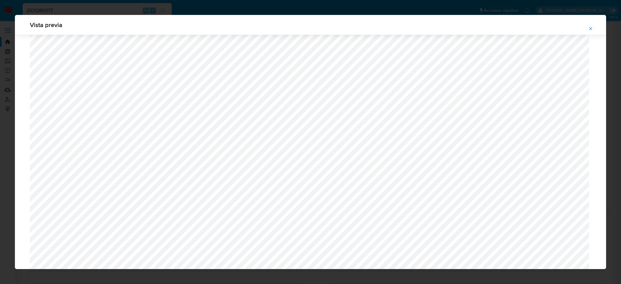
scroll to position [531, 0]
click at [596, 30] on button "Attachment preview" at bounding box center [591, 29] width 14 height 10
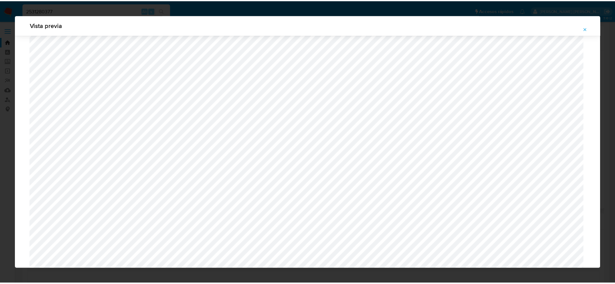
scroll to position [0, 0]
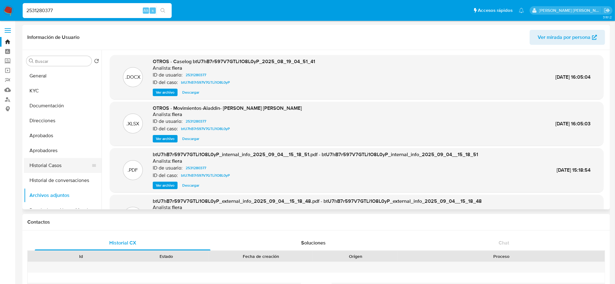
click at [53, 165] on button "Historial Casos" at bounding box center [60, 165] width 73 height 15
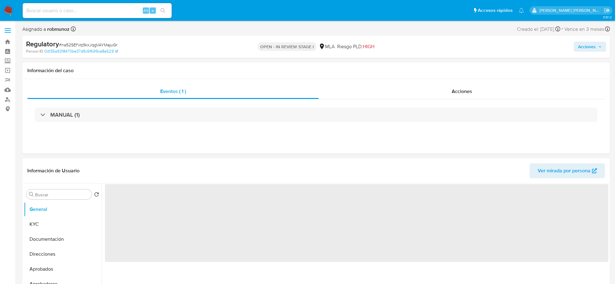
select select "10"
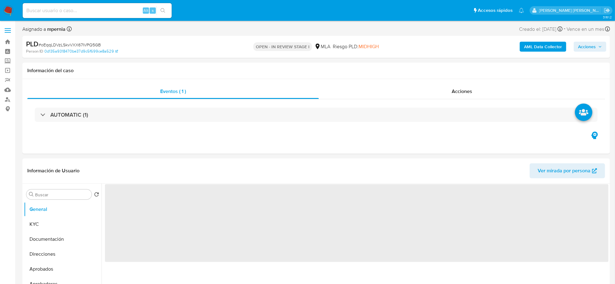
select select "10"
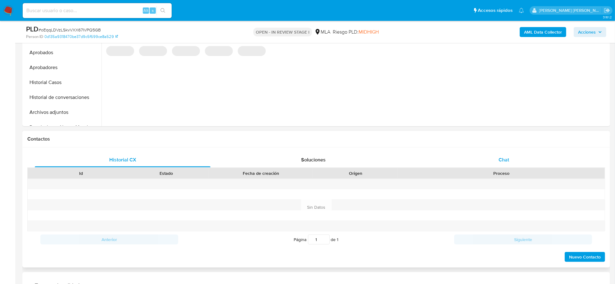
click at [504, 166] on div "Chat" at bounding box center [504, 159] width 176 height 15
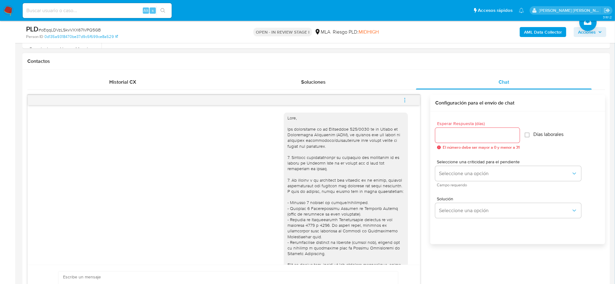
scroll to position [330, 0]
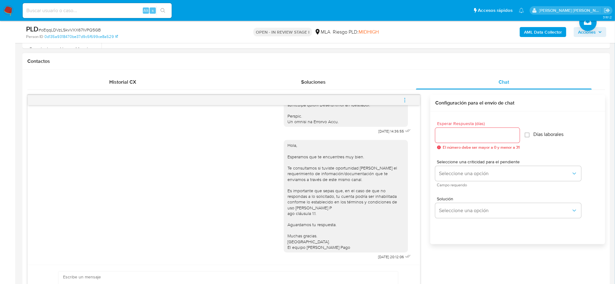
click at [403, 101] on icon "menu-action" at bounding box center [405, 100] width 6 height 6
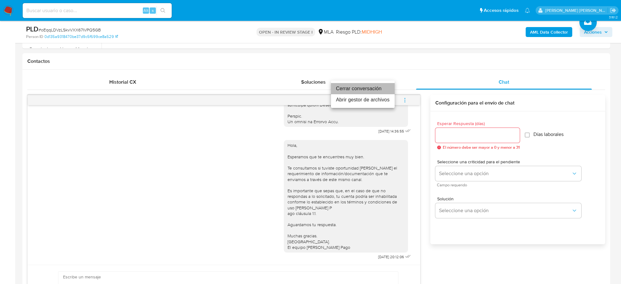
click at [374, 89] on li "Cerrar conversación" at bounding box center [363, 88] width 64 height 11
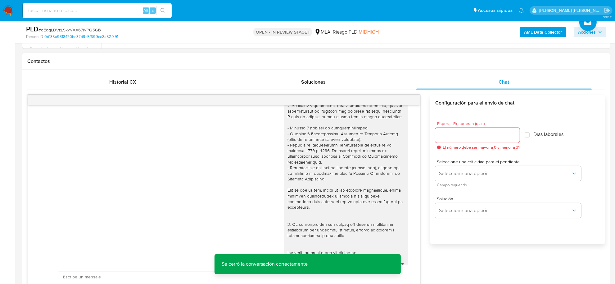
scroll to position [0, 0]
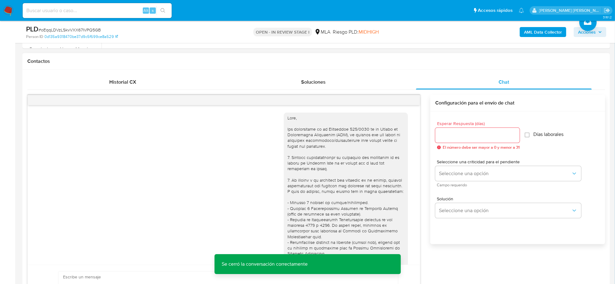
click at [112, 73] on div "Historial CX Soluciones Chat Id Estado Fecha de creación Origen Proceso Anterio…" at bounding box center [316, 200] width 588 height 261
click at [118, 81] on span "Historial CX" at bounding box center [122, 81] width 27 height 7
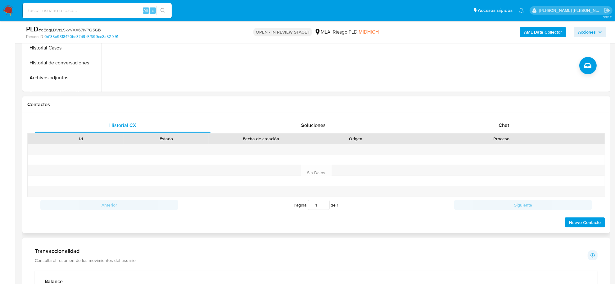
scroll to position [155, 0]
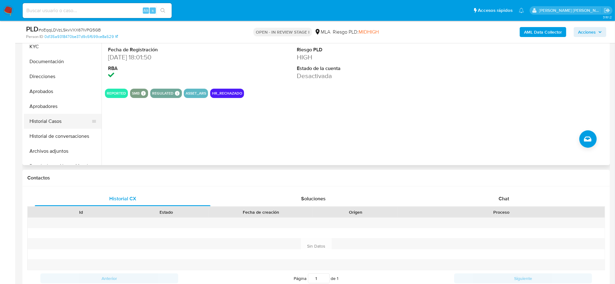
click at [46, 117] on button "Historial Casos" at bounding box center [60, 121] width 73 height 15
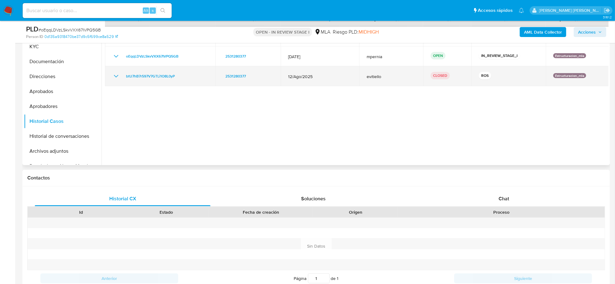
click at [117, 75] on icon "Mostrar/Ocultar" at bounding box center [115, 75] width 7 height 7
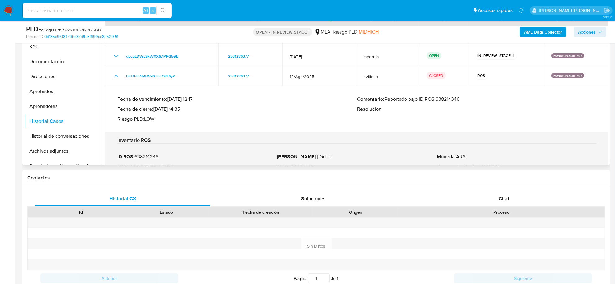
click at [451, 96] on p "Comentario : Reportado bajo ID ROS 638214346" at bounding box center [477, 99] width 240 height 6
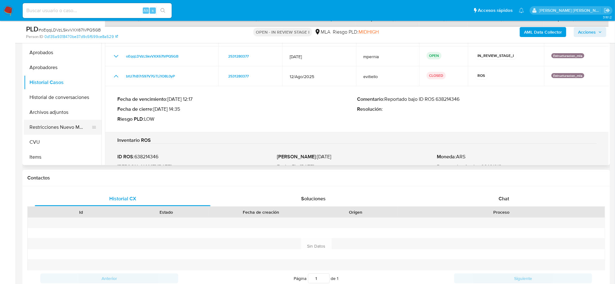
click at [55, 130] on button "Restricciones Nuevo Mundo" at bounding box center [60, 127] width 73 height 15
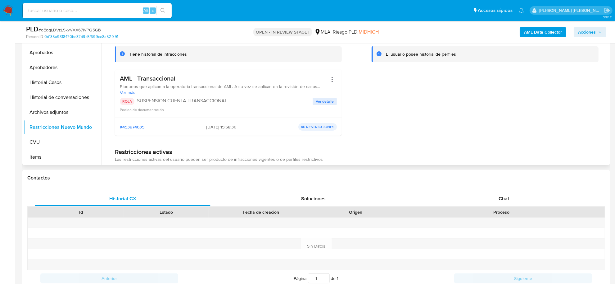
drag, startPoint x: 200, startPoint y: 127, endPoint x: 224, endPoint y: 127, distance: 23.9
click at [224, 127] on span "04/09/2025 - 15:58:30" at bounding box center [221, 127] width 30 height 6
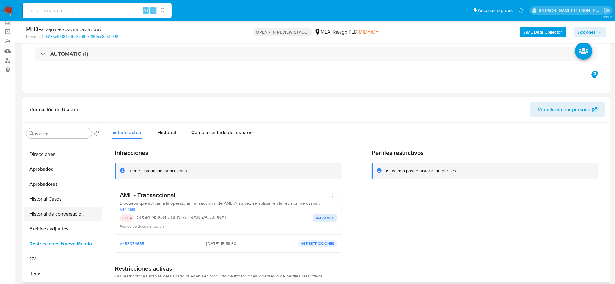
click at [47, 209] on button "Historial de conversaciones" at bounding box center [60, 213] width 73 height 15
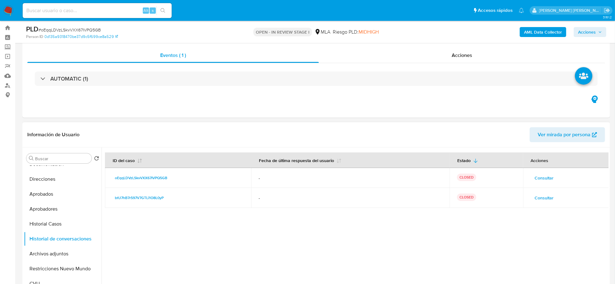
scroll to position [0, 0]
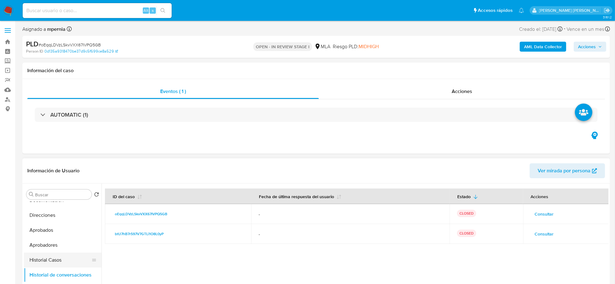
click at [57, 259] on button "Historial Casos" at bounding box center [60, 259] width 73 height 15
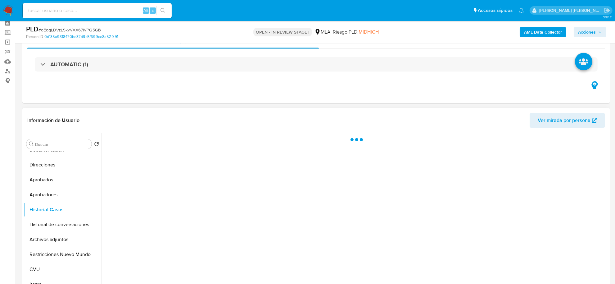
scroll to position [78, 0]
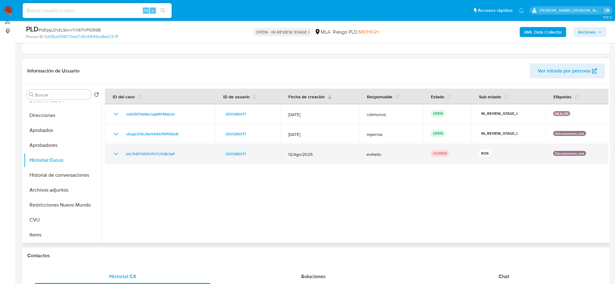
click at [119, 155] on icon "Mostrar/Ocultar" at bounding box center [115, 153] width 7 height 7
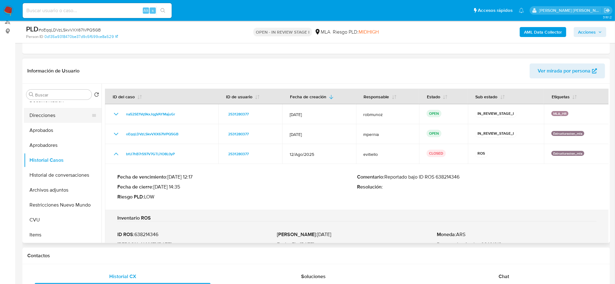
scroll to position [0, 0]
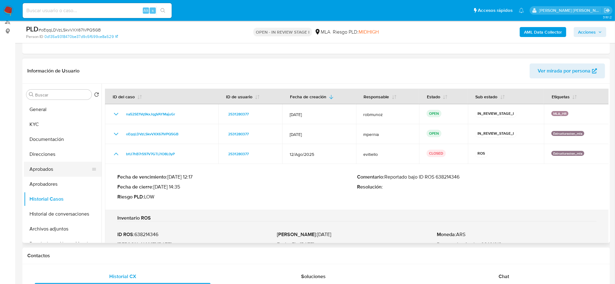
click at [42, 168] on button "Aprobados" at bounding box center [60, 169] width 73 height 15
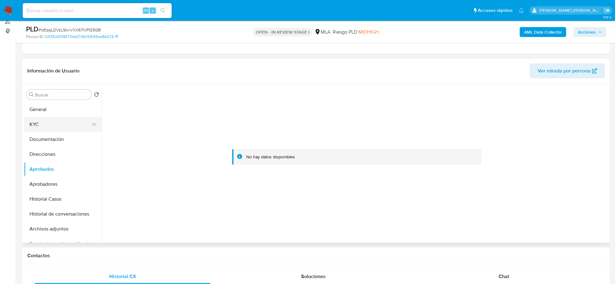
click at [51, 121] on button "KYC" at bounding box center [60, 124] width 73 height 15
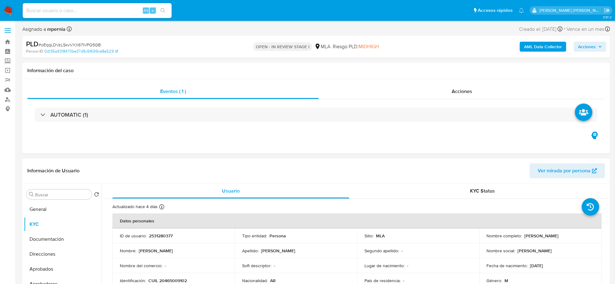
drag, startPoint x: 523, startPoint y: 234, endPoint x: 583, endPoint y: 235, distance: 60.3
click at [559, 235] on p "Lucciano Christian Tomas Risso" at bounding box center [542, 236] width 34 height 6
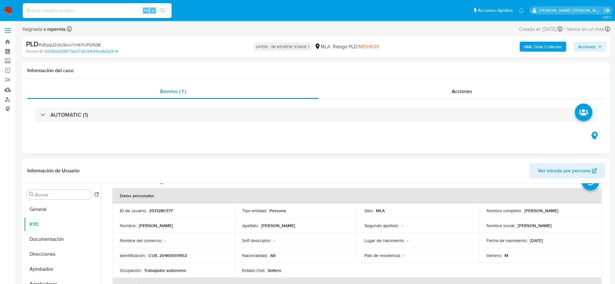
scroll to position [39, 0]
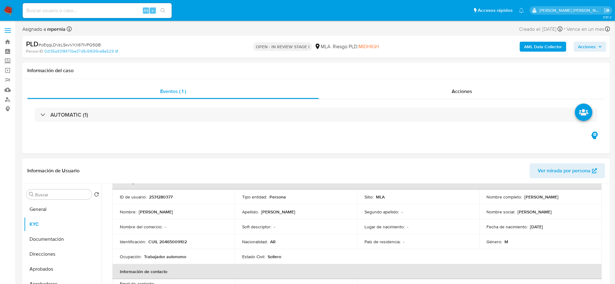
click at [176, 240] on p "CUIL 20465009102" at bounding box center [168, 242] width 39 height 6
copy p "20465009102"
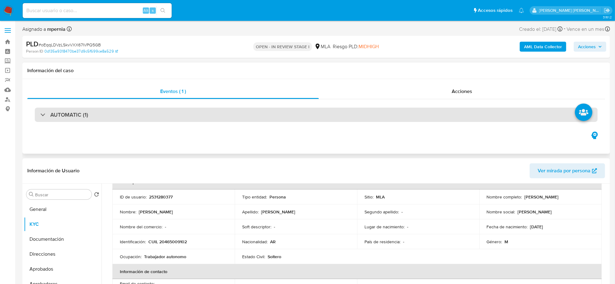
click at [322, 120] on div "AUTOMATIC (1)" at bounding box center [316, 114] width 563 height 14
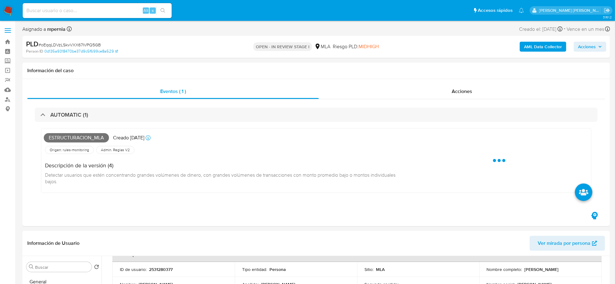
click at [538, 46] on b "AML Data Collector" at bounding box center [543, 47] width 38 height 10
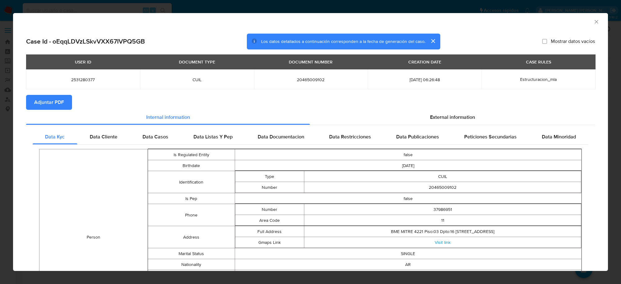
click at [45, 100] on span "Adjuntar PDF" at bounding box center [49, 102] width 30 height 14
click at [595, 22] on div "AML Data Collector" at bounding box center [310, 21] width 595 height 16
click at [594, 21] on icon "Cerrar ventana" at bounding box center [597, 22] width 6 height 6
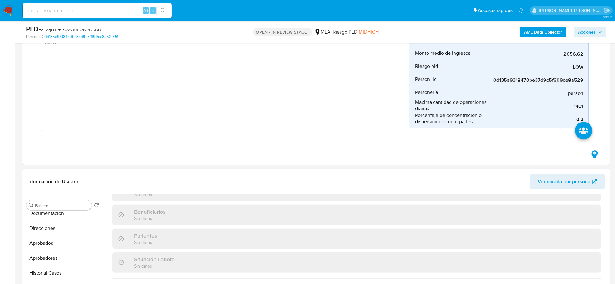
scroll to position [117, 0]
click at [51, 224] on button "Archivos adjuntos" at bounding box center [60, 222] width 73 height 15
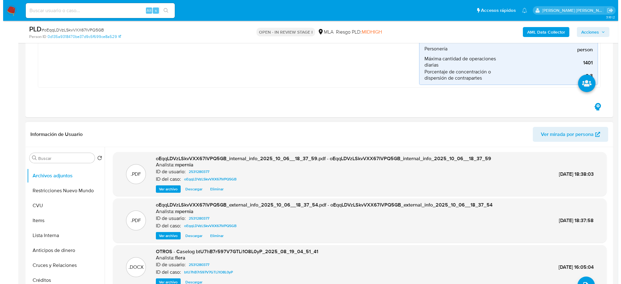
scroll to position [194, 0]
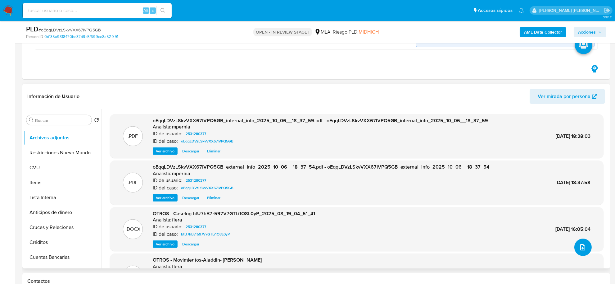
click at [576, 253] on button "upload-file" at bounding box center [583, 246] width 17 height 17
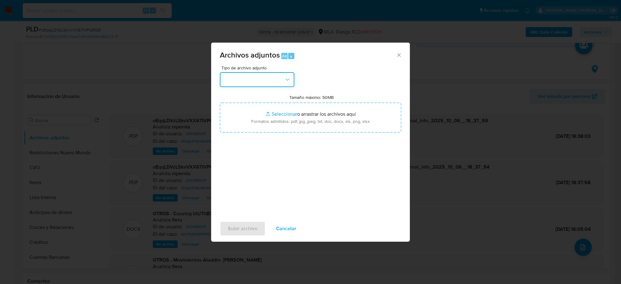
click at [285, 81] on icon "button" at bounding box center [288, 79] width 6 height 6
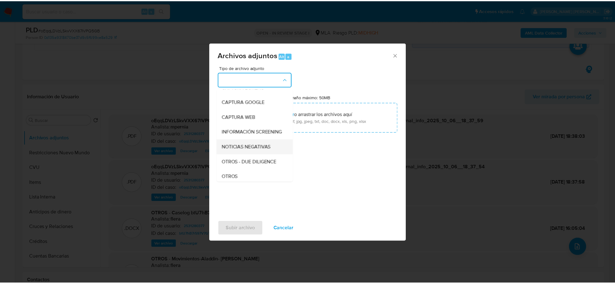
scroll to position [78, 0]
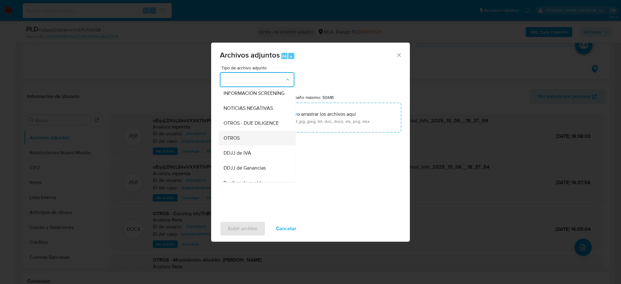
click at [248, 144] on div "OTROS" at bounding box center [255, 137] width 63 height 15
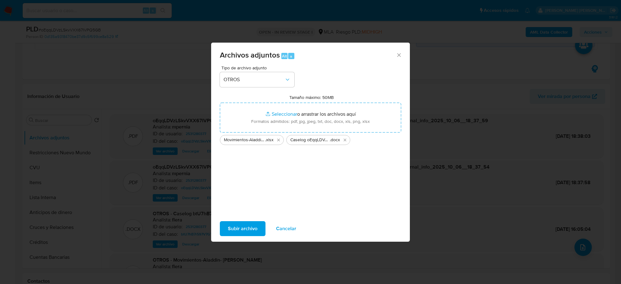
click at [233, 225] on span "Subir archivo" at bounding box center [243, 229] width 30 height 14
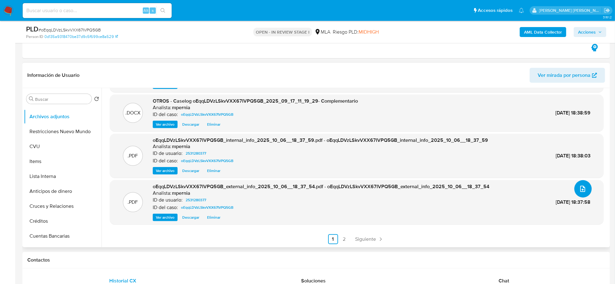
scroll to position [233, 0]
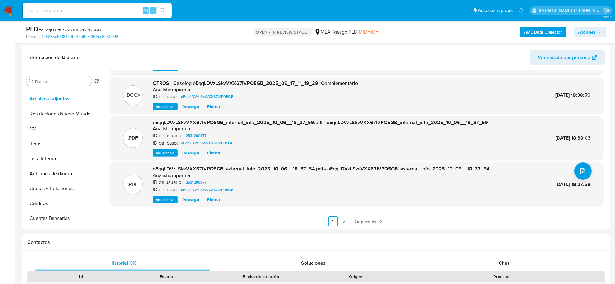
click at [594, 34] on span "Acciones" at bounding box center [587, 32] width 18 height 10
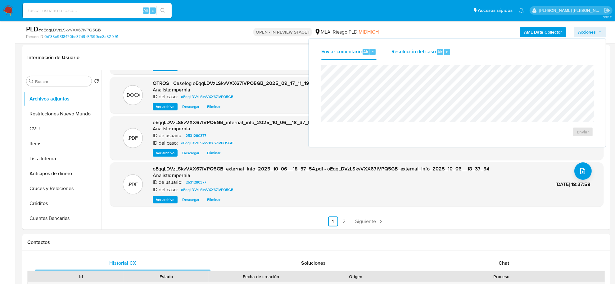
click at [437, 51] on div "Alt" at bounding box center [440, 52] width 6 height 6
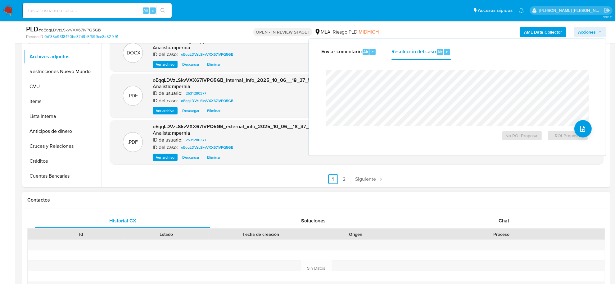
scroll to position [311, 0]
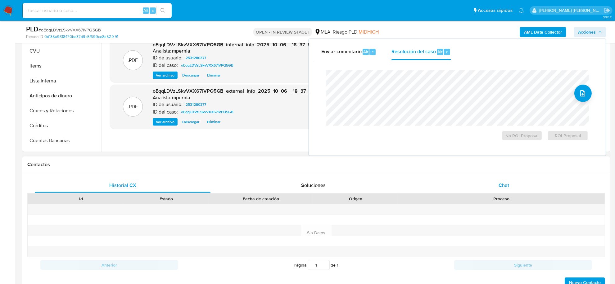
click at [502, 185] on span "Chat" at bounding box center [504, 184] width 11 height 7
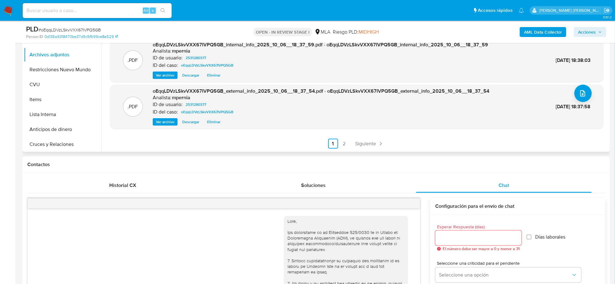
scroll to position [39, 0]
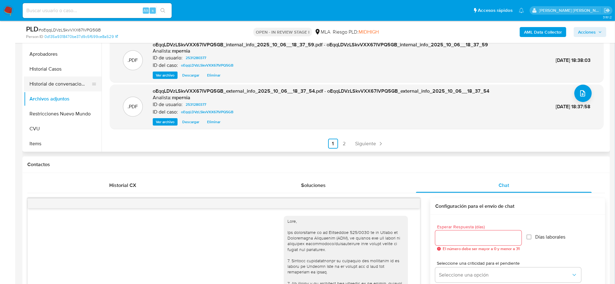
click at [63, 82] on button "Historial de conversaciones" at bounding box center [60, 83] width 73 height 15
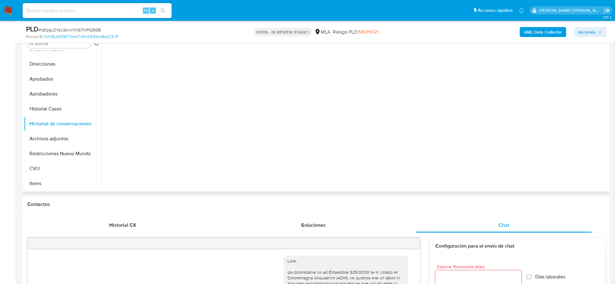
scroll to position [233, 0]
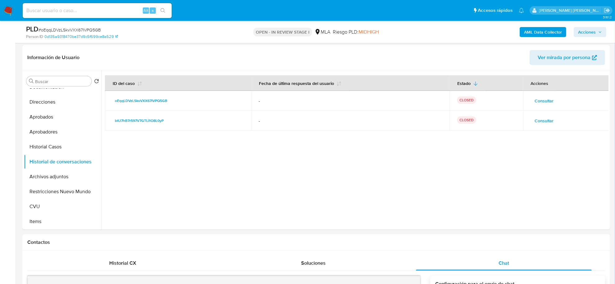
drag, startPoint x: 582, startPoint y: 27, endPoint x: 530, endPoint y: 38, distance: 52.7
click at [582, 27] on span "Acciones" at bounding box center [587, 32] width 18 height 10
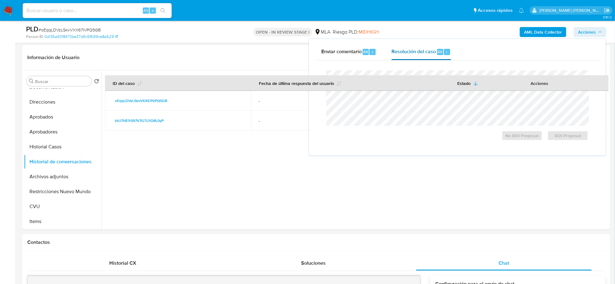
click at [423, 53] on span "Resolución del caso" at bounding box center [414, 51] width 44 height 7
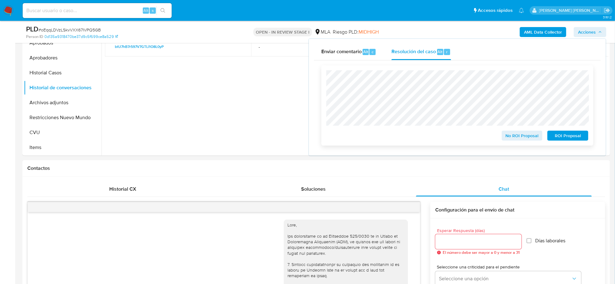
scroll to position [311, 0]
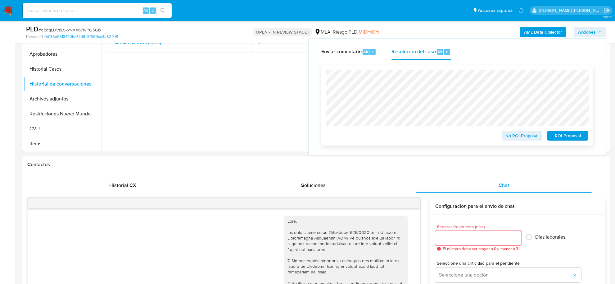
click at [560, 139] on span "ROI Proposal" at bounding box center [568, 135] width 32 height 9
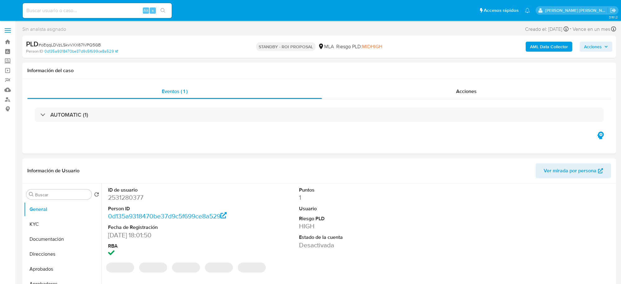
select select "10"
click at [11, 41] on link "Bandeja" at bounding box center [37, 42] width 74 height 10
